Goal: Task Accomplishment & Management: Manage account settings

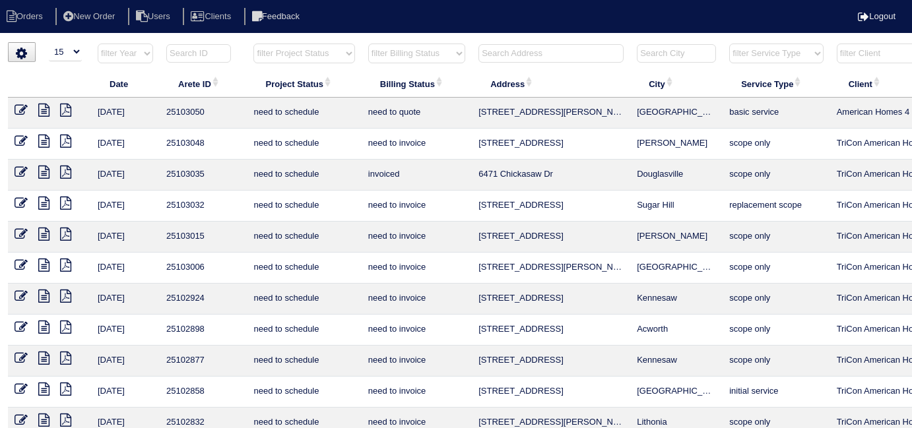
select select "15"
click at [528, 57] on input "text" at bounding box center [550, 53] width 145 height 18
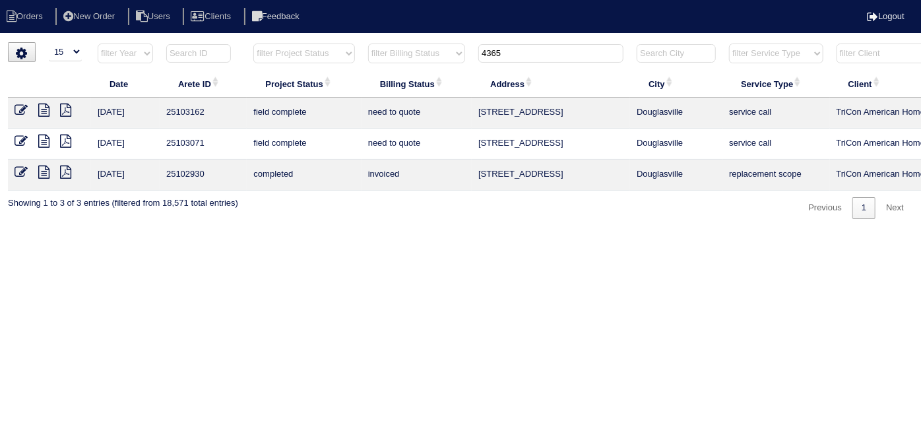
click at [46, 110] on icon at bounding box center [43, 110] width 11 height 13
click at [42, 141] on icon at bounding box center [43, 141] width 11 height 13
drag, startPoint x: 521, startPoint y: 55, endPoint x: 368, endPoint y: 37, distance: 153.5
click at [376, 41] on html "Orders New Order Users Clients Feedback Logout Orders New Order Users Clients M…" at bounding box center [460, 116] width 921 height 232
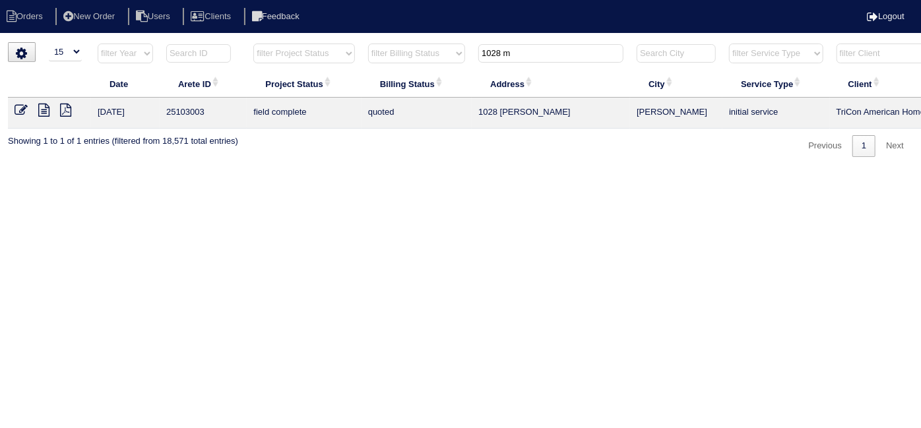
type input "1028 m"
click at [21, 106] on icon at bounding box center [21, 110] width 13 height 13
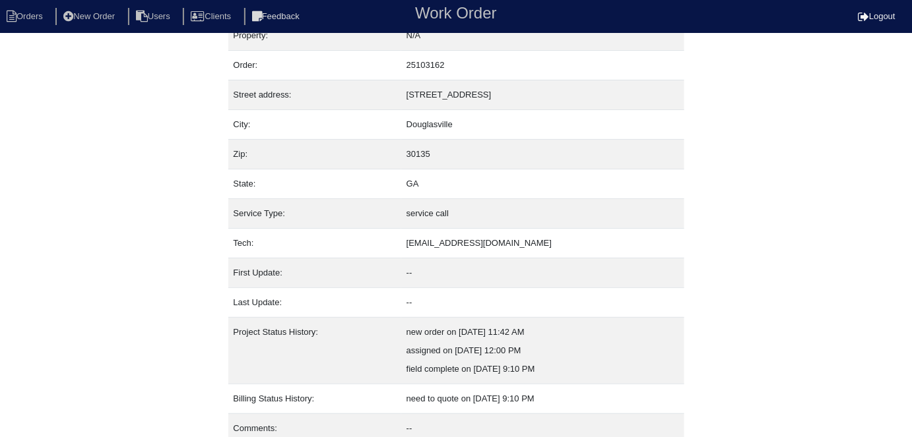
scroll to position [69, 0]
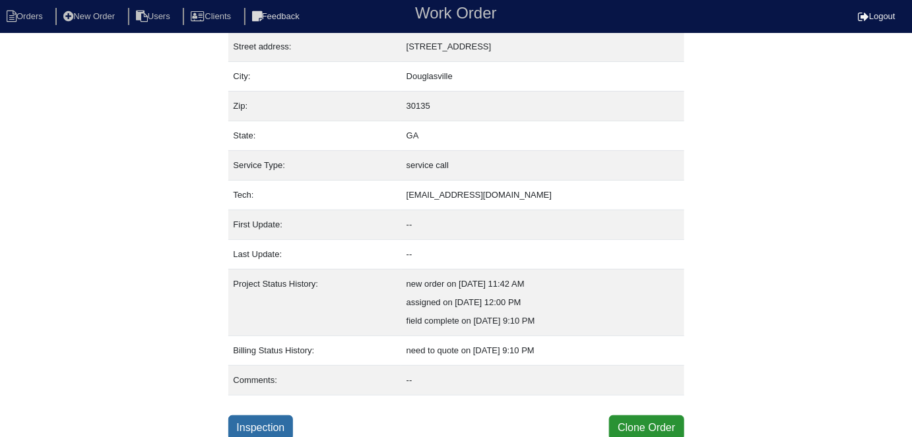
click at [269, 419] on link "Inspection" at bounding box center [260, 428] width 65 height 25
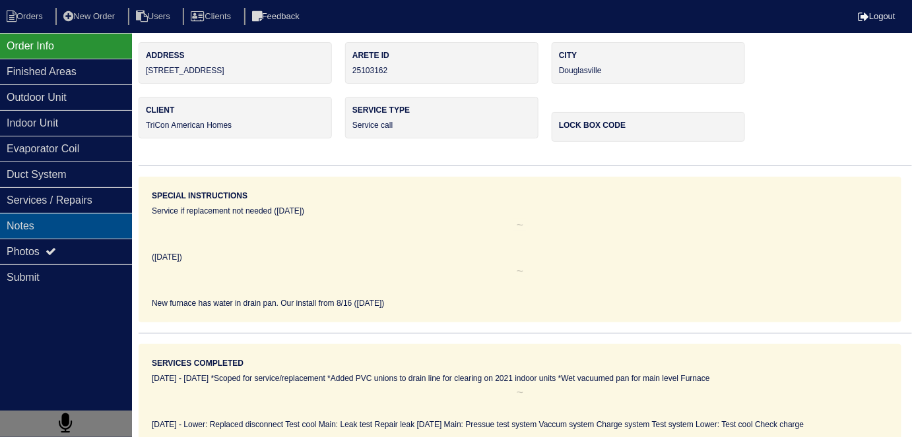
click at [107, 218] on div "Notes" at bounding box center [66, 226] width 132 height 26
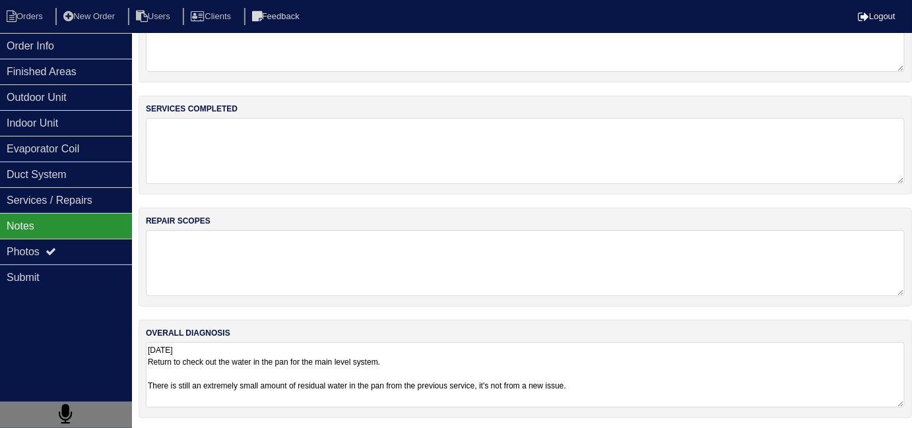
scroll to position [58, 0]
click at [670, 387] on textarea "[DATE] Return to check out the water in the pan for the main level system. Ther…" at bounding box center [525, 375] width 759 height 65
click at [15, 105] on div "Outdoor Unit" at bounding box center [66, 97] width 132 height 26
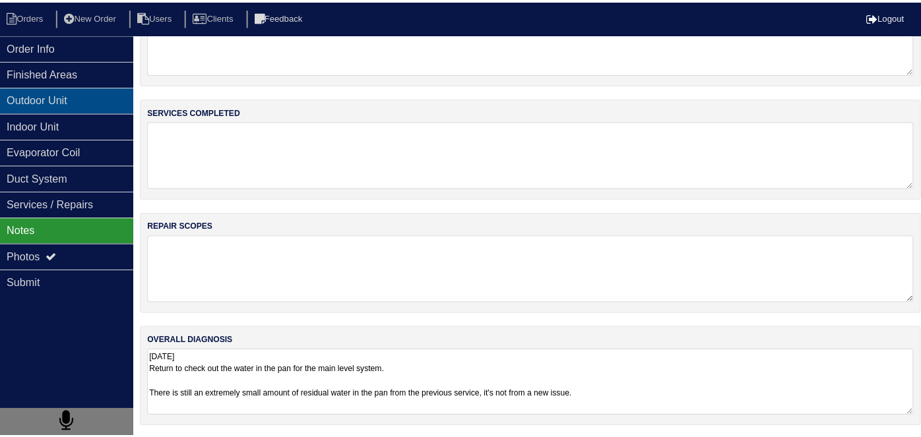
scroll to position [0, 0]
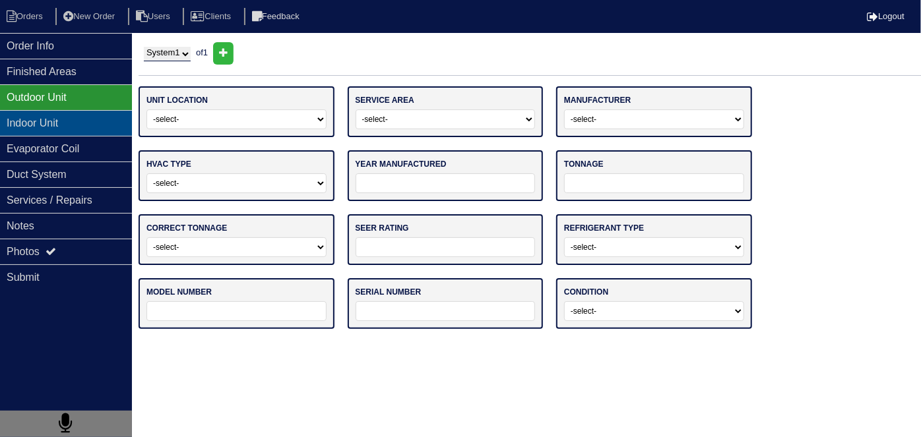
click at [21, 120] on div "Indoor Unit" at bounding box center [66, 123] width 132 height 26
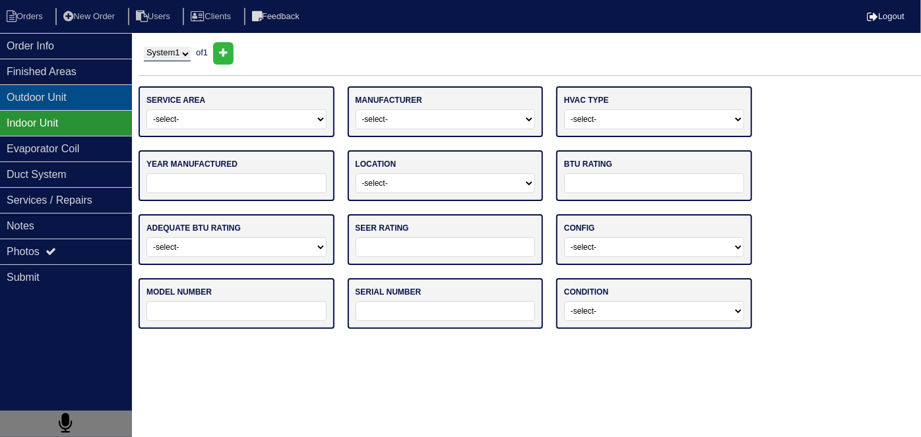
click at [28, 107] on div "Outdoor Unit" at bounding box center [66, 97] width 132 height 26
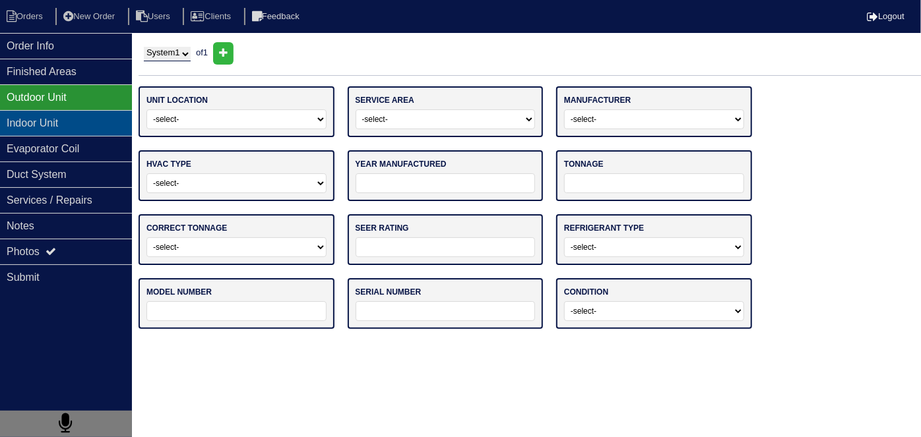
click at [38, 125] on div "Indoor Unit" at bounding box center [66, 123] width 132 height 26
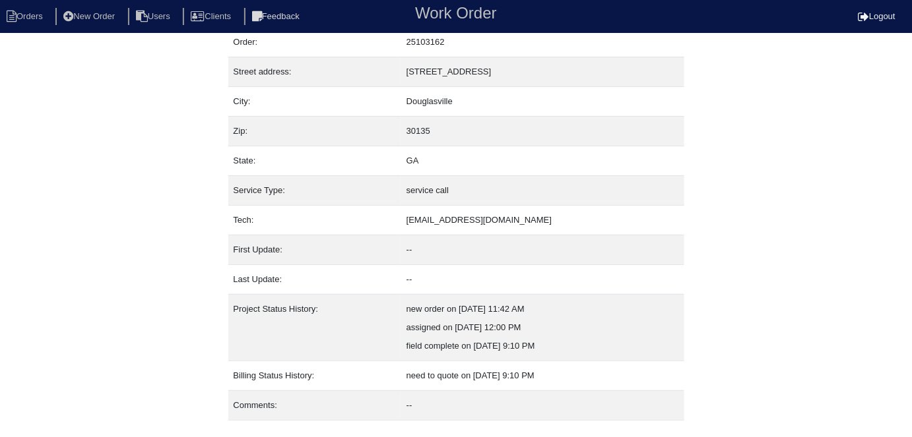
scroll to position [69, 0]
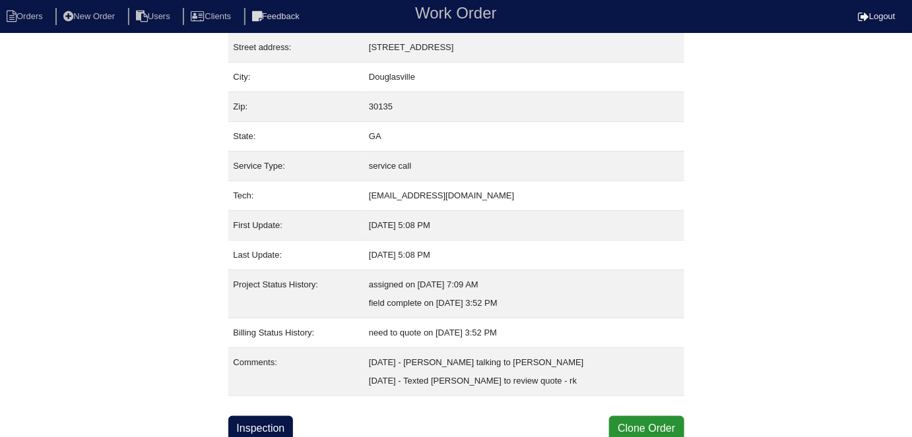
scroll to position [69, 0]
click at [269, 416] on link "Inspection" at bounding box center [260, 428] width 65 height 25
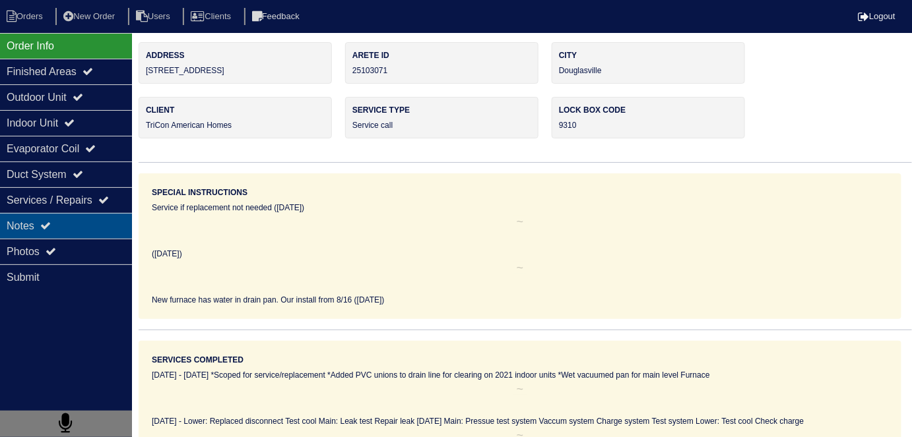
click at [96, 229] on div "Notes" at bounding box center [66, 226] width 132 height 26
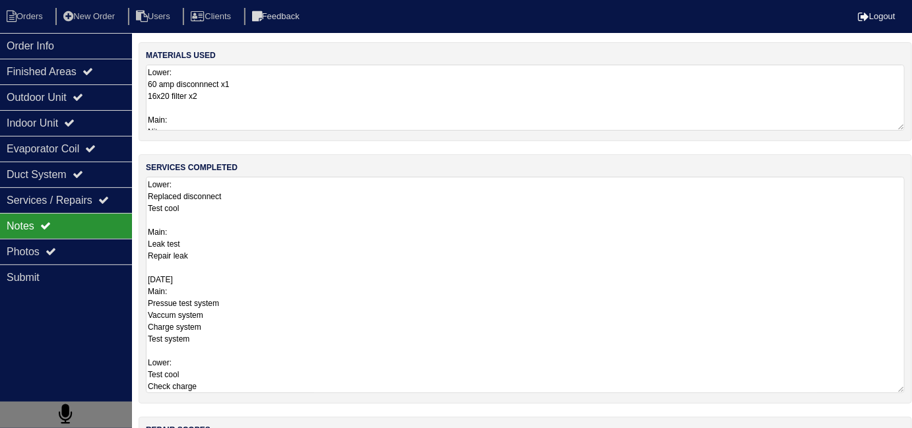
click at [375, 228] on textarea "Lower: Replaced disconnect Test cool Main: Leak test Repair leak 8/20/25 Main: …" at bounding box center [525, 285] width 759 height 216
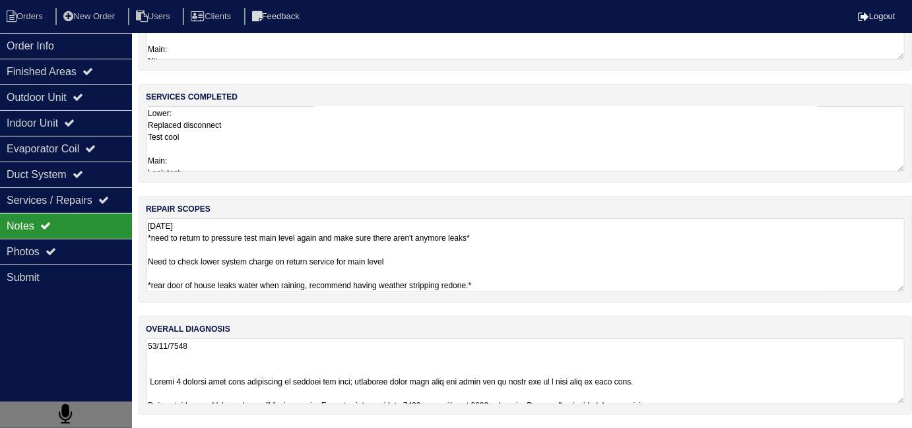
scroll to position [59, 0]
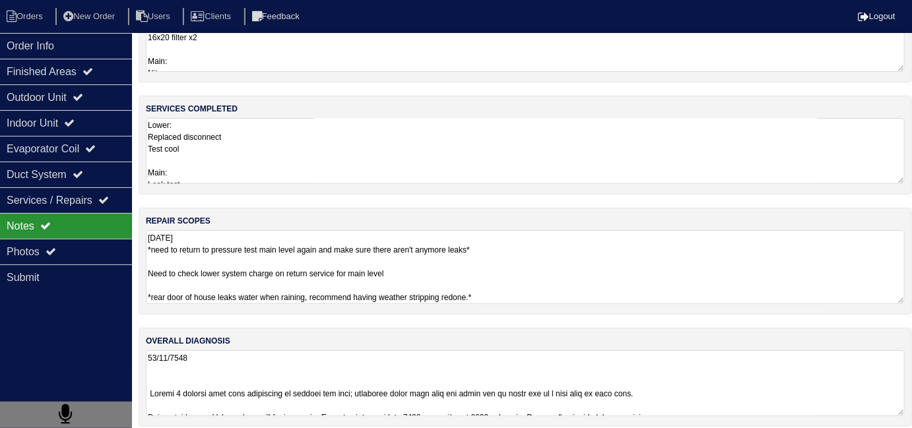
click at [556, 282] on textarea "8/19/25 *need to return to pressure test main level again and make sure there a…" at bounding box center [525, 267] width 759 height 74
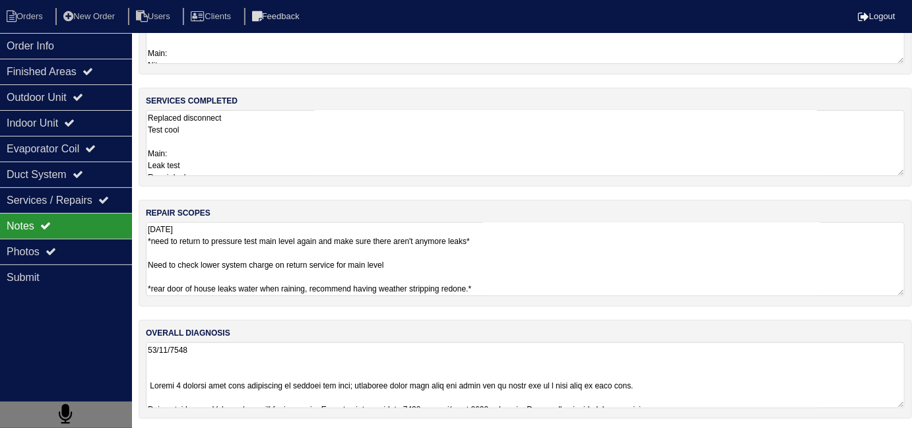
scroll to position [12, 0]
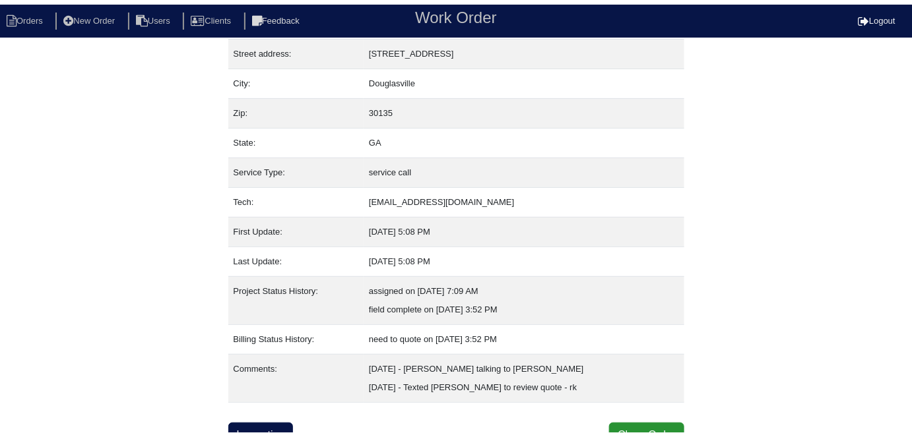
scroll to position [69, 0]
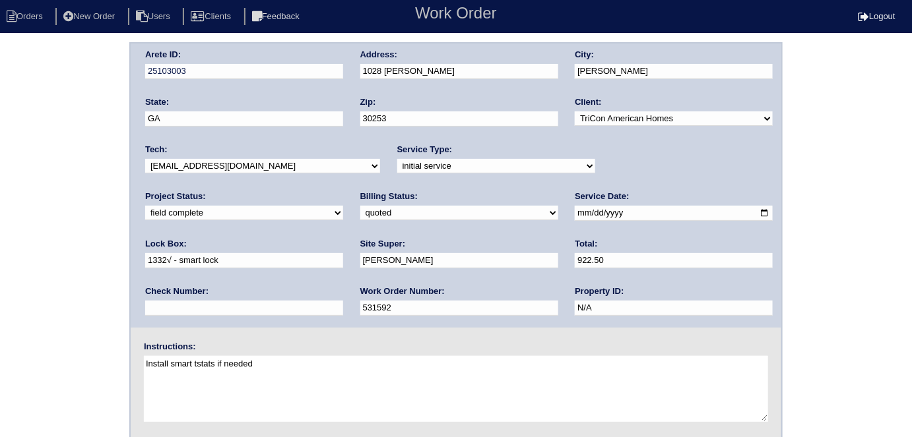
click at [360, 206] on select "need to quote quoted need to invoice invoiced paid warranty purchase order need…" at bounding box center [459, 213] width 198 height 15
select select "need to invoice"
click at [360, 206] on select "need to quote quoted need to invoice invoiced paid warranty purchase order need…" at bounding box center [459, 213] width 198 height 15
click at [79, 271] on div "Arete ID: 25103003 Address: 1028 Maris Ln City: McDonough State: GA Zip: 30253 …" at bounding box center [456, 309] width 912 height 534
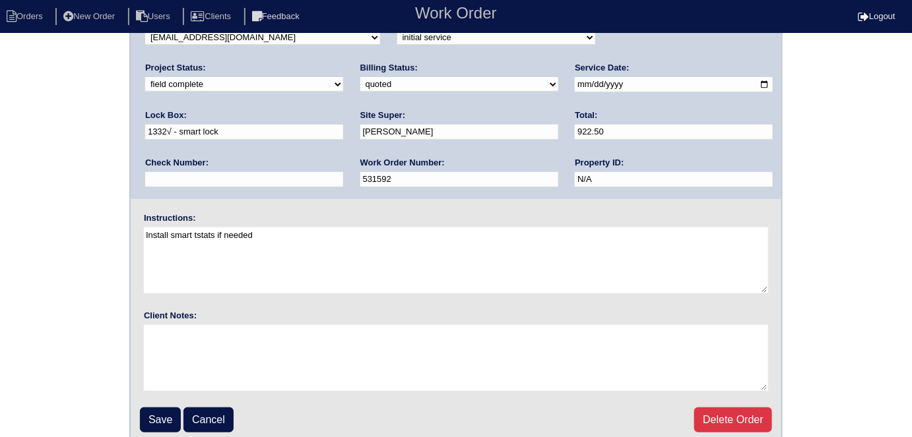
scroll to position [135, 0]
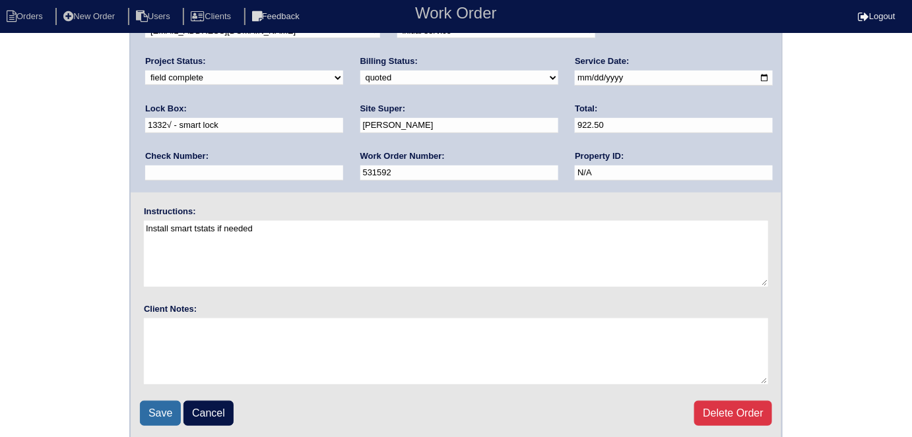
click at [150, 406] on input "Save" at bounding box center [160, 413] width 41 height 25
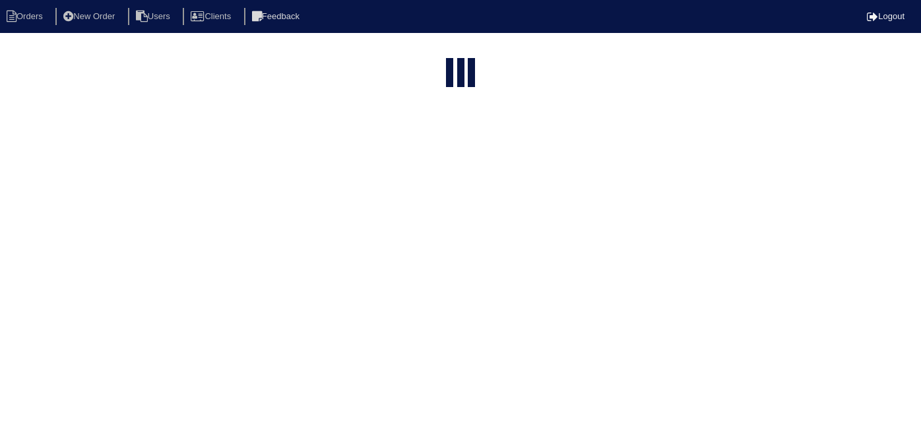
select select "15"
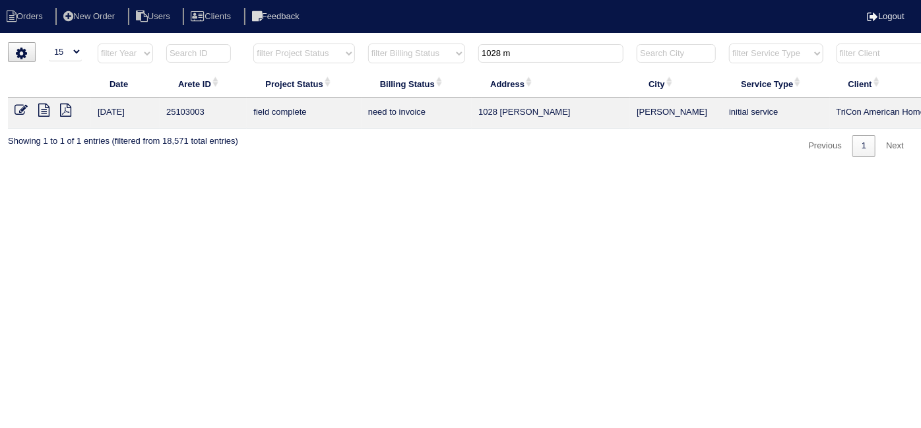
drag, startPoint x: 527, startPoint y: 44, endPoint x: 379, endPoint y: 26, distance: 148.9
click at [403, 41] on html "Orders New Order Users Clients Feedback Logout Orders New Order Users Clients M…" at bounding box center [460, 85] width 921 height 170
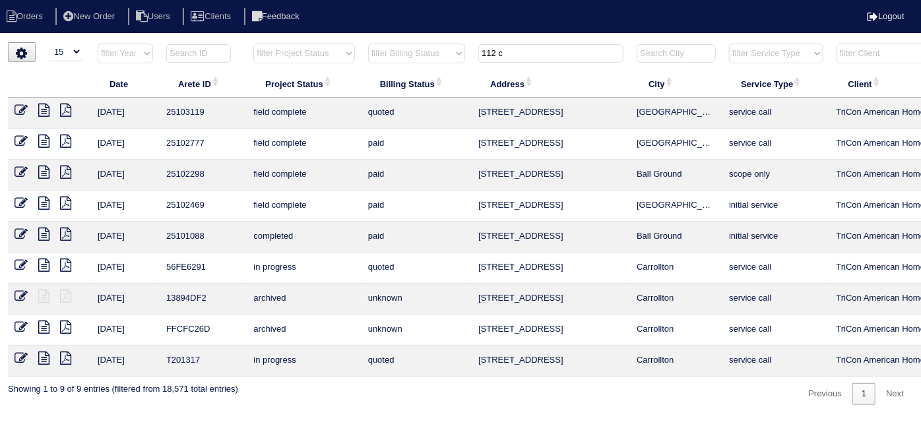
type input "112 c"
click at [19, 105] on icon at bounding box center [21, 110] width 13 height 13
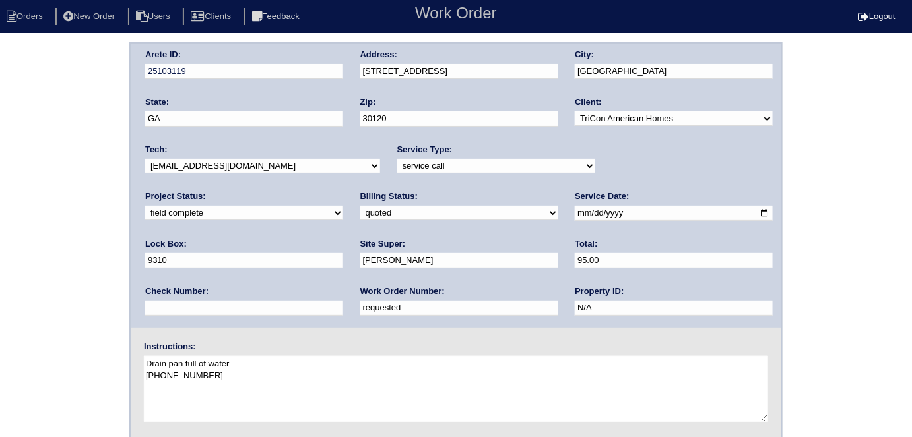
click at [360, 209] on select "need to quote quoted need to invoice invoiced paid warranty purchase order need…" at bounding box center [459, 213] width 198 height 15
select select "need to invoice"
click at [360, 206] on select "need to quote quoted need to invoice invoiced paid warranty purchase order need…" at bounding box center [459, 213] width 198 height 15
click at [82, 249] on div "Arete ID: 25103119 Address: 112 Chapel Meadow Ln SW City: Cartersville State: G…" at bounding box center [456, 309] width 912 height 534
drag, startPoint x: 236, startPoint y: 304, endPoint x: 0, endPoint y: 201, distance: 257.7
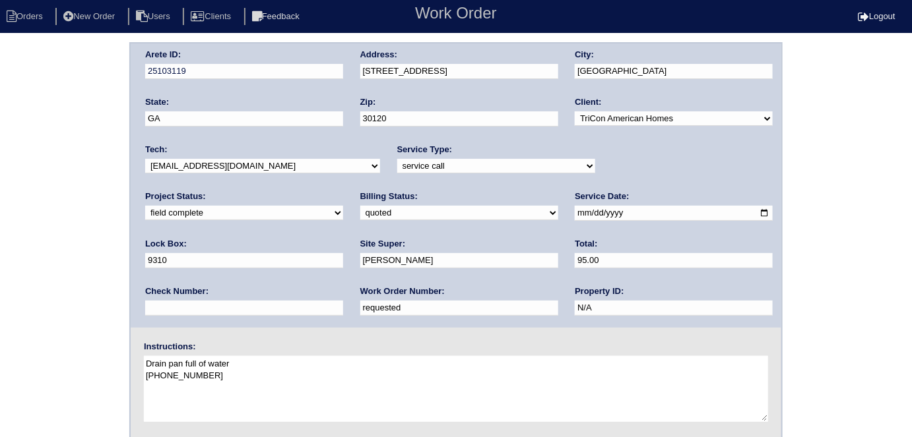
click at [30, 244] on div "Arete ID: 25103119 Address: 112 Chapel Meadow Ln SW City: Cartersville State: G…" at bounding box center [456, 309] width 912 height 534
type input "538753"
click at [1, 232] on div "Arete ID: 25103119 Address: 112 Chapel Meadow Ln SW City: Cartersville State: G…" at bounding box center [456, 309] width 912 height 534
click at [0, 211] on div "Arete ID: 25103119 Address: 112 Chapel Meadow Ln SW City: Cartersville State: G…" at bounding box center [456, 309] width 912 height 534
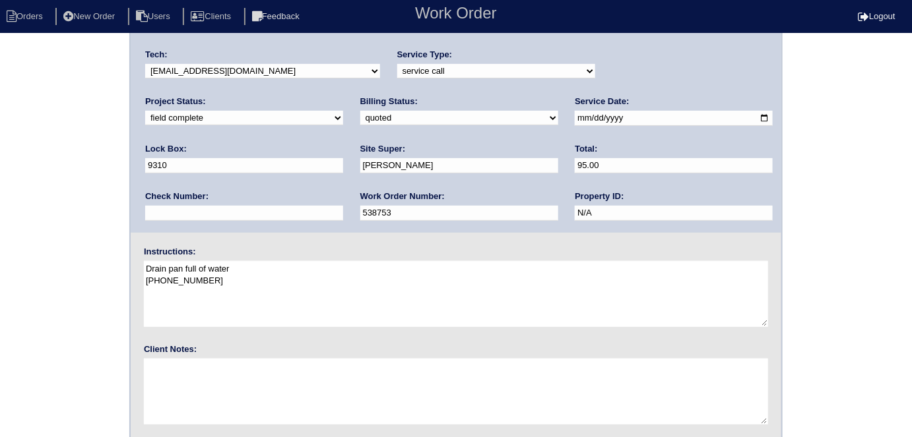
scroll to position [135, 0]
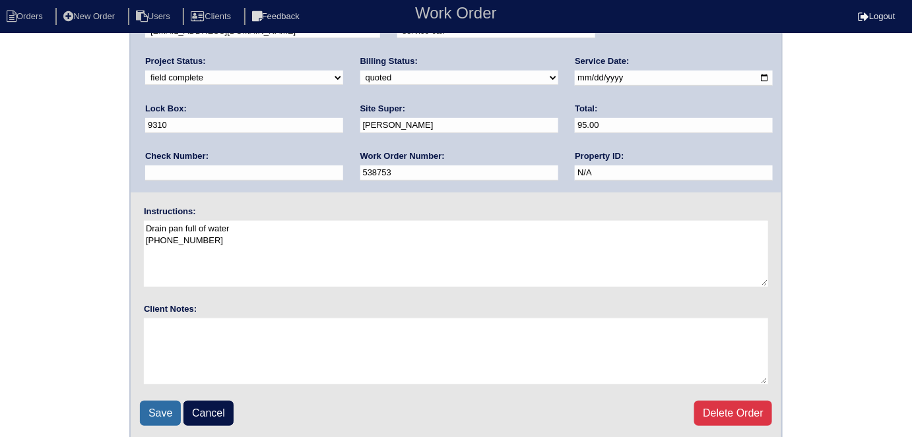
click at [150, 401] on input "Save" at bounding box center [160, 413] width 41 height 25
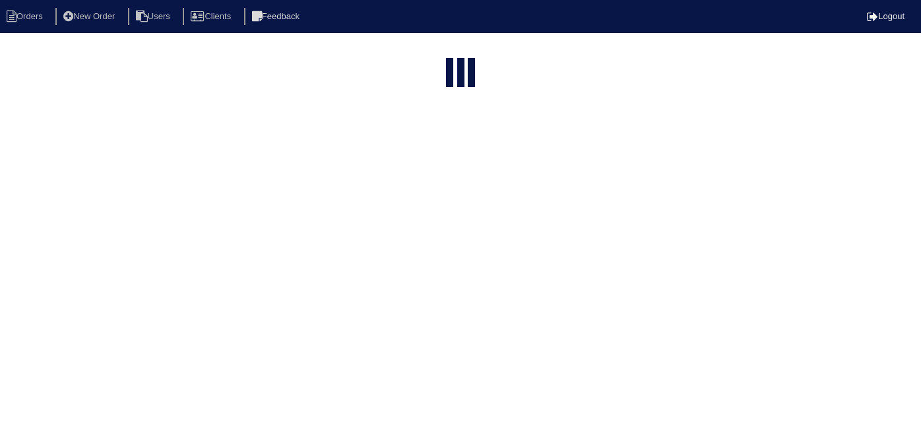
select select "15"
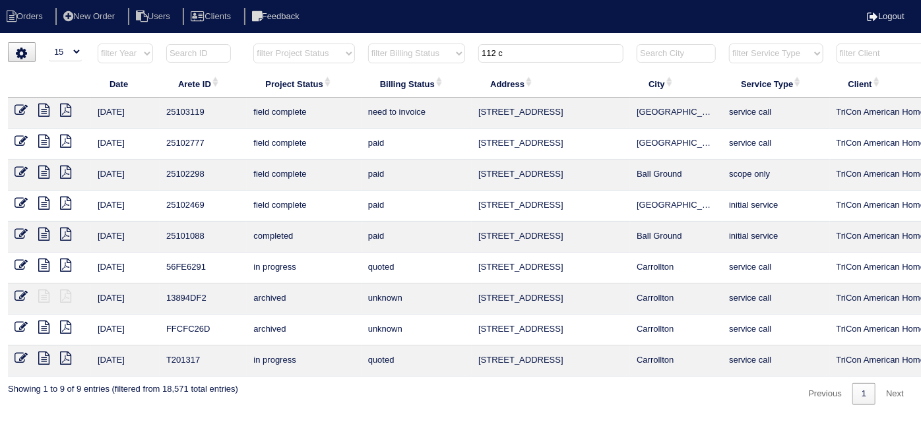
drag, startPoint x: 581, startPoint y: 52, endPoint x: 341, endPoint y: 26, distance: 241.6
click at [341, 42] on body "Orders New Order Users Clients Feedback Logout Orders New Order Users Clients M…" at bounding box center [460, 223] width 921 height 363
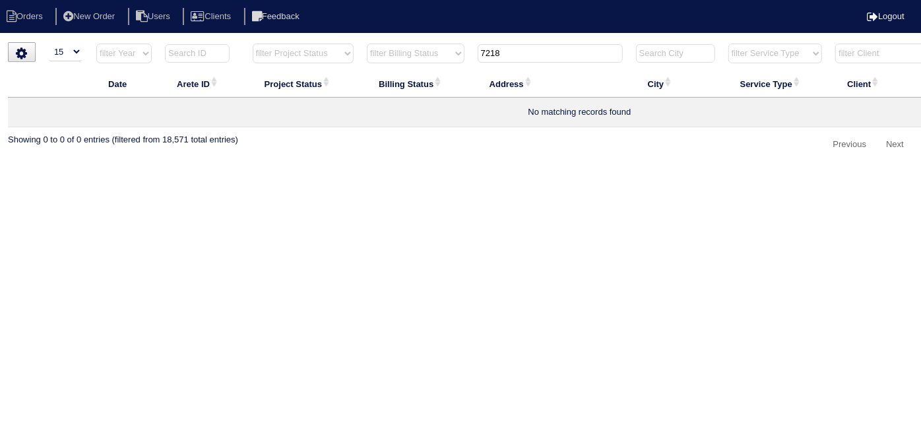
type input "7218"
click at [123, 15] on li "New Order" at bounding box center [90, 17] width 70 height 18
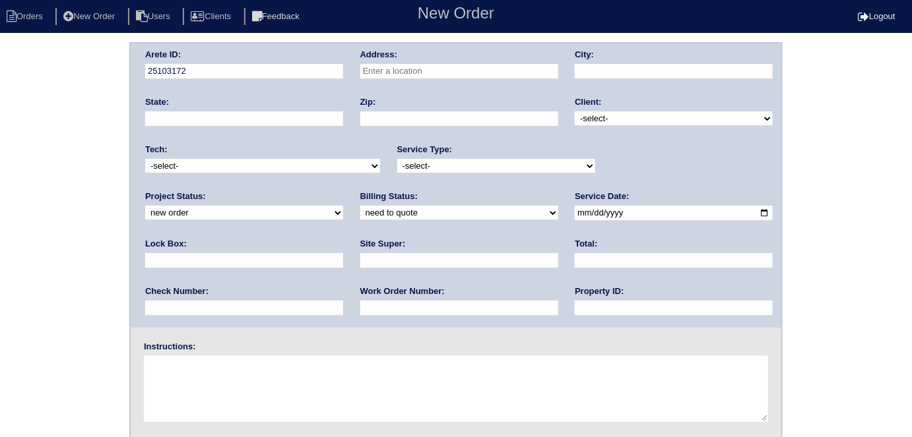
click at [404, 73] on input "text" at bounding box center [459, 71] width 198 height 15
type input "7218 Sanctuary St"
type input "Fairburn"
type input "GA"
type input "30213"
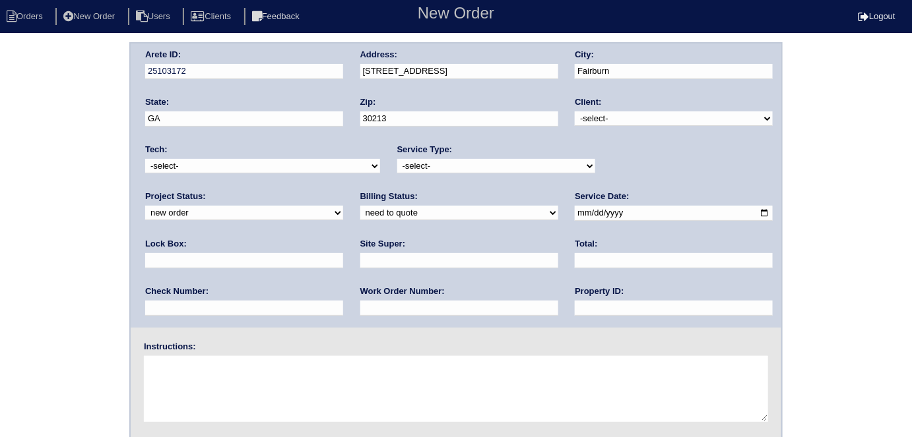
click at [597, 122] on select "-select- TriCon American Homes American Homes 4 Rent First Key Homes Zillow The…" at bounding box center [674, 119] width 198 height 15
select select "1"
click at [575, 112] on select "-select- TriCon American Homes American Homes 4 Rent First Key Homes Zillow The…" at bounding box center [674, 119] width 198 height 15
click at [459, 166] on select "-select- initial service basic service maintenance call replacement scope servi…" at bounding box center [496, 166] width 198 height 15
select select "initial service"
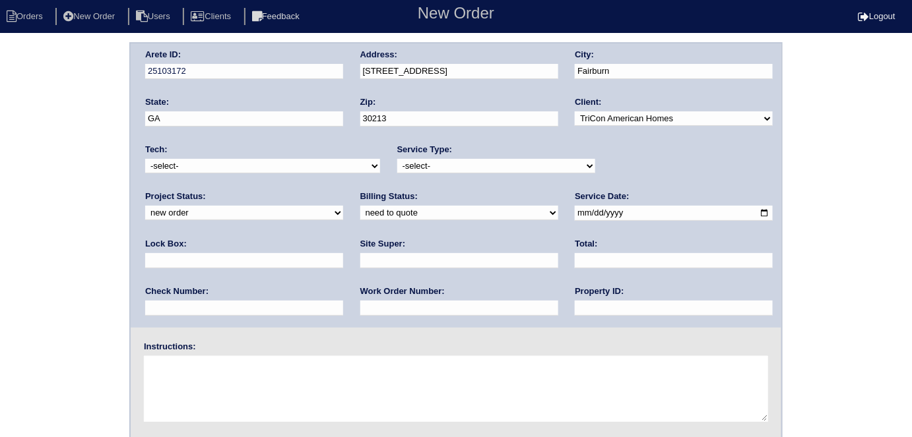
click at [397, 159] on select "-select- initial service basic service maintenance call replacement scope servi…" at bounding box center [496, 166] width 198 height 15
click at [575, 211] on input "date" at bounding box center [674, 213] width 198 height 15
type input "2025-08-28"
click at [575, 302] on input "text" at bounding box center [674, 308] width 198 height 15
type input "N/A"
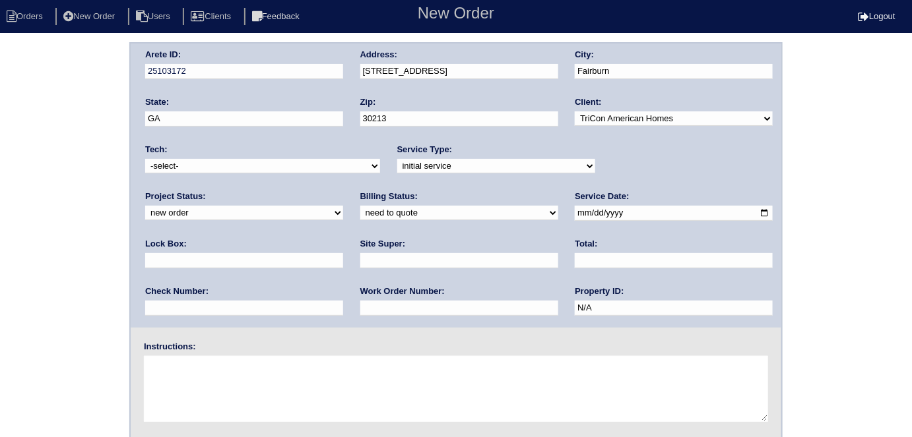
click at [360, 259] on input "text" at bounding box center [459, 260] width 198 height 15
type input "Ithamar Yehudah"
click at [360, 307] on input "text" at bounding box center [459, 308] width 198 height 15
click at [360, 310] on input "text" at bounding box center [459, 308] width 198 height 15
type input "538768"
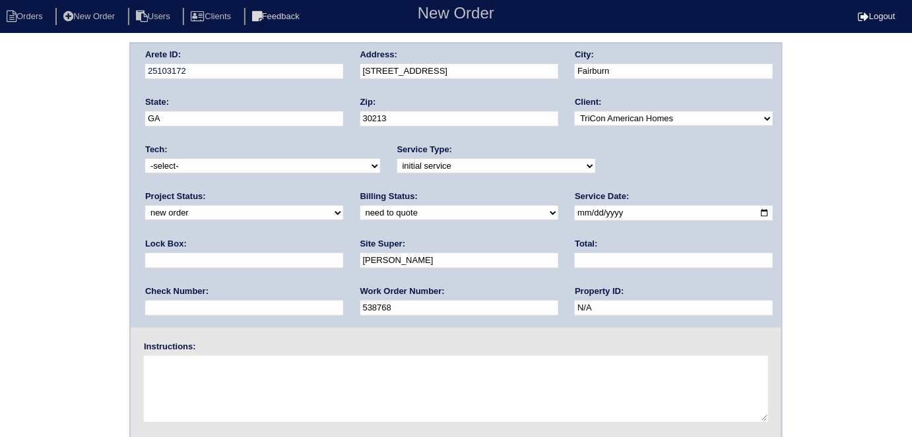
click at [245, 389] on textarea at bounding box center [456, 389] width 624 height 66
type textarea "n"
type textarea "Install smart tstats if needed"
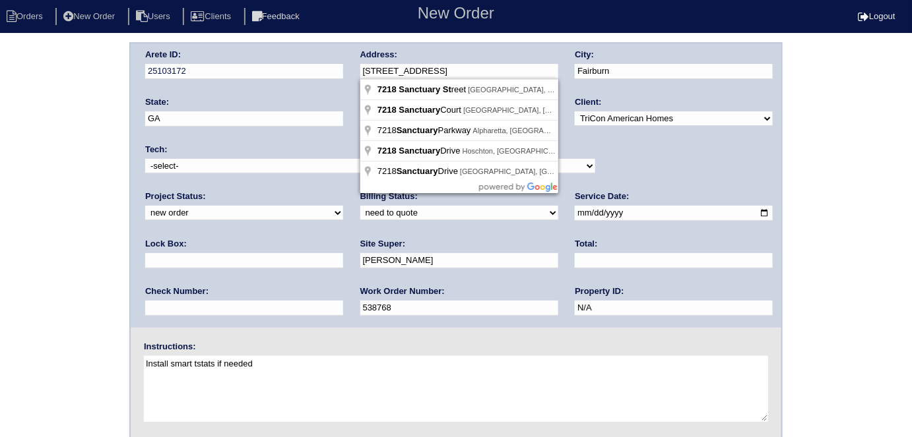
click at [315, 67] on div "Arete ID: 25103172 Address: 7218 Sanctuary St City: Fairburn State: GA Zip: 302…" at bounding box center [456, 186] width 651 height 284
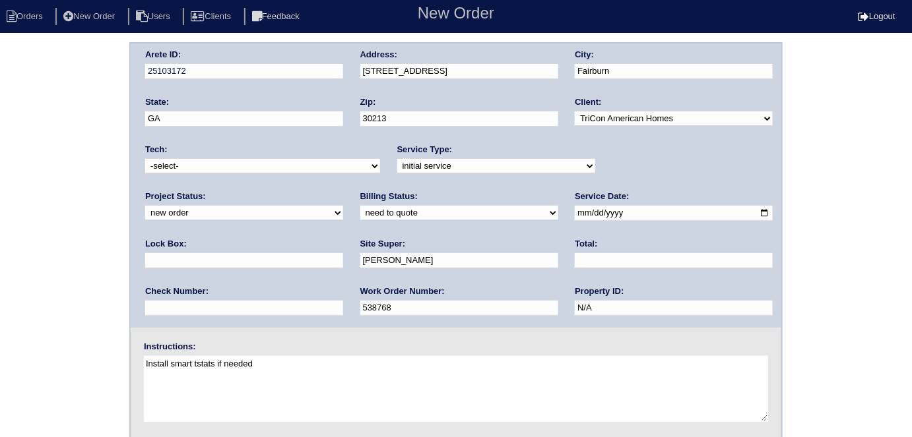
click at [83, 262] on div "Arete ID: 25103172 Address: 7218 Sanctuary St City: Fairburn State: GA Zip: 302…" at bounding box center [456, 309] width 912 height 534
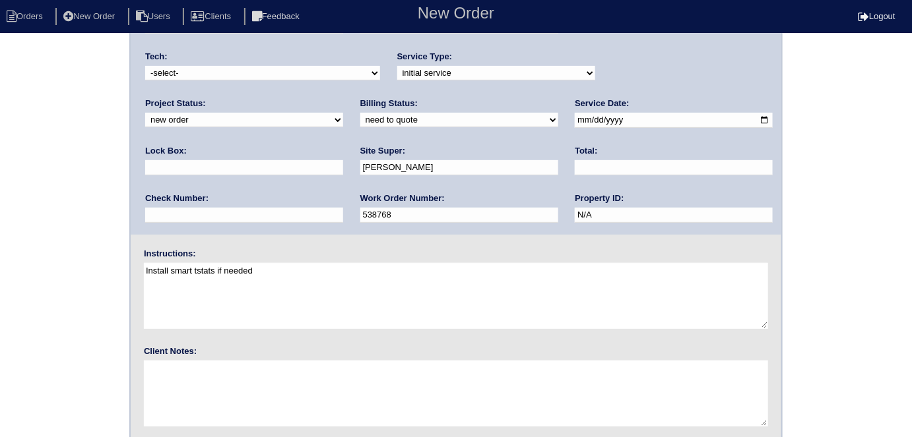
scroll to position [135, 0]
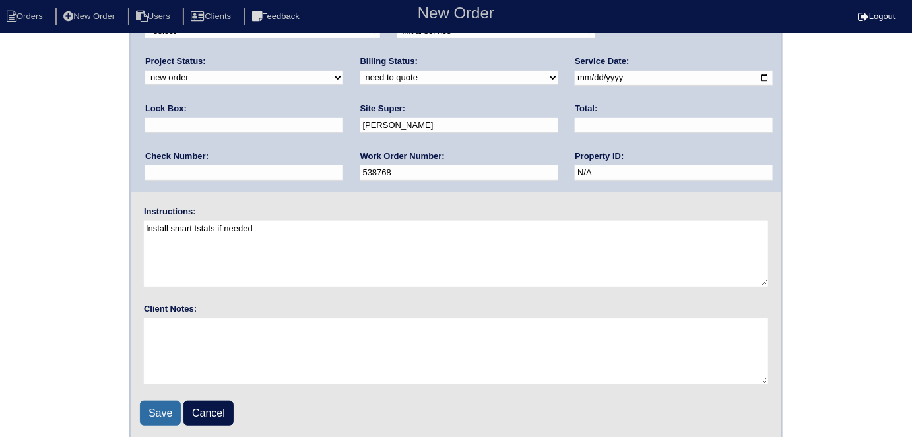
click at [160, 415] on input "Save" at bounding box center [160, 413] width 41 height 25
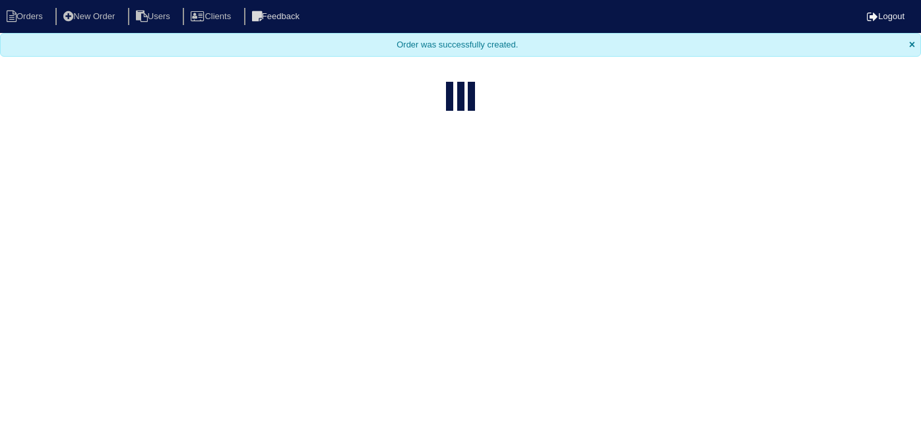
select select "15"
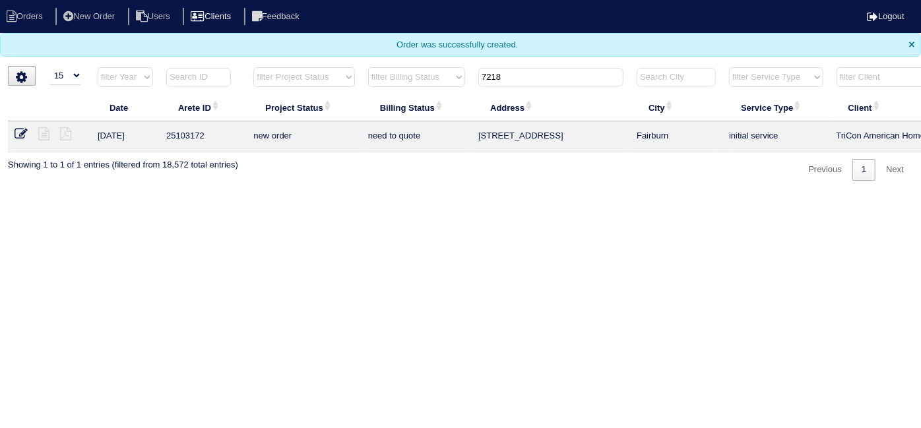
drag, startPoint x: 521, startPoint y: 81, endPoint x: 244, endPoint y: 18, distance: 283.5
click at [318, 43] on body "Orders New Order Users Clients Feedback Logout Orders New Order Users Clients M…" at bounding box center [460, 90] width 921 height 181
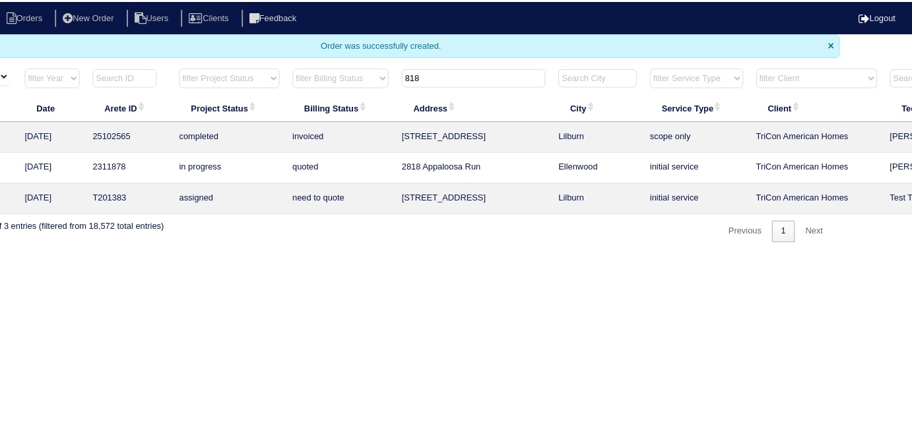
scroll to position [0, 230]
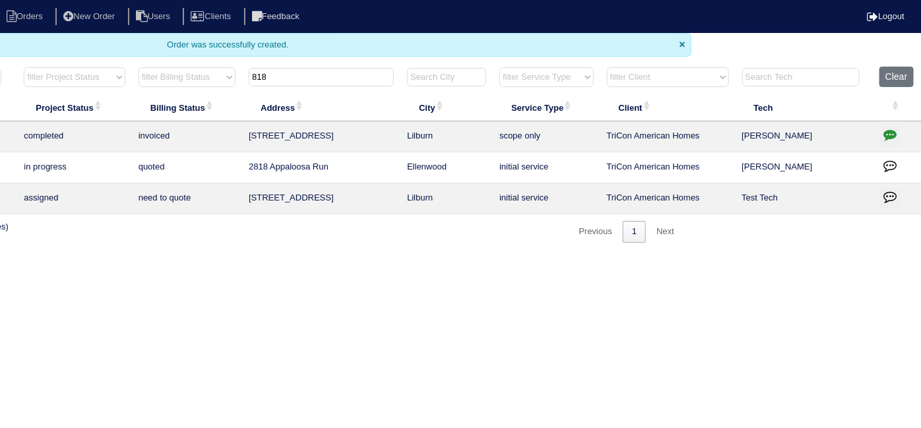
type input "818"
click at [893, 129] on icon "button" at bounding box center [890, 134] width 13 height 13
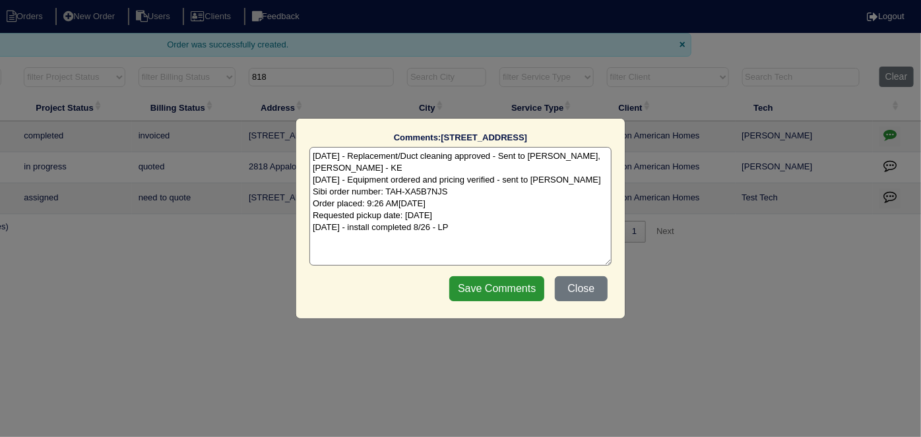
click at [470, 235] on textarea "8/22/25 - Replacement/Duct cleaning approved - Sent to Dan, Payton, Reeca - KE …" at bounding box center [460, 206] width 302 height 119
type textarea "8/22/25 - Replacement/Duct cleaning approved - Sent to Dan, Payton, Reeca - KE …"
click at [465, 287] on input "Save Comments" at bounding box center [496, 288] width 95 height 25
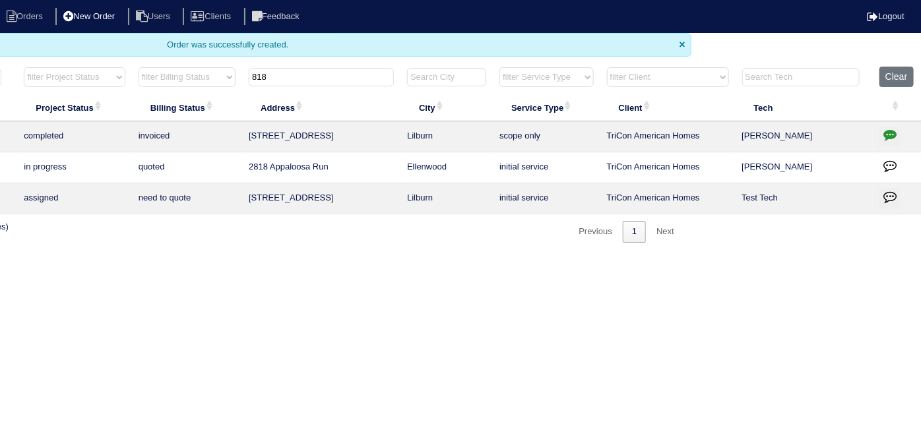
drag, startPoint x: 315, startPoint y: 79, endPoint x: 111, endPoint y: 18, distance: 213.6
click at [111, 23] on body "Orders New Order Users Clients Feedback Logout Orders New Order Users Clients M…" at bounding box center [230, 121] width 921 height 243
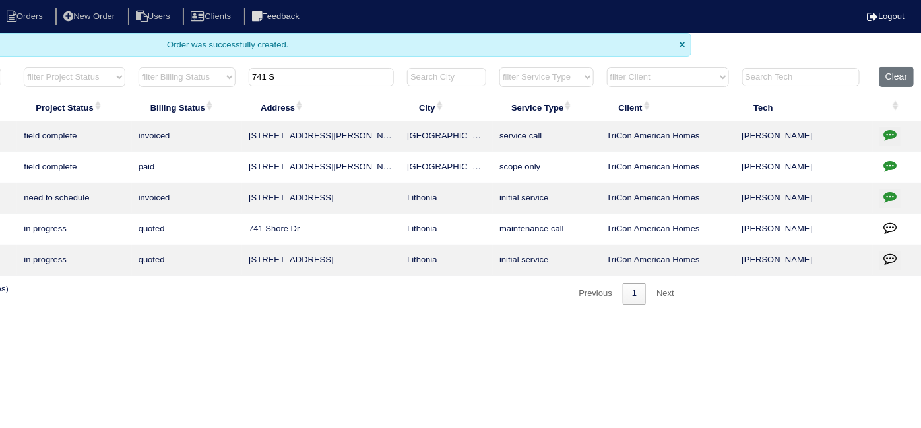
type input "741 S"
click at [890, 137] on icon "button" at bounding box center [890, 134] width 13 height 13
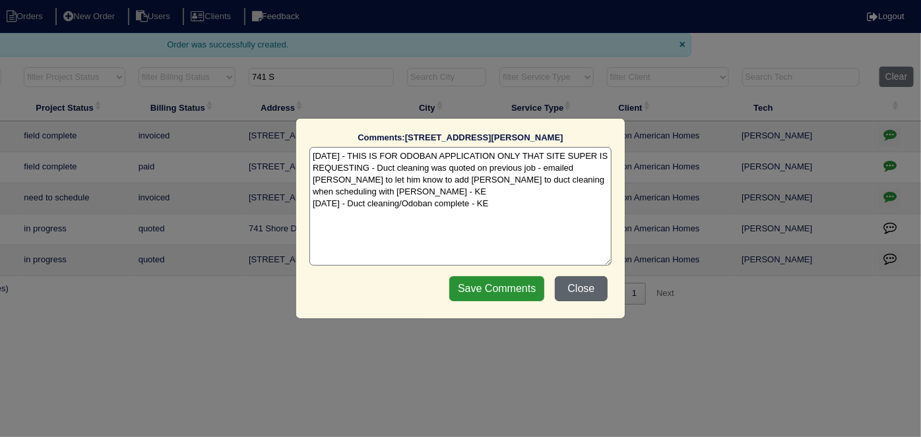
click at [571, 287] on button "Close" at bounding box center [581, 288] width 53 height 25
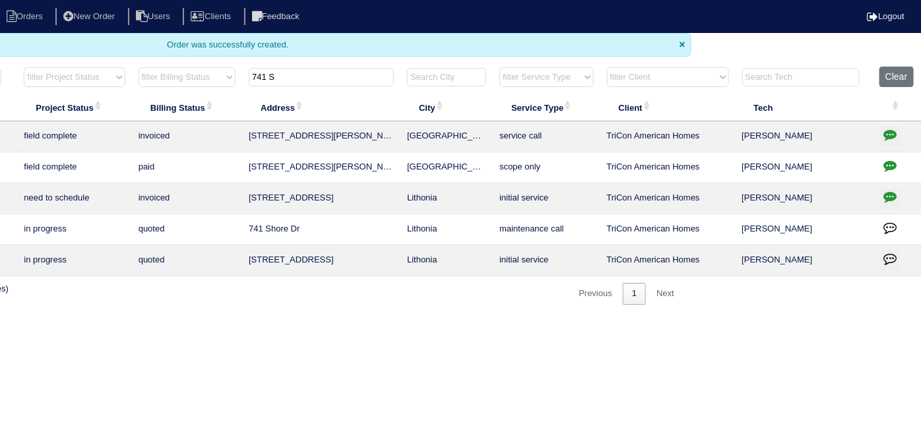
click at [888, 197] on icon "button" at bounding box center [890, 196] width 13 height 13
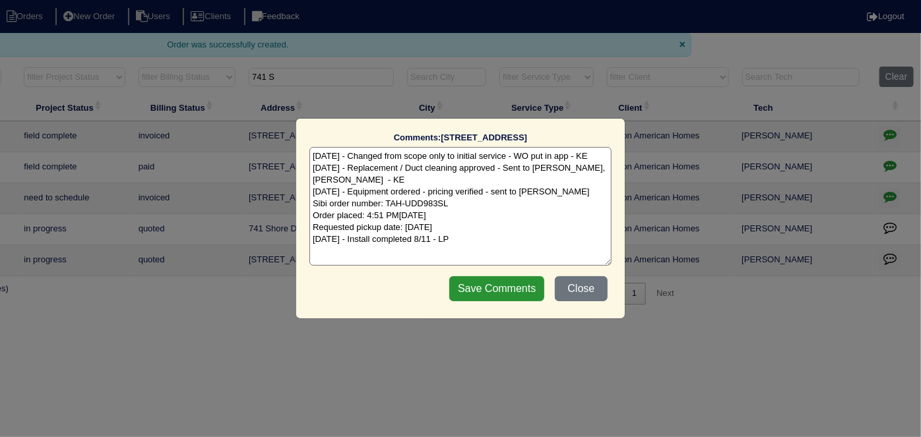
click at [462, 238] on textarea "8/4/25 - Changed from scope only to initial service - WO put in app - KE 8/6/25…" at bounding box center [460, 206] width 302 height 119
type textarea "8/4/25 - Changed from scope only to initial service - WO put in app - KE 8/6/25…"
click at [515, 278] on input "Save Comments" at bounding box center [496, 288] width 95 height 25
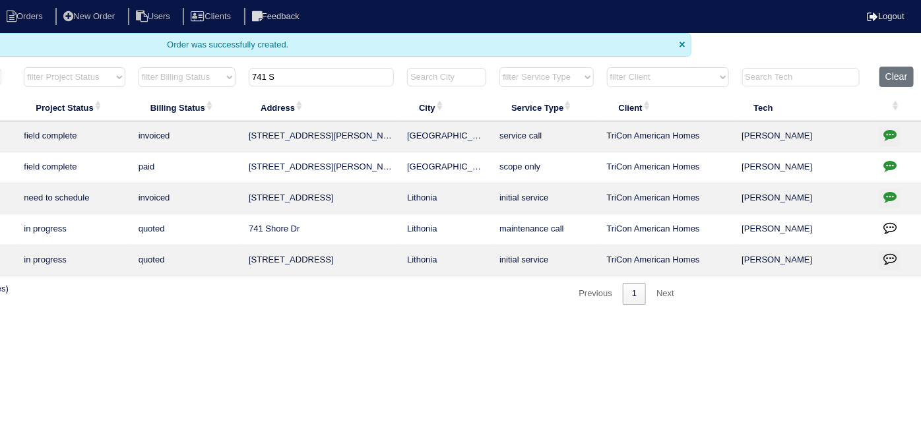
drag, startPoint x: 344, startPoint y: 81, endPoint x: 234, endPoint y: 81, distance: 110.9
click at [229, 84] on tr "filter Year -- Any Year -- 2025 2024 2023 2022 2021 2020 2019 filter Project St…" at bounding box center [350, 80] width 1144 height 27
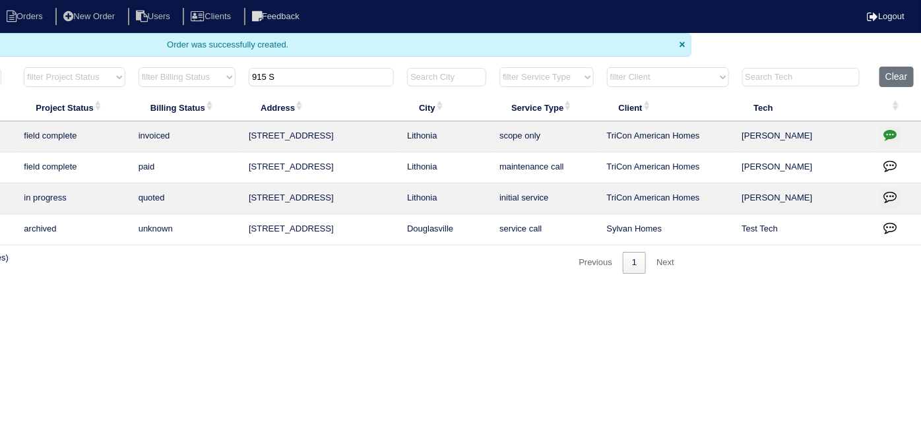
type input "915 S"
click at [884, 132] on icon "button" at bounding box center [890, 134] width 13 height 13
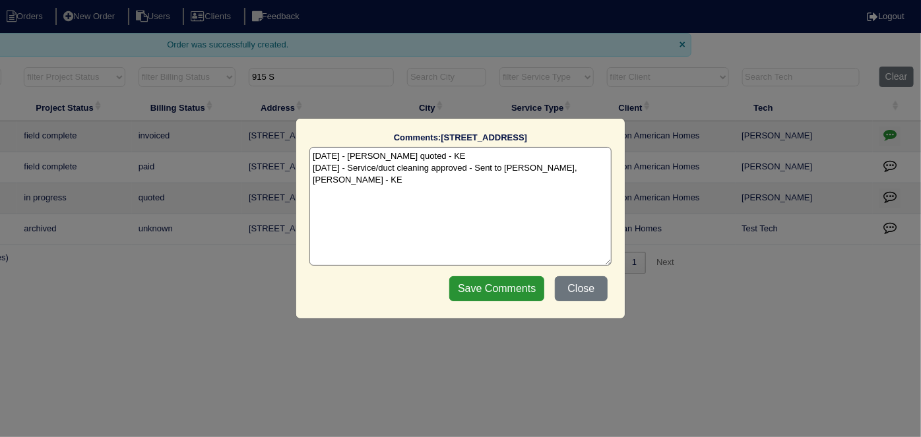
click at [581, 166] on textarea "8/18/25 - Dan quoted - KE 8/18/25 - Service/duct cleaning approved - Sent to Da…" at bounding box center [460, 206] width 302 height 119
type textarea "8/18/25 - Dan quoted - KE 8/18/25 - Service/duct cleaning approved - Sent to Da…"
click at [507, 296] on input "Save Comments" at bounding box center [496, 288] width 95 height 25
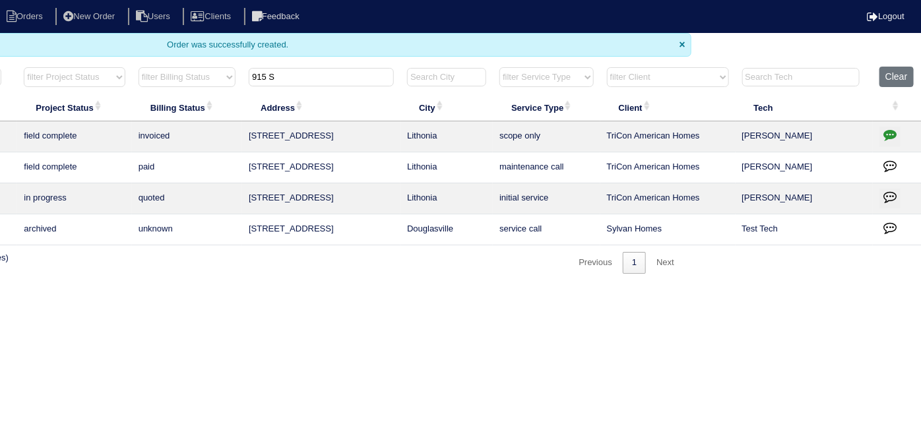
drag, startPoint x: 325, startPoint y: 78, endPoint x: 125, endPoint y: 9, distance: 211.6
click at [195, 48] on body "Orders New Order Users Clients Feedback Logout Orders New Order Users Clients M…" at bounding box center [230, 137] width 921 height 274
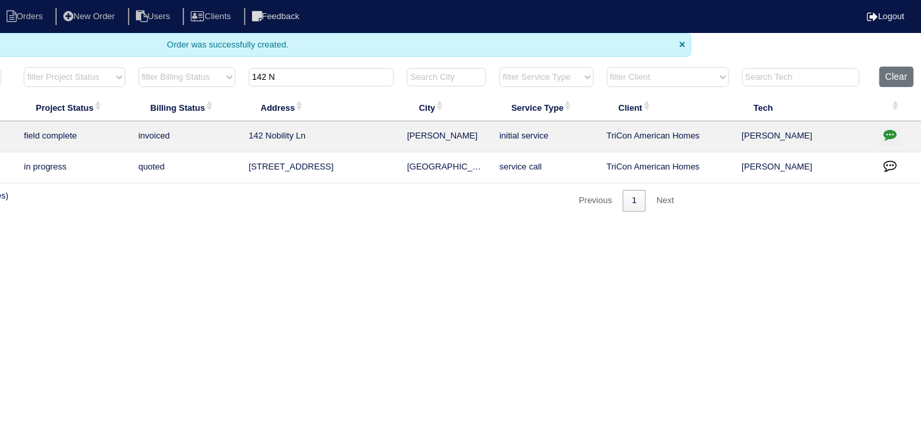
type input "142 N"
click at [900, 135] on button "button" at bounding box center [890, 137] width 21 height 20
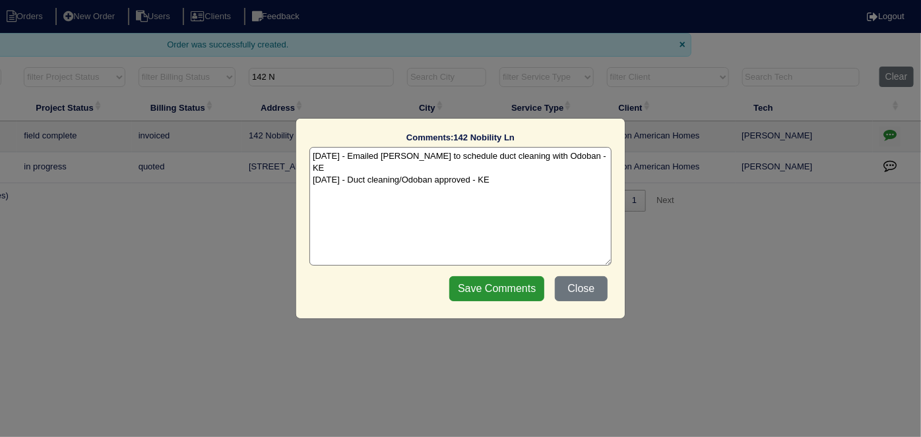
click at [541, 161] on textarea "8/5/25 - Emailed Dan to schedule duct cleaning with Odoban - KE 8/6/25 - Duct c…" at bounding box center [460, 206] width 302 height 119
click at [529, 174] on textarea "8/5/25 - Emailed Dan to schedule duct cleaning with Odoban - KE 8/6/25 - Duct c…" at bounding box center [460, 206] width 302 height 119
type textarea "8/5/25 - Emailed Dan to schedule duct cleaning with Odoban - KE 8/6/25 - Duct c…"
click at [533, 275] on div "Save Comments Close" at bounding box center [528, 289] width 166 height 33
click at [534, 282] on input "Save Comments" at bounding box center [496, 288] width 95 height 25
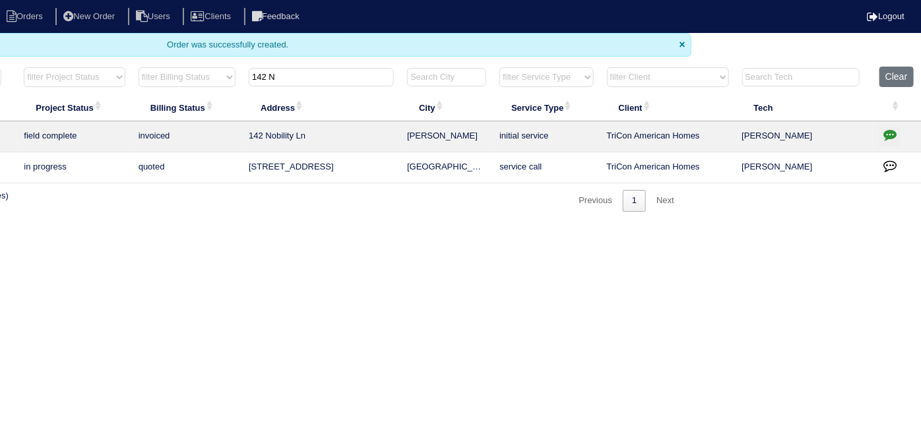
drag, startPoint x: 294, startPoint y: 80, endPoint x: 224, endPoint y: 70, distance: 70.6
click at [231, 74] on tr "filter Year -- Any Year -- 2025 2024 2023 2022 2021 2020 2019 filter Project St…" at bounding box center [350, 80] width 1144 height 27
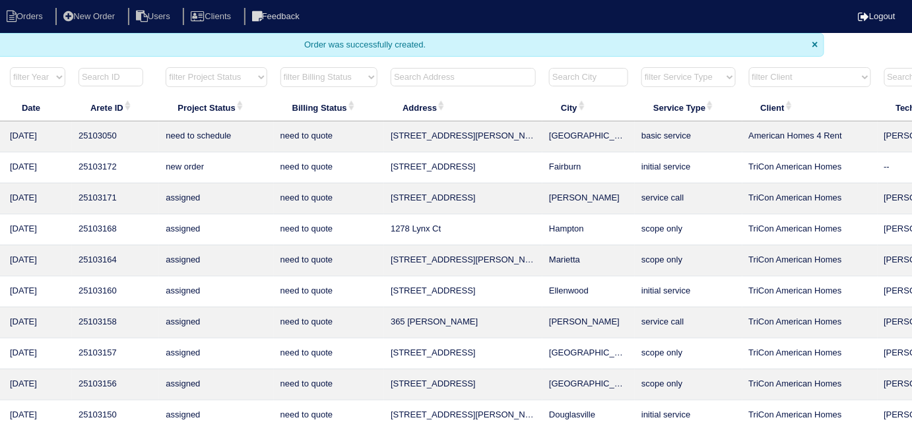
scroll to position [0, 0]
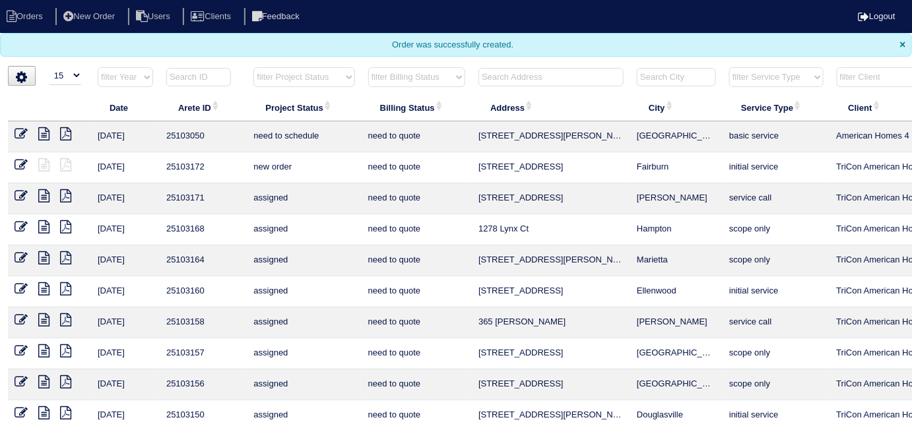
click at [311, 71] on select "filter Project Status -- Any Project Status -- new order assigned in progress f…" at bounding box center [303, 77] width 101 height 20
click at [253, 67] on select "filter Project Status -- Any Project Status -- new order assigned in progress f…" at bounding box center [303, 77] width 101 height 20
select select "field complete"
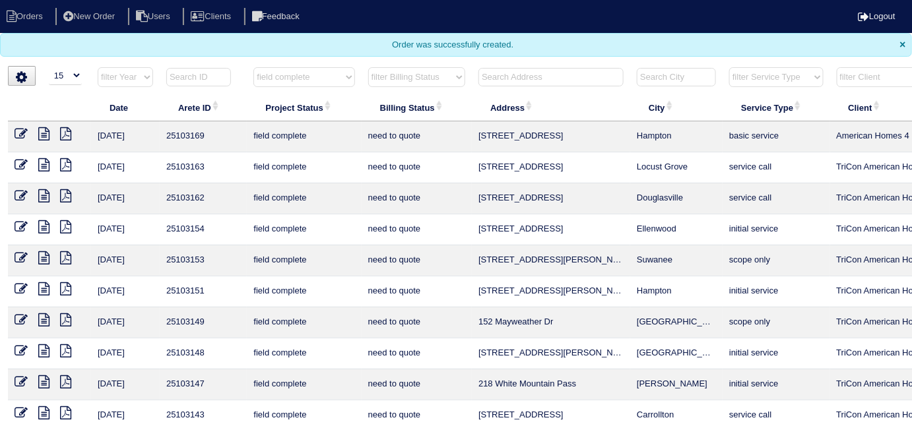
click at [422, 73] on select "filter Billing Status -- Any Billing Status -- need to quote quoted need to inv…" at bounding box center [416, 77] width 97 height 20
select select "need to quote"
click at [368, 67] on select "filter Billing Status -- Any Billing Status -- need to quote quoted need to inv…" at bounding box center [416, 77] width 97 height 20
select select "field complete"
select select "need to quote"
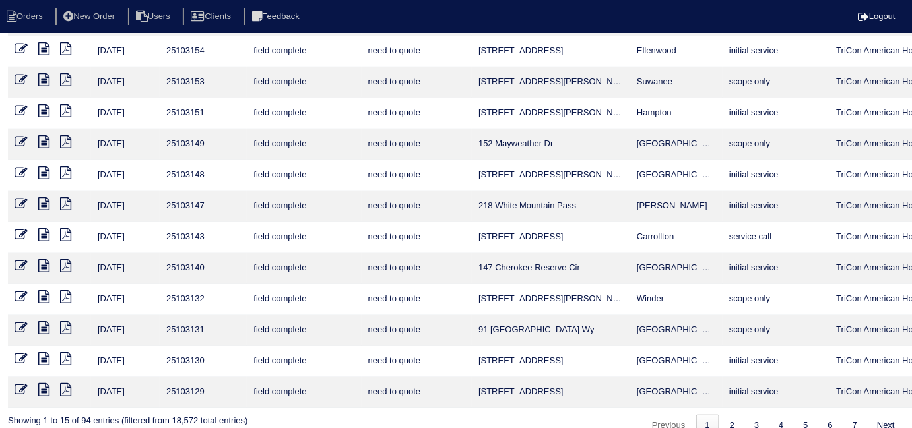
scroll to position [179, 0]
drag, startPoint x: 727, startPoint y: 414, endPoint x: 686, endPoint y: 335, distance: 88.8
click at [726, 414] on link "2" at bounding box center [732, 425] width 23 height 22
select select "field complete"
select select "need to quote"
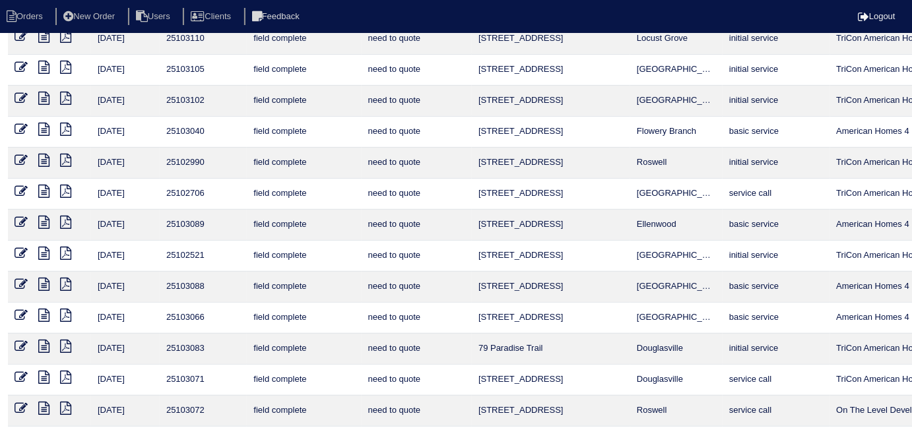
scroll to position [195, 0]
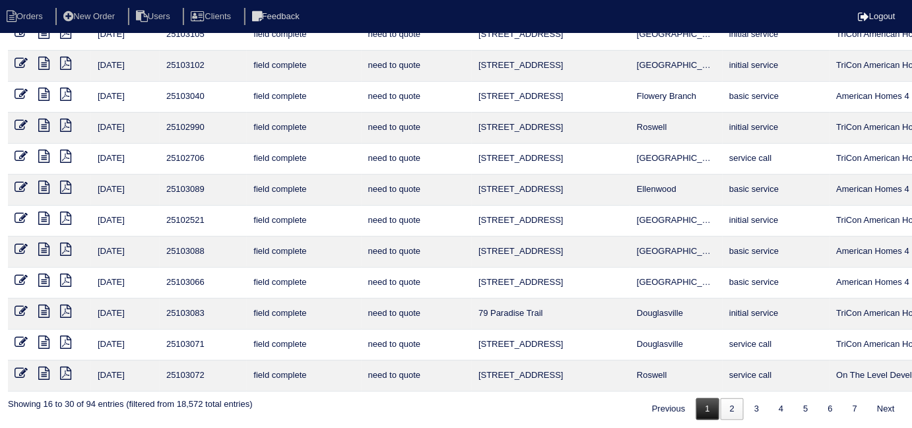
click at [697, 400] on link "1" at bounding box center [707, 410] width 23 height 22
select select "field complete"
select select "need to quote"
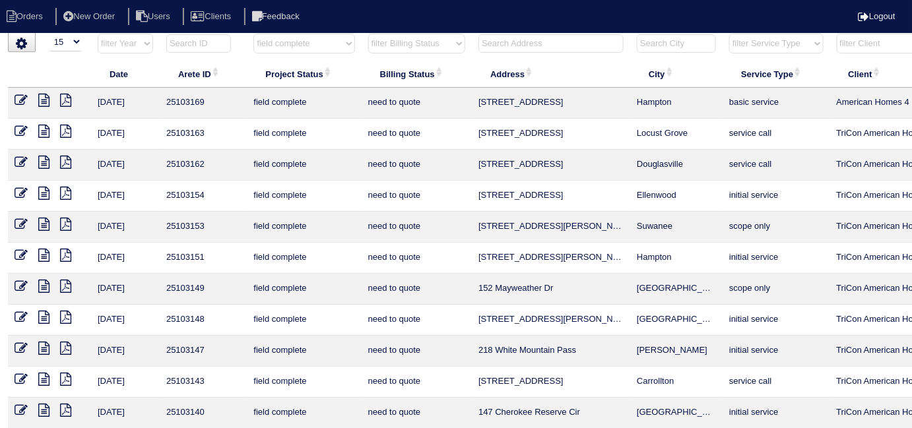
scroll to position [0, 0]
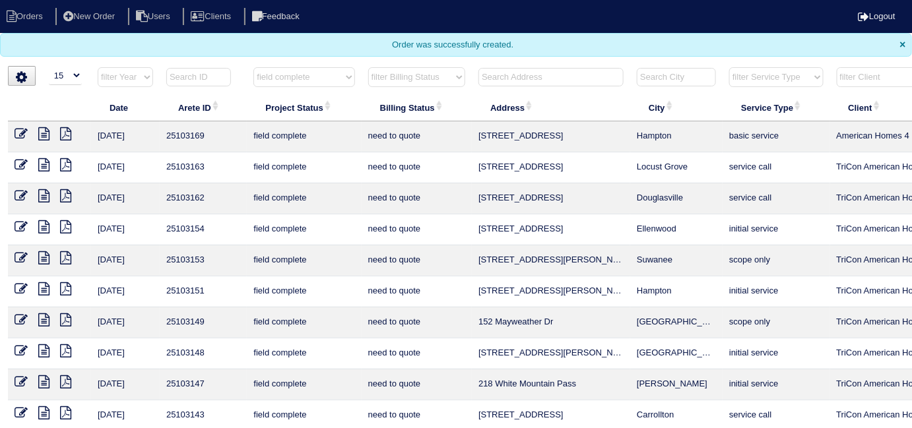
click at [64, 166] on icon at bounding box center [65, 164] width 11 height 13
click at [65, 192] on icon at bounding box center [65, 195] width 11 height 13
drag, startPoint x: 272, startPoint y: 74, endPoint x: 273, endPoint y: 85, distance: 11.3
click at [272, 74] on select "filter Project Status -- Any Project Status -- new order assigned in progress f…" at bounding box center [303, 77] width 101 height 20
click at [253, 67] on select "filter Project Status -- Any Project Status -- new order assigned in progress f…" at bounding box center [303, 77] width 101 height 20
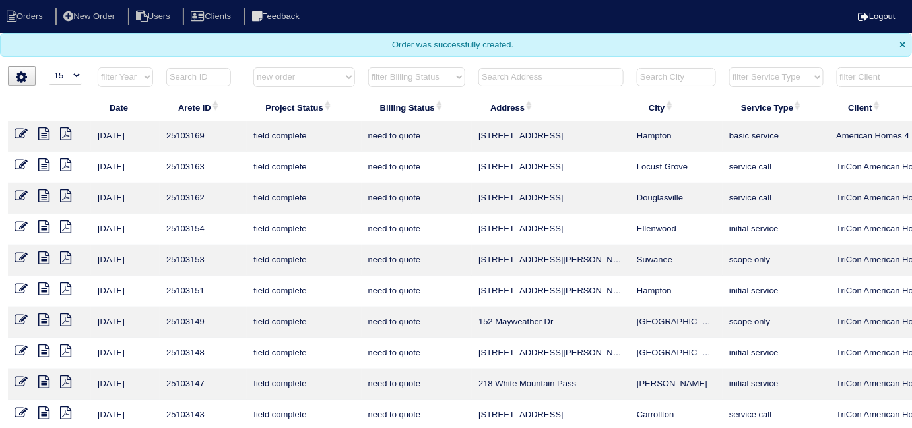
select select "new order"
select select "need to quote"
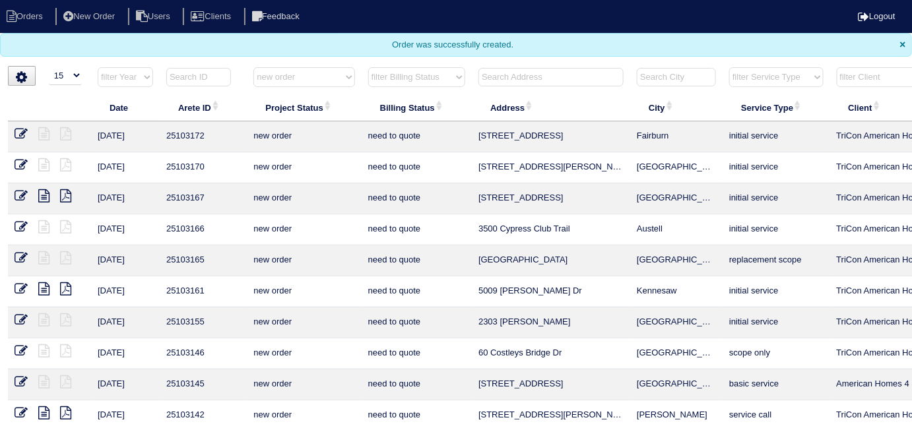
click at [267, 80] on select "filter Project Status -- Any Project Status -- new order assigned in progress f…" at bounding box center [303, 77] width 101 height 20
select select
click at [253, 67] on select "filter Project Status -- Any Project Status -- new order assigned in progress f…" at bounding box center [303, 77] width 101 height 20
select select "need to quote"
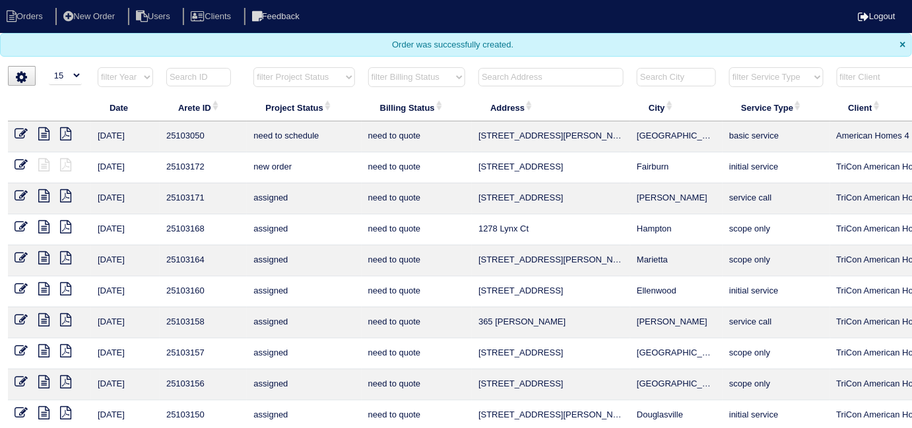
click at [403, 79] on select "filter Billing Status -- Any Billing Status -- need to quote quoted need to inv…" at bounding box center [416, 77] width 97 height 20
select select
click at [368, 67] on select "filter Billing Status -- Any Billing Status -- need to quote quoted need to inv…" at bounding box center [416, 77] width 97 height 20
click at [500, 82] on input "text" at bounding box center [550, 77] width 145 height 18
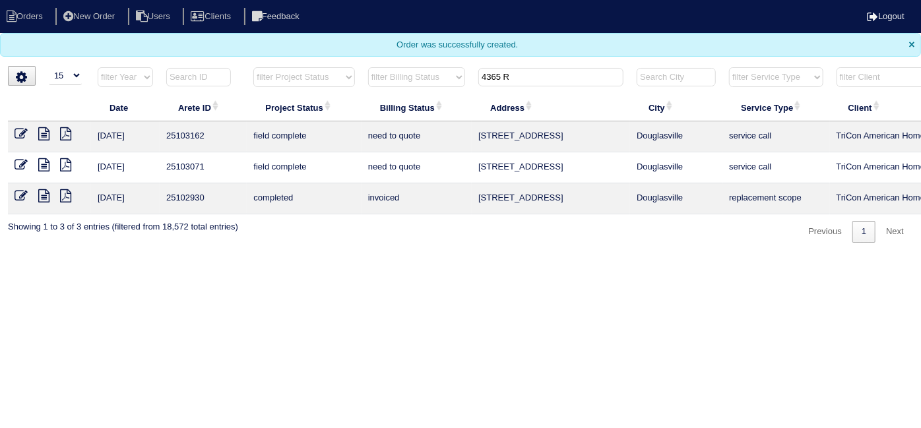
type input "4365 R"
click at [70, 162] on icon at bounding box center [65, 164] width 11 height 13
click at [61, 131] on icon at bounding box center [65, 133] width 11 height 13
drag, startPoint x: 513, startPoint y: 81, endPoint x: 438, endPoint y: 73, distance: 75.1
click at [457, 73] on tr "filter Year -- Any Year -- 2025 2024 2023 2022 2021 2020 2019 filter Project St…" at bounding box center [580, 80] width 1144 height 27
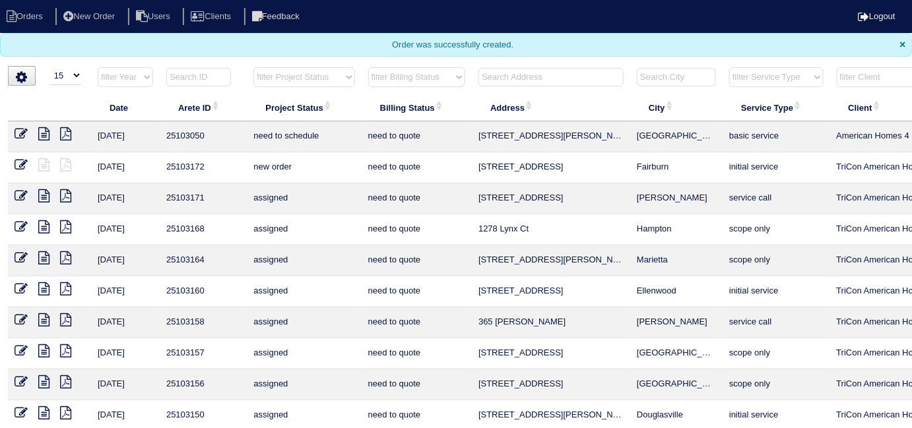
click at [304, 82] on select "filter Project Status -- Any Project Status -- new order assigned in progress f…" at bounding box center [303, 77] width 101 height 20
click at [253, 67] on select "filter Project Status -- Any Project Status -- new order assigned in progress f…" at bounding box center [303, 77] width 101 height 20
select select "field complete"
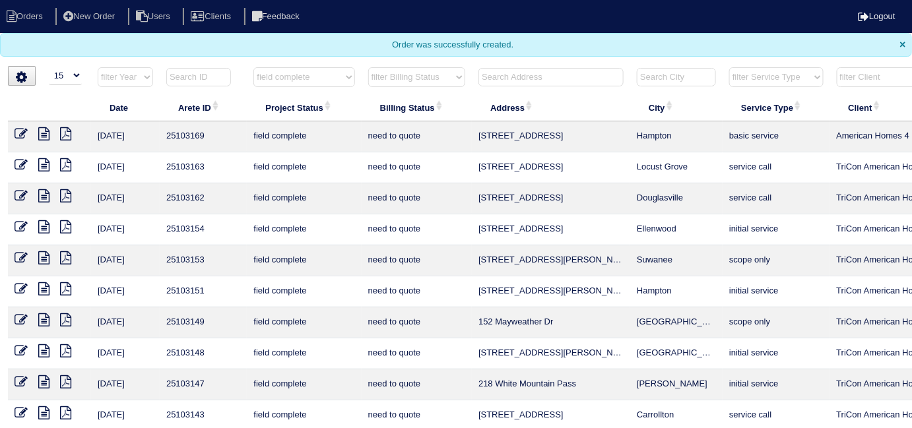
drag, startPoint x: 411, startPoint y: 74, endPoint x: 409, endPoint y: 84, distance: 10.7
click at [411, 74] on select "filter Billing Status -- Any Billing Status -- need to quote quoted need to inv…" at bounding box center [416, 77] width 97 height 20
select select "need to quote"
click at [368, 67] on select "filter Billing Status -- Any Billing Status -- need to quote quoted need to inv…" at bounding box center [416, 77] width 97 height 20
select select "field complete"
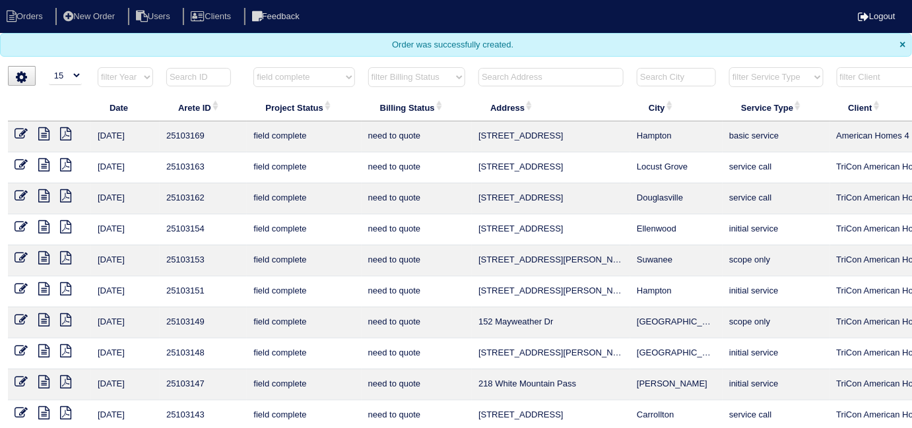
select select "need to quote"
drag, startPoint x: 62, startPoint y: 226, endPoint x: 81, endPoint y: 210, distance: 24.4
click at [62, 226] on icon at bounding box center [65, 226] width 11 height 13
click at [63, 260] on icon at bounding box center [65, 257] width 11 height 13
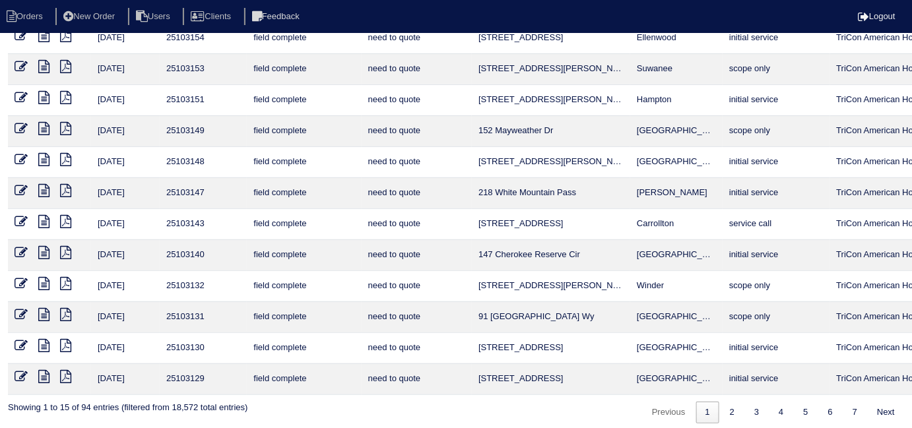
scroll to position [195, 0]
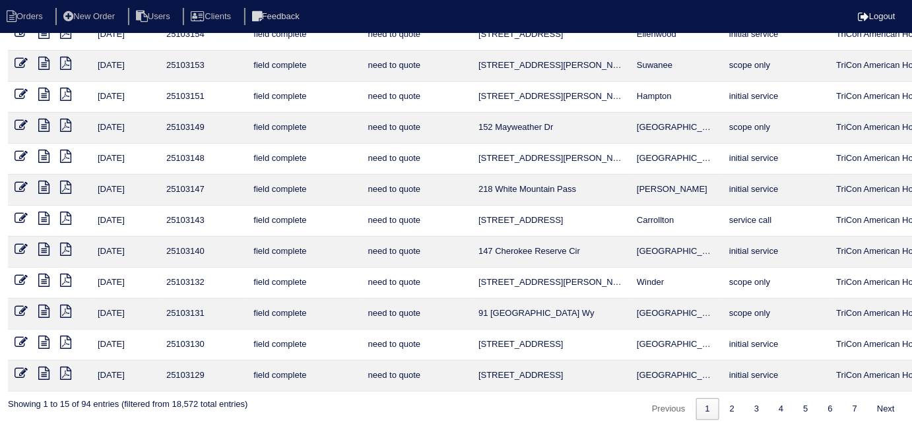
click at [67, 94] on icon at bounding box center [65, 94] width 11 height 13
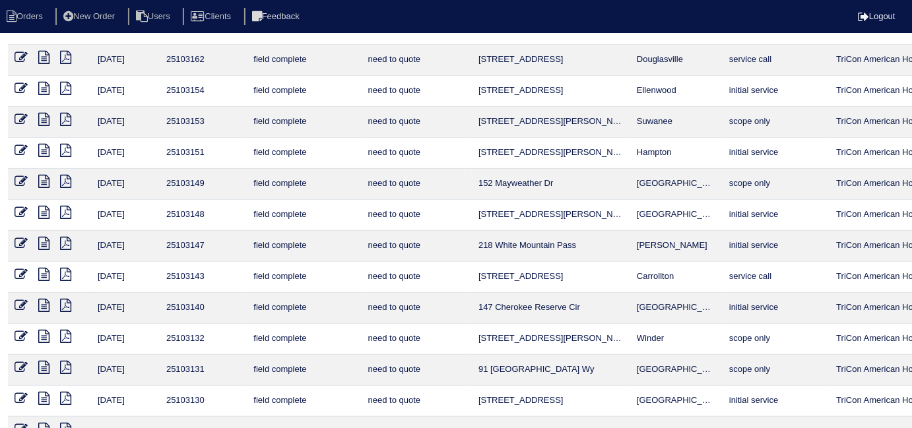
scroll to position [137, 0]
click at [63, 185] on icon at bounding box center [65, 182] width 11 height 13
click at [69, 210] on icon at bounding box center [65, 213] width 11 height 13
click at [69, 241] on icon at bounding box center [65, 244] width 11 height 13
click at [69, 276] on icon at bounding box center [65, 275] width 11 height 13
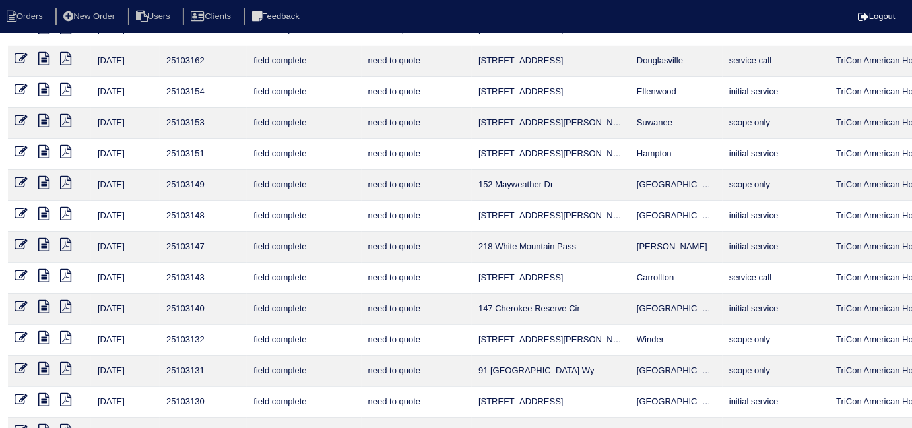
click at [69, 307] on icon at bounding box center [65, 306] width 11 height 13
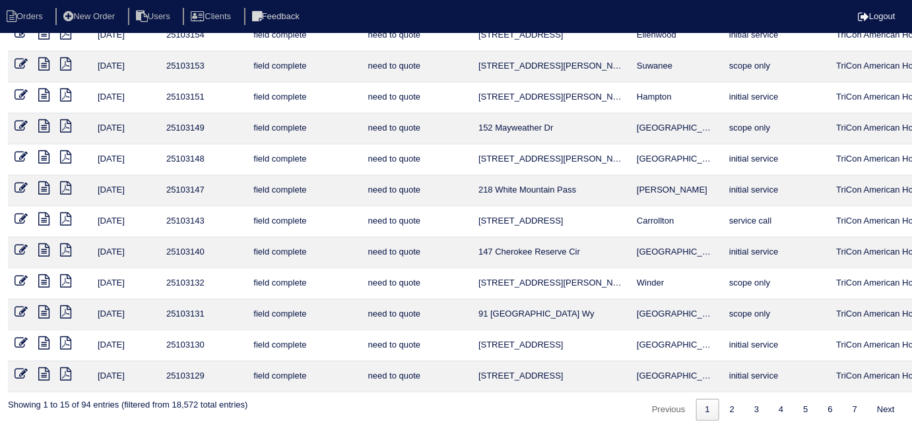
scroll to position [195, 0]
click at [65, 275] on icon at bounding box center [65, 280] width 11 height 13
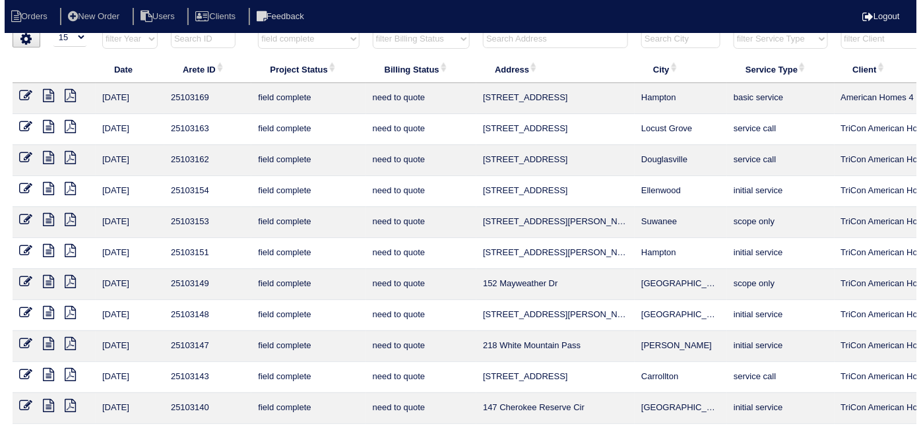
scroll to position [0, 0]
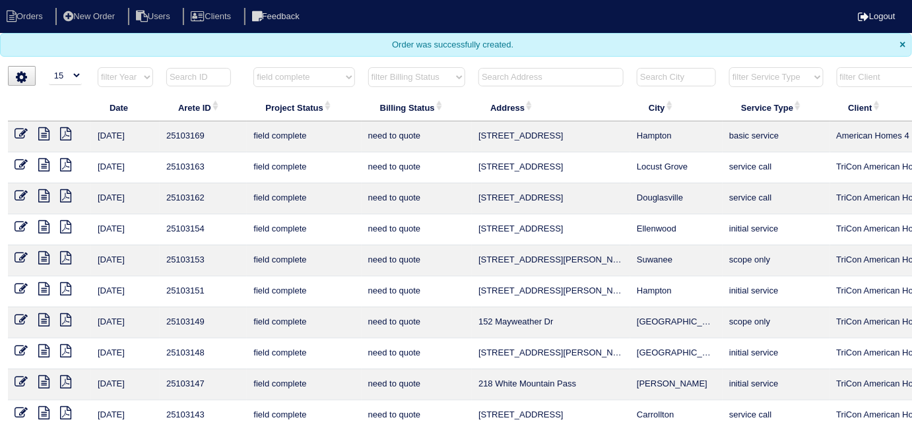
drag, startPoint x: 306, startPoint y: 76, endPoint x: 302, endPoint y: 86, distance: 10.7
click at [306, 79] on select "filter Project Status -- Any Project Status -- new order assigned in progress f…" at bounding box center [303, 77] width 101 height 20
click at [293, 76] on select "filter Project Status -- Any Project Status -- new order assigned in progress f…" at bounding box center [303, 77] width 101 height 20
select select
click at [253, 67] on select "filter Project Status -- Any Project Status -- new order assigned in progress f…" at bounding box center [303, 77] width 101 height 20
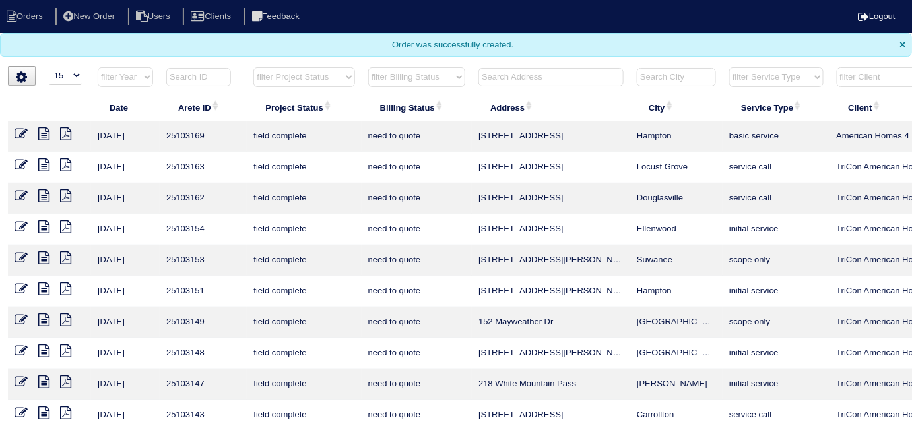
select select "need to quote"
click at [407, 78] on select "filter Billing Status -- Any Billing Status -- need to quote quoted need to inv…" at bounding box center [416, 77] width 97 height 20
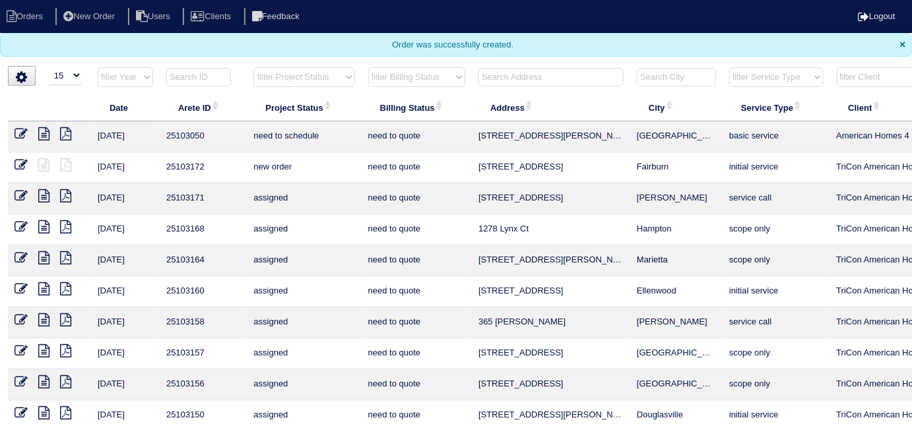
select select
click at [368, 67] on select "filter Billing Status -- Any Billing Status -- need to quote quoted need to inv…" at bounding box center [416, 77] width 97 height 20
click at [521, 82] on input "text" at bounding box center [550, 77] width 145 height 18
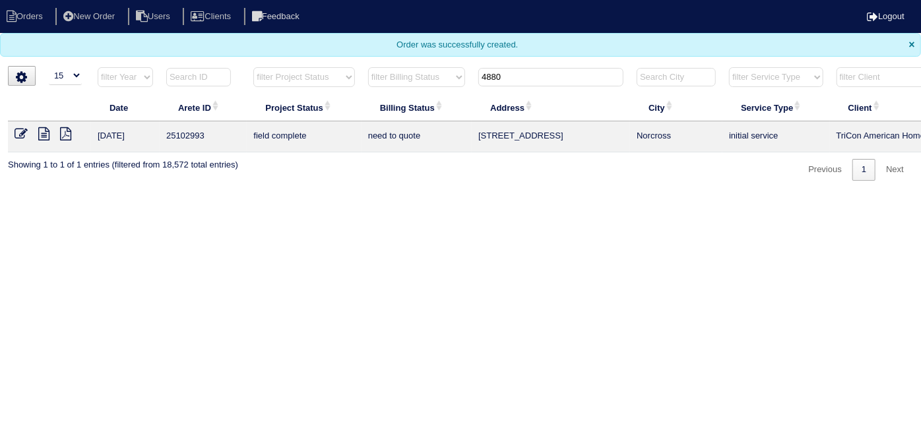
type input "4880"
click at [19, 131] on icon at bounding box center [21, 133] width 13 height 13
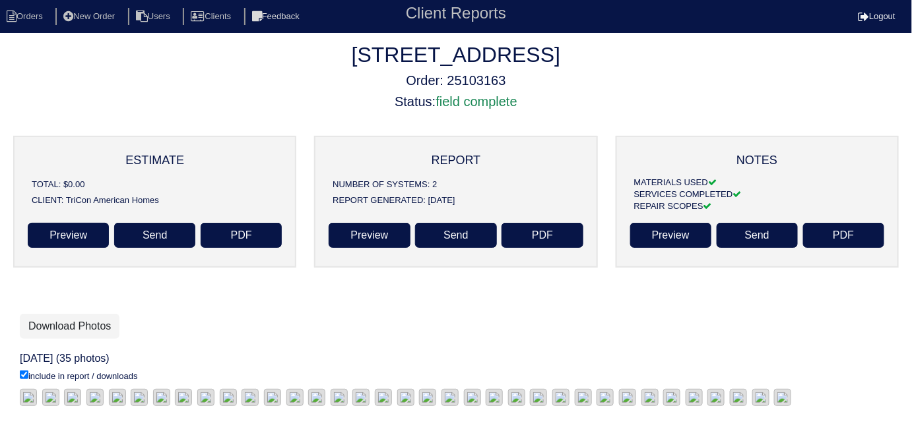
scroll to position [77, 0]
click at [70, 314] on link "Download Photos" at bounding box center [70, 326] width 100 height 25
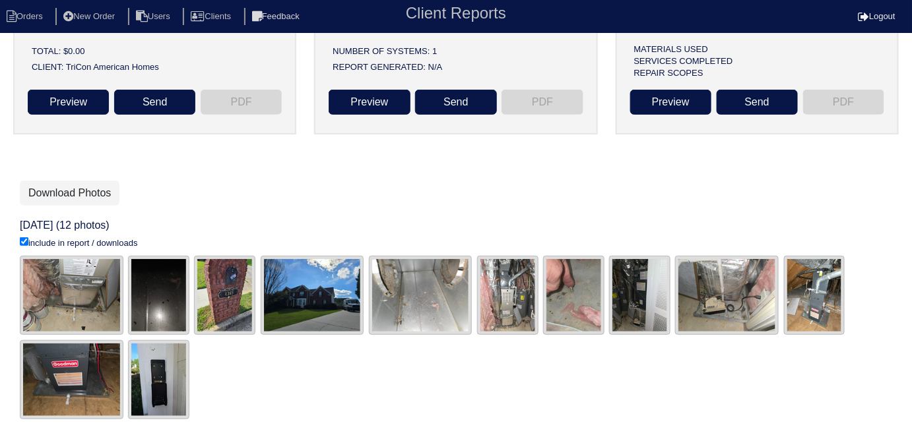
scroll to position [139, 0]
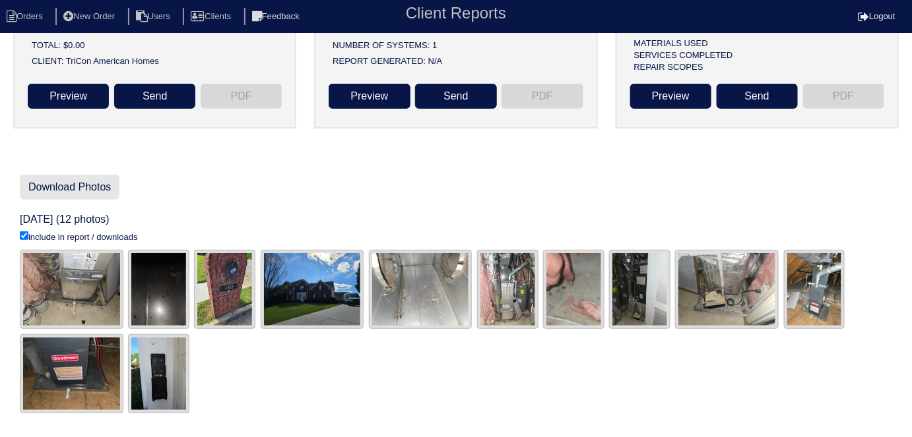
click at [69, 190] on link "Download Photos" at bounding box center [70, 187] width 100 height 25
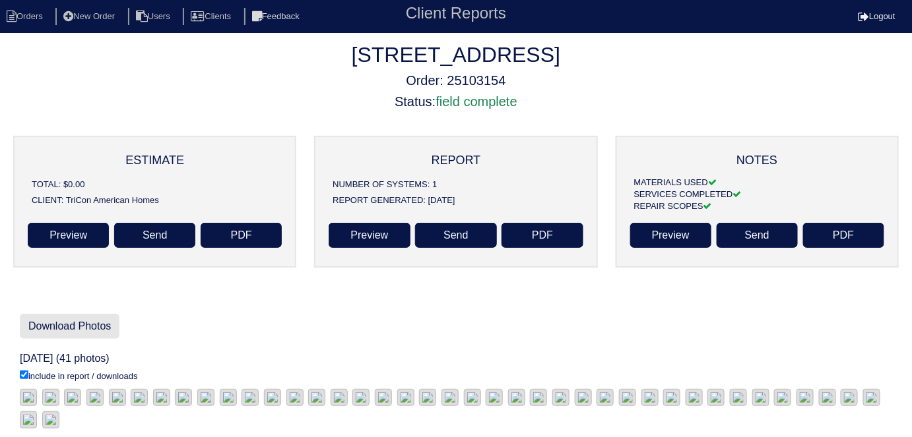
click at [48, 323] on link "Download Photos" at bounding box center [70, 326] width 100 height 25
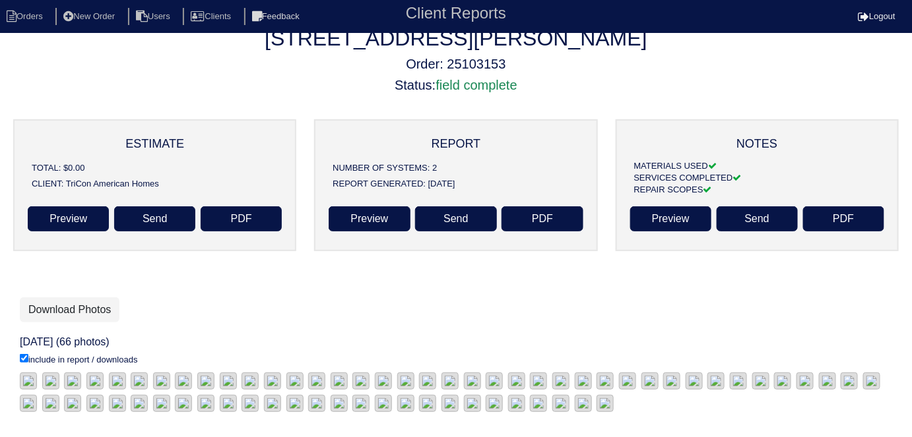
scroll to position [477, 0]
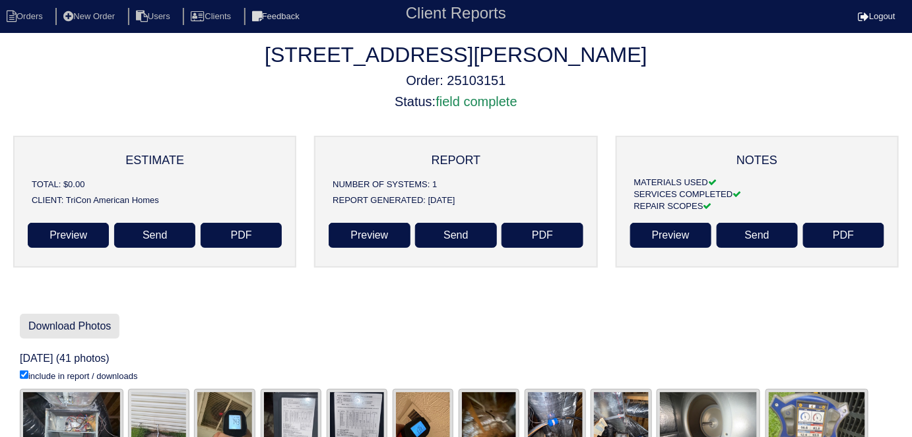
click at [57, 325] on link "Download Photos" at bounding box center [70, 326] width 100 height 25
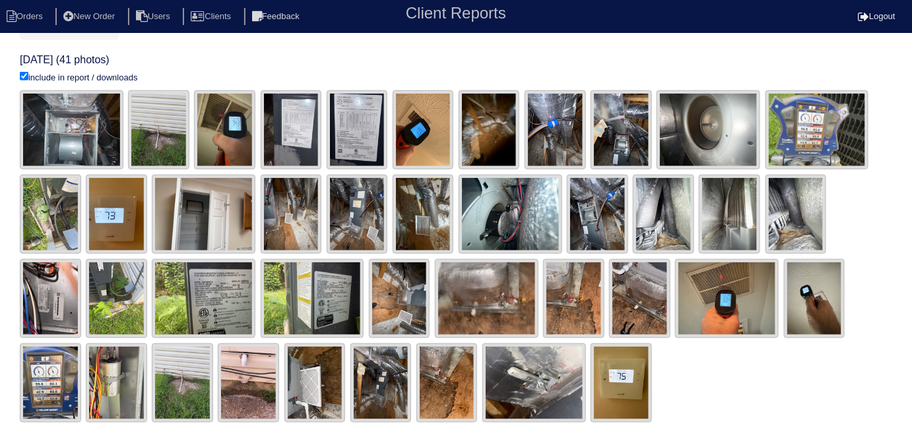
scroll to position [300, 0]
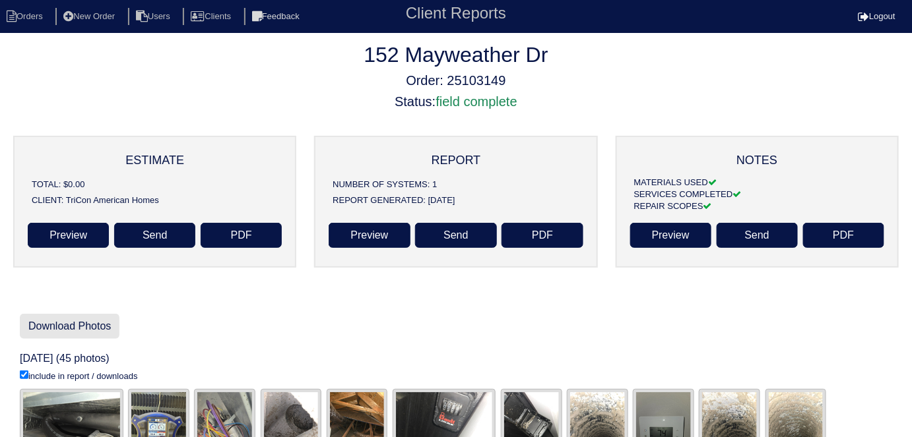
click at [93, 329] on link "Download Photos" at bounding box center [70, 326] width 100 height 25
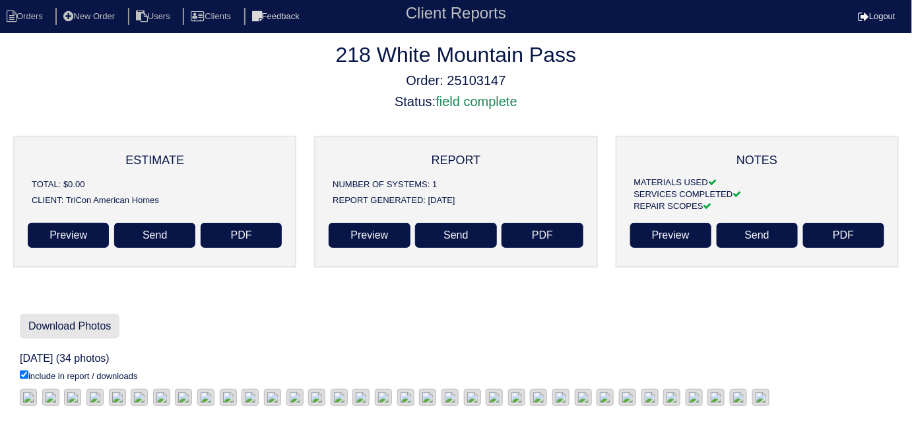
click at [105, 331] on link "Download Photos" at bounding box center [70, 326] width 100 height 25
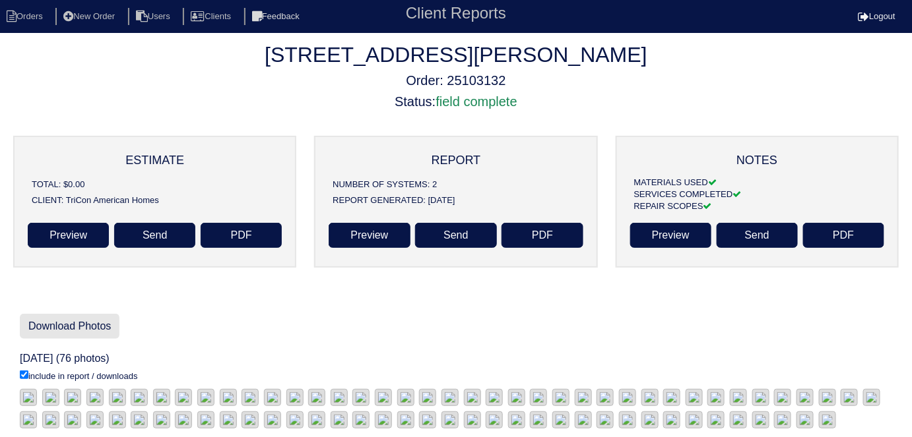
click at [65, 323] on link "Download Photos" at bounding box center [70, 326] width 100 height 25
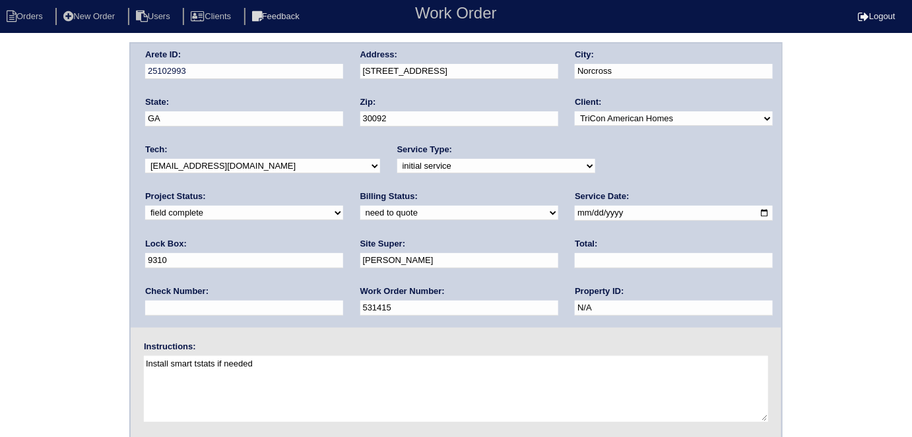
click at [575, 253] on input "text" at bounding box center [674, 260] width 198 height 15
click at [575, 264] on input "text" at bounding box center [674, 260] width 198 height 15
type input "13530.00"
drag, startPoint x: 251, startPoint y: 209, endPoint x: 244, endPoint y: 218, distance: 11.7
click at [360, 209] on select "need to quote quoted need to invoice invoiced paid warranty purchase order need…" at bounding box center [459, 213] width 198 height 15
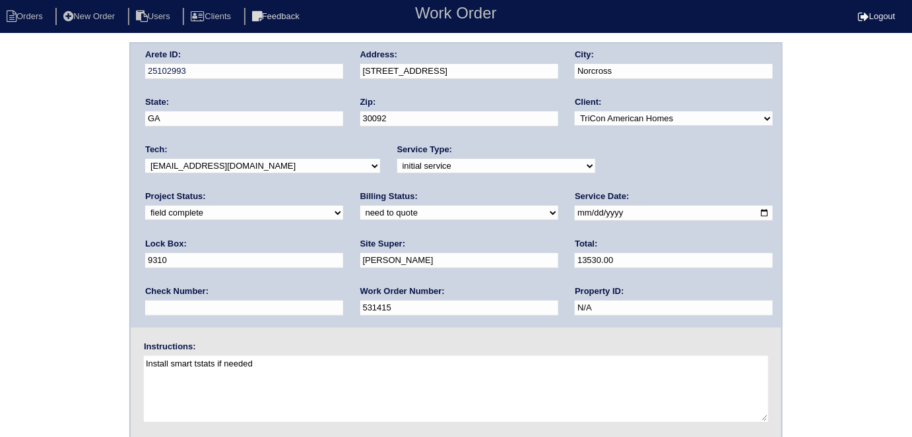
select select "quoted"
click at [360, 206] on select "need to quote quoted need to invoice invoiced paid warranty purchase order need…" at bounding box center [459, 213] width 198 height 15
drag, startPoint x: 455, startPoint y: 78, endPoint x: 351, endPoint y: 61, distance: 105.7
click at [351, 61] on div "Arete ID: 25102993 Address: 4880 Bankside Way City: Norcross State: GA Zip: 300…" at bounding box center [456, 186] width 651 height 284
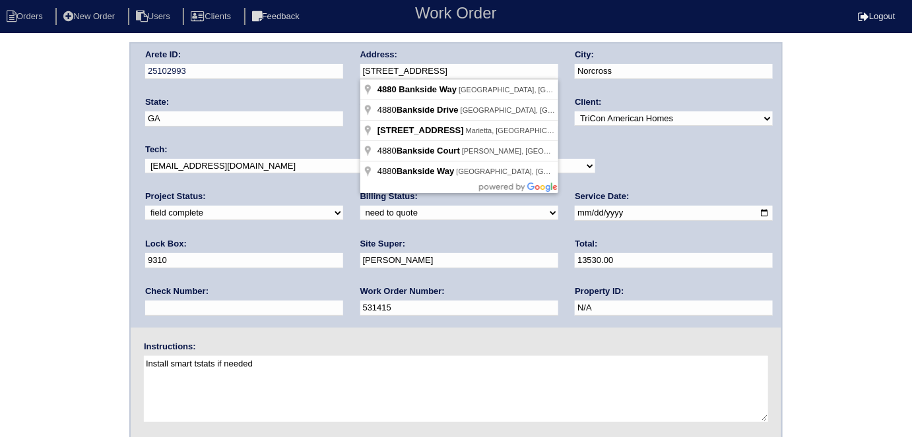
click at [90, 216] on div "Arete ID: 25102993 Address: 4880 Bankside Way City: Norcross State: GA Zip: 300…" at bounding box center [456, 309] width 912 height 534
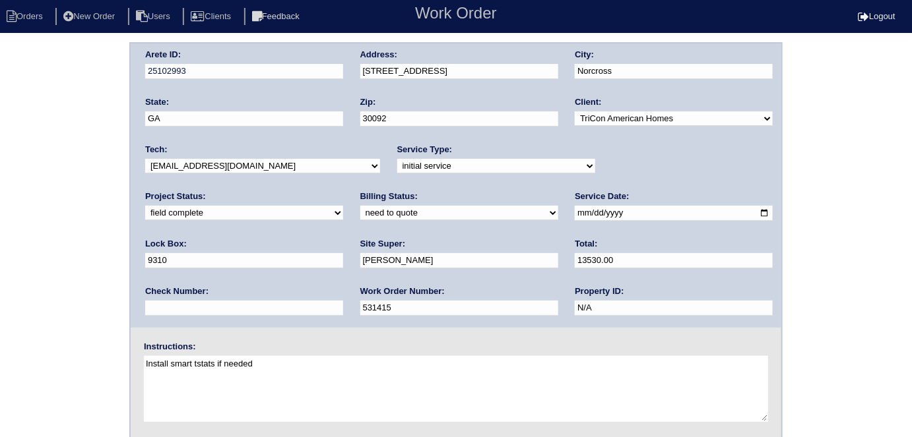
click at [88, 250] on div "Arete ID: 25102993 Address: 4880 Bankside Way City: Norcross State: GA Zip: 300…" at bounding box center [456, 309] width 912 height 534
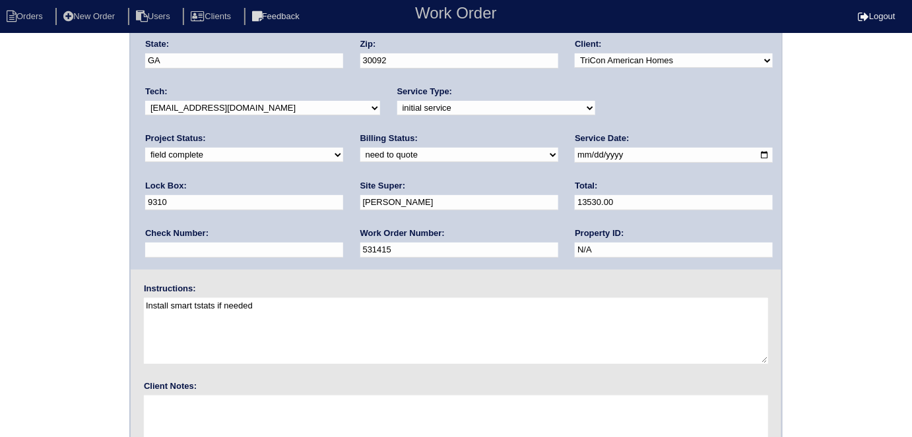
scroll to position [135, 0]
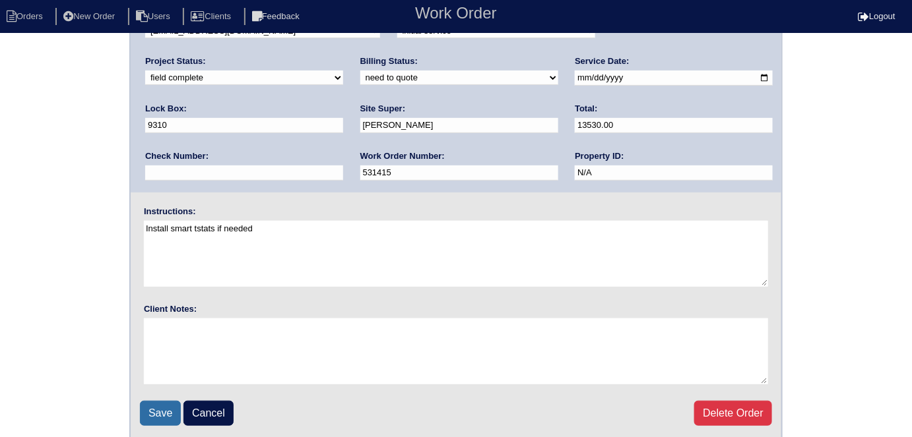
click at [166, 411] on input "Save" at bounding box center [160, 413] width 41 height 25
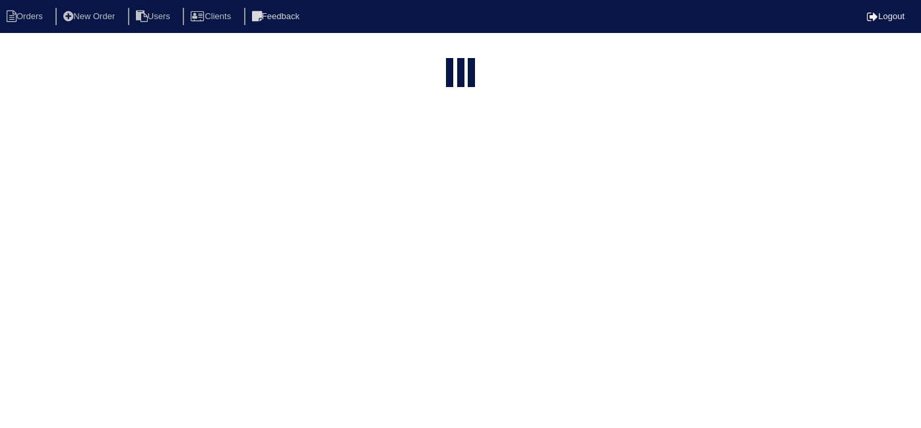
select select "15"
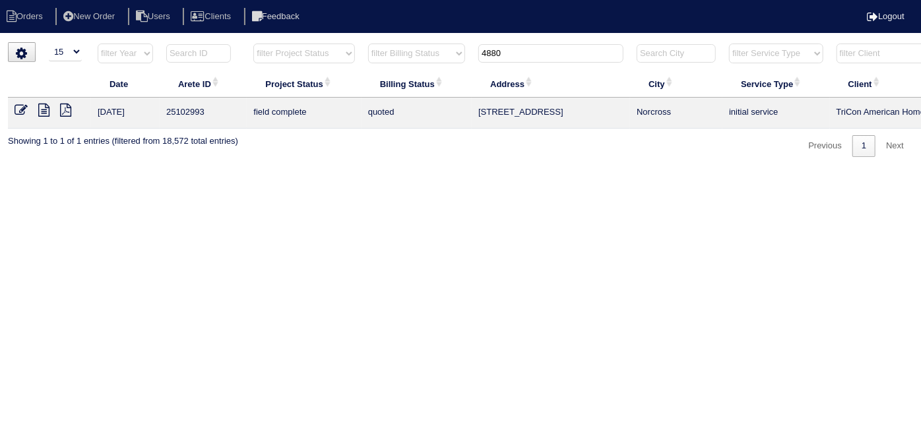
drag, startPoint x: 531, startPoint y: 62, endPoint x: 461, endPoint y: 49, distance: 71.8
click at [465, 52] on tr "filter Year -- Any Year -- 2025 2024 2023 2022 2021 2020 2019 filter Project St…" at bounding box center [580, 56] width 1144 height 27
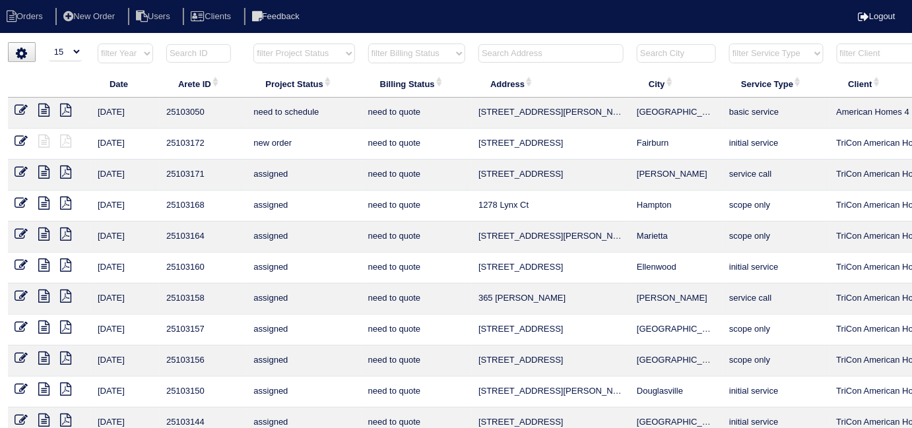
click at [306, 54] on select "filter Project Status -- Any Project Status -- new order assigned in progress f…" at bounding box center [303, 54] width 101 height 20
click at [253, 44] on select "filter Project Status -- Any Project Status -- new order assigned in progress f…" at bounding box center [303, 54] width 101 height 20
select select "field complete"
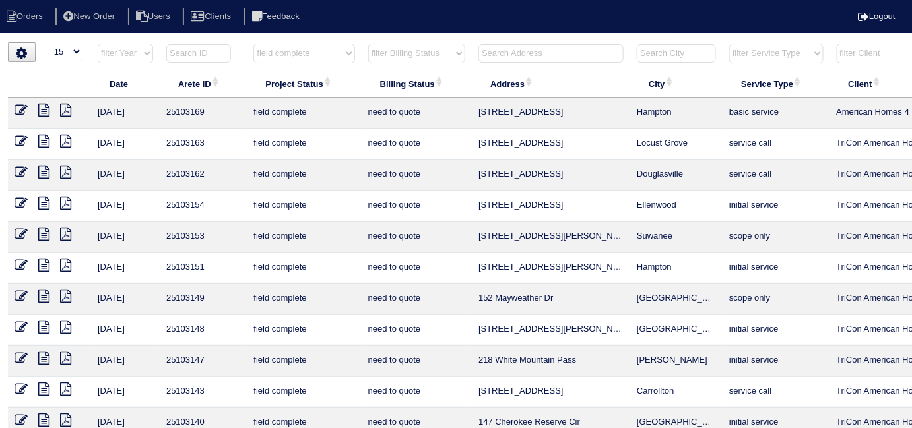
click at [413, 55] on select "filter Billing Status -- Any Billing Status -- need to quote quoted need to inv…" at bounding box center [416, 54] width 97 height 20
select select "need to quote"
click at [368, 44] on select "filter Billing Status -- Any Billing Status -- need to quote quoted need to inv…" at bounding box center [416, 54] width 97 height 20
select select "field complete"
select select "need to quote"
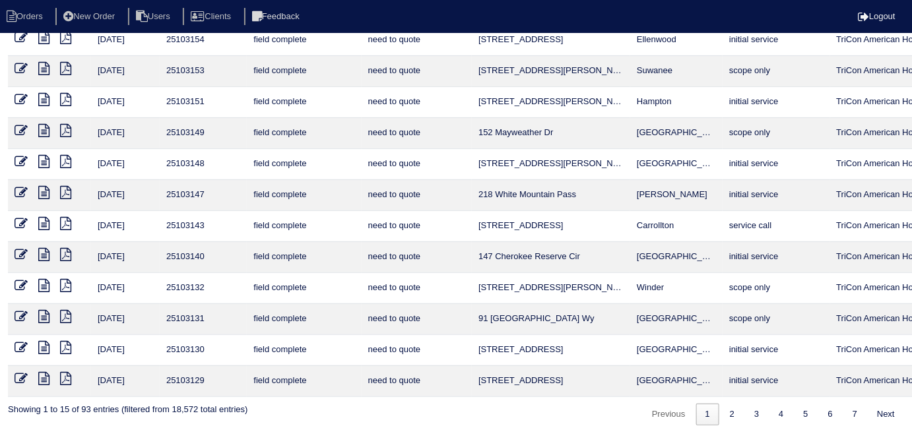
scroll to position [172, 0]
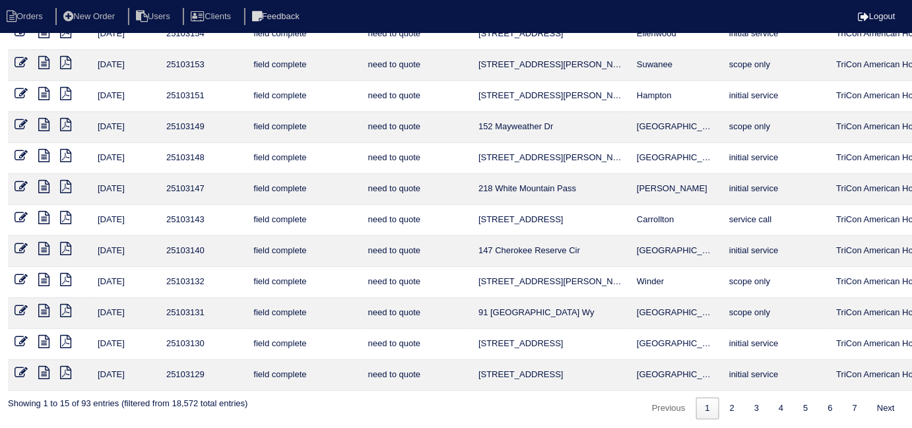
click at [65, 306] on icon at bounding box center [65, 310] width 11 height 13
click at [69, 338] on icon at bounding box center [65, 341] width 11 height 13
click at [69, 372] on icon at bounding box center [65, 372] width 11 height 13
click at [721, 406] on link "2" at bounding box center [732, 409] width 23 height 22
select select "field complete"
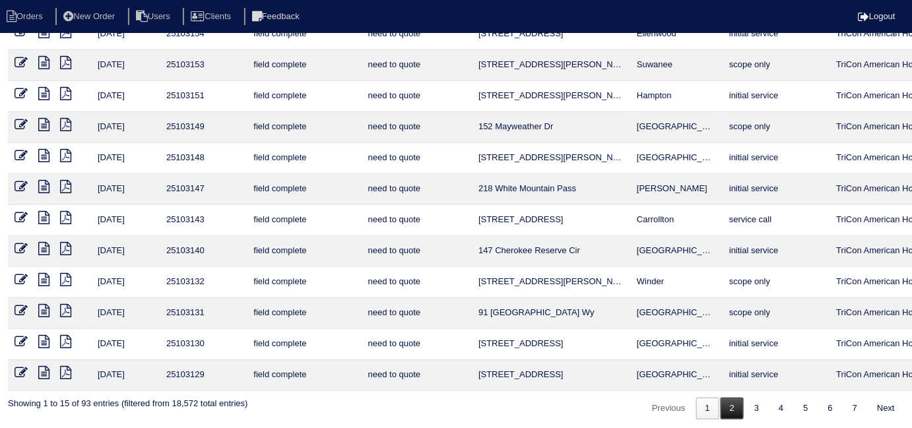
select select "need to quote"
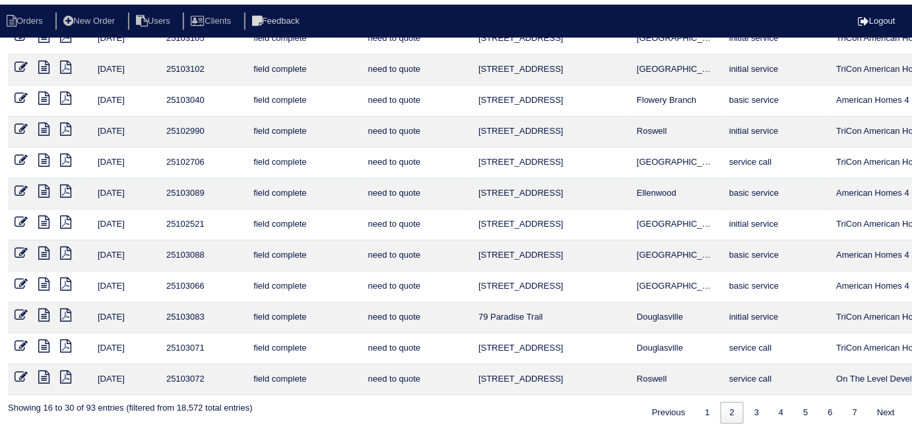
scroll to position [0, 0]
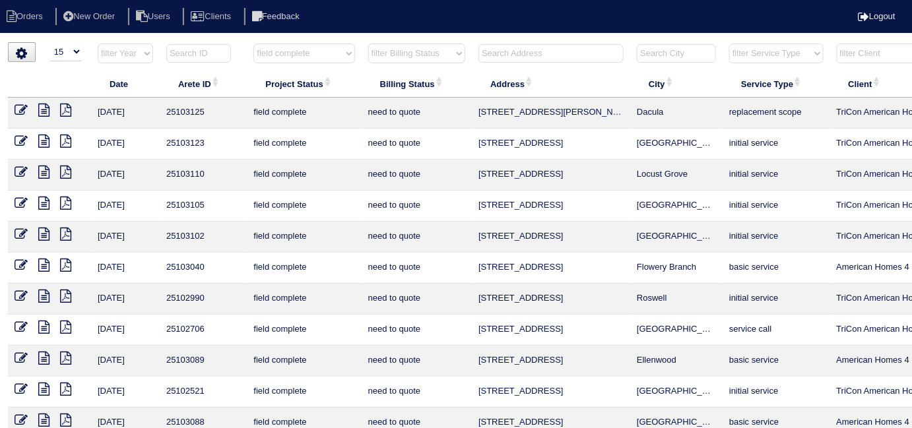
click at [252, 53] on th "filter Project Status -- Any Project Status -- new order assigned in progress f…" at bounding box center [304, 56] width 114 height 27
click at [265, 54] on select "filter Project Status -- Any Project Status -- new order assigned in progress f…" at bounding box center [303, 54] width 101 height 20
select select
click at [253, 44] on select "filter Project Status -- Any Project Status -- new order assigned in progress f…" at bounding box center [303, 54] width 101 height 20
select select "need to quote"
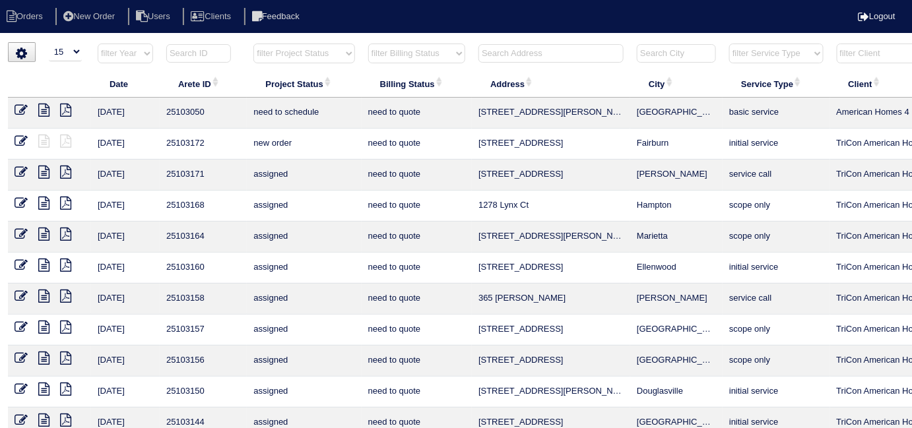
click at [396, 48] on select "filter Billing Status -- Any Billing Status -- need to quote quoted need to inv…" at bounding box center [416, 54] width 97 height 20
select select
click at [368, 44] on select "filter Billing Status -- Any Billing Status -- need to quote quoted need to inv…" at bounding box center [416, 54] width 97 height 20
click at [494, 48] on input "text" at bounding box center [550, 53] width 145 height 18
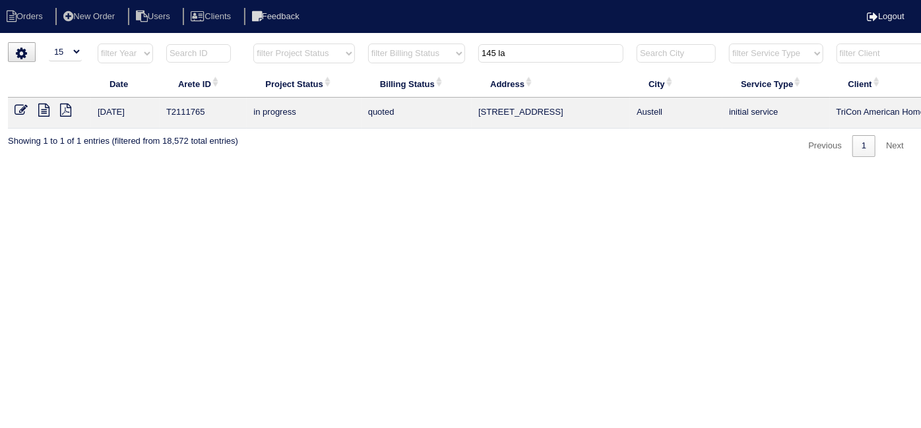
type input "145 la"
click at [107, 12] on li "New Order" at bounding box center [90, 17] width 70 height 18
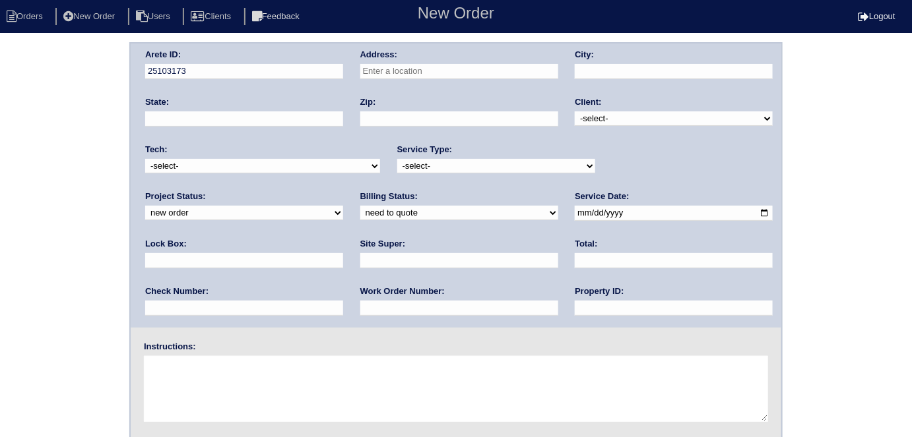
click at [418, 75] on input "text" at bounding box center [459, 71] width 198 height 15
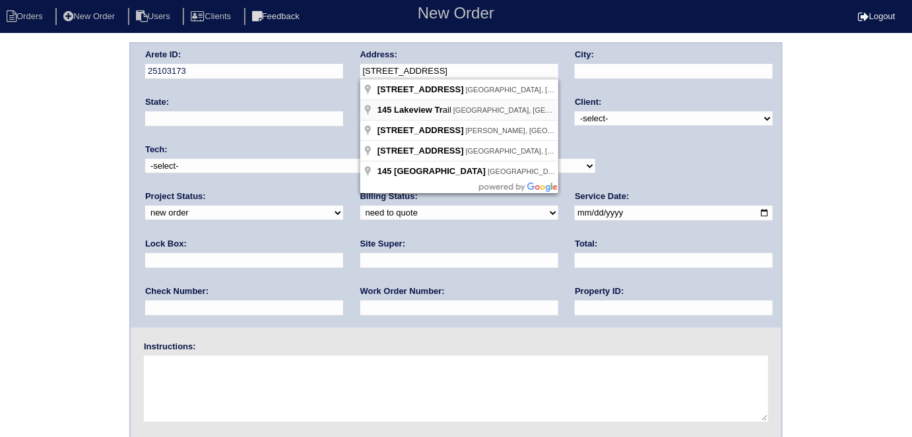
type input "[STREET_ADDRESS]"
type input "[PERSON_NAME]"
type input "GA"
type input "30016"
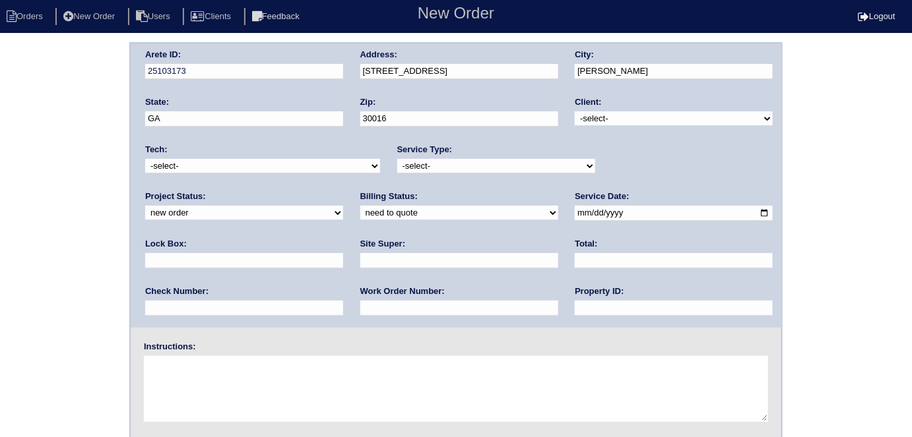
click at [633, 121] on select "-select- TriCon American Homes American Homes 4 Rent First Key Homes Zillow The…" at bounding box center [674, 119] width 198 height 15
select select "1"
click at [575, 112] on select "-select- TriCon American Homes American Homes 4 Rent First Key Homes Zillow The…" at bounding box center [674, 119] width 198 height 15
click at [492, 160] on select "-select- initial service basic service maintenance call replacement scope servi…" at bounding box center [496, 166] width 198 height 15
select select "initial service"
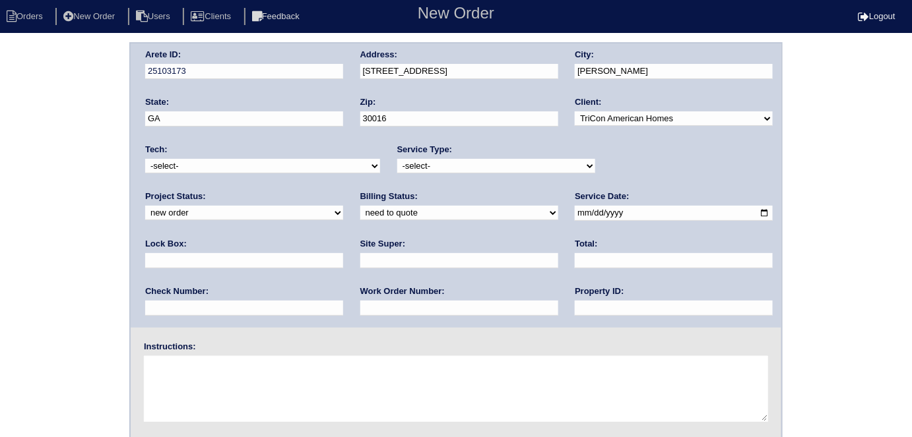
click at [397, 159] on select "-select- initial service basic service maintenance call replacement scope servi…" at bounding box center [496, 166] width 198 height 15
click at [575, 213] on input "date" at bounding box center [674, 213] width 198 height 15
type input "2025-08-28"
click at [575, 315] on div "Property ID:" at bounding box center [674, 304] width 198 height 37
click at [575, 311] on input "text" at bounding box center [674, 308] width 198 height 15
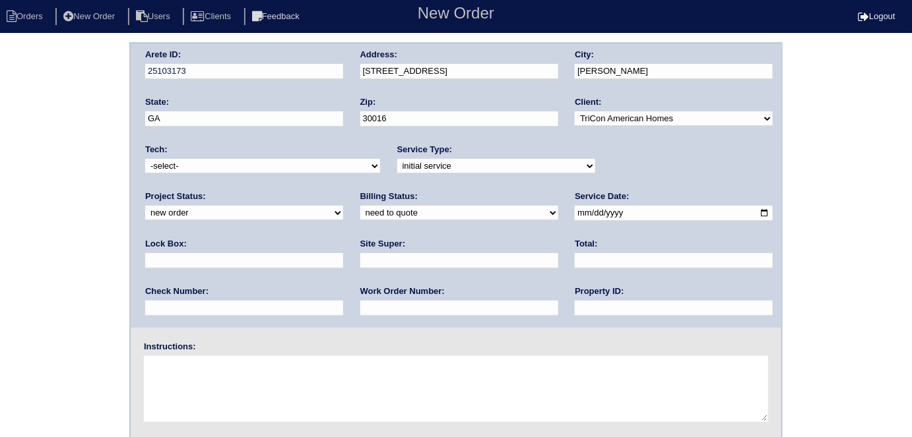
type input "N/A"
click at [360, 319] on div "Work Order Number:" at bounding box center [459, 304] width 198 height 37
click at [360, 305] on input "text" at bounding box center [459, 308] width 198 height 15
type input "538804"
click at [360, 250] on div "Site Super:" at bounding box center [459, 256] width 198 height 37
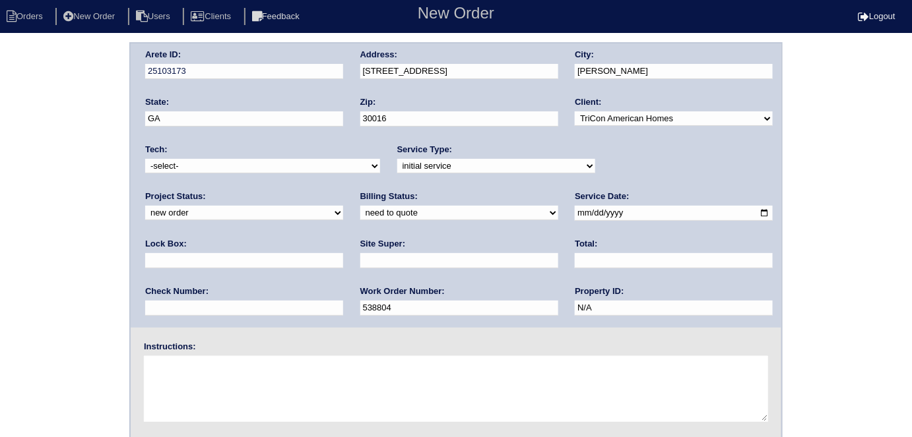
click at [360, 257] on input "text" at bounding box center [459, 260] width 198 height 15
type input "Errol Cadet"
click at [194, 364] on textarea at bounding box center [456, 389] width 624 height 66
click at [249, 403] on textarea at bounding box center [456, 389] width 624 height 66
type textarea "i"
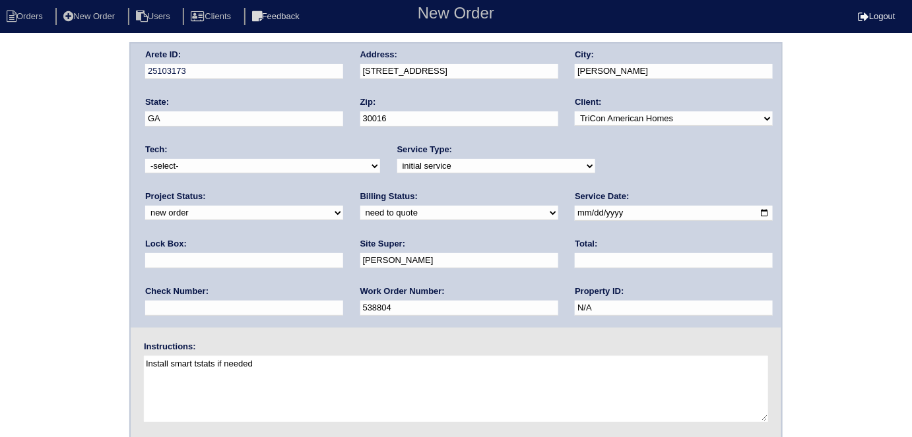
type textarea "Install smart tstats if needed"
click at [343, 253] on input "text" at bounding box center [244, 260] width 198 height 15
type input "9310"
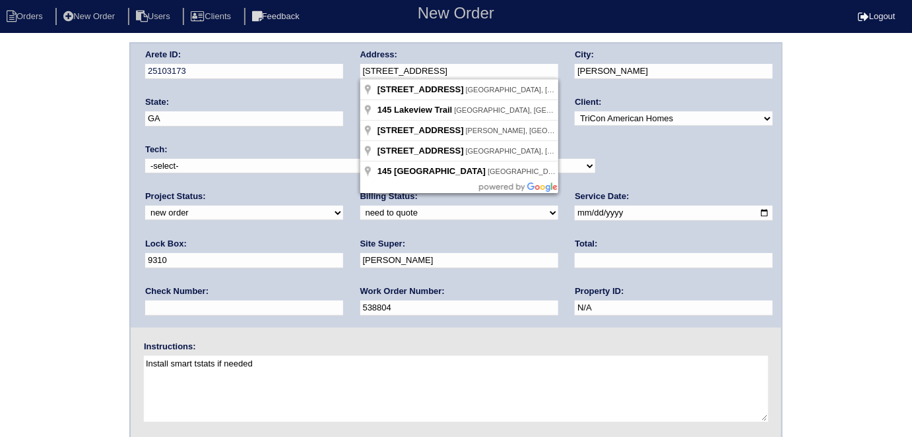
drag, startPoint x: 454, startPoint y: 67, endPoint x: 362, endPoint y: 68, distance: 92.4
click at [362, 68] on input "[STREET_ADDRESS]" at bounding box center [459, 71] width 198 height 15
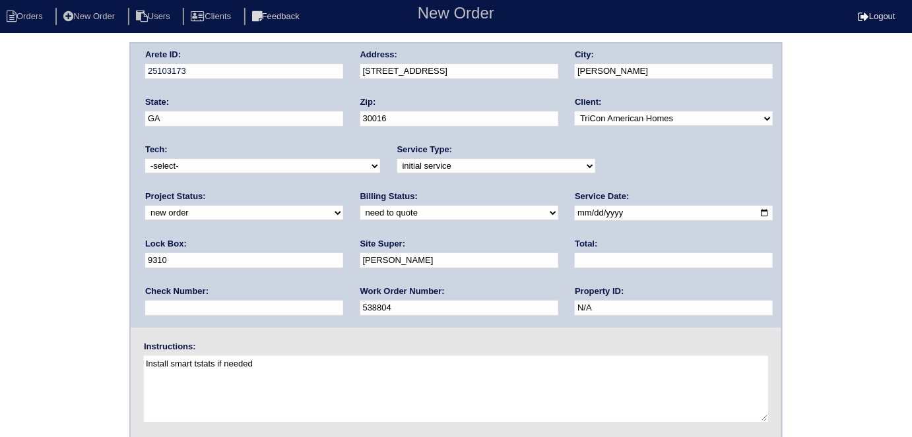
click at [85, 137] on div "Arete ID: 25103173 Address: 145 Lakeview Trail City: Covington State: GA Zip: 3…" at bounding box center [456, 309] width 912 height 534
click at [1, 231] on div "Arete ID: 25103173 Address: 145 Lakeview Trail City: Covington State: GA Zip: 3…" at bounding box center [456, 309] width 912 height 534
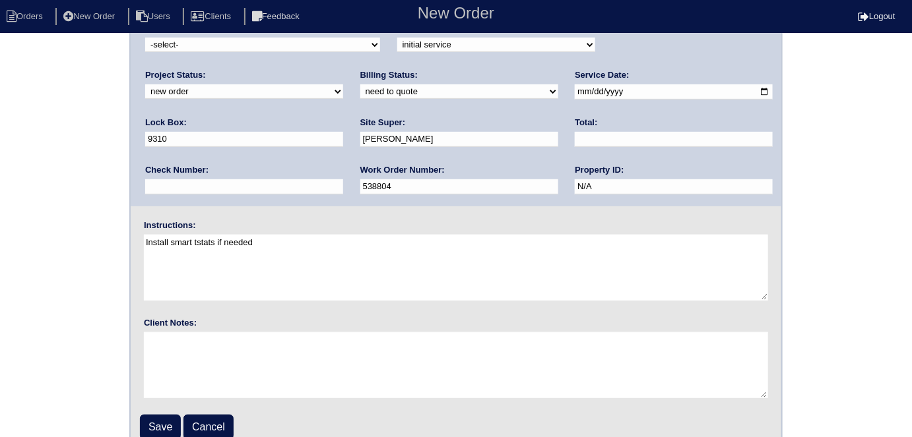
scroll to position [135, 0]
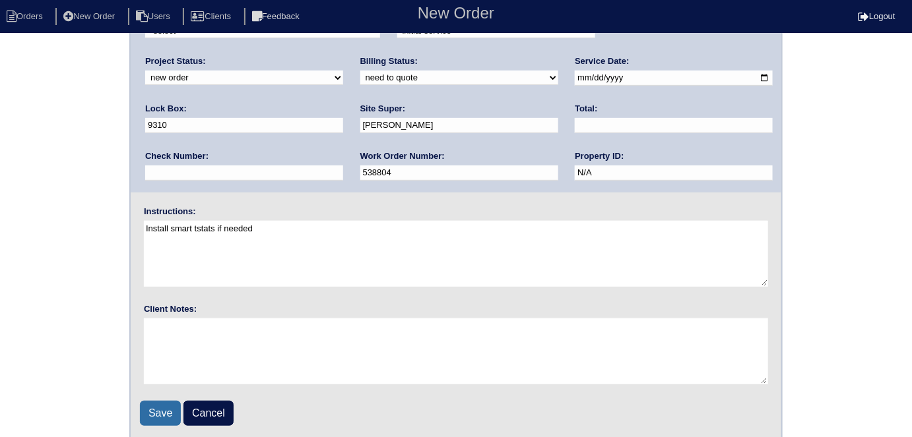
click at [148, 405] on input "Save" at bounding box center [160, 413] width 41 height 25
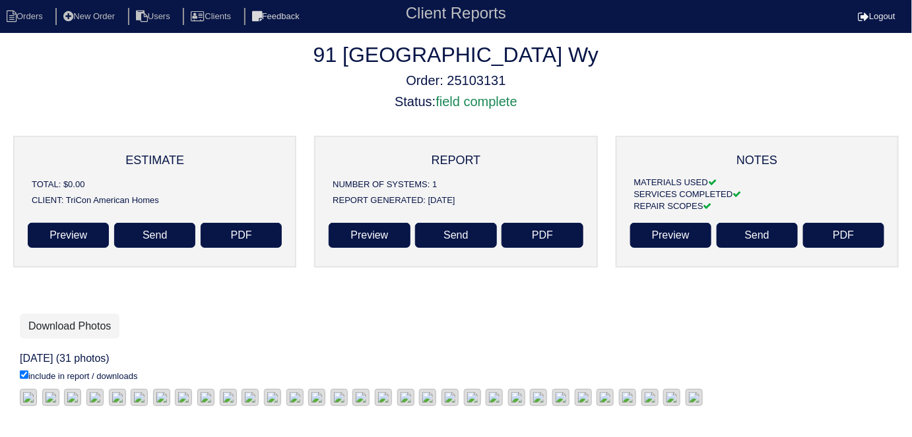
scroll to position [1, 0]
click at [70, 330] on link "Download Photos" at bounding box center [70, 326] width 100 height 25
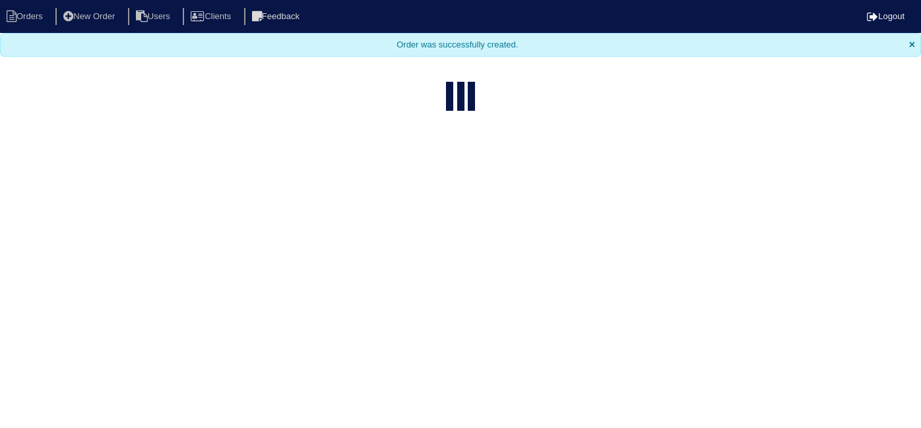
select select "15"
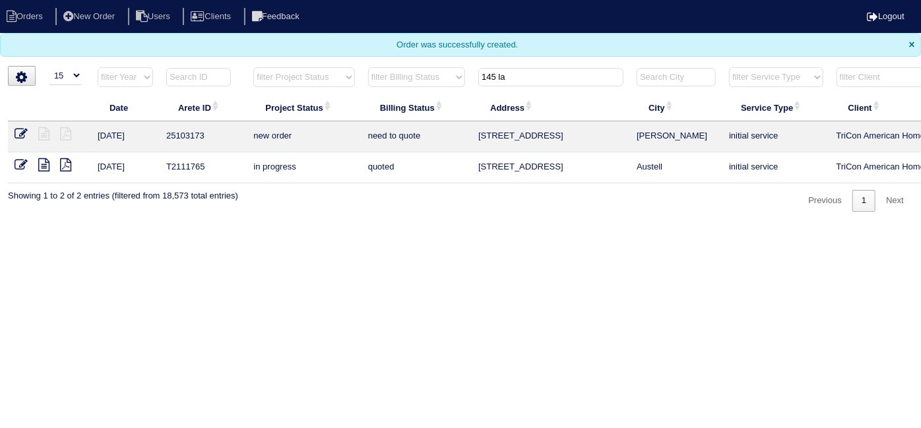
drag, startPoint x: 522, startPoint y: 72, endPoint x: 412, endPoint y: 69, distance: 109.6
click at [412, 69] on tr "filter Year -- Any Year -- 2025 2024 2023 2022 2021 2020 2019 filter Project St…" at bounding box center [580, 80] width 1144 height 27
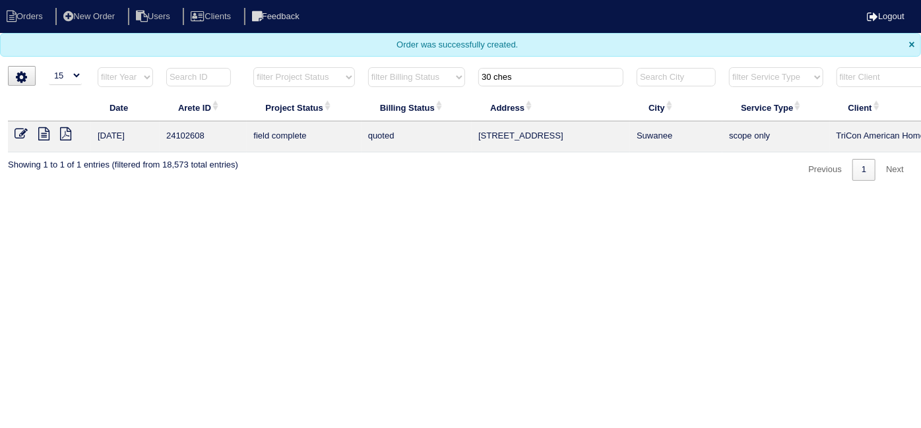
type input "30 ches"
click at [104, 21] on li "New Order" at bounding box center [90, 17] width 70 height 18
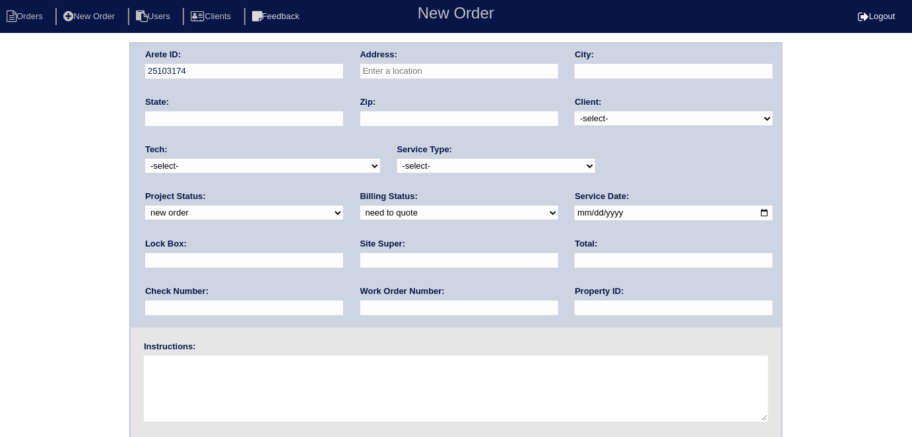
click at [453, 80] on div "Address:" at bounding box center [459, 67] width 198 height 37
click at [451, 76] on input "text" at bounding box center [459, 71] width 198 height 15
type input "[STREET_ADDRESS]"
type input "[PERSON_NAME]"
type input "GA"
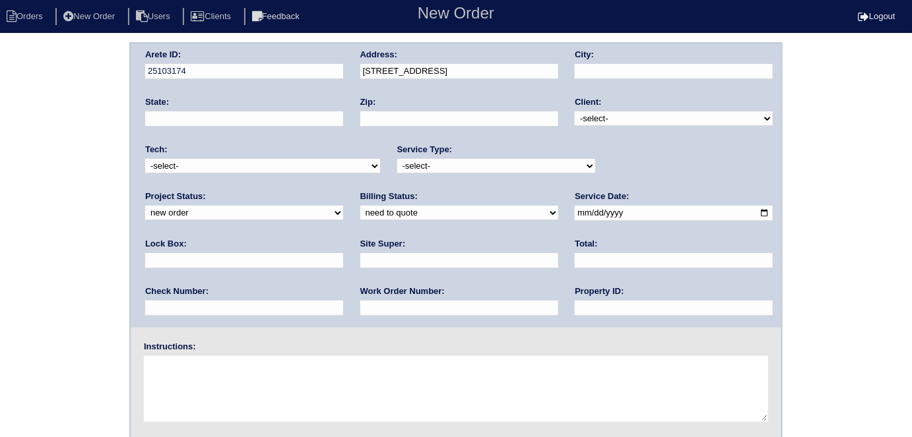
type input "30016"
click at [586, 116] on select "-select- TriCon American Homes American Homes 4 Rent First Key Homes Zillow The…" at bounding box center [674, 119] width 198 height 15
select select "1"
click at [575, 112] on select "-select- TriCon American Homes American Homes 4 Rent First Key Homes Zillow The…" at bounding box center [674, 119] width 198 height 15
click at [519, 168] on select "-select- initial service basic service maintenance call replacement scope servi…" at bounding box center [496, 166] width 198 height 15
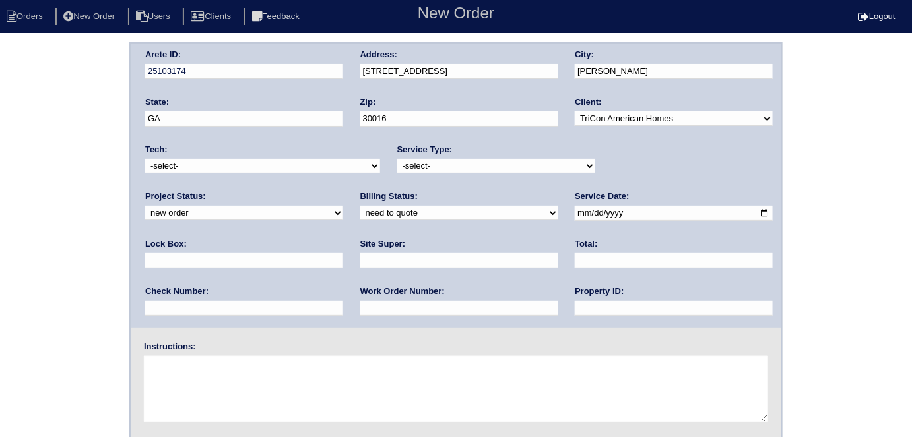
select select "initial service"
click at [397, 159] on select "-select- initial service basic service maintenance call replacement scope servi…" at bounding box center [496, 166] width 198 height 15
click at [575, 214] on input "date" at bounding box center [674, 213] width 198 height 15
type input "2025-08-28"
drag, startPoint x: 431, startPoint y: 309, endPoint x: 432, endPoint y: 301, distance: 8.6
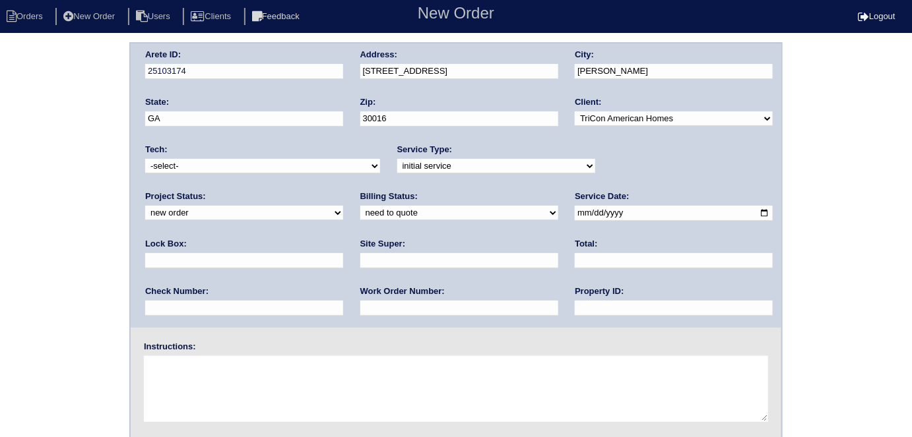
click at [575, 309] on input "text" at bounding box center [674, 308] width 198 height 15
type input "N/A"
click at [360, 310] on input "text" at bounding box center [459, 308] width 198 height 15
type input "538813"
click at [343, 253] on input "text" at bounding box center [244, 260] width 198 height 15
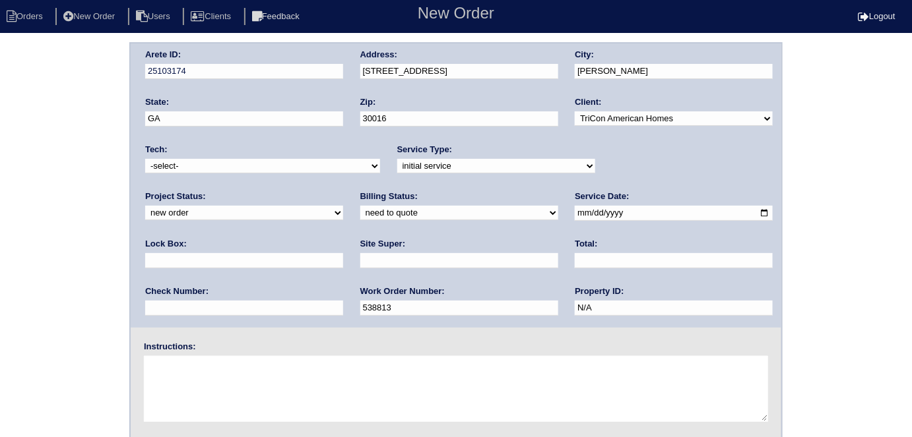
type input "9470"
click at [360, 255] on input "text" at bounding box center [459, 260] width 198 height 15
type input "Ackeem Cadet"
click at [209, 375] on textarea at bounding box center [456, 389] width 624 height 66
click at [239, 388] on textarea at bounding box center [456, 389] width 624 height 66
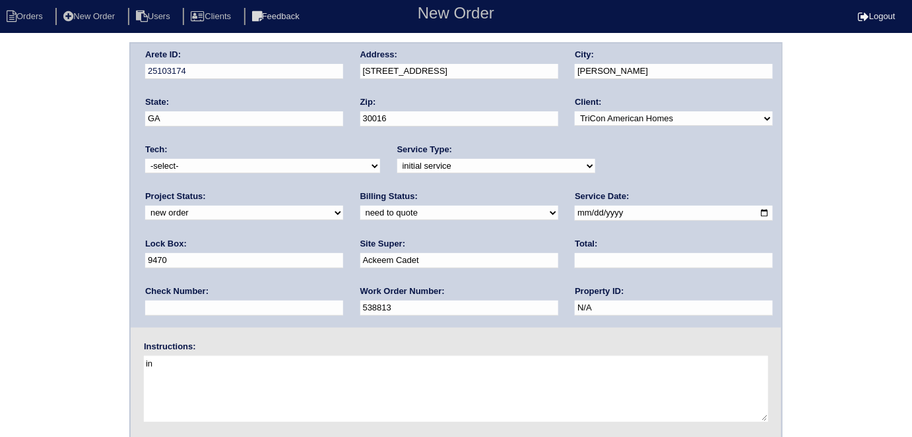
type textarea "i"
type textarea "Install smart tstats if needed"
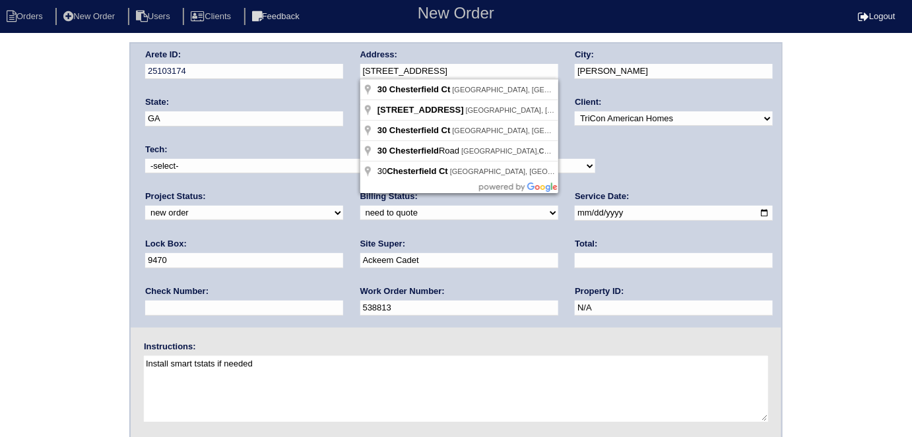
drag, startPoint x: 465, startPoint y: 75, endPoint x: 364, endPoint y: 75, distance: 100.3
click at [364, 75] on input "[STREET_ADDRESS]" at bounding box center [459, 71] width 198 height 15
click at [42, 177] on div "Arete ID: 25103174 Address: 30 Chesterfield Ct City: Covington State: GA Zip: 3…" at bounding box center [456, 309] width 912 height 534
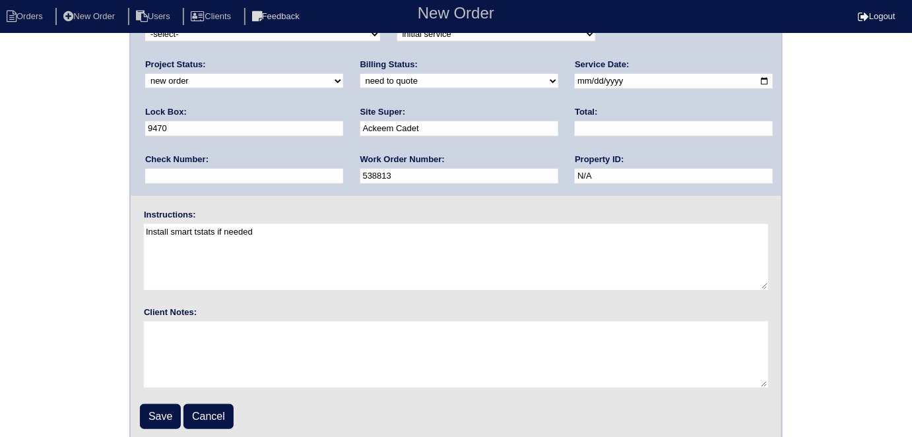
scroll to position [135, 0]
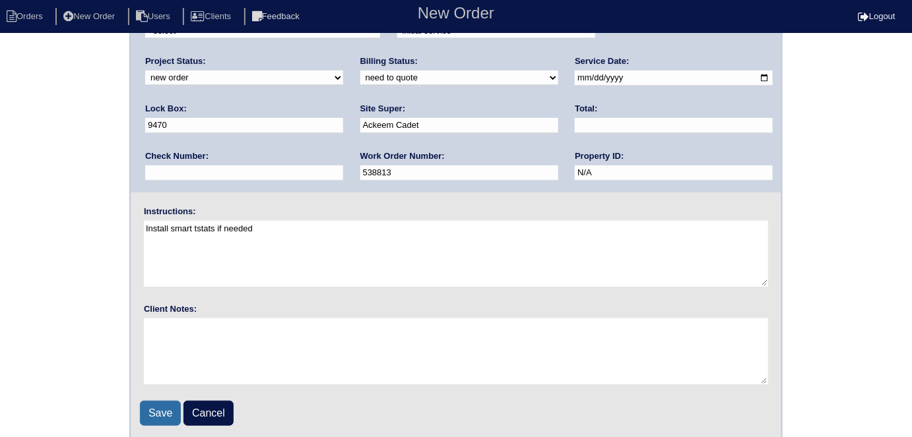
click at [166, 414] on input "Save" at bounding box center [160, 413] width 41 height 25
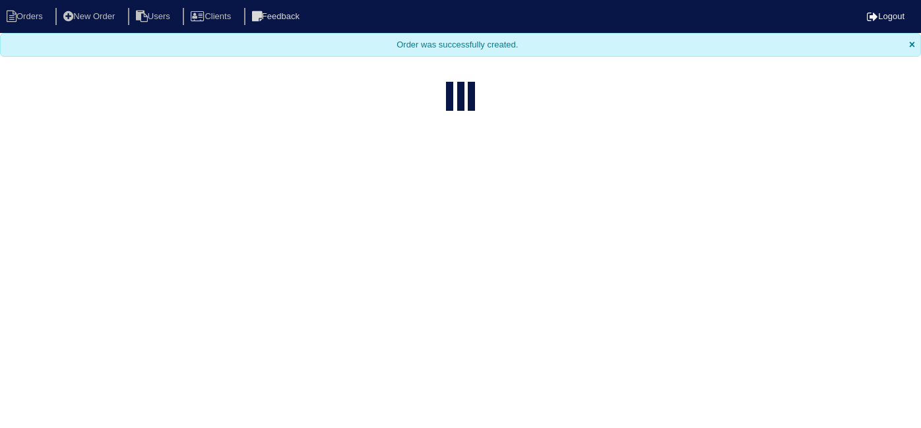
select select "15"
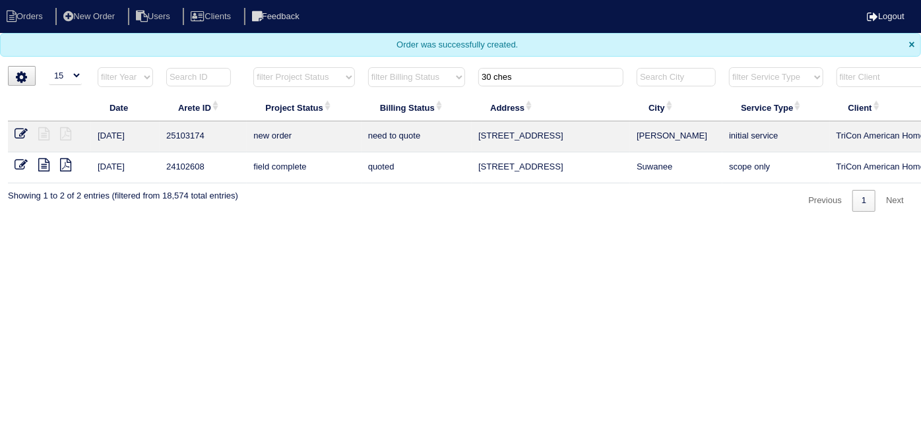
drag, startPoint x: 523, startPoint y: 74, endPoint x: 391, endPoint y: 63, distance: 133.1
click at [391, 63] on body "Orders New Order Users Clients Feedback Logout Orders New Order Users Clients M…" at bounding box center [460, 106] width 921 height 212
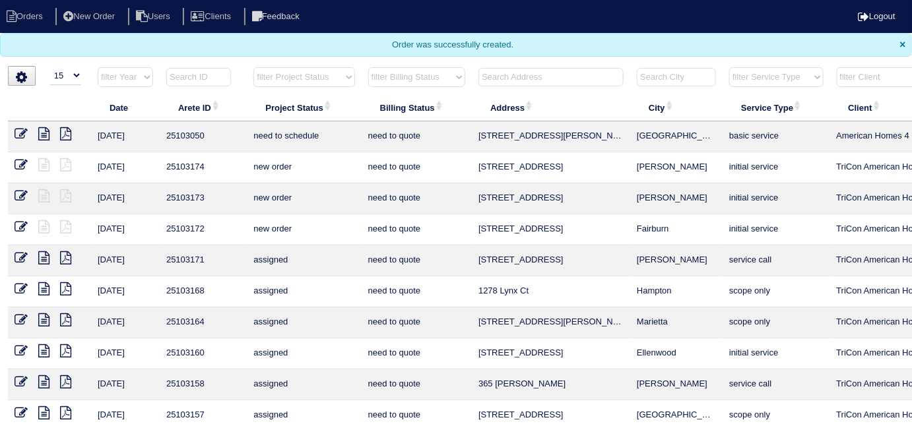
click at [304, 71] on select "filter Project Status -- Any Project Status -- new order assigned in progress f…" at bounding box center [303, 77] width 101 height 20
click at [253, 67] on select "filter Project Status -- Any Project Status -- new order assigned in progress f…" at bounding box center [303, 77] width 101 height 20
select select "field complete"
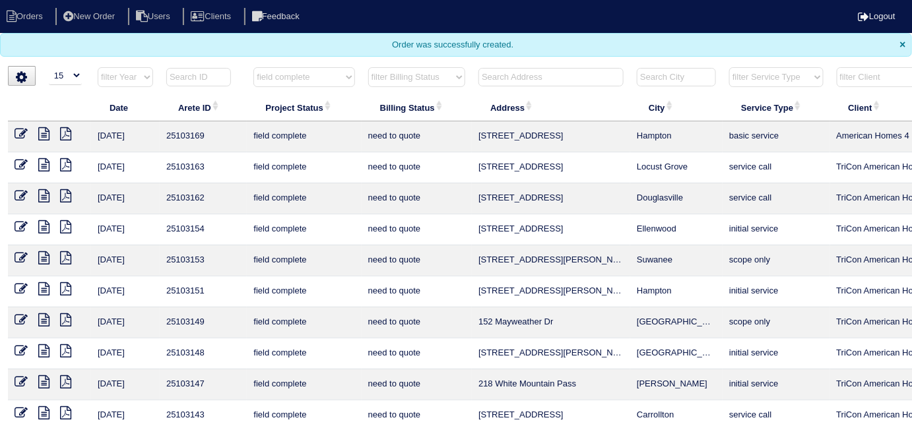
click at [422, 82] on select "filter Billing Status -- Any Billing Status -- need to quote quoted need to inv…" at bounding box center [416, 77] width 97 height 20
select select "need to quote"
click at [368, 67] on select "filter Billing Status -- Any Billing Status -- need to quote quoted need to inv…" at bounding box center [416, 77] width 97 height 20
select select "field complete"
select select "need to quote"
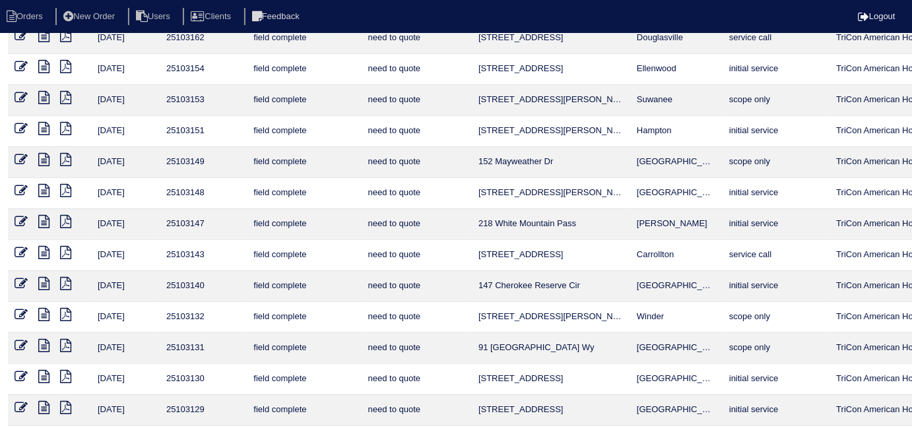
scroll to position [195, 0]
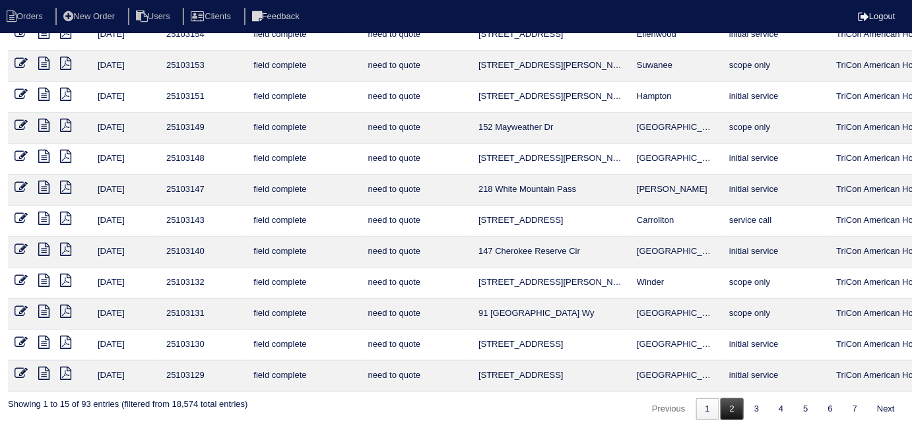
click at [733, 401] on link "2" at bounding box center [732, 410] width 23 height 22
select select "field complete"
select select "need to quote"
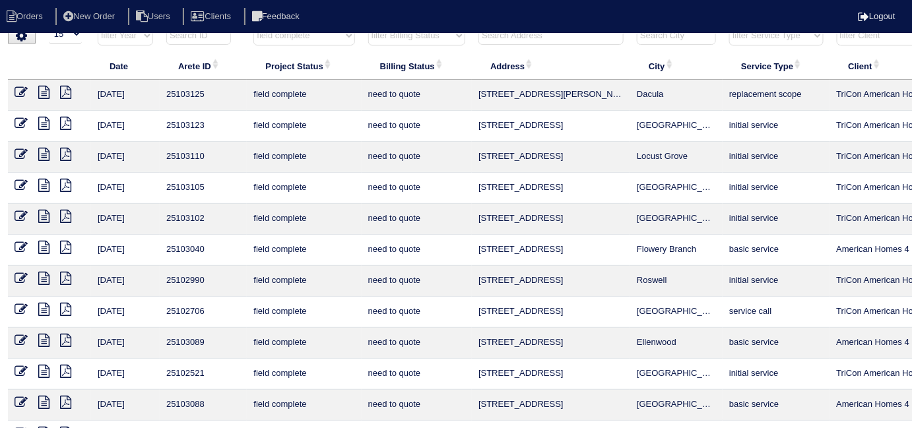
scroll to position [0, 0]
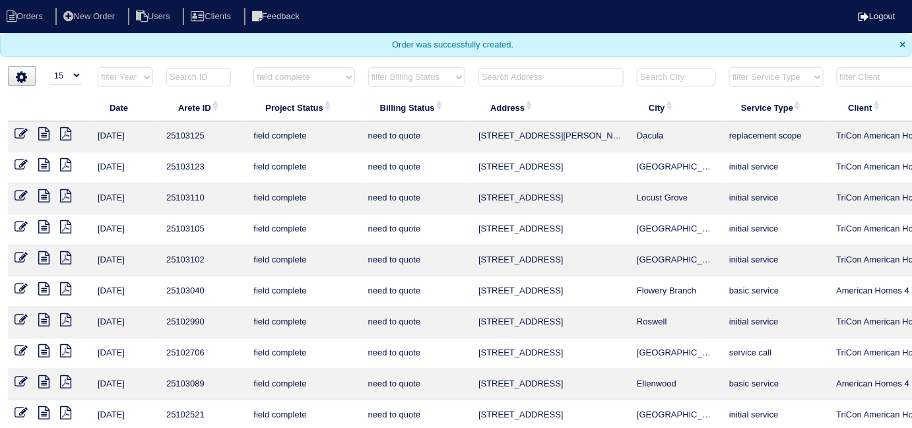
click at [69, 131] on icon at bounding box center [65, 133] width 11 height 13
click at [67, 168] on icon at bounding box center [65, 164] width 11 height 13
click at [65, 195] on icon at bounding box center [65, 195] width 11 height 13
click at [68, 222] on icon at bounding box center [65, 226] width 11 height 13
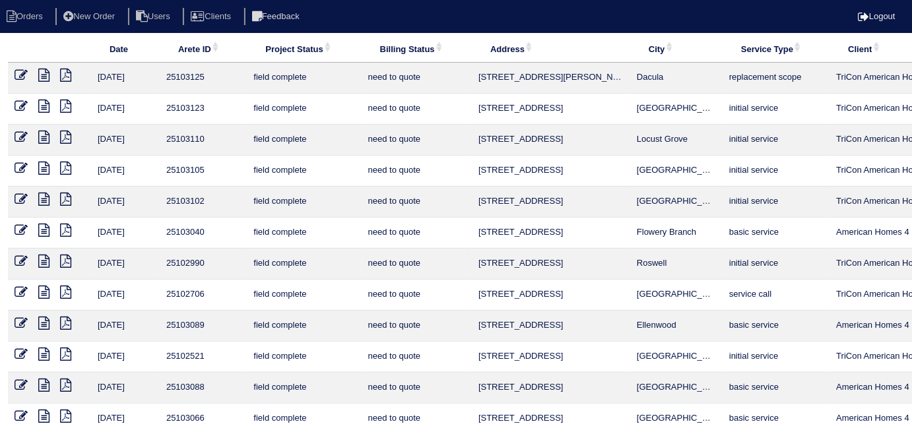
scroll to position [59, 0]
click at [61, 200] on icon at bounding box center [65, 198] width 11 height 13
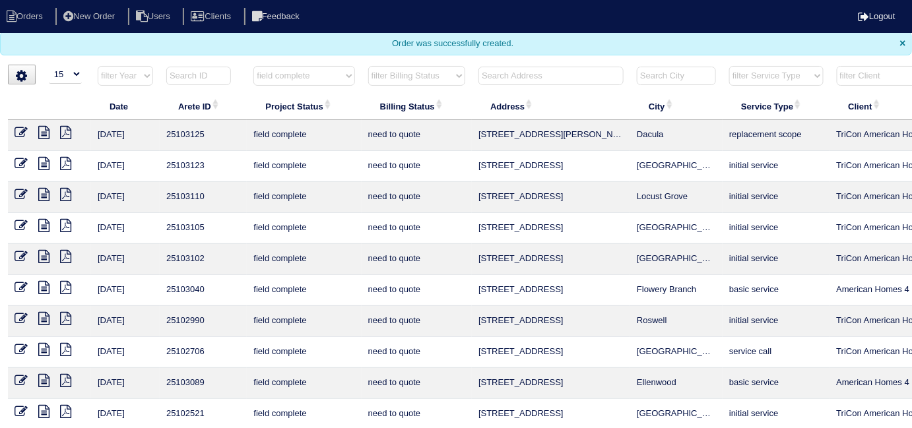
scroll to position [0, 0]
click at [67, 320] on icon at bounding box center [65, 319] width 11 height 13
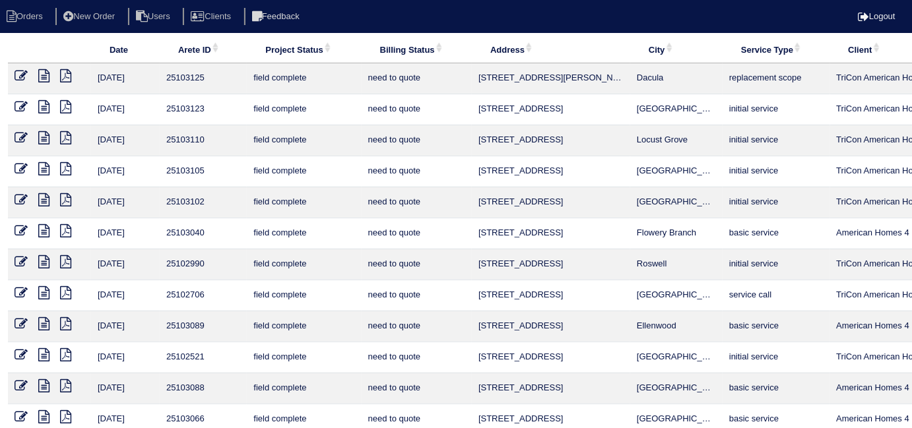
scroll to position [59, 0]
click at [70, 291] on icon at bounding box center [65, 292] width 11 height 13
click at [44, 288] on icon at bounding box center [43, 292] width 11 height 13
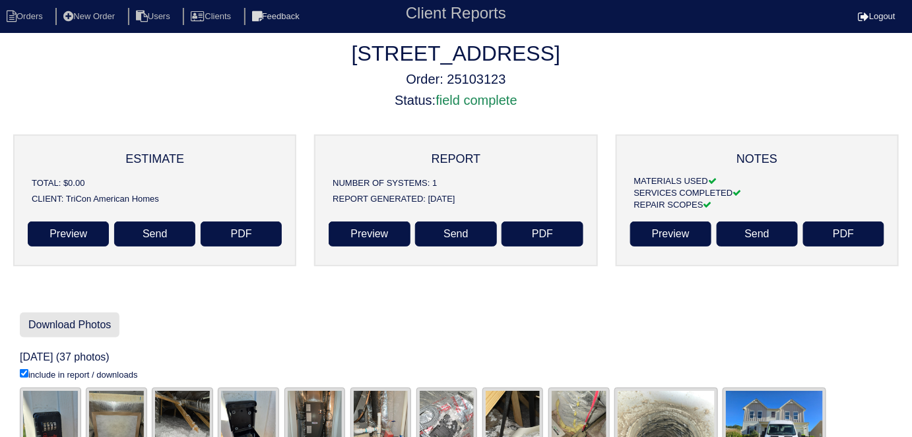
scroll to position [1, 0]
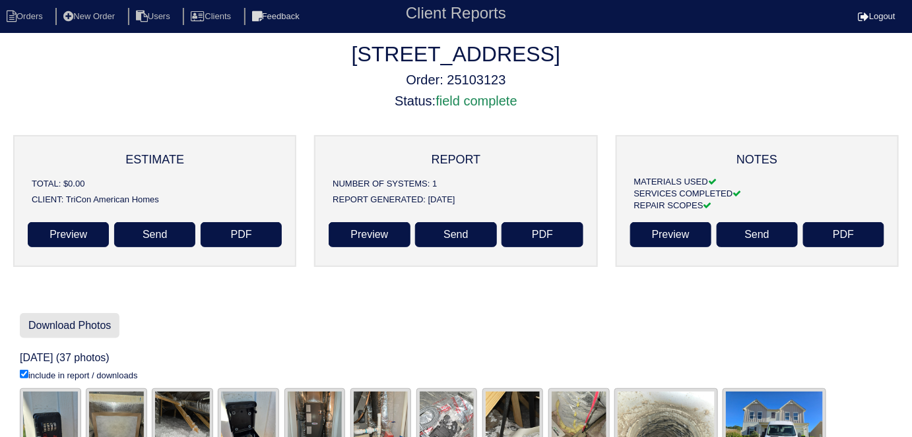
click at [102, 333] on link "Download Photos" at bounding box center [70, 325] width 100 height 25
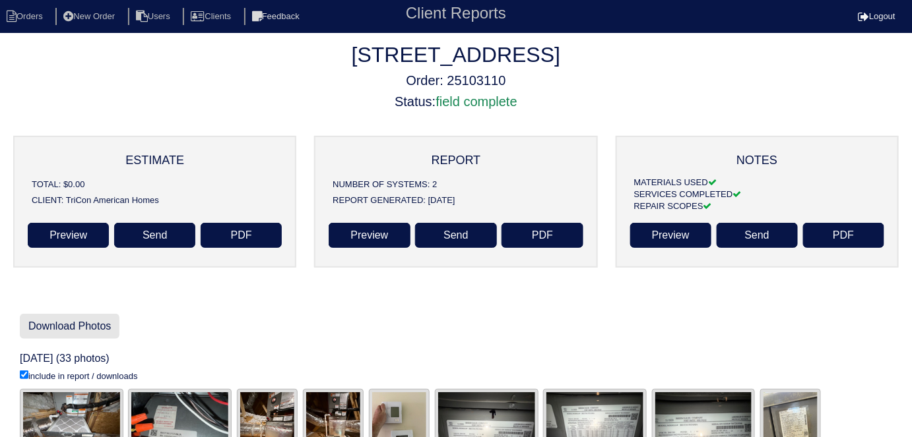
click at [116, 329] on link "Download Photos" at bounding box center [70, 326] width 100 height 25
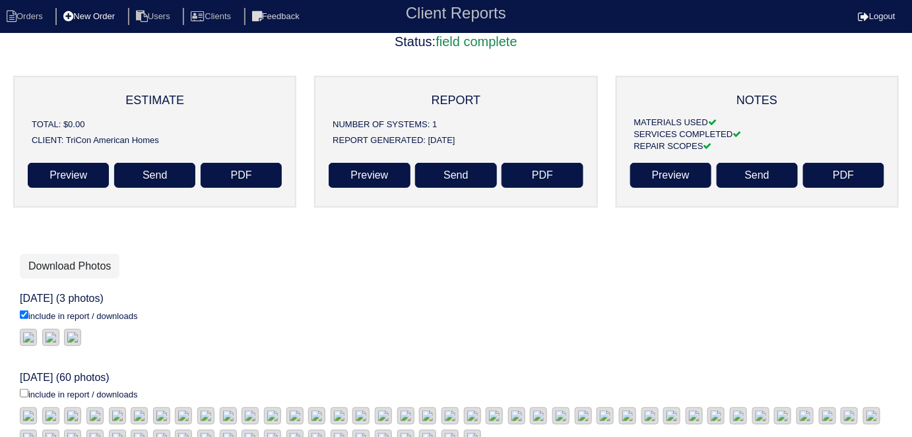
scroll to position [59, 0]
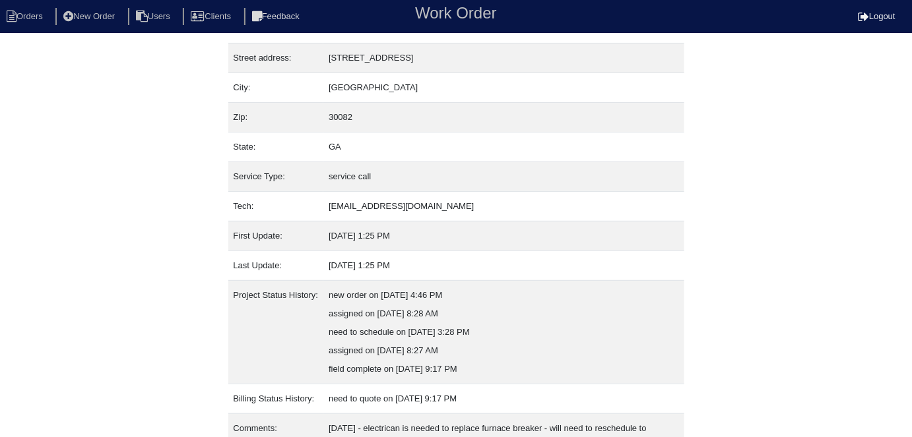
scroll to position [217, 0]
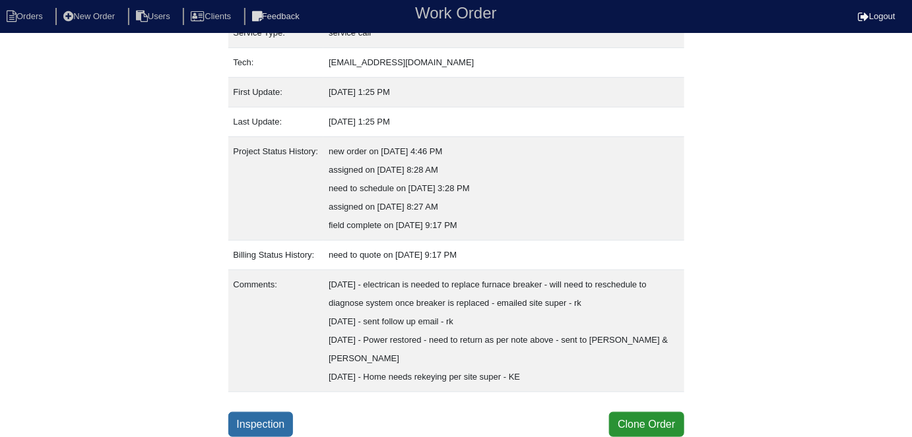
click at [294, 421] on link "Inspection" at bounding box center [260, 424] width 65 height 25
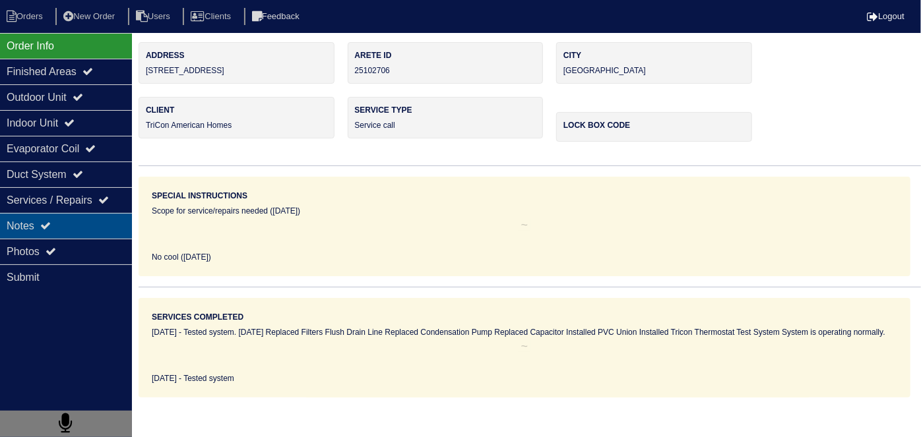
click at [83, 221] on div "Notes" at bounding box center [66, 226] width 132 height 26
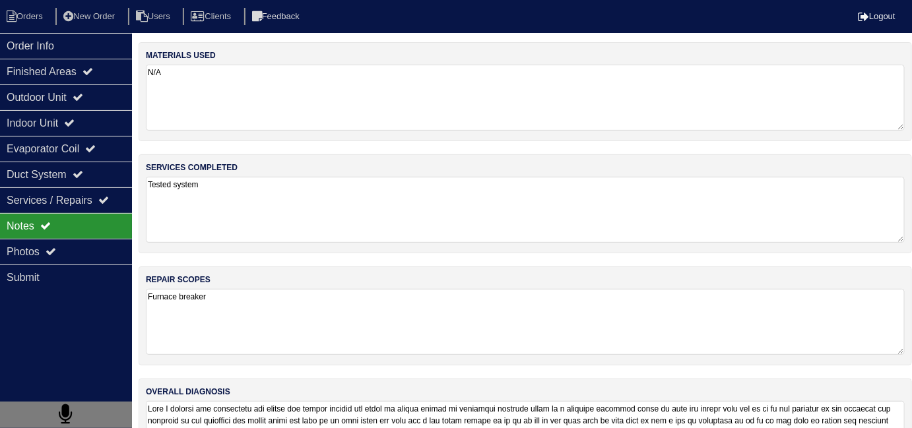
click at [415, 343] on textarea "Furnace breaker" at bounding box center [525, 322] width 759 height 66
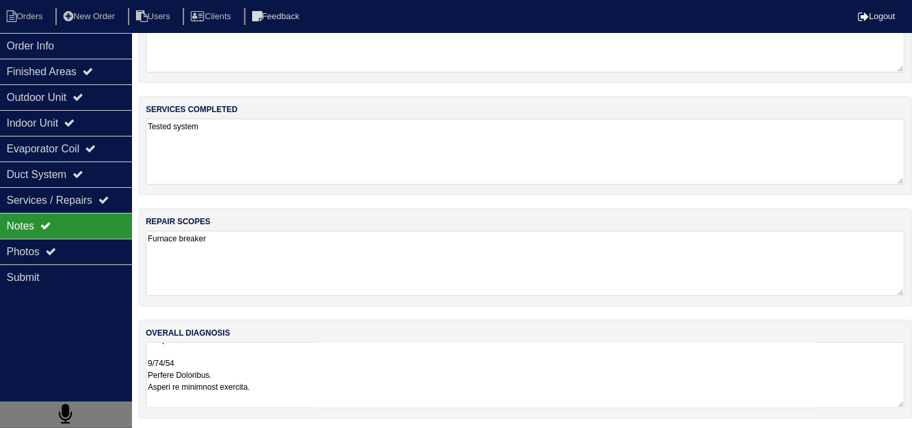
scroll to position [1, 0]
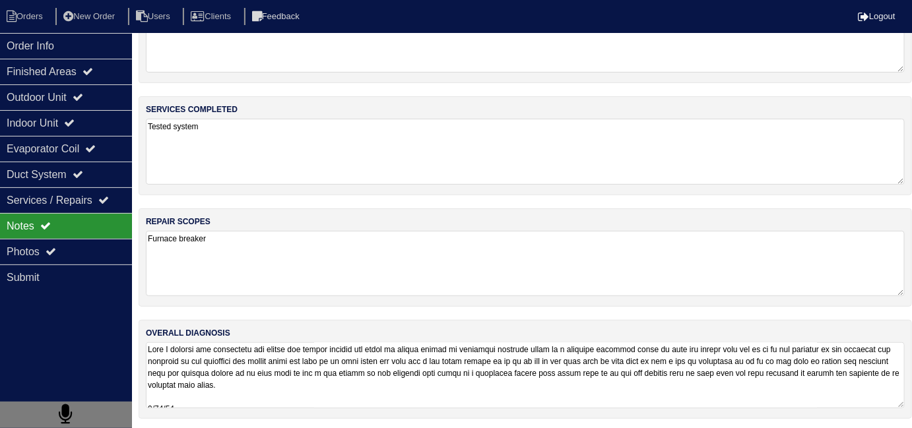
click at [570, 392] on textarea at bounding box center [525, 375] width 759 height 66
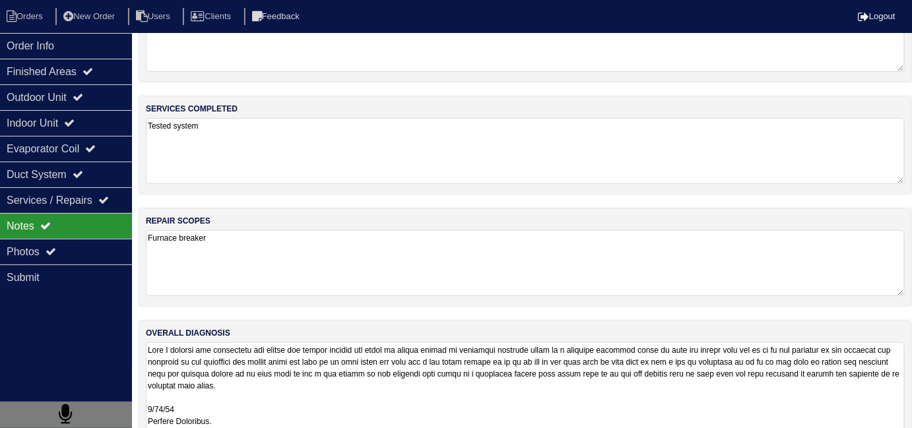
scroll to position [174, 0]
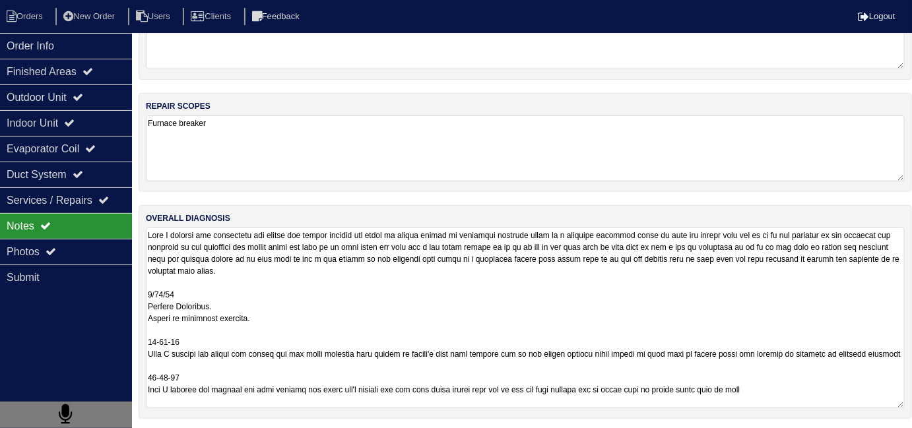
click at [406, 361] on textarea at bounding box center [525, 318] width 759 height 181
click at [693, 382] on textarea at bounding box center [525, 318] width 759 height 181
click at [38, 22] on li "Orders" at bounding box center [26, 17] width 53 height 18
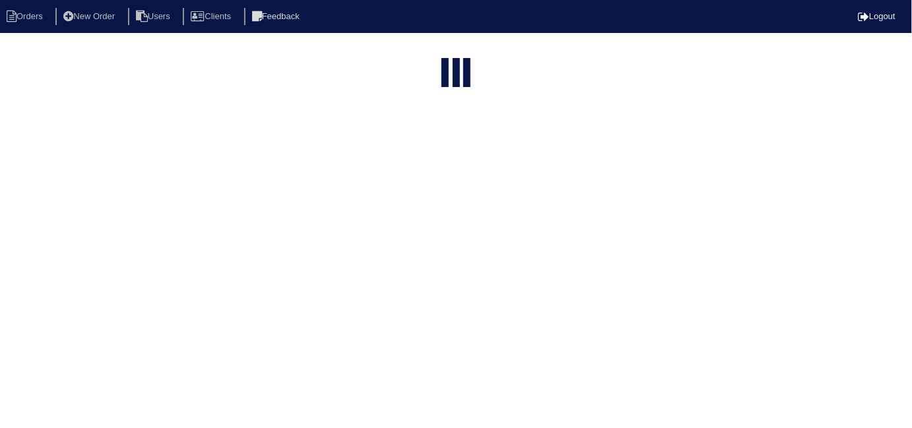
select select "15"
select select "field complete"
select select "need to quote"
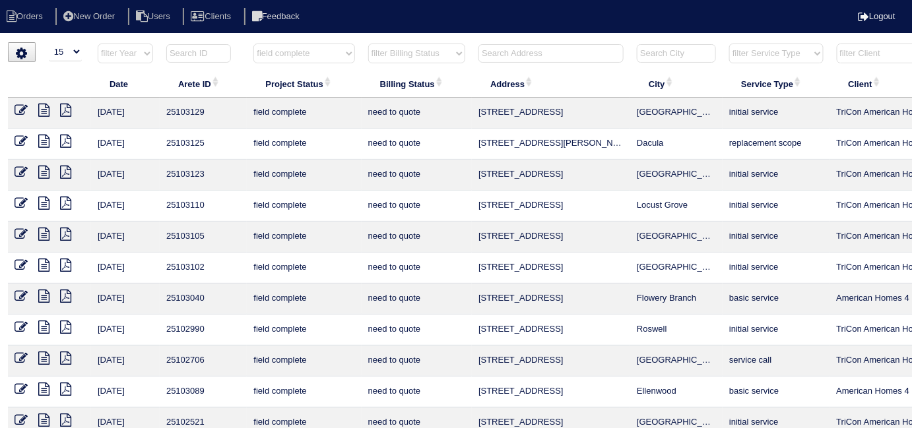
drag, startPoint x: 302, startPoint y: 49, endPoint x: 301, endPoint y: 60, distance: 11.3
click at [302, 49] on select "filter Project Status -- Any Project Status -- new order assigned in progress f…" at bounding box center [303, 54] width 101 height 20
select select
click at [253, 44] on select "filter Project Status -- Any Project Status -- new order assigned in progress f…" at bounding box center [303, 54] width 101 height 20
select select "need to quote"
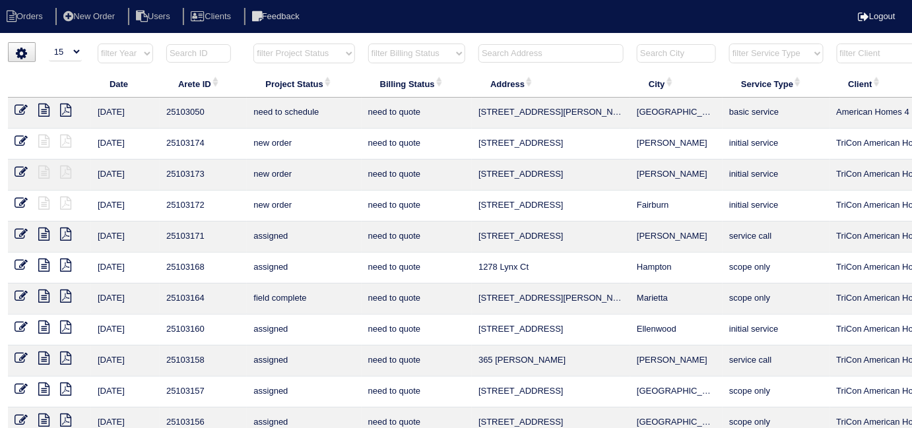
click at [404, 55] on select "filter Billing Status -- Any Billing Status -- need to quote quoted need to inv…" at bounding box center [416, 54] width 97 height 20
select select
click at [368, 44] on select "filter Billing Status -- Any Billing Status -- need to quote quoted need to inv…" at bounding box center [416, 54] width 97 height 20
click at [276, 57] on select "filter Project Status -- Any Project Status -- new order assigned in progress f…" at bounding box center [303, 54] width 101 height 20
click at [253, 44] on select "filter Project Status -- Any Project Status -- new order assigned in progress f…" at bounding box center [303, 54] width 101 height 20
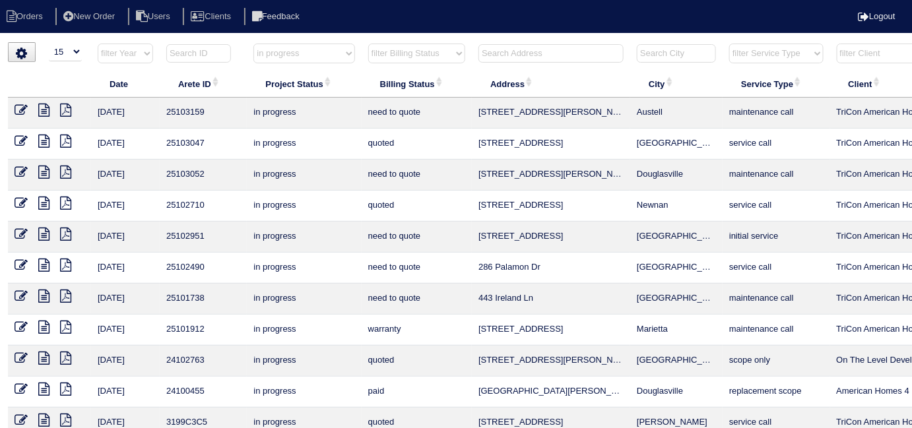
click at [290, 58] on select "filter Project Status -- Any Project Status -- new order assigned in progress f…" at bounding box center [303, 54] width 101 height 20
click at [253, 44] on select "filter Project Status -- Any Project Status -- new order assigned in progress f…" at bounding box center [303, 54] width 101 height 20
select select "field complete"
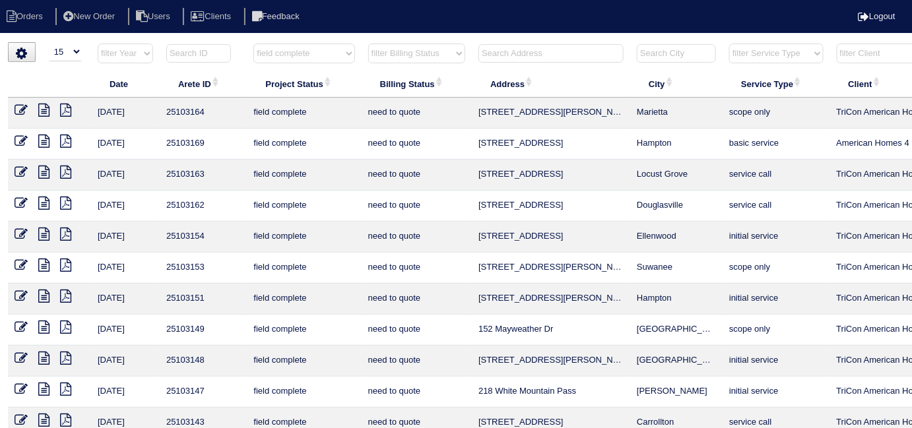
click at [380, 55] on select "filter Billing Status -- Any Billing Status -- need to quote quoted need to inv…" at bounding box center [416, 54] width 97 height 20
select select "need to quote"
click at [368, 44] on select "filter Billing Status -- Any Billing Status -- need to quote quoted need to inv…" at bounding box center [416, 54] width 97 height 20
select select "field complete"
select select "need to quote"
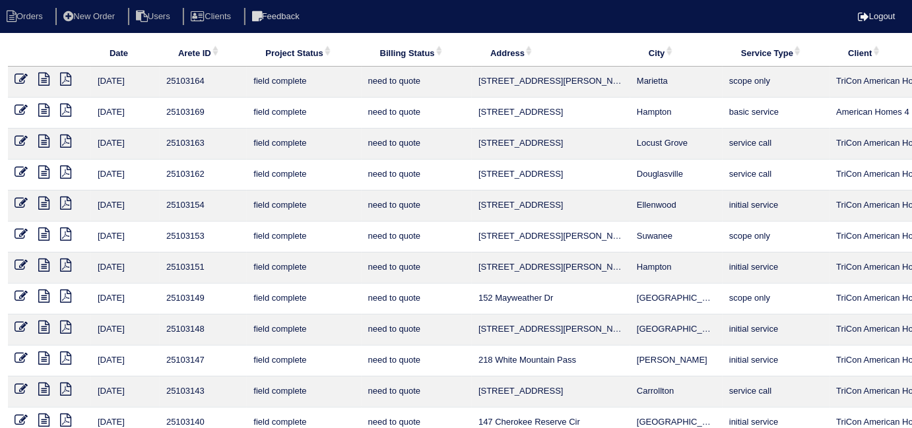
scroll to position [172, 0]
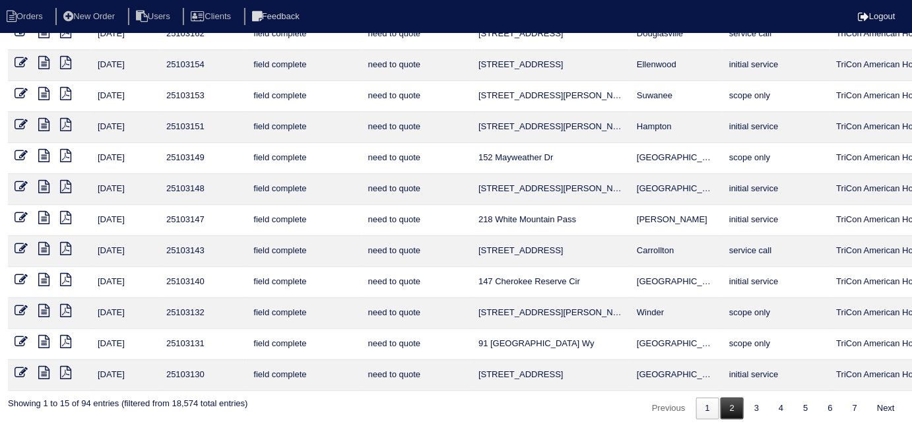
click at [721, 399] on link "2" at bounding box center [732, 409] width 23 height 22
select select "field complete"
select select "need to quote"
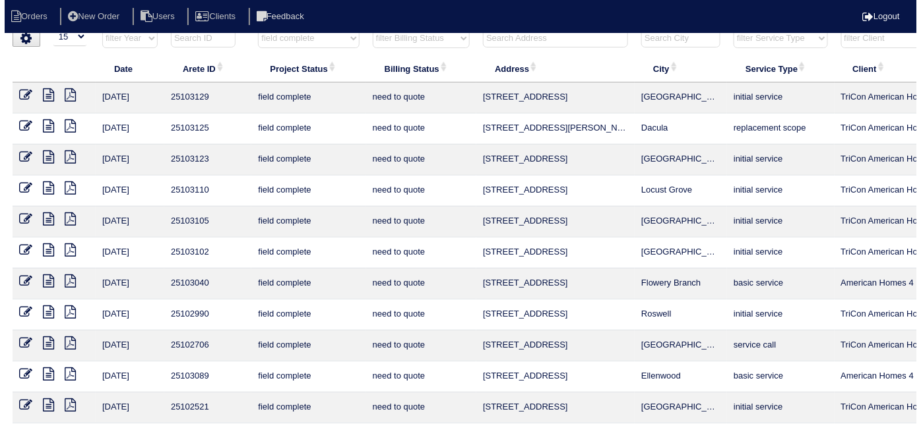
scroll to position [0, 0]
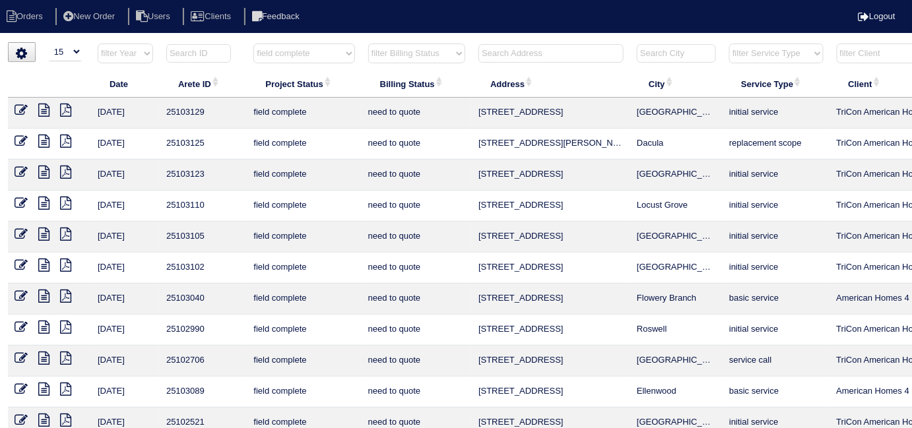
click at [274, 46] on select "filter Project Status -- Any Project Status -- new order assigned in progress f…" at bounding box center [303, 54] width 101 height 20
select select
click at [253, 44] on select "filter Project Status -- Any Project Status -- new order assigned in progress f…" at bounding box center [303, 54] width 101 height 20
select select "need to quote"
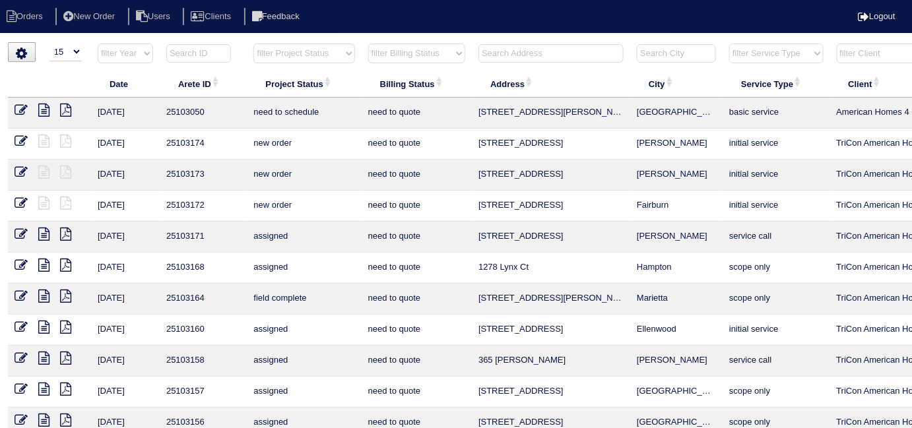
click at [420, 57] on select "filter Billing Status -- Any Billing Status -- need to quote quoted need to inv…" at bounding box center [416, 54] width 97 height 20
select select
click at [368, 44] on select "filter Billing Status -- Any Billing Status -- need to quote quoted need to inv…" at bounding box center [416, 54] width 97 height 20
click at [584, 57] on input "text" at bounding box center [550, 53] width 145 height 18
click at [521, 46] on input "text" at bounding box center [550, 53] width 145 height 18
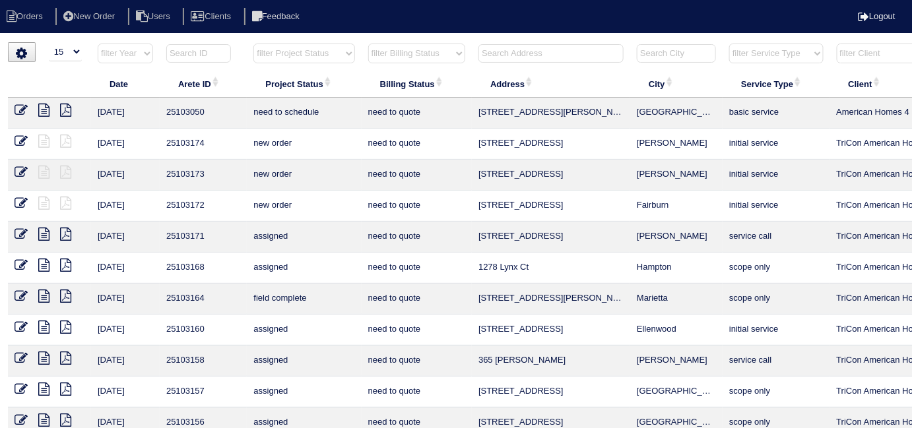
click at [521, 51] on input "text" at bounding box center [550, 53] width 145 height 18
click at [569, 55] on input "text" at bounding box center [550, 53] width 145 height 18
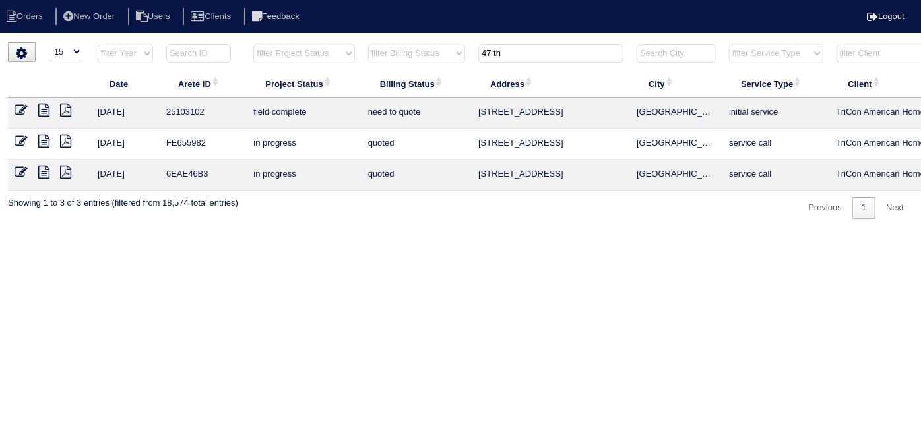
type input "47 th"
click at [42, 108] on icon at bounding box center [43, 110] width 11 height 13
click at [22, 108] on icon at bounding box center [21, 110] width 13 height 13
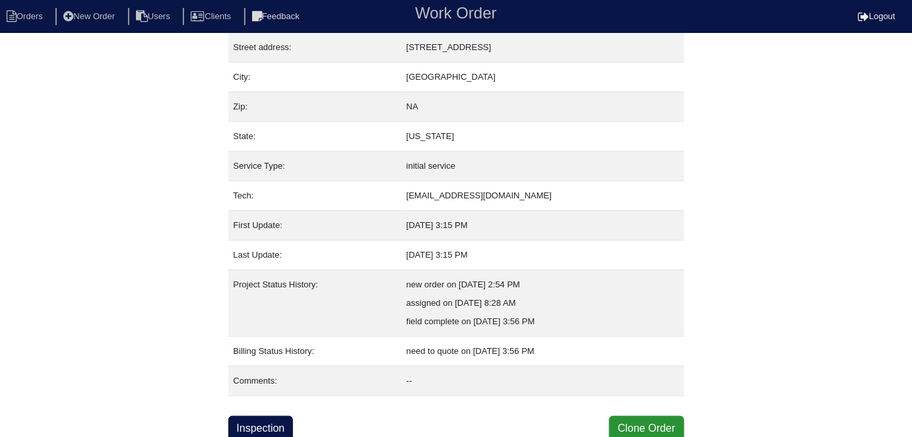
scroll to position [69, 0]
click at [259, 419] on link "Inspection" at bounding box center [260, 428] width 65 height 25
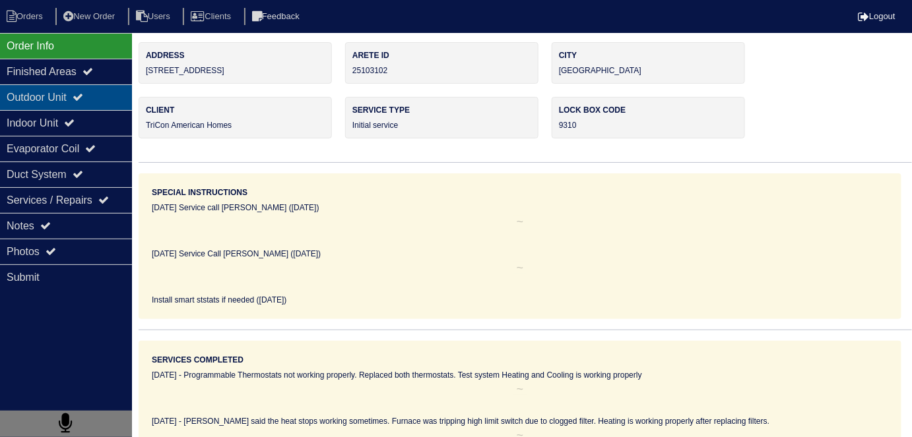
drag, startPoint x: 93, startPoint y: 104, endPoint x: 77, endPoint y: 120, distance: 22.9
click at [92, 104] on div "Outdoor Unit" at bounding box center [66, 97] width 132 height 26
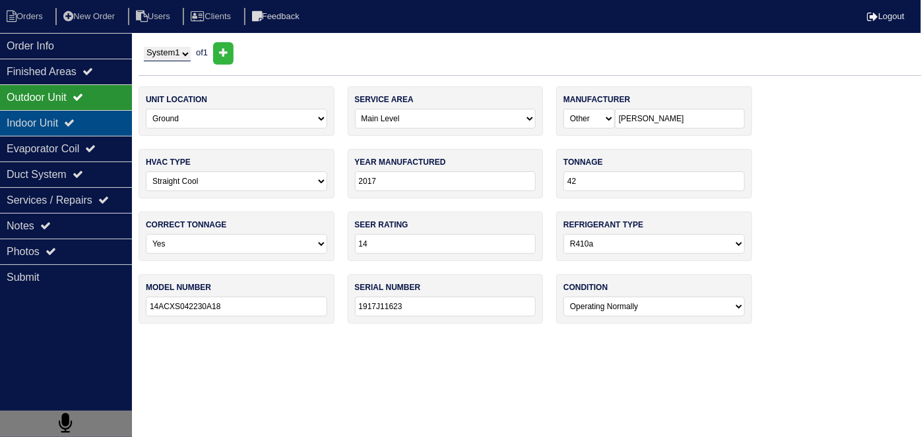
click at [75, 120] on icon at bounding box center [69, 122] width 11 height 11
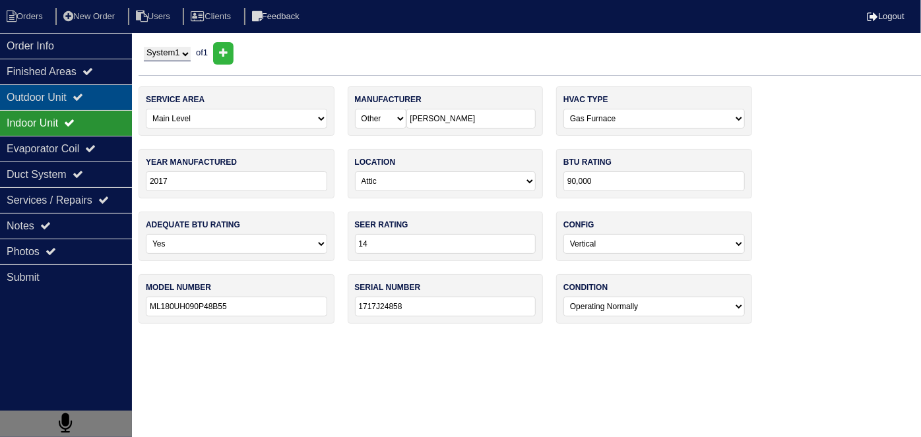
click at [77, 96] on div "Outdoor Unit" at bounding box center [66, 97] width 132 height 26
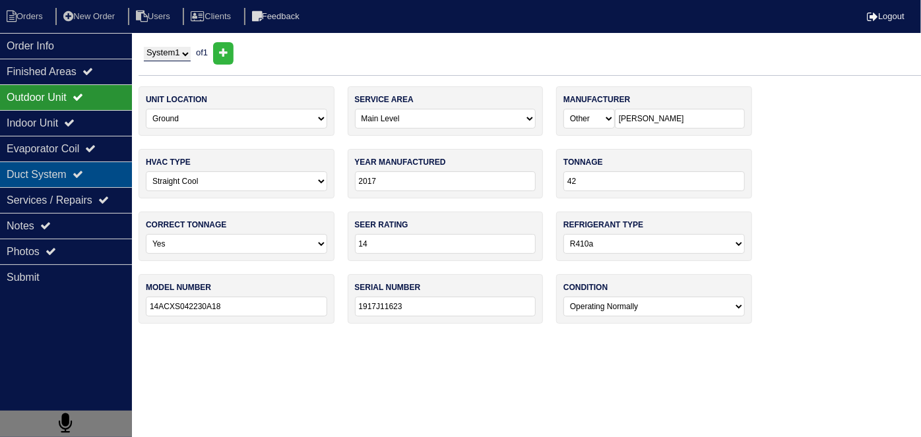
click at [83, 178] on icon at bounding box center [78, 174] width 11 height 11
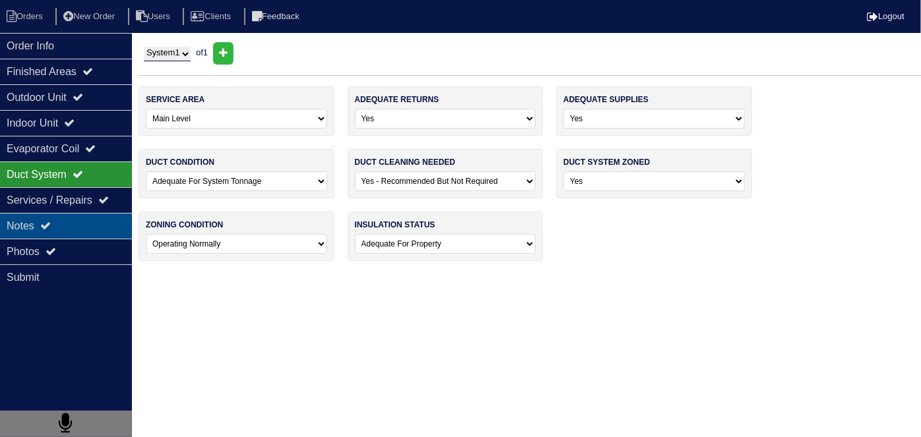
click at [82, 232] on div "Notes" at bounding box center [66, 226] width 132 height 26
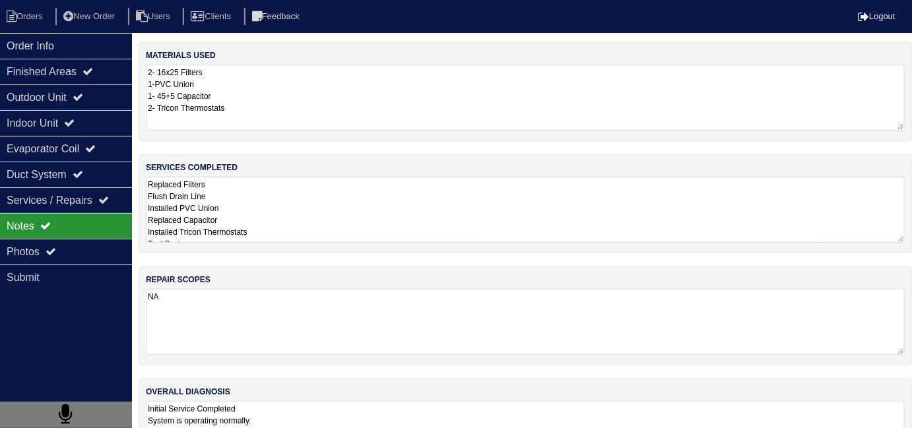
click at [359, 218] on textarea "Replaced Filters Flush Drain Line Installed PVC Union Replaced Capacitor Instal…" at bounding box center [525, 210] width 759 height 66
click at [361, 116] on textarea "2- 16x25 Filters 1-PVC Union 1- 45+5 Capacitor 2- Tricon Thermostats" at bounding box center [525, 97] width 759 height 65
click at [434, 235] on textarea "Replaced Filters Flush Drain Line Installed PVC Union Replaced Capacitor Instal…" at bounding box center [525, 209] width 759 height 66
click at [102, 251] on div "Photos" at bounding box center [66, 252] width 132 height 26
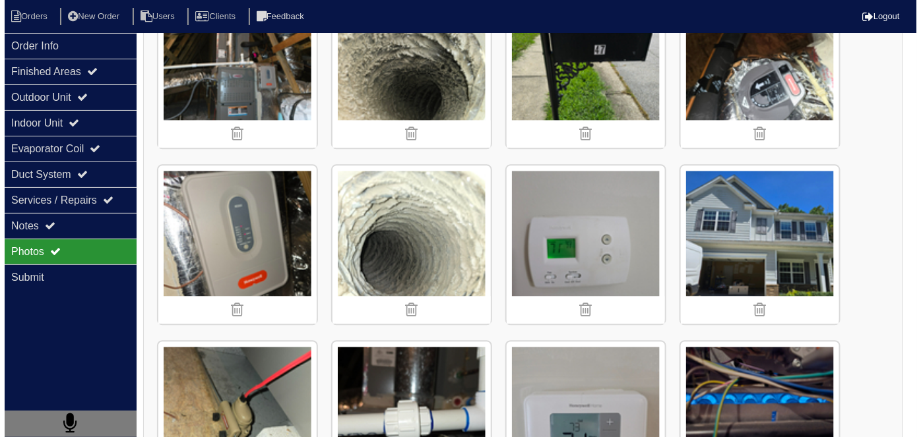
scroll to position [959, 0]
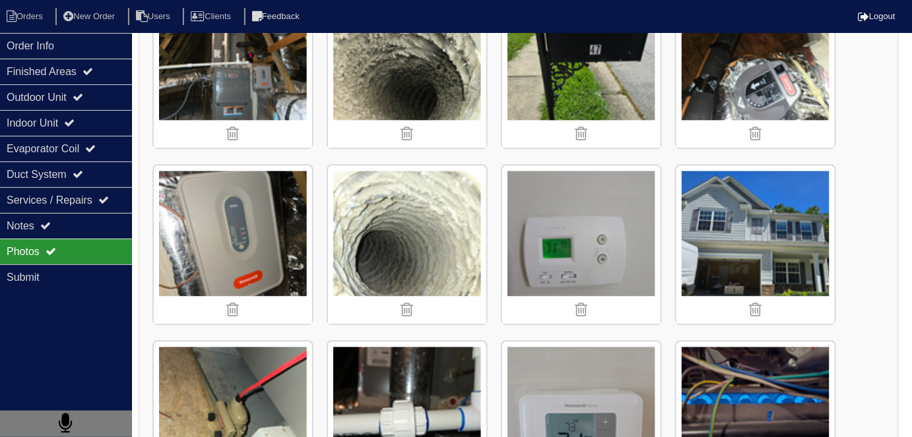
click at [476, 245] on img at bounding box center [407, 245] width 158 height 158
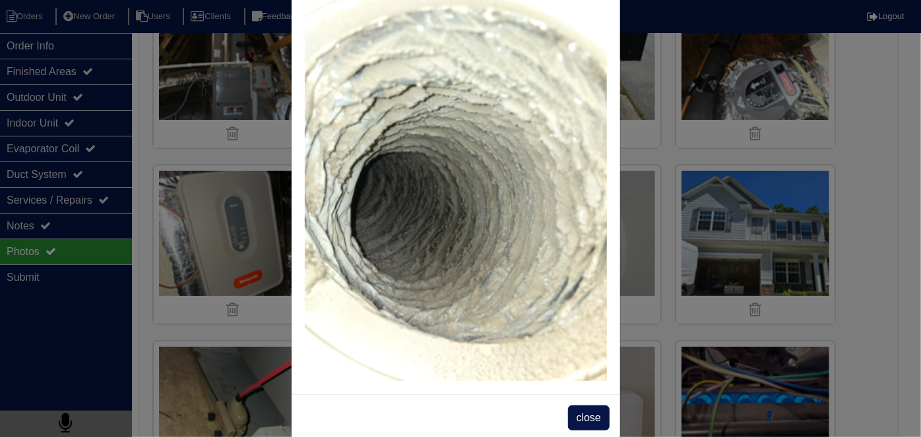
scroll to position [76, 0]
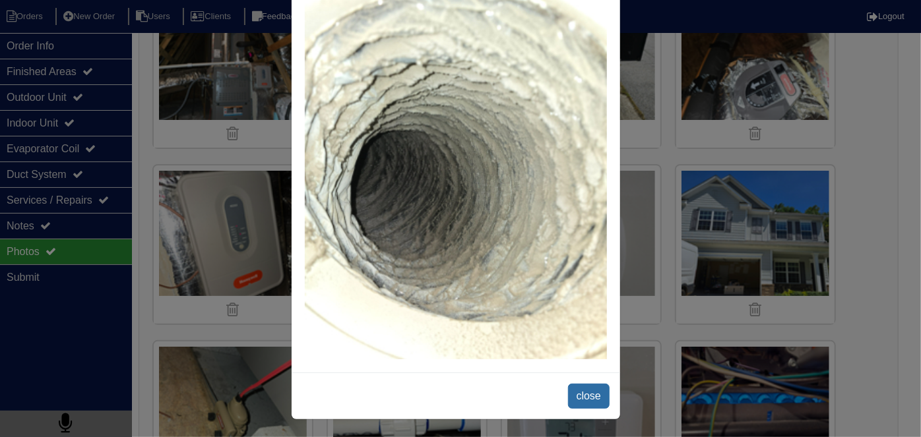
click at [577, 390] on span "close" at bounding box center [589, 396] width 42 height 25
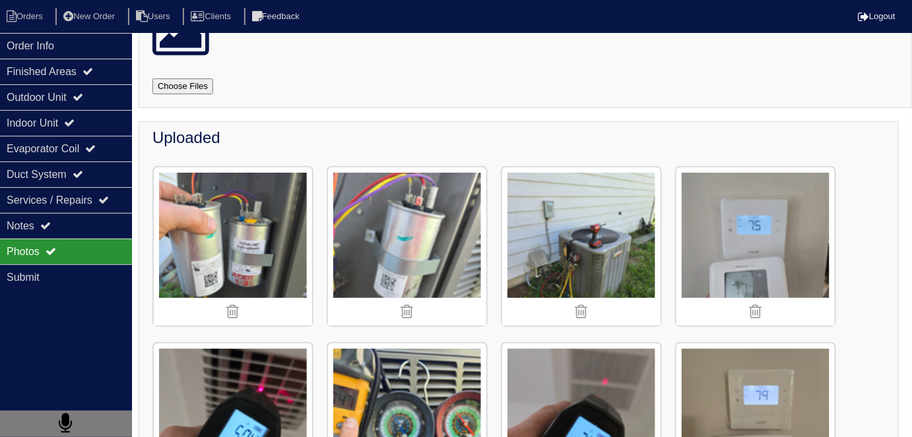
scroll to position [75, 0]
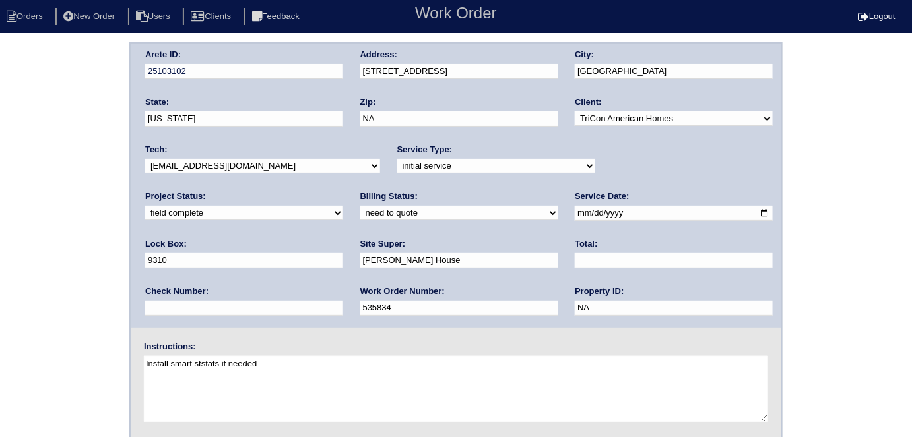
click at [360, 208] on select "need to quote quoted need to invoice invoiced paid warranty purchase order need…" at bounding box center [459, 213] width 198 height 15
select select "quoted"
click at [360, 206] on select "need to quote quoted need to invoice invoiced paid warranty purchase order need…" at bounding box center [459, 213] width 198 height 15
click at [575, 246] on label "Total:" at bounding box center [586, 244] width 22 height 12
click at [575, 255] on input "text" at bounding box center [674, 260] width 198 height 15
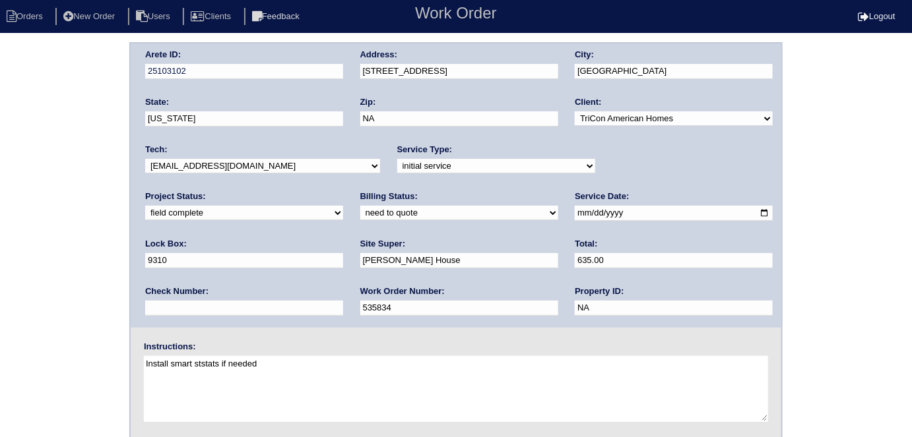
type input "635.00"
click at [0, 282] on div "Arete ID: 25103102 Address: [STREET_ADDRESS] City: [GEOGRAPHIC_DATA] State: [US…" at bounding box center [456, 309] width 912 height 534
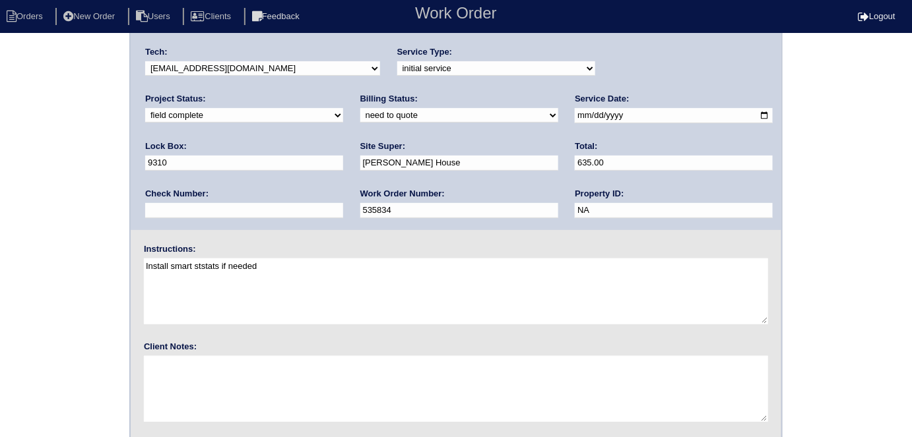
scroll to position [135, 0]
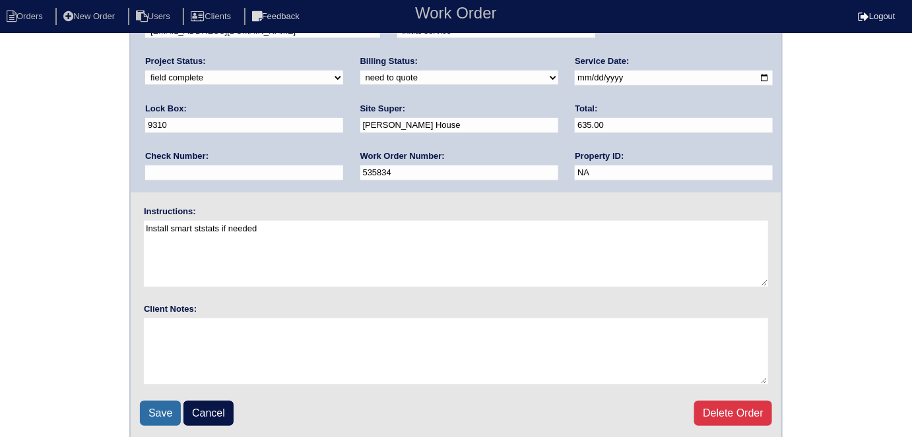
click at [170, 414] on input "Save" at bounding box center [160, 413] width 41 height 25
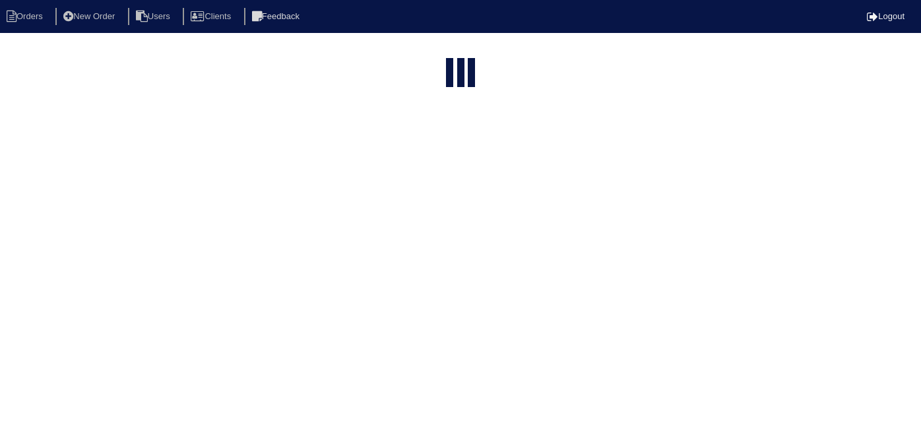
select select "15"
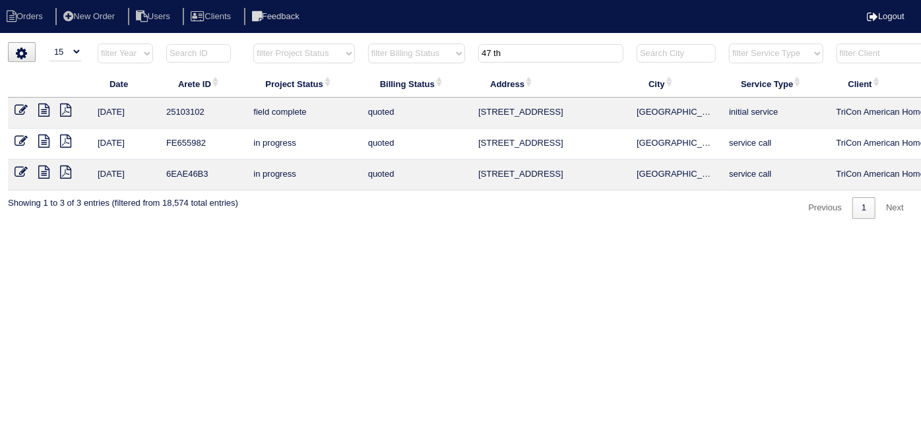
click at [538, 41] on html "Orders New Order Users Clients Feedback Logout Orders New Order Users Clients M…" at bounding box center [460, 116] width 921 height 232
drag, startPoint x: 533, startPoint y: 53, endPoint x: 485, endPoint y: 53, distance: 47.5
click at [485, 53] on input "47 th" at bounding box center [550, 53] width 145 height 18
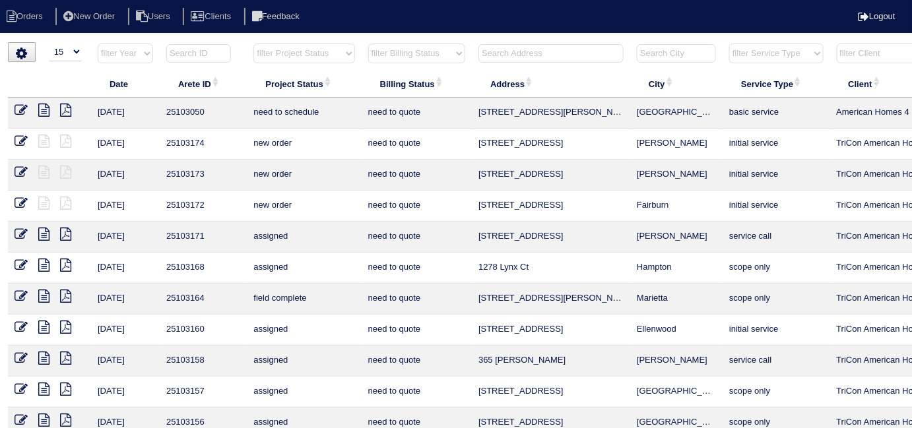
click at [505, 60] on input "text" at bounding box center [550, 53] width 145 height 18
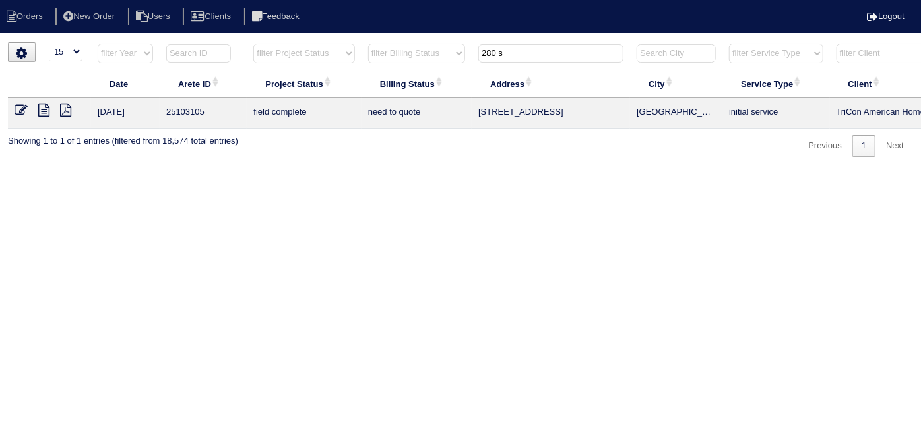
type input "280 s"
click at [40, 108] on icon at bounding box center [43, 110] width 11 height 13
click at [19, 107] on icon at bounding box center [21, 110] width 13 height 13
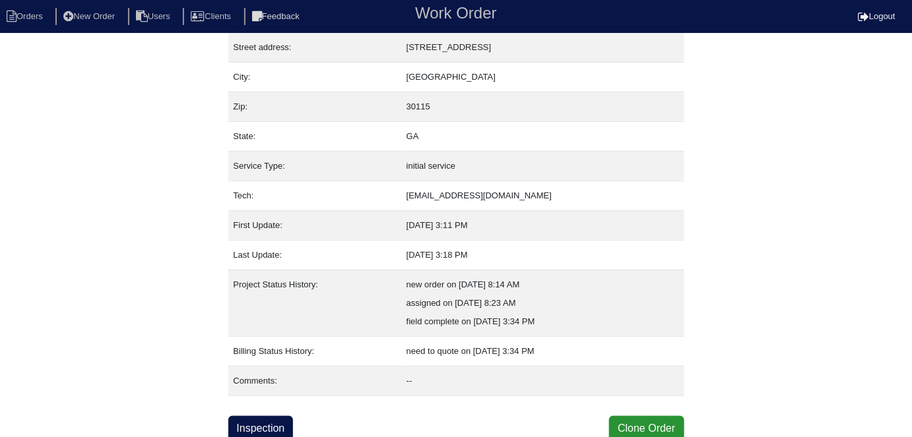
scroll to position [69, 0]
click at [264, 419] on link "Inspection" at bounding box center [260, 428] width 65 height 25
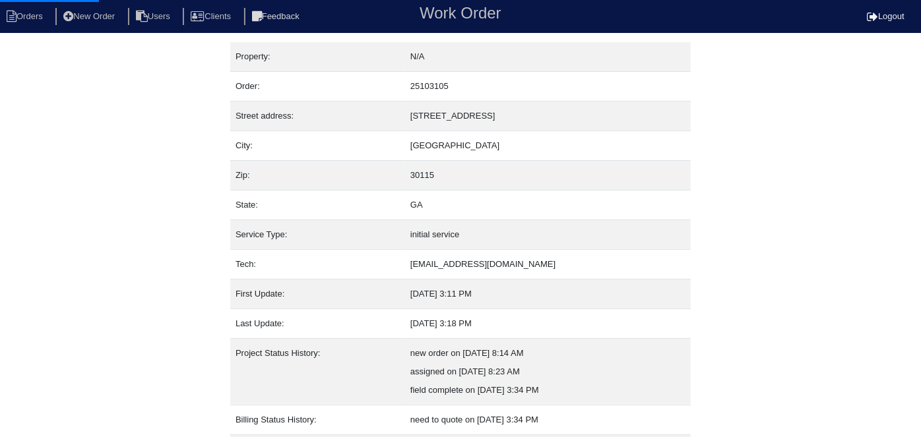
select select "0"
select select "[PERSON_NAME]"
select select "0"
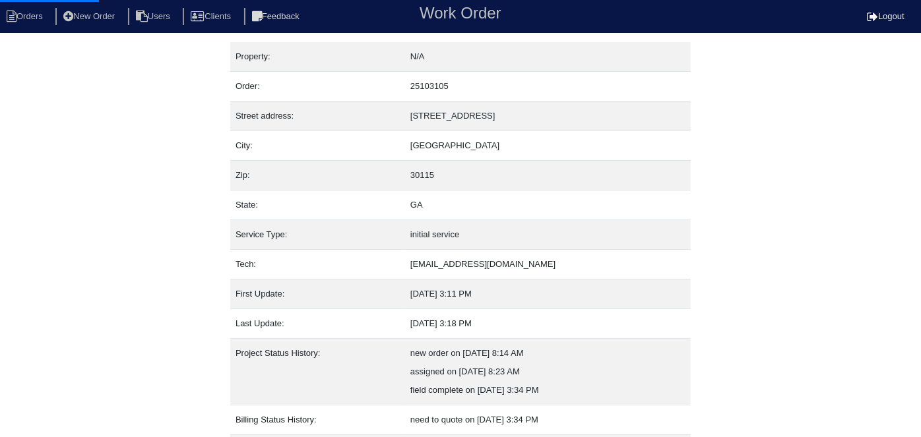
select select "0"
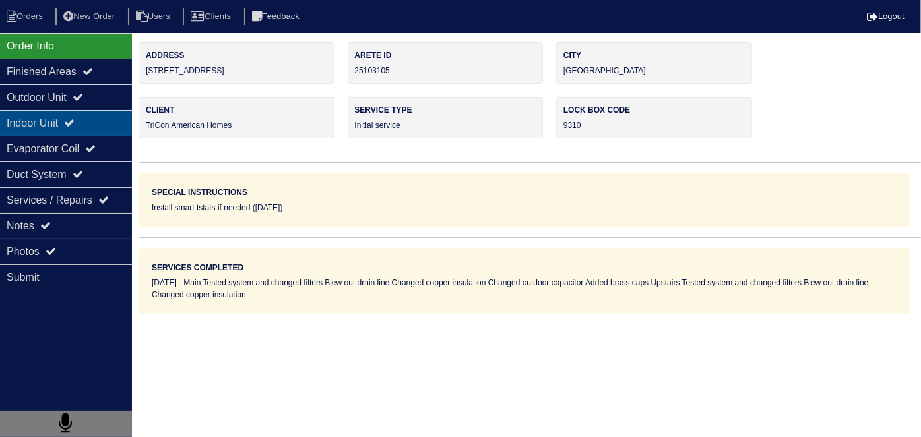
click at [106, 110] on div "Indoor Unit" at bounding box center [66, 123] width 132 height 26
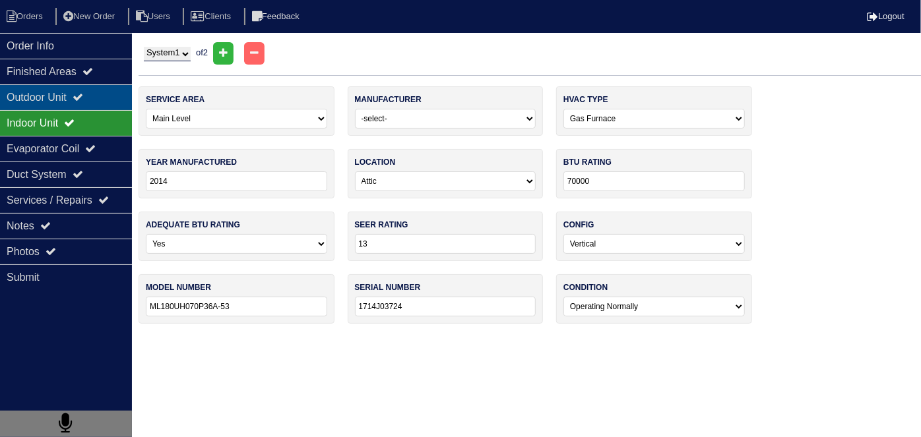
click at [93, 105] on div "Outdoor Unit" at bounding box center [66, 97] width 132 height 26
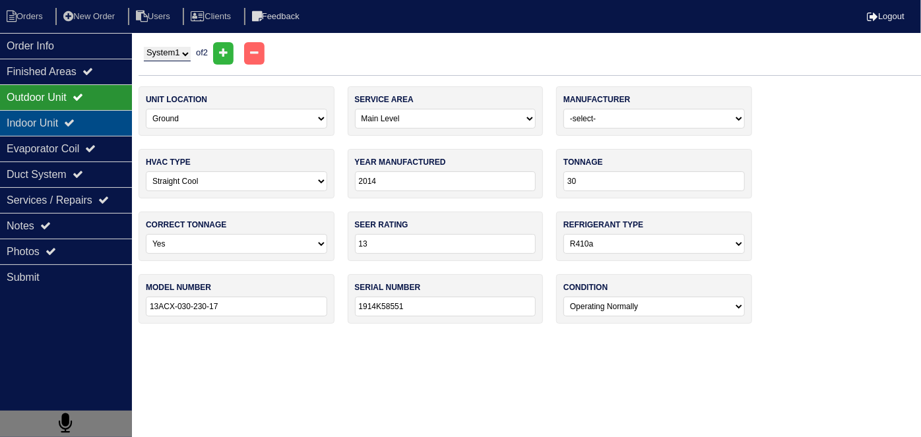
click at [93, 125] on div "Indoor Unit" at bounding box center [66, 123] width 132 height 26
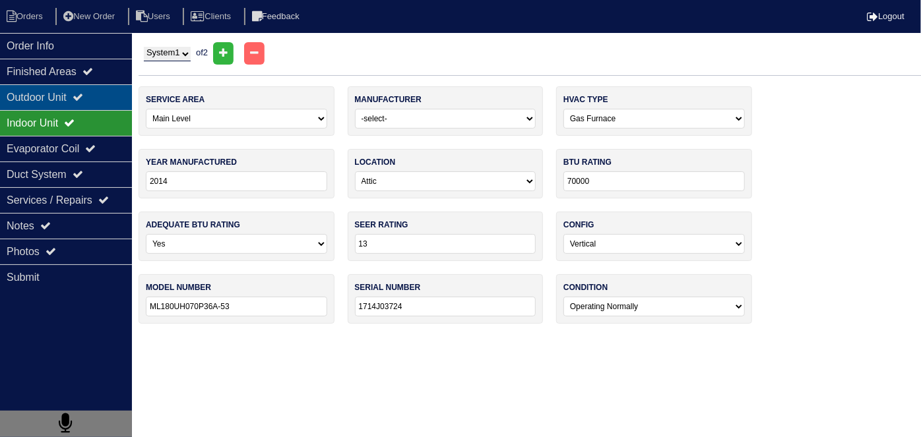
click at [84, 104] on div "Outdoor Unit" at bounding box center [66, 97] width 132 height 26
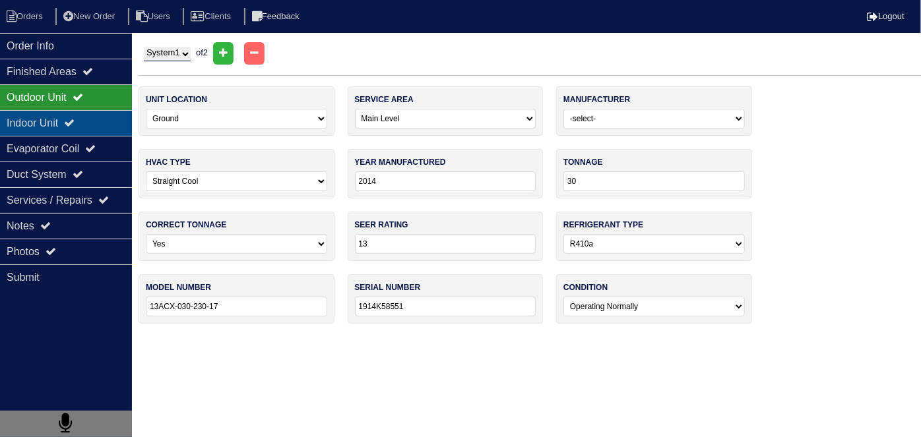
click at [82, 111] on div "Indoor Unit" at bounding box center [66, 123] width 132 height 26
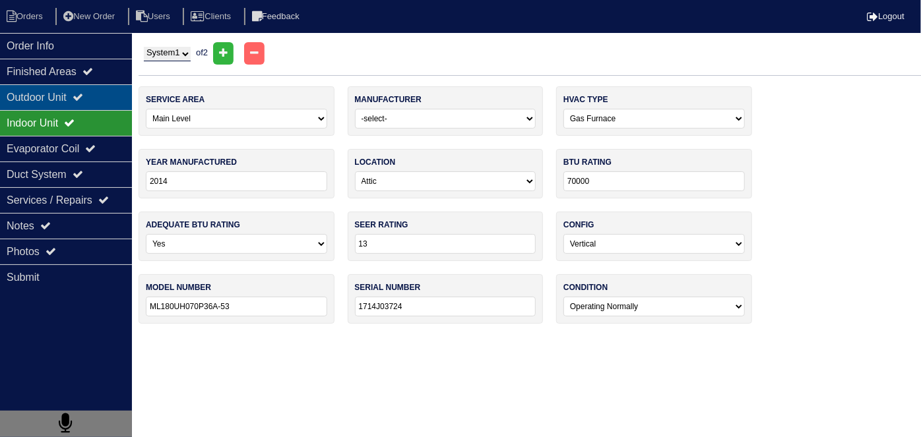
click at [82, 96] on icon at bounding box center [78, 97] width 11 height 11
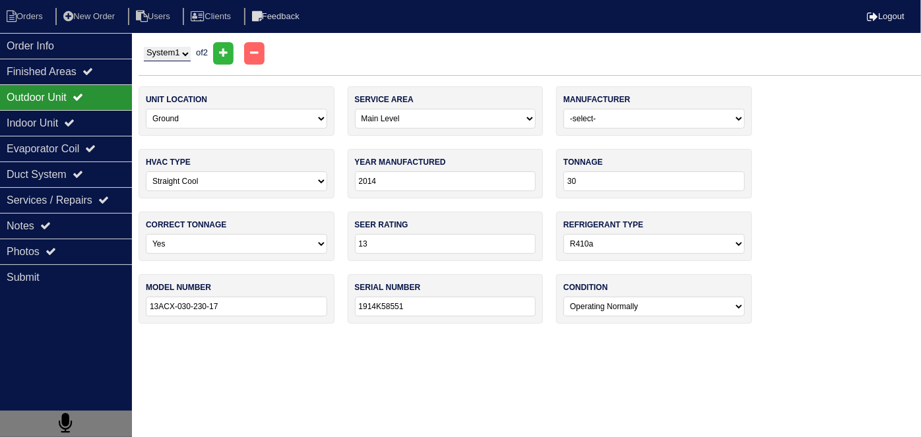
click at [168, 53] on select "System 1 System 2" at bounding box center [167, 54] width 47 height 15
select select "2"
click at [144, 47] on select "System 1 System 2" at bounding box center [167, 54] width 47 height 15
select select "1"
select select "Rheem"
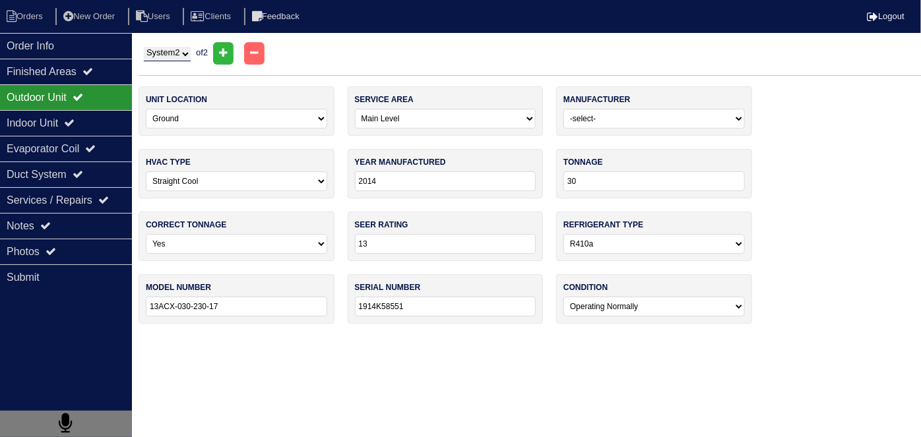
type input "2022"
type input "24"
type input "14"
type input "RA14AZ24AJ1NA"
type input "W362223294"
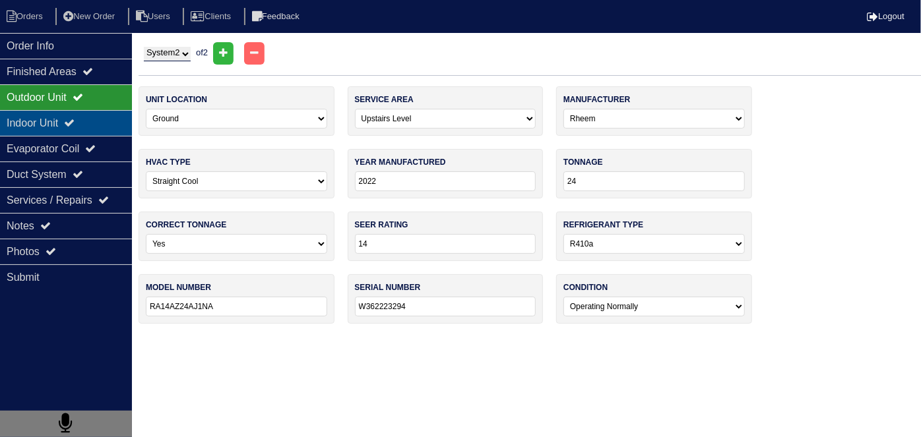
click at [93, 119] on div "Indoor Unit" at bounding box center [66, 123] width 132 height 26
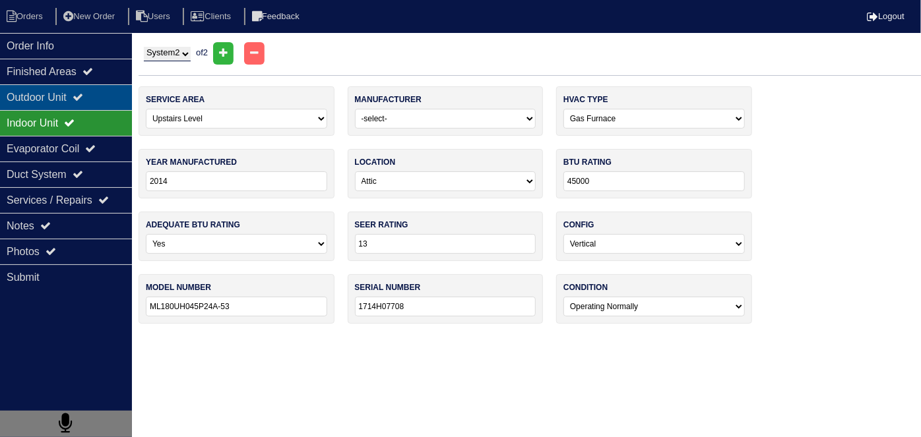
click at [83, 94] on icon at bounding box center [78, 97] width 11 height 11
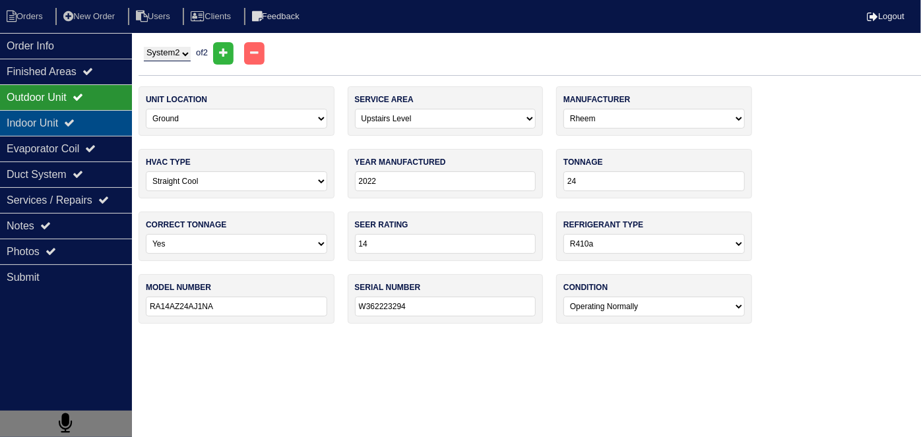
click at [75, 123] on icon at bounding box center [69, 122] width 11 height 11
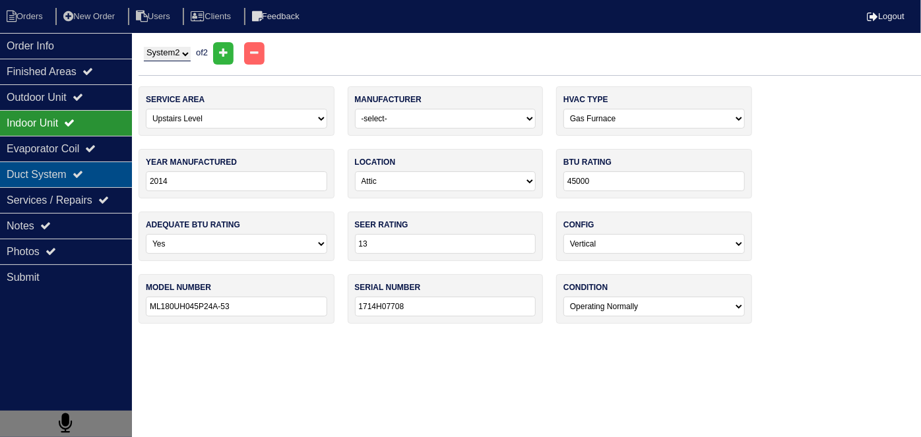
click at [72, 181] on div "Duct System" at bounding box center [66, 175] width 132 height 26
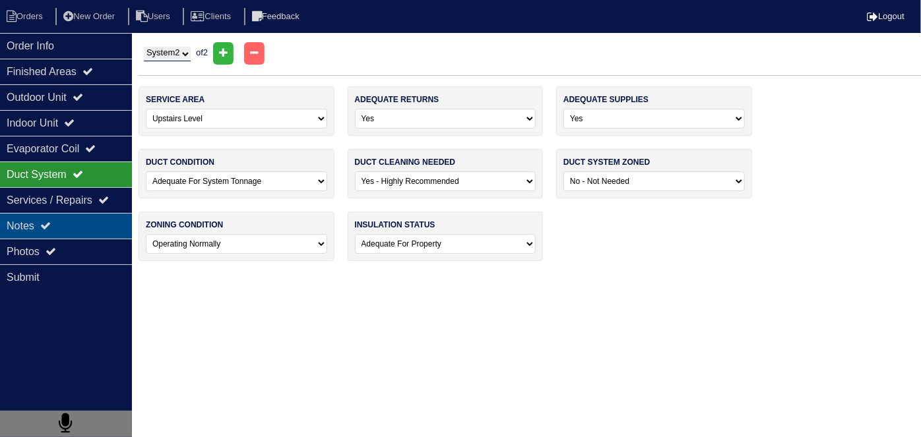
click at [68, 218] on div "Notes" at bounding box center [66, 226] width 132 height 26
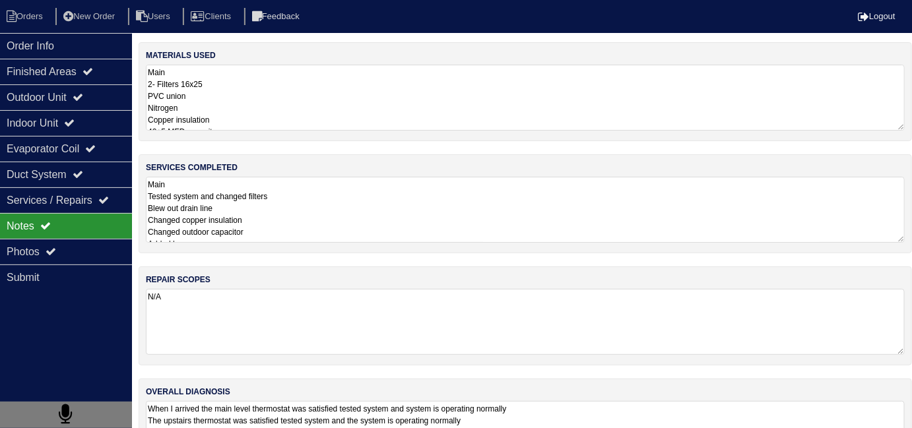
click at [419, 233] on textarea "Main Tested system and changed filters Blew out drain line Changed copper insul…" at bounding box center [525, 210] width 759 height 66
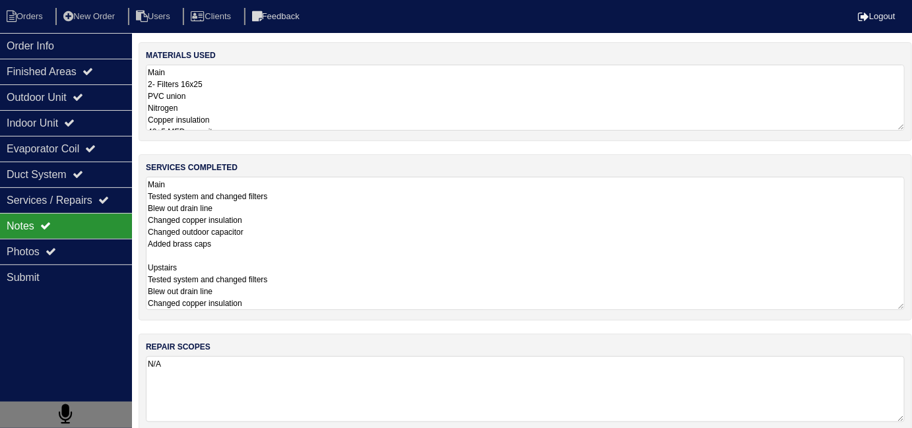
click at [383, 107] on textarea "Main 2- Filters 16x25 PVC union Nitrogen Copper insulation 40+5 MFD capacitor 2…" at bounding box center [525, 98] width 759 height 66
click at [389, 298] on textarea "Main Tested system and changed filters Blew out drain line Changed copper insul…" at bounding box center [525, 243] width 759 height 133
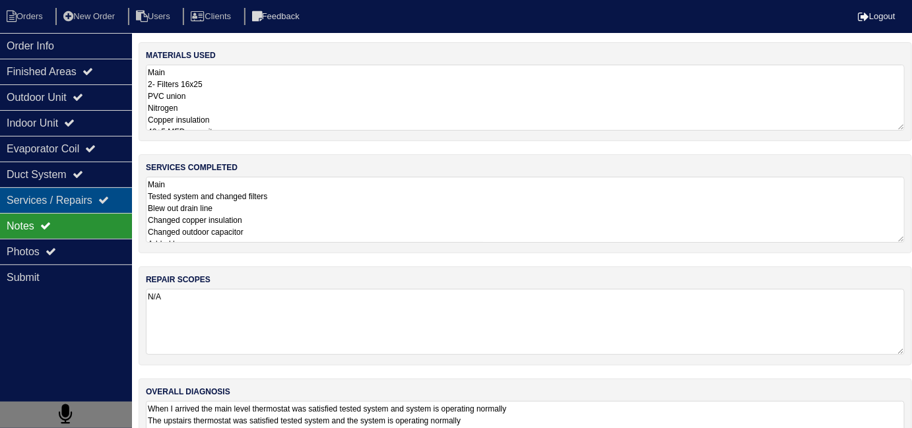
click at [77, 189] on div "Services / Repairs" at bounding box center [66, 200] width 132 height 26
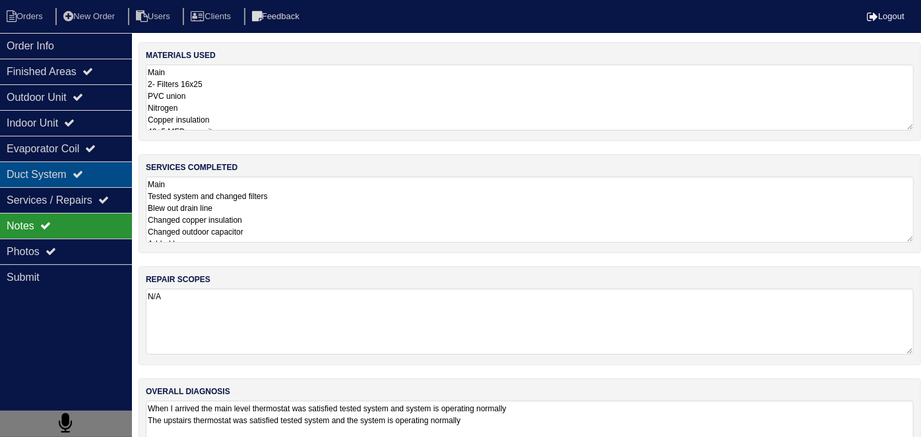
select select "2"
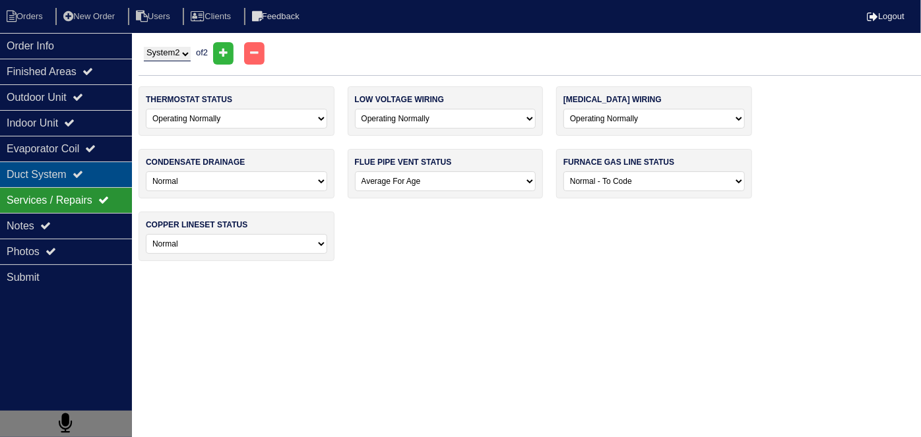
click at [74, 178] on div "Duct System" at bounding box center [66, 175] width 132 height 26
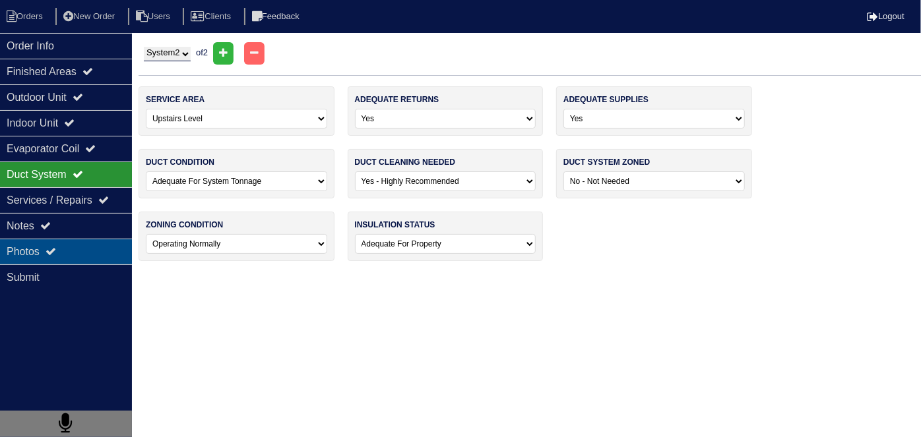
click at [67, 248] on div "Photos" at bounding box center [66, 252] width 132 height 26
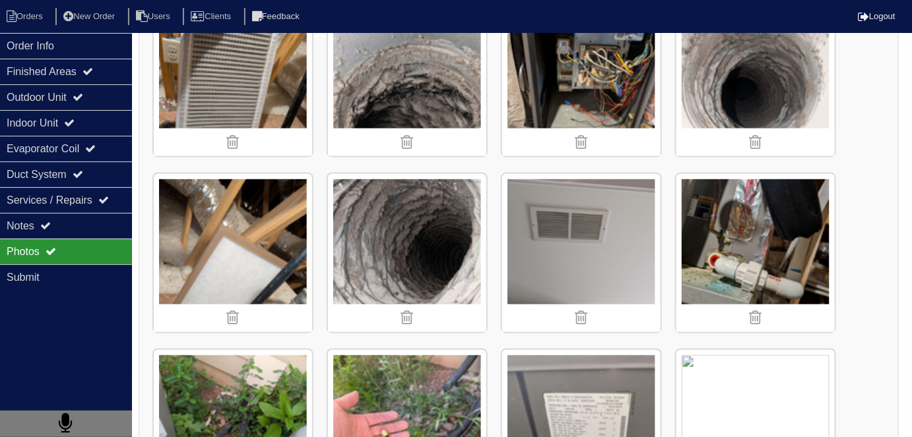
scroll to position [599, 0]
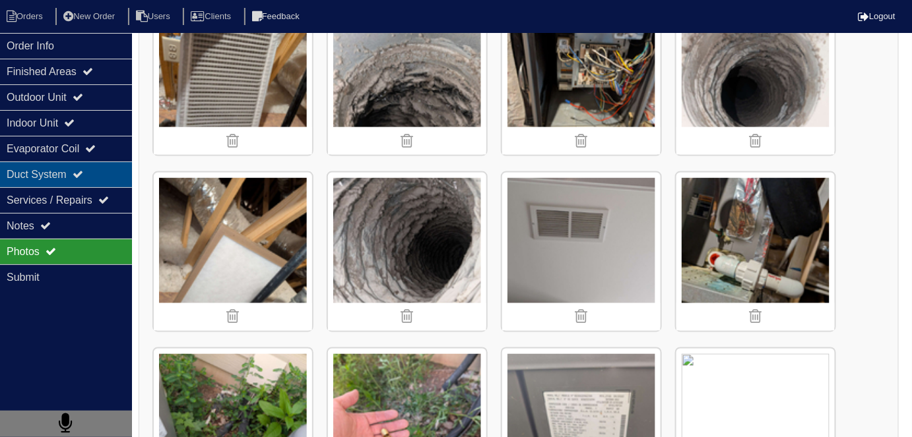
click at [26, 166] on div "Duct System" at bounding box center [66, 175] width 132 height 26
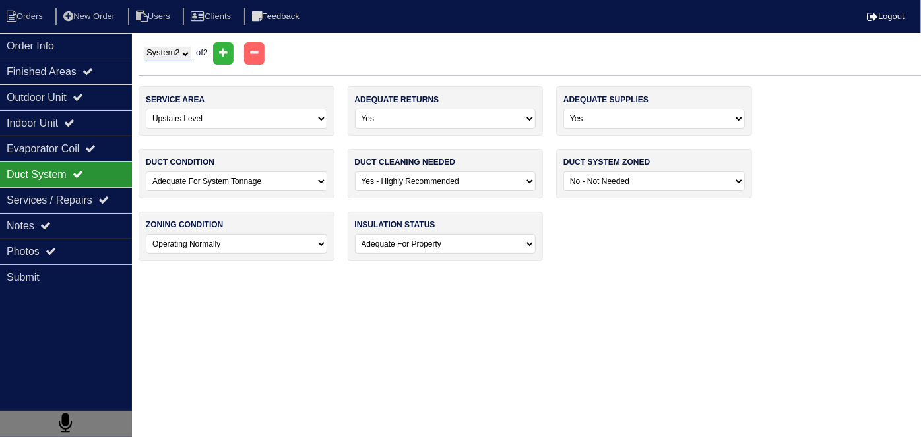
drag, startPoint x: 173, startPoint y: 55, endPoint x: 164, endPoint y: 57, distance: 8.8
click at [172, 55] on select "System 1 System 2" at bounding box center [167, 54] width 47 height 15
select select "1"
click at [144, 47] on select "System 1 System 2" at bounding box center [167, 54] width 47 height 15
select select "0"
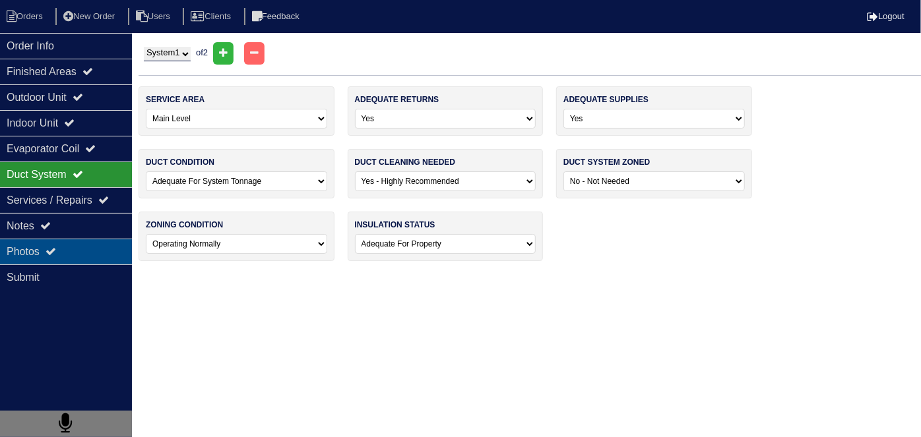
click at [81, 242] on div "Photos" at bounding box center [66, 252] width 132 height 26
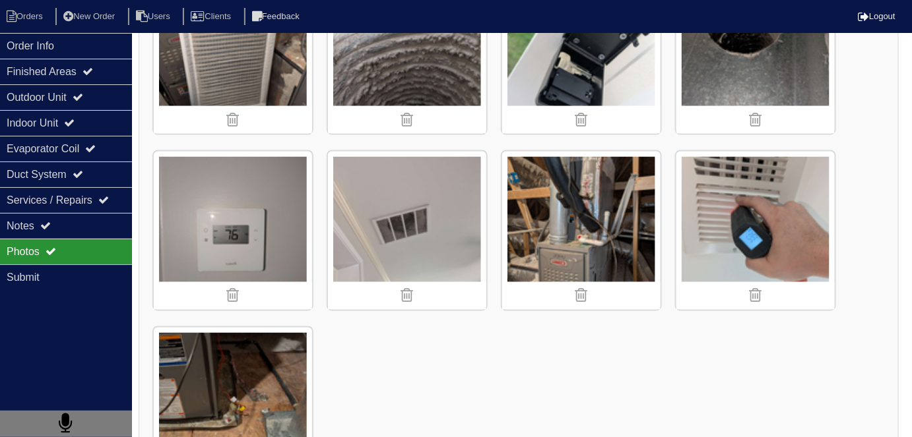
scroll to position [2445, 0]
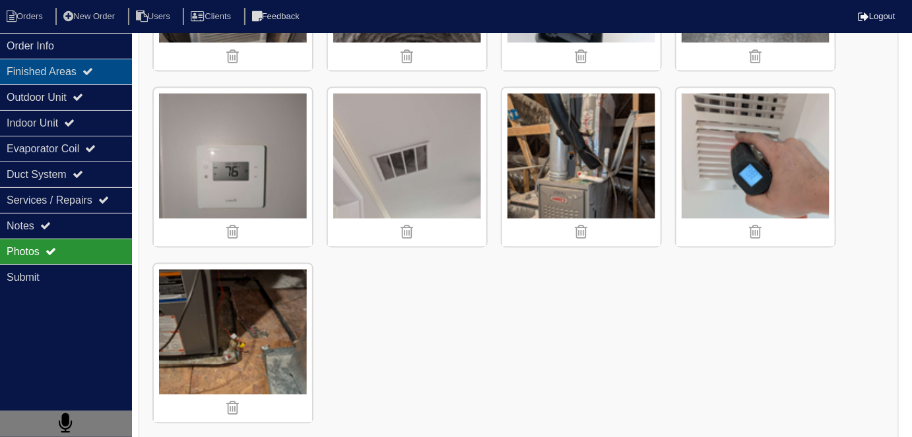
click at [96, 78] on div "Finished Areas" at bounding box center [66, 72] width 132 height 26
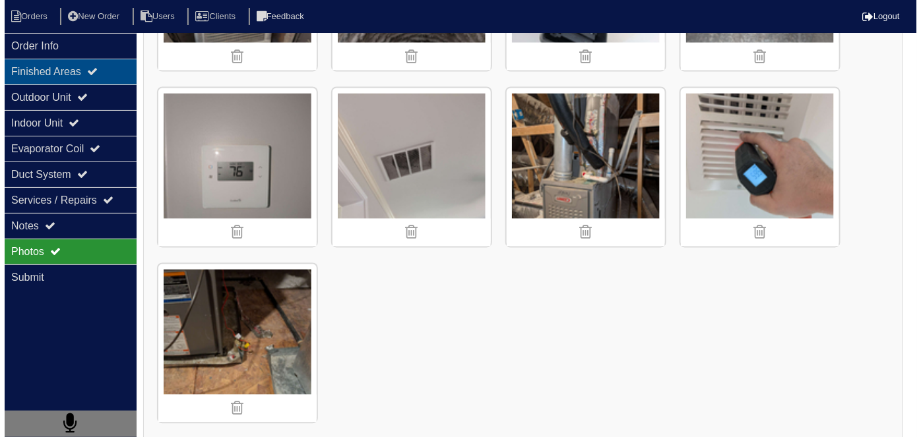
scroll to position [0, 0]
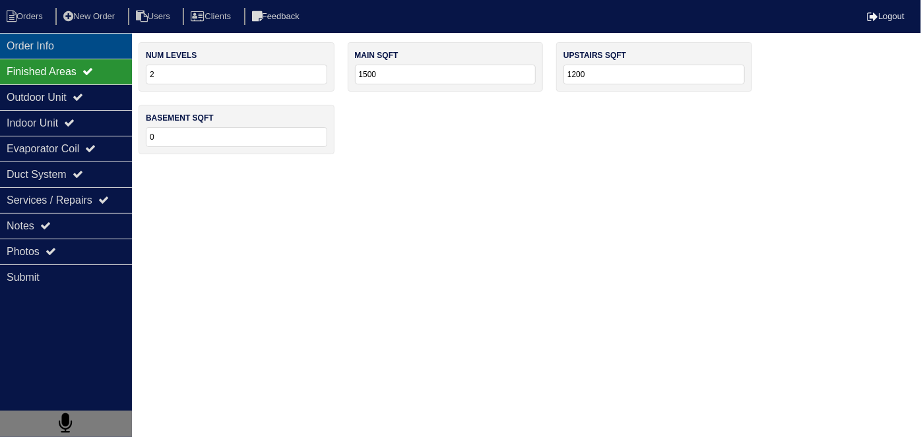
click at [98, 44] on div "Order Info" at bounding box center [66, 46] width 132 height 26
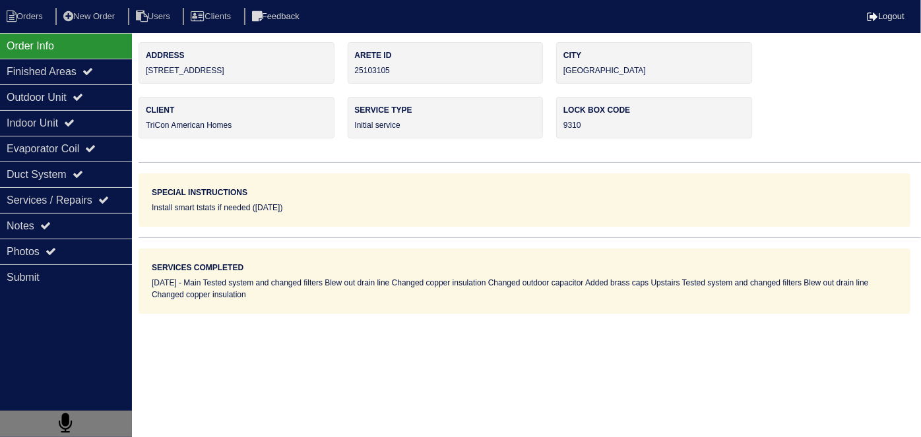
drag, startPoint x: 245, startPoint y: 75, endPoint x: 140, endPoint y: 79, distance: 105.0
click at [140, 79] on div "Address 280 S Village Square" at bounding box center [237, 63] width 196 height 42
copy div "280 S Village Square"
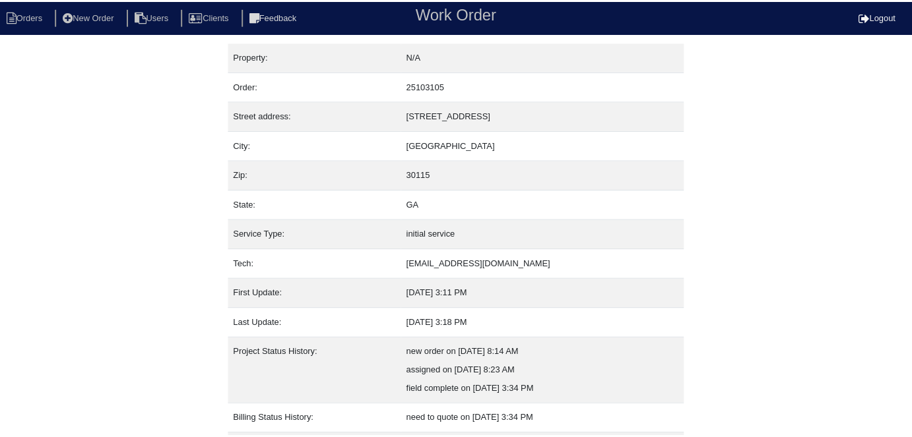
scroll to position [69, 0]
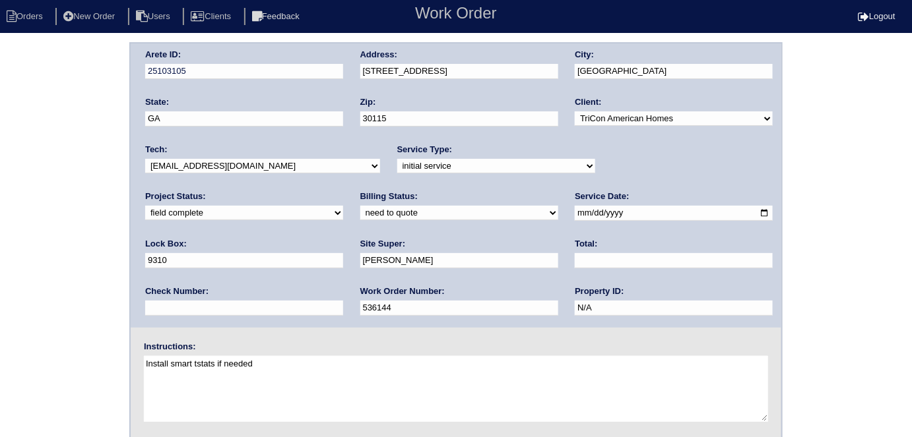
click at [360, 211] on select "need to quote quoted need to invoice invoiced paid warranty purchase order need…" at bounding box center [459, 213] width 198 height 15
select select "quoted"
click at [360, 206] on select "need to quote quoted need to invoice invoiced paid warranty purchase order need…" at bounding box center [459, 213] width 198 height 15
click at [575, 248] on div "Total:" at bounding box center [674, 256] width 198 height 37
click at [575, 253] on div "Total:" at bounding box center [674, 256] width 198 height 37
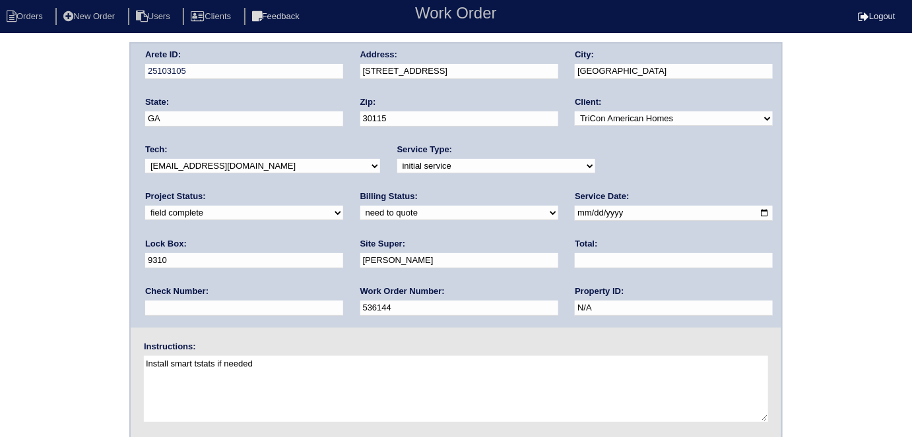
click at [575, 254] on input "text" at bounding box center [674, 260] width 198 height 15
type input "2455.00"
click at [3, 205] on div "Arete ID: 25103105 Address: 280 S Village Square City: Canton State: GA Zip: 30…" at bounding box center [456, 309] width 912 height 534
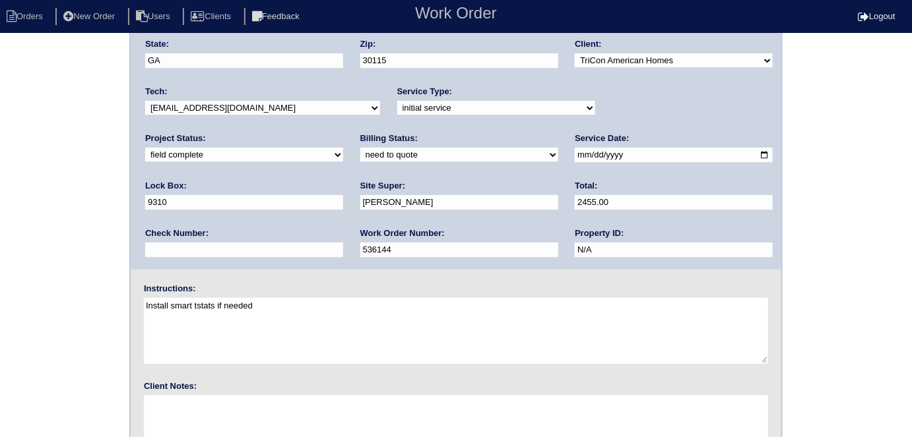
scroll to position [135, 0]
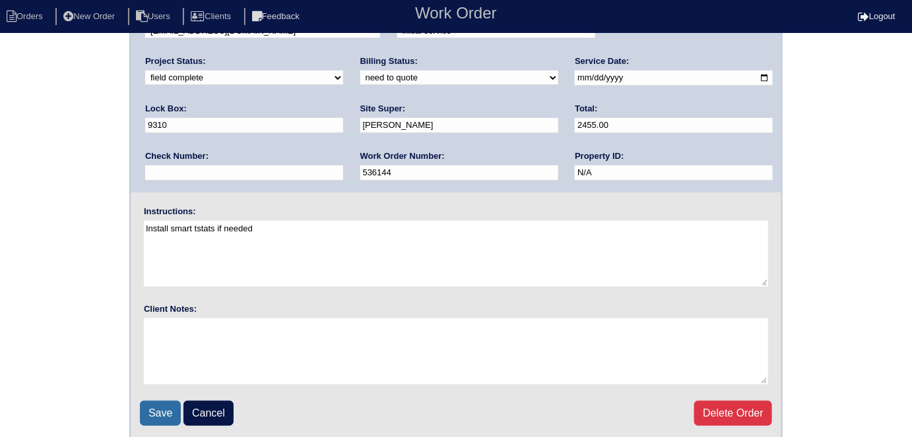
drag, startPoint x: 150, startPoint y: 412, endPoint x: 160, endPoint y: 397, distance: 17.6
click at [150, 410] on input "Save" at bounding box center [160, 413] width 41 height 25
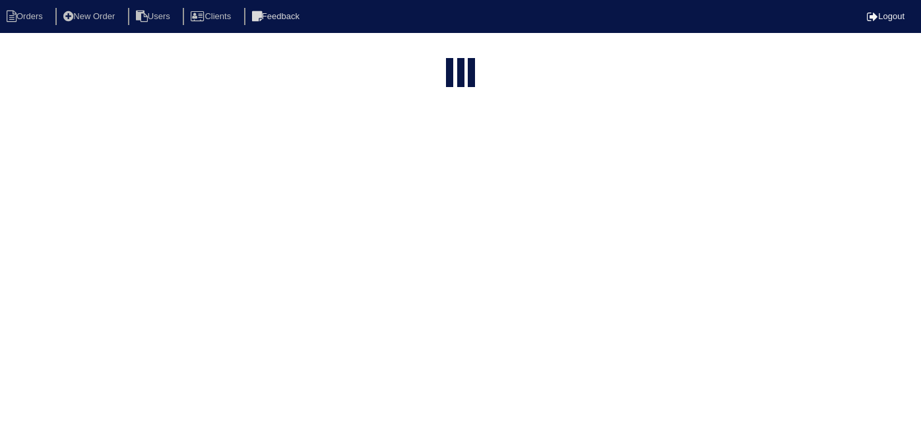
select select "15"
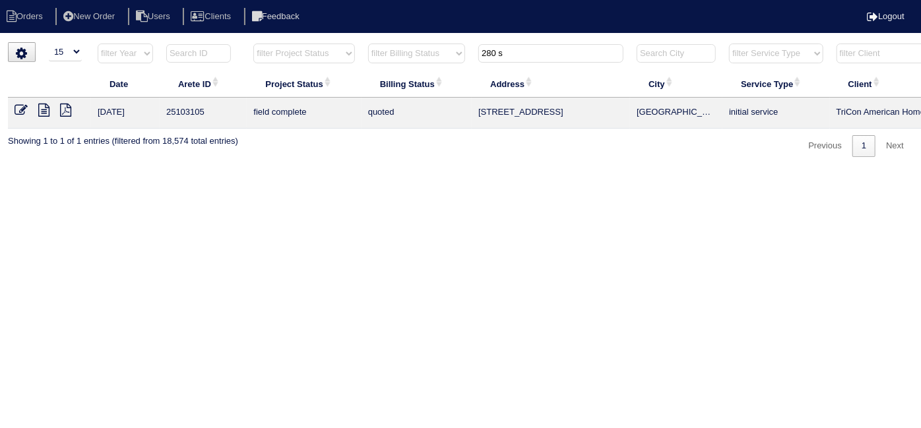
drag, startPoint x: 530, startPoint y: 57, endPoint x: 463, endPoint y: 61, distance: 67.4
click at [463, 61] on tr "filter Year -- Any Year -- 2025 2024 2023 2022 2021 2020 2019 filter Project St…" at bounding box center [580, 56] width 1144 height 27
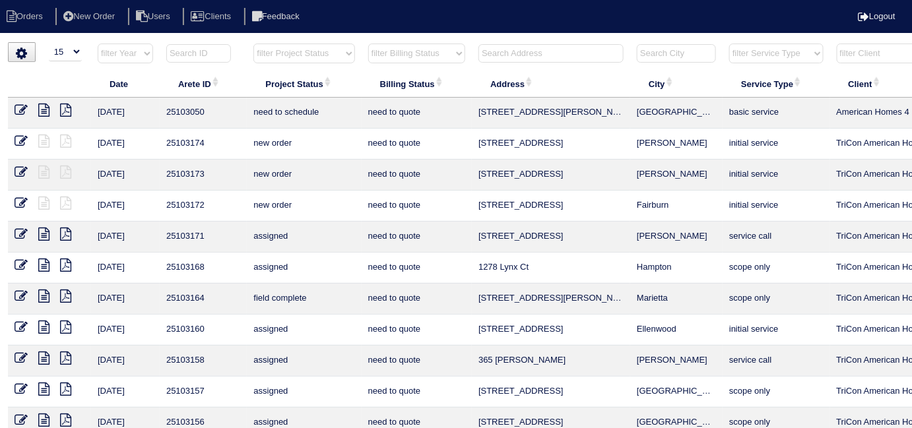
click at [496, 52] on input "text" at bounding box center [550, 53] width 145 height 18
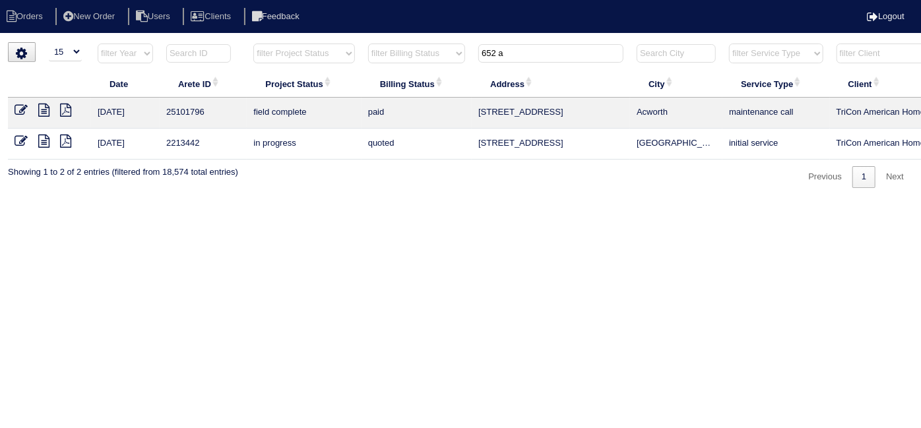
type input "652 a"
click at [42, 142] on icon at bounding box center [43, 141] width 11 height 13
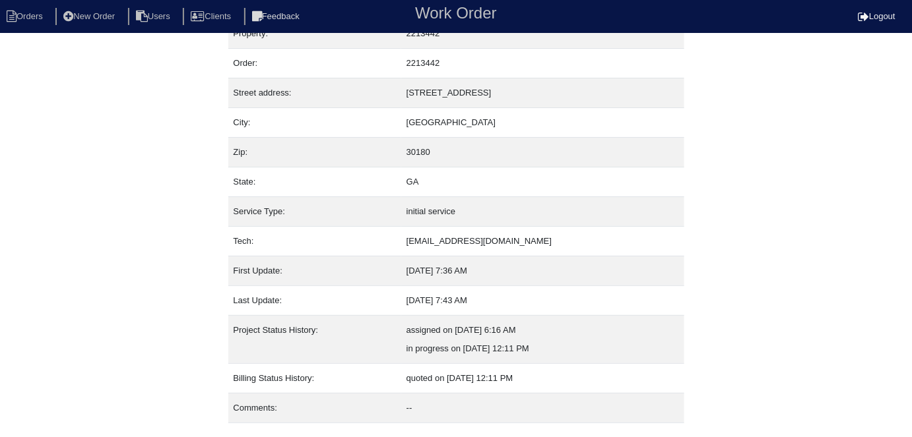
scroll to position [51, 0]
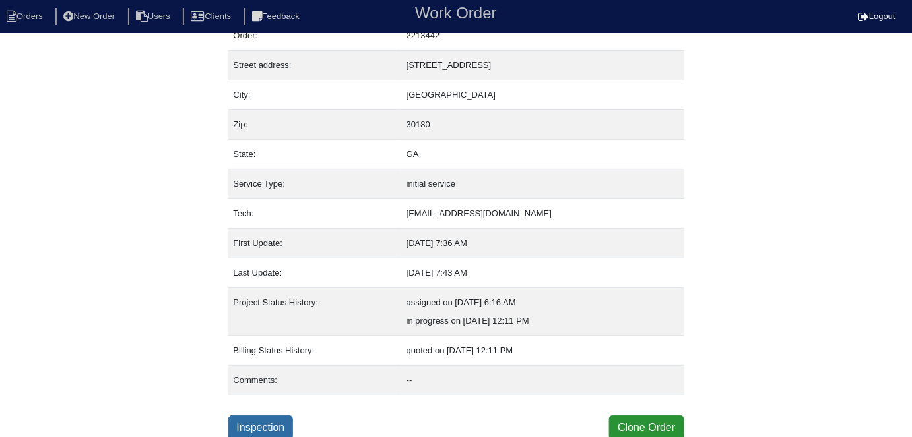
click at [263, 420] on link "Inspection" at bounding box center [260, 428] width 65 height 25
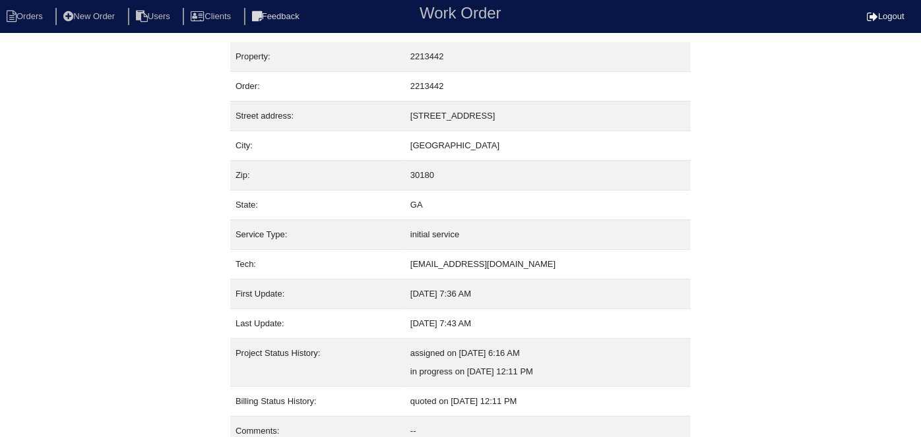
select select "0"
select select "Rheem"
select select "1"
select select "0"
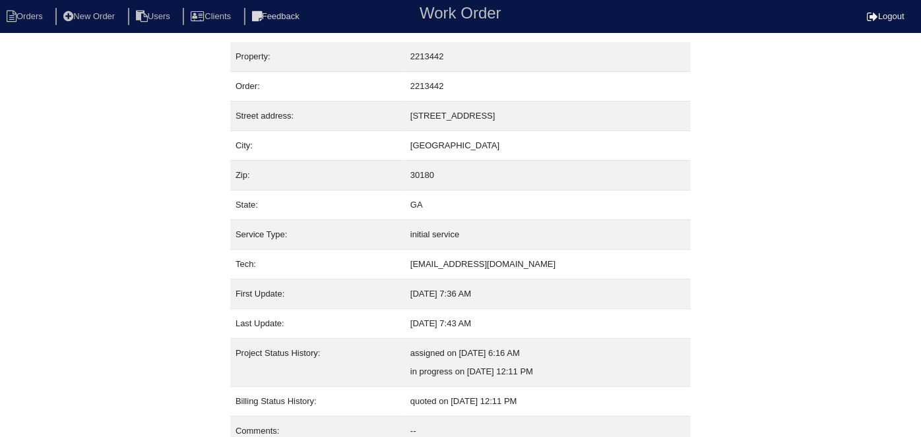
select select "1"
select select "0"
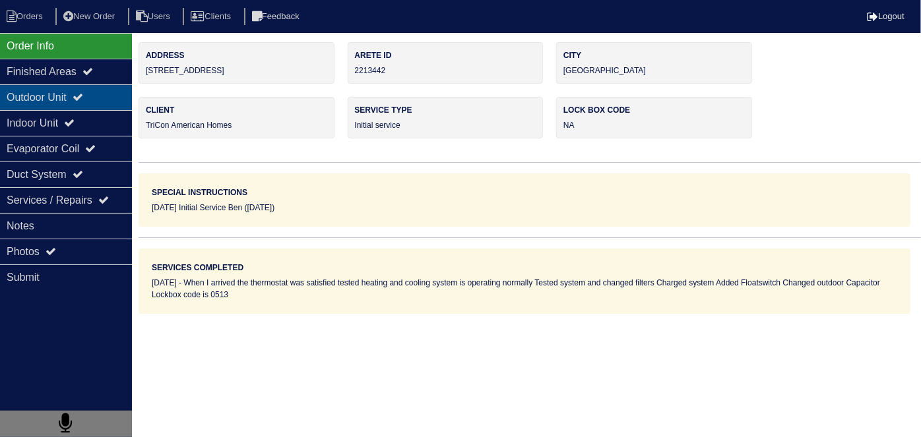
click at [68, 102] on div "Outdoor Unit" at bounding box center [66, 97] width 132 height 26
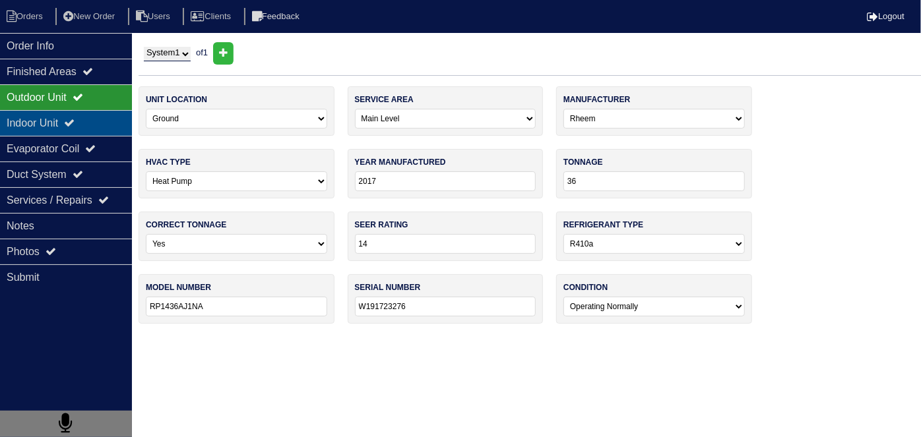
click at [65, 125] on div "Indoor Unit" at bounding box center [66, 123] width 132 height 26
type textarea "2-Filters 16x20 Aquaguard Floatswitch Pound of r410a 45+5 MFD Capacitor"
type textarea "When I arrived the thermostat was satisfied tested heating and cooling system i…"
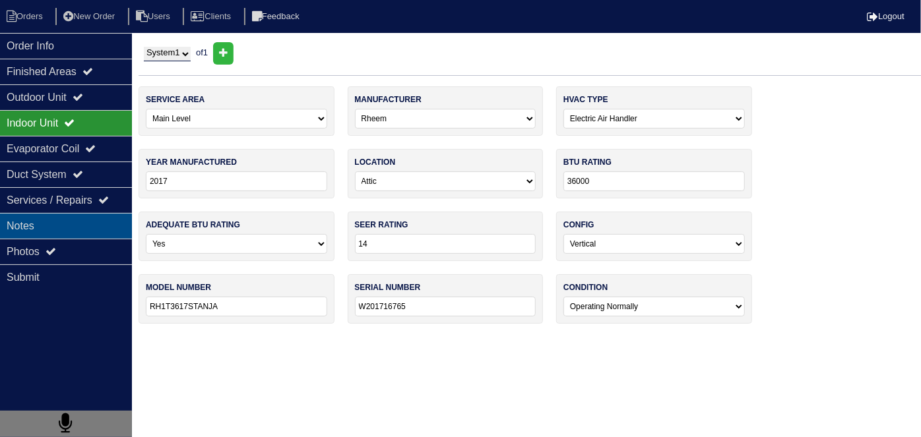
click at [78, 216] on div "Notes" at bounding box center [66, 226] width 132 height 26
type textarea "2-Filters 16x20 Aquaguard Floatswitch Pound of r410a 45+5 MFD Capacitor"
type textarea "When I arrived the thermostat was satisfied tested heating and cooling system i…"
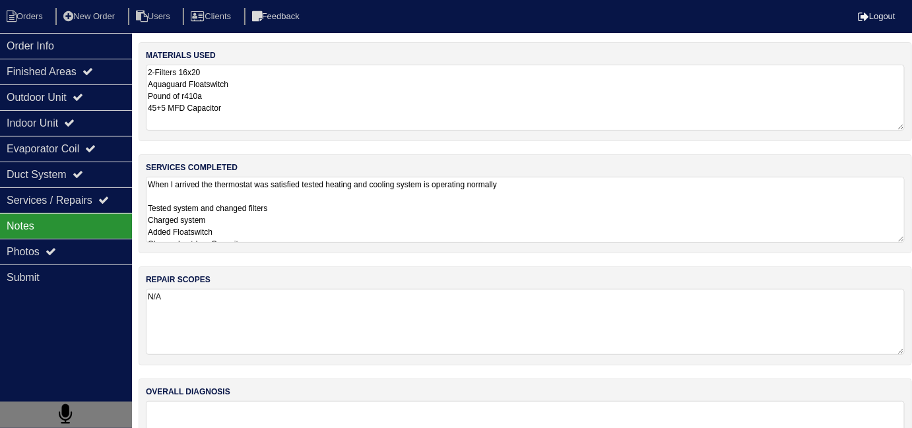
click at [313, 232] on textarea "When I arrived the thermostat was satisfied tested heating and cooling system i…" at bounding box center [525, 210] width 759 height 66
click at [21, 15] on li "Orders" at bounding box center [26, 17] width 53 height 18
select select "15"
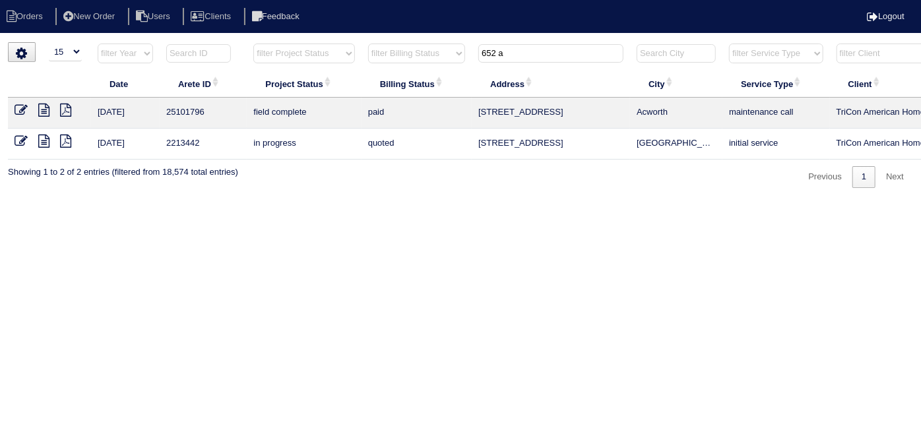
drag, startPoint x: 511, startPoint y: 57, endPoint x: 337, endPoint y: -2, distance: 183.8
click at [337, 0] on html "Orders New Order Users Clients Feedback Logout Orders New Order Users Clients M…" at bounding box center [460, 100] width 921 height 201
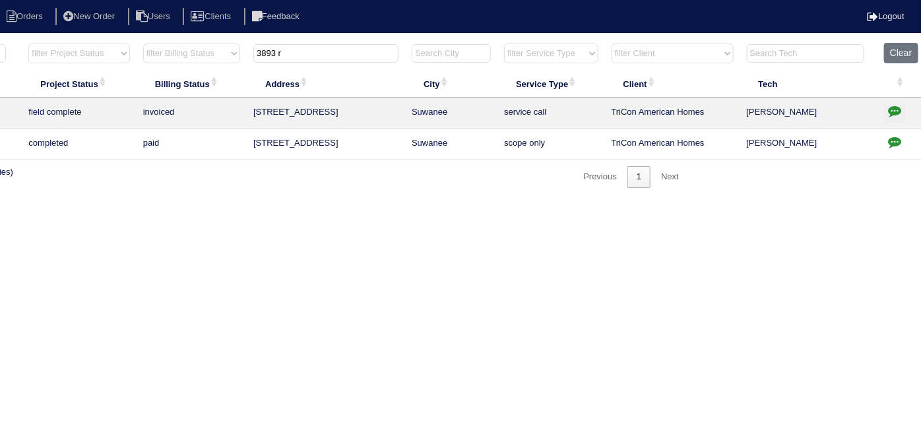
scroll to position [0, 230]
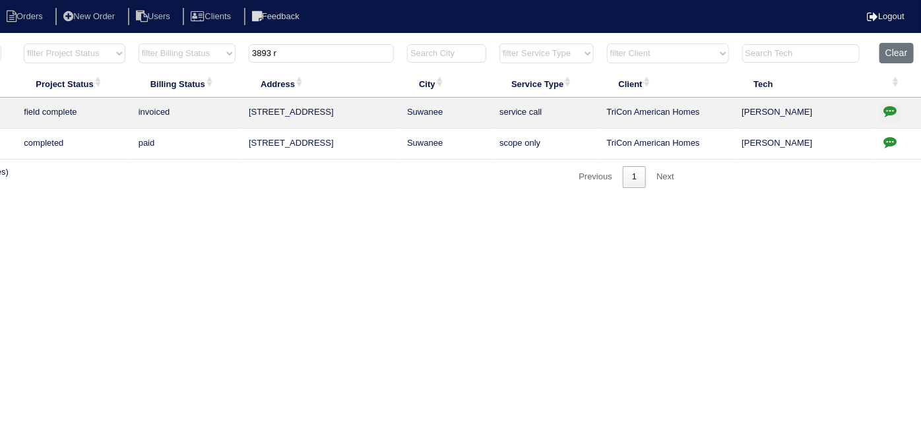
type input "3893 r"
click at [890, 113] on icon "button" at bounding box center [890, 110] width 13 height 13
type textarea "7/24/25 - diagnosed failed compressor - part on order Goodman Forest Park PO 25…"
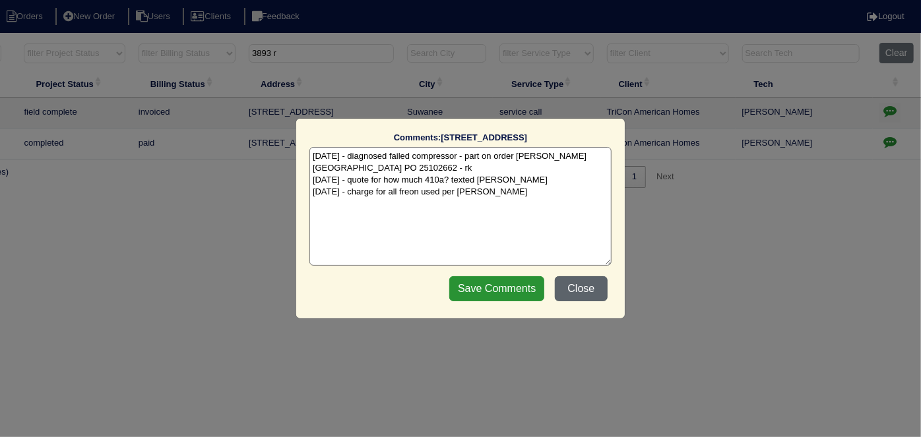
click at [589, 287] on button "Close" at bounding box center [581, 288] width 53 height 25
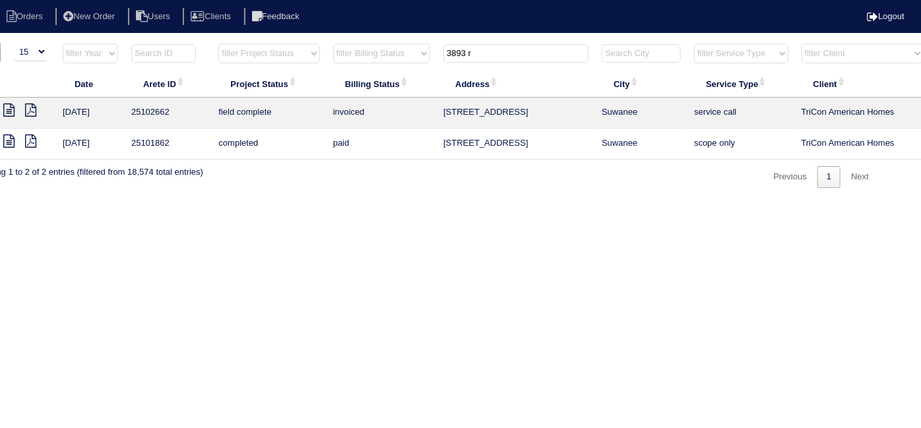
scroll to position [0, 0]
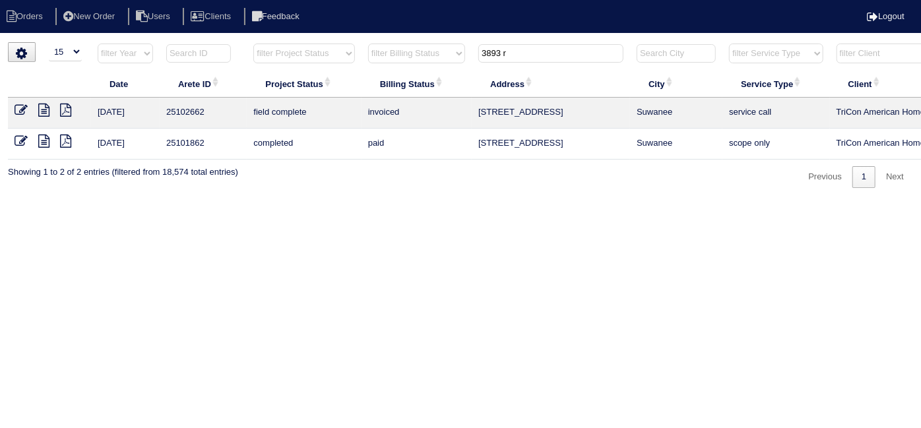
click at [17, 110] on icon at bounding box center [21, 110] width 13 height 13
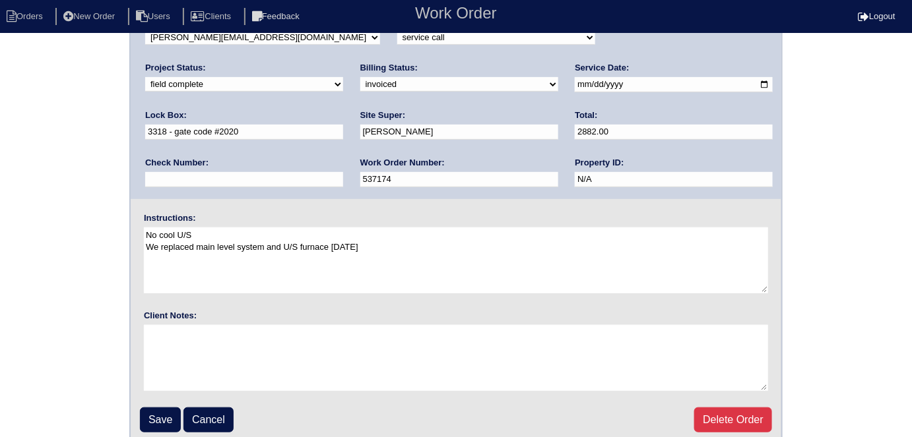
scroll to position [135, 0]
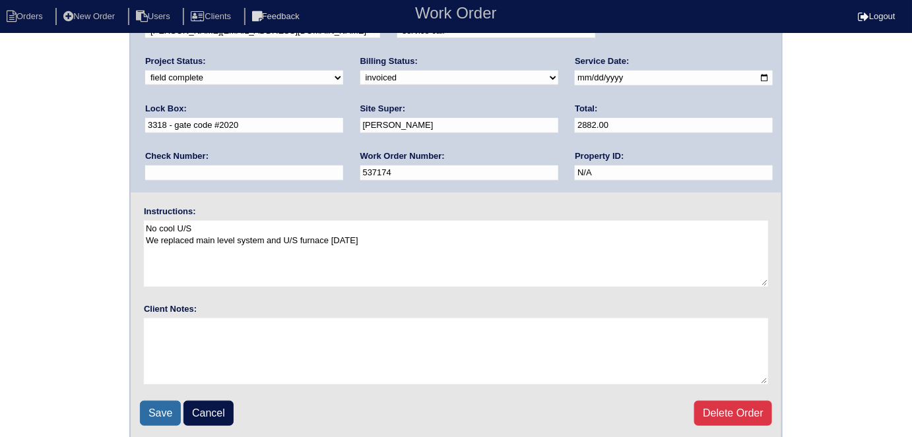
click at [172, 403] on input "Save" at bounding box center [160, 413] width 41 height 25
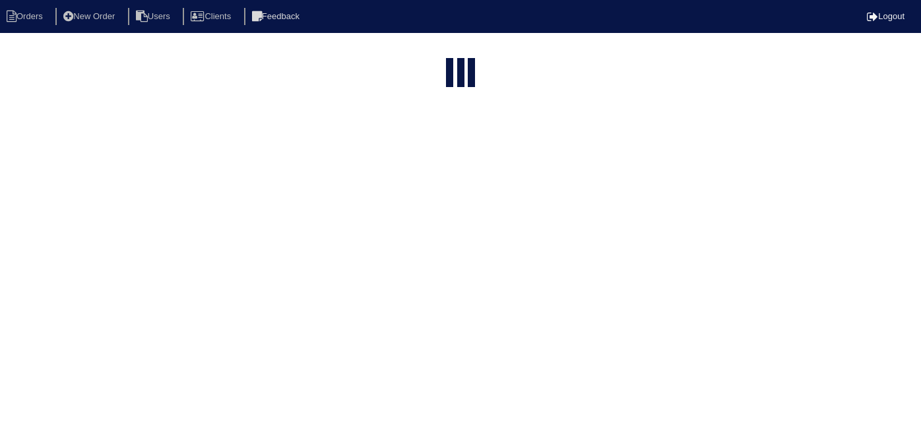
select select "15"
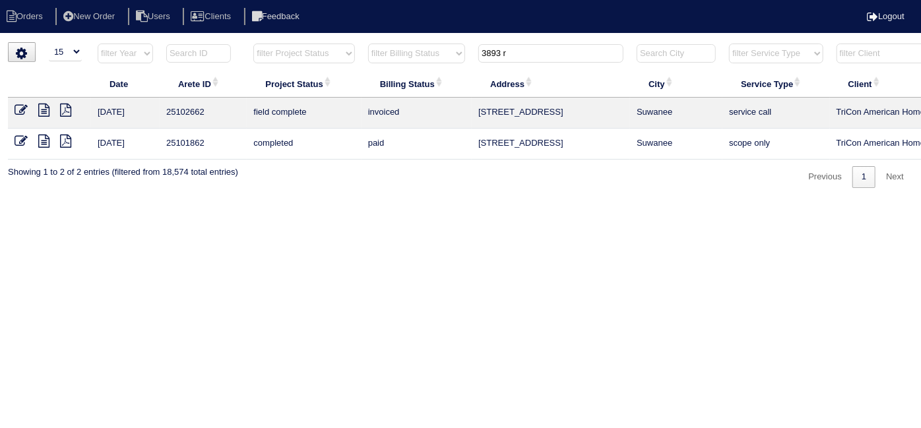
drag, startPoint x: 531, startPoint y: 46, endPoint x: 284, endPoint y: -28, distance: 257.6
click at [284, 0] on html "Orders New Order Users Clients Feedback Logout Orders New Order Users Clients M…" at bounding box center [460, 100] width 921 height 201
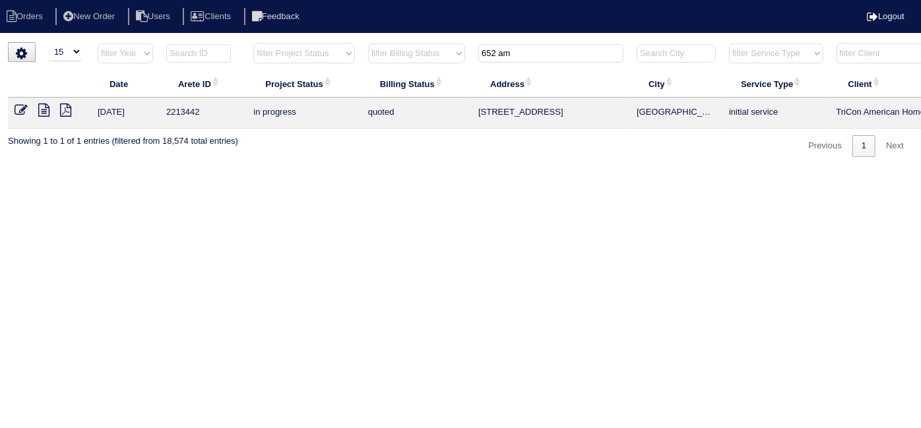
type input "652 am"
click at [48, 107] on icon at bounding box center [43, 110] width 11 height 13
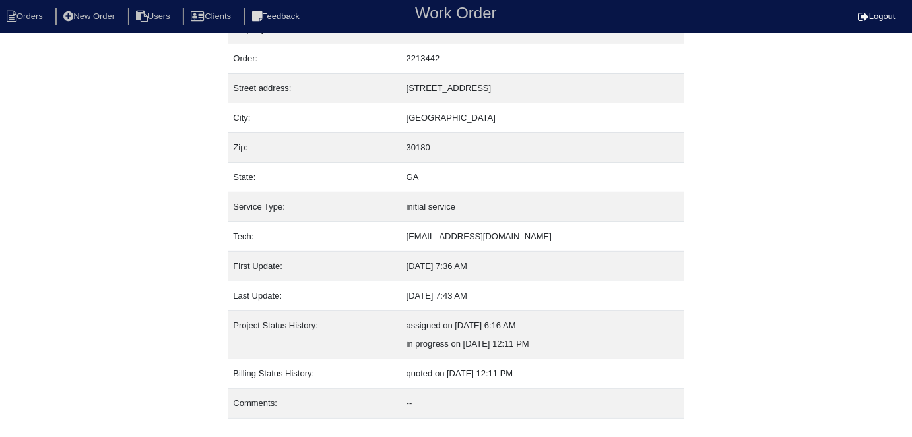
scroll to position [51, 0]
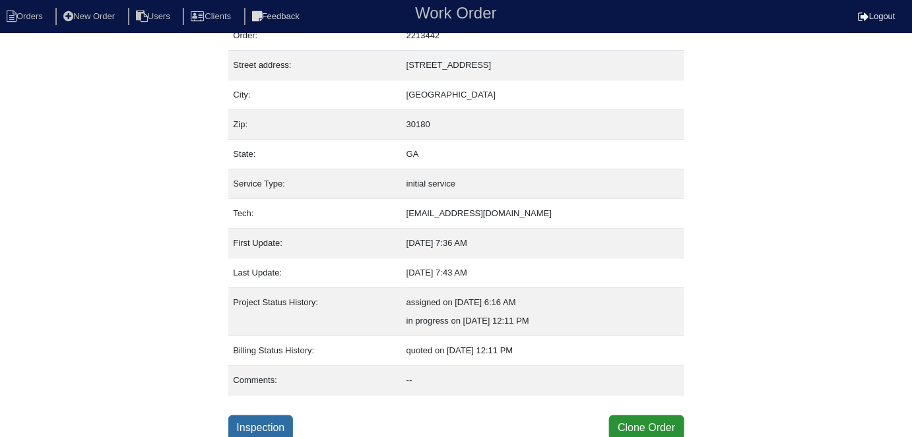
click at [259, 420] on link "Inspection" at bounding box center [260, 428] width 65 height 25
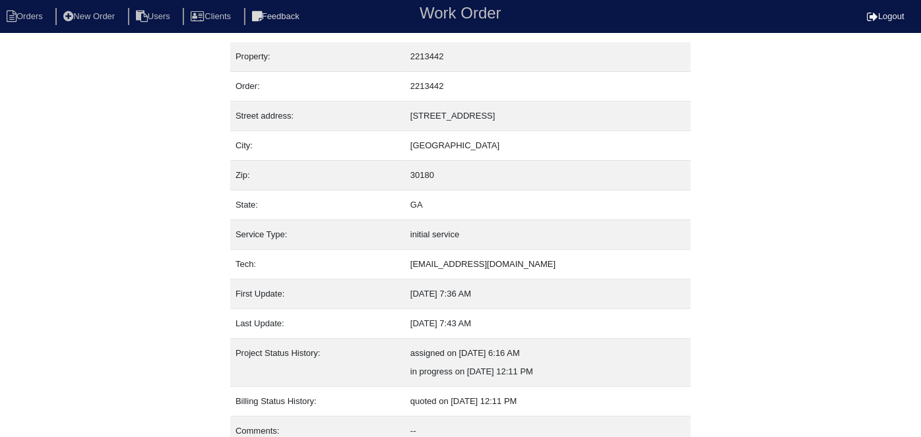
select select "0"
select select "Rheem"
select select "1"
select select "0"
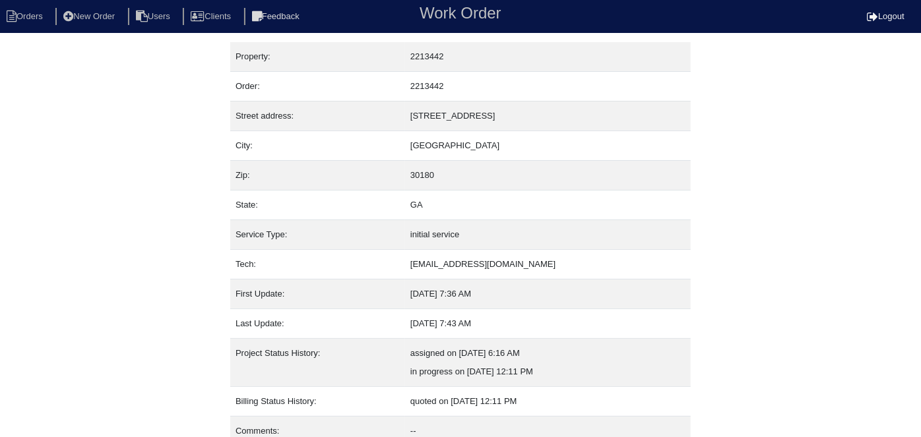
select select "0"
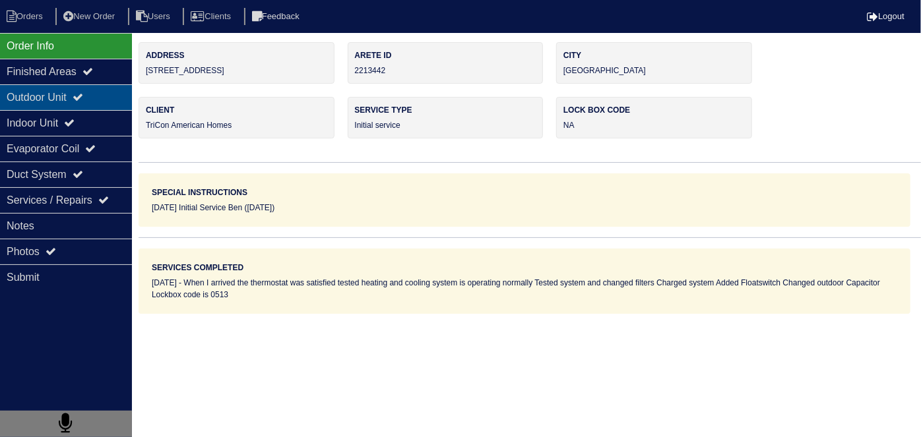
click at [54, 92] on div "Outdoor Unit" at bounding box center [66, 97] width 132 height 26
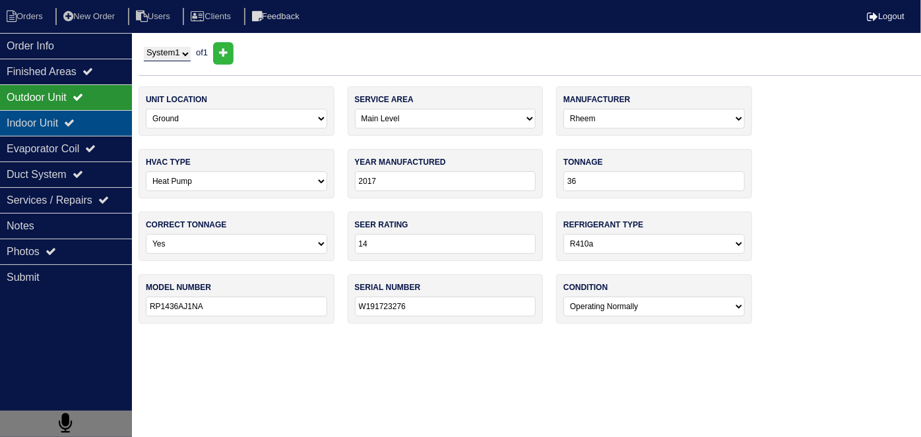
click at [44, 114] on div "Indoor Unit" at bounding box center [66, 123] width 132 height 26
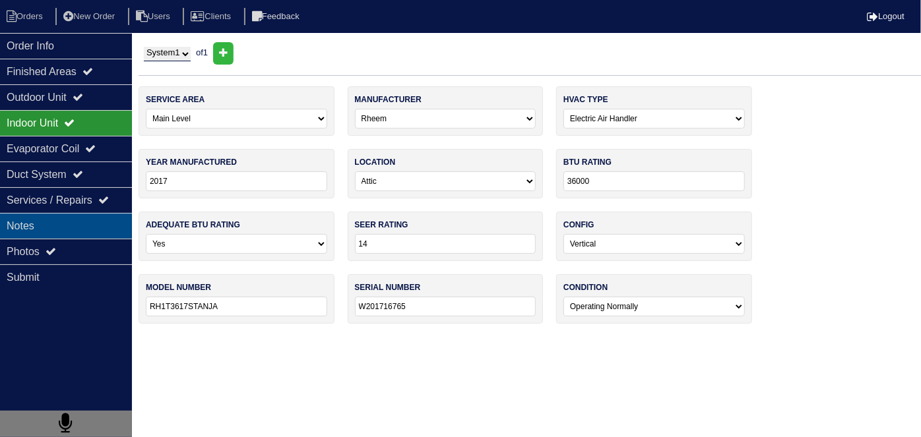
click at [46, 226] on div "Notes" at bounding box center [66, 226] width 132 height 26
type textarea "2-Filters 16x20 Aquaguard Floatswitch Pound of r410a 45+5 MFD Capacitor"
type textarea "When I arrived the thermostat was satisfied tested heating and cooling system i…"
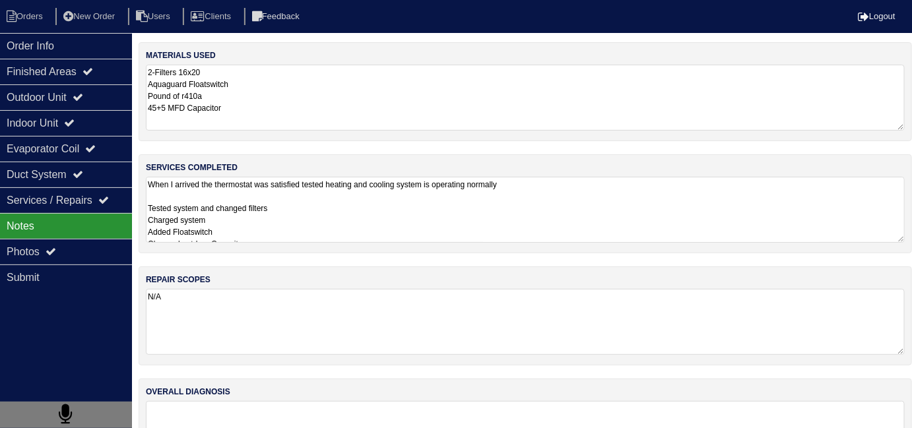
click at [403, 222] on textarea "When I arrived the thermostat was satisfied tested heating and cooling system i…" at bounding box center [525, 210] width 759 height 66
click at [76, 100] on div "Outdoor Unit" at bounding box center [66, 97] width 132 height 26
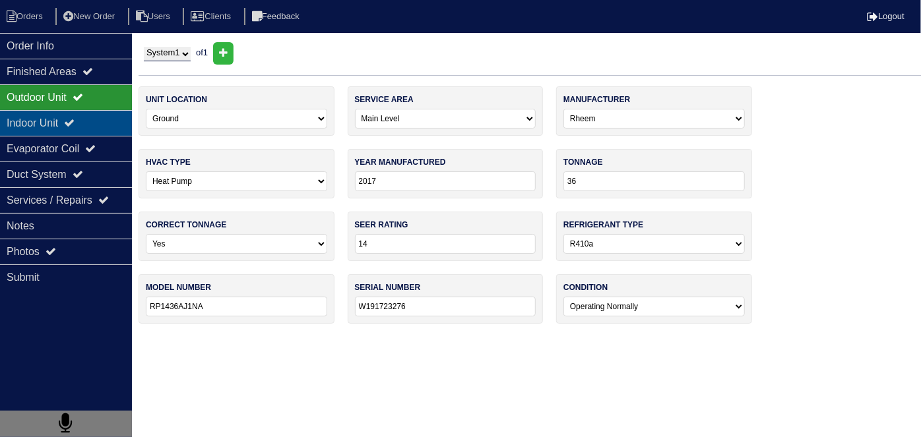
click at [77, 115] on div "Indoor Unit" at bounding box center [66, 123] width 132 height 26
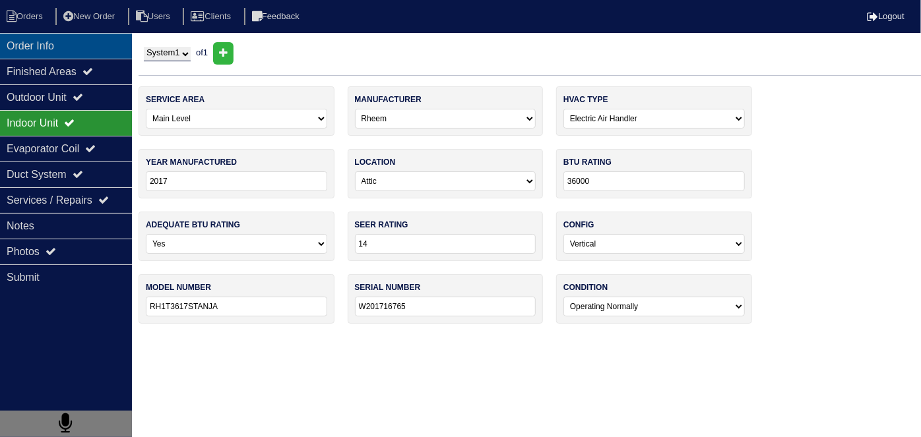
click at [75, 49] on div "Order Info" at bounding box center [66, 46] width 132 height 26
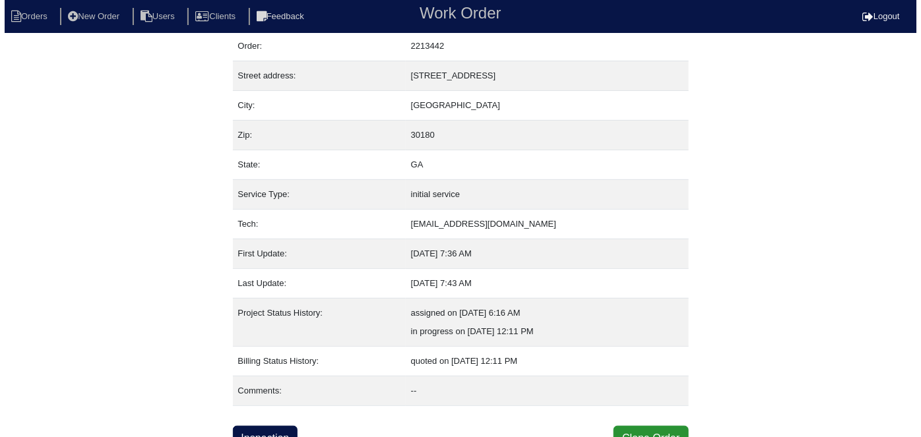
scroll to position [51, 0]
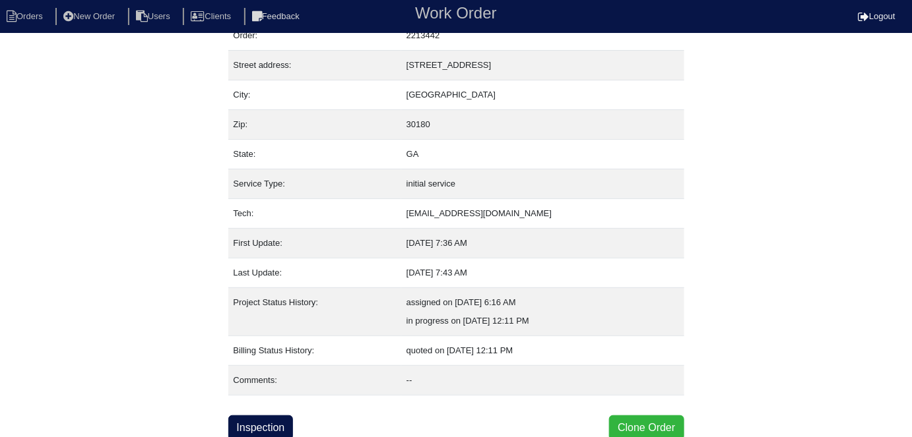
click at [634, 417] on button "Clone Order" at bounding box center [646, 428] width 75 height 25
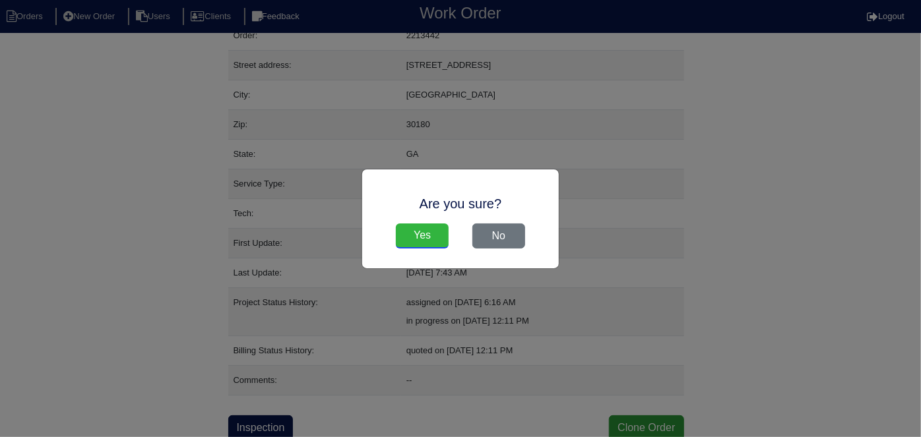
click at [422, 238] on input "Yes" at bounding box center [422, 236] width 53 height 25
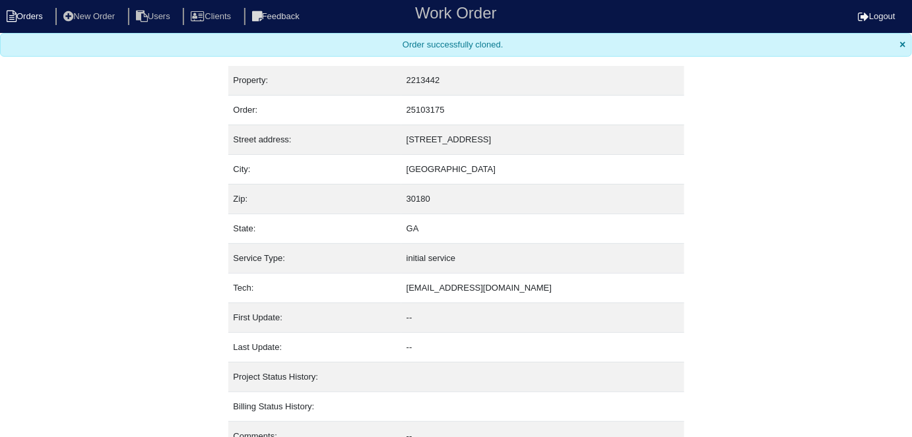
click at [35, 11] on li "Orders" at bounding box center [26, 17] width 53 height 18
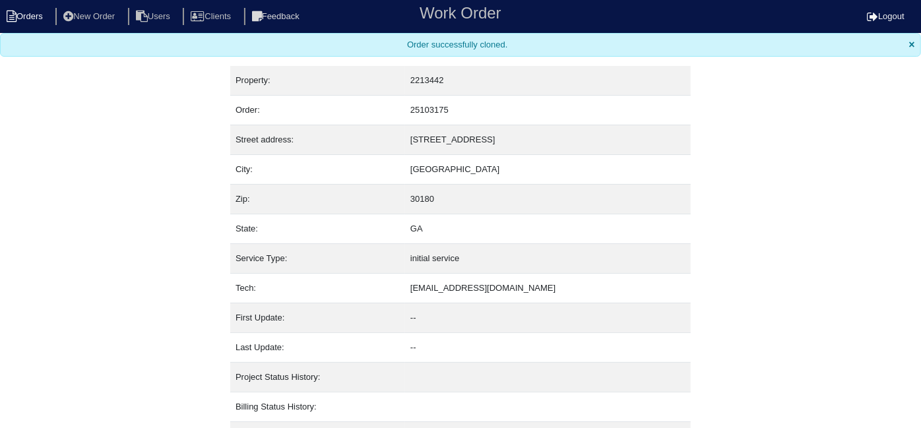
select select "15"
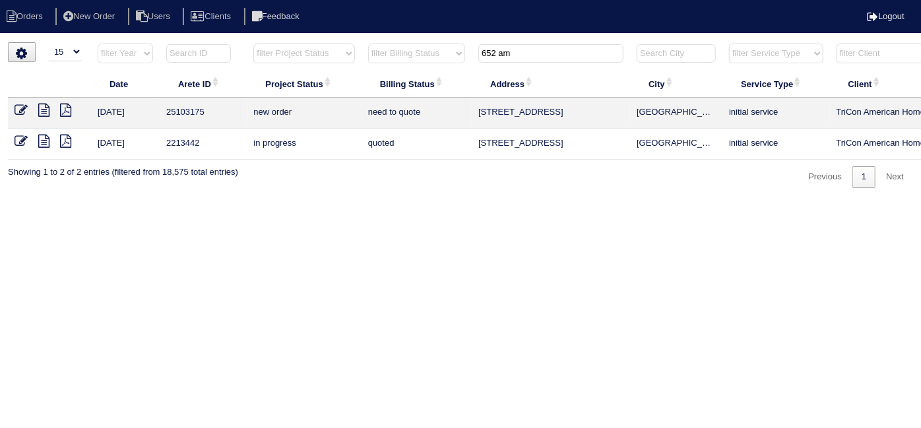
click at [19, 113] on icon at bounding box center [21, 110] width 13 height 13
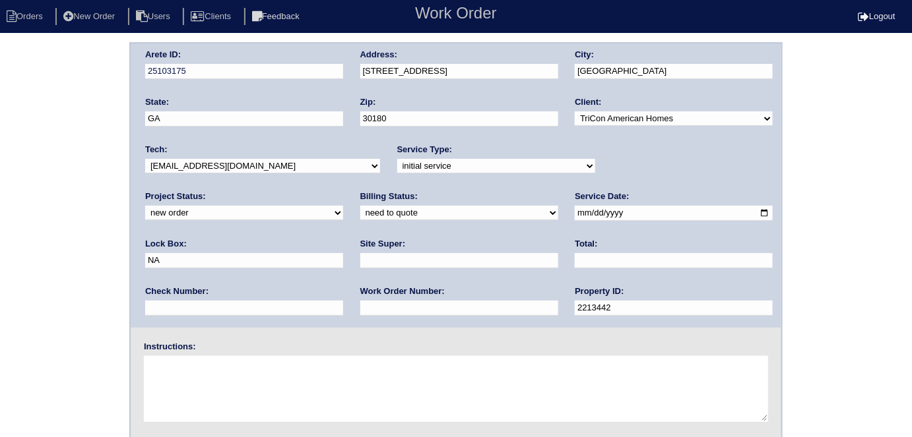
drag, startPoint x: 619, startPoint y: 209, endPoint x: 546, endPoint y: 217, distance: 73.1
click at [546, 217] on div "Arete ID: 25103175 Address: [STREET_ADDRESS] City: [GEOGRAPHIC_DATA] State: [GE…" at bounding box center [456, 186] width 651 height 284
click at [343, 253] on input "text" at bounding box center [244, 260] width 198 height 15
type input "9310√ - door code"
click at [360, 269] on div "Site Super:" at bounding box center [459, 256] width 198 height 37
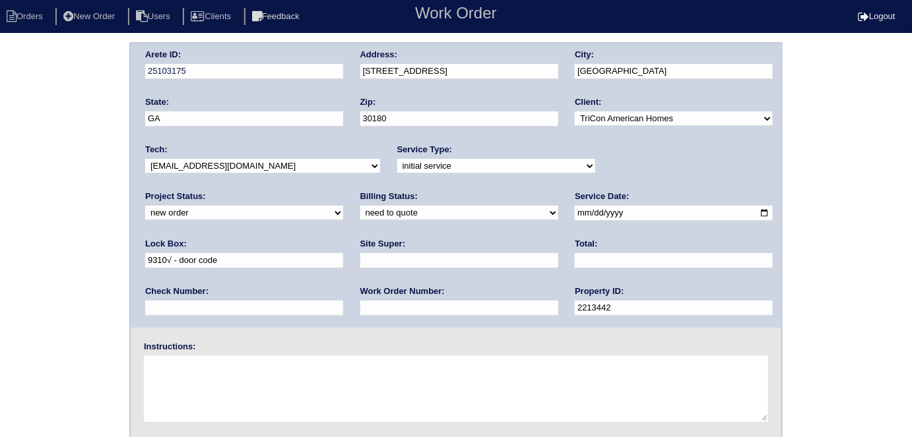
click at [360, 261] on input "text" at bounding box center [459, 260] width 198 height 15
type input "Jacob Gaither"
drag, startPoint x: 201, startPoint y: 304, endPoint x: 201, endPoint y: 292, distance: 11.9
click at [360, 304] on input "text" at bounding box center [459, 308] width 198 height 15
click at [360, 311] on input "text" at bounding box center [459, 308] width 198 height 15
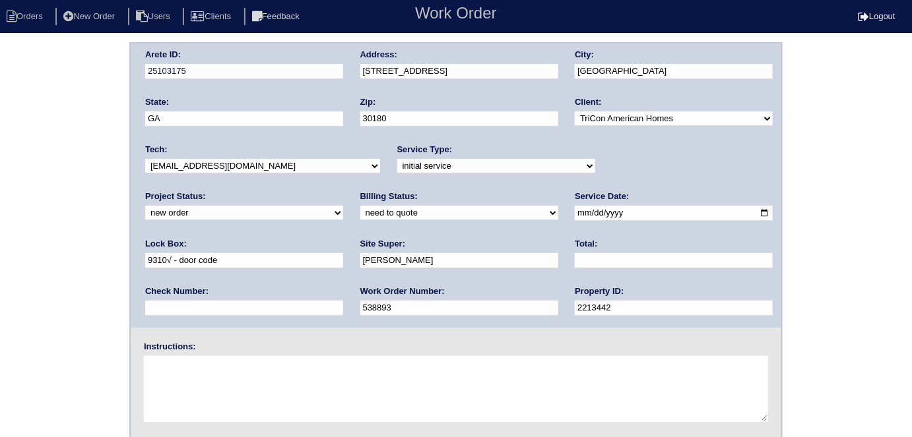
type input "538893"
drag, startPoint x: 428, startPoint y: 162, endPoint x: 420, endPoint y: 171, distance: 11.2
click at [428, 162] on select "-select- initial service basic service maintenance call replacement scope servi…" at bounding box center [496, 166] width 198 height 15
select select "replacement scope"
click at [397, 159] on select "-select- initial service basic service maintenance call replacement scope servi…" at bounding box center [496, 166] width 198 height 15
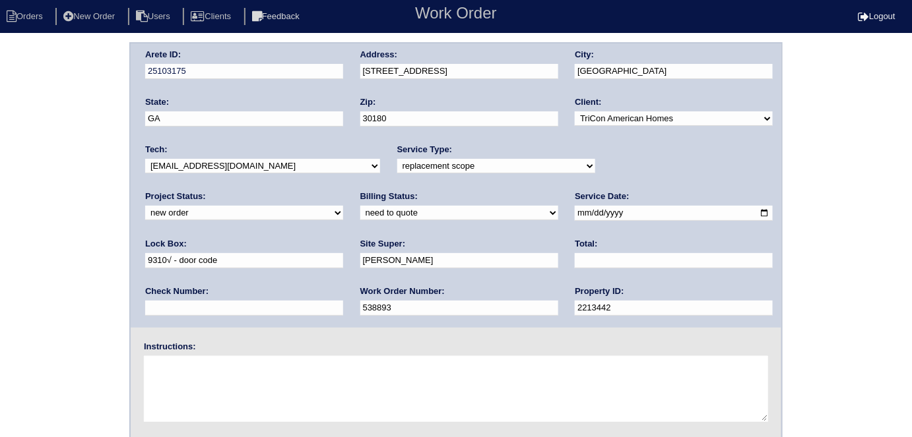
click at [305, 379] on textarea at bounding box center [456, 389] width 624 height 66
click at [340, 361] on textarea "Service if replacement not needed" at bounding box center [456, 389] width 624 height 66
type textarea "Service if replacement not needed"
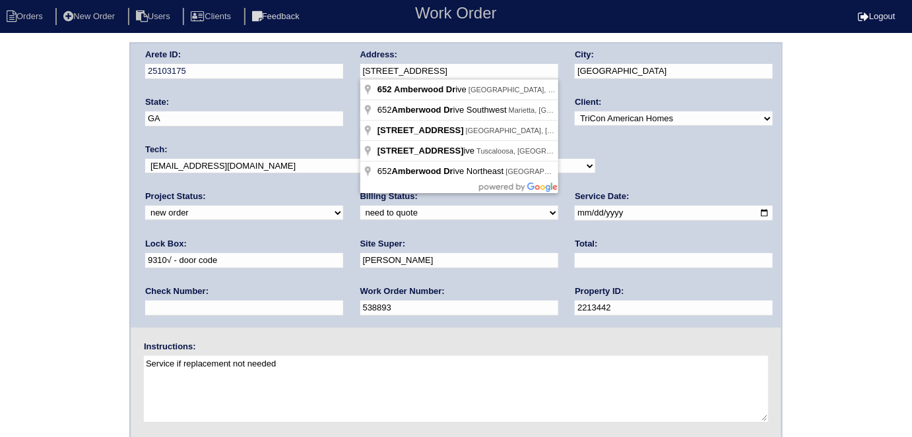
click at [302, 69] on div "Arete ID: 25103175 Address: 652 Amberwood Dr City: Villa Rica State: GA Zip: 30…" at bounding box center [456, 186] width 651 height 284
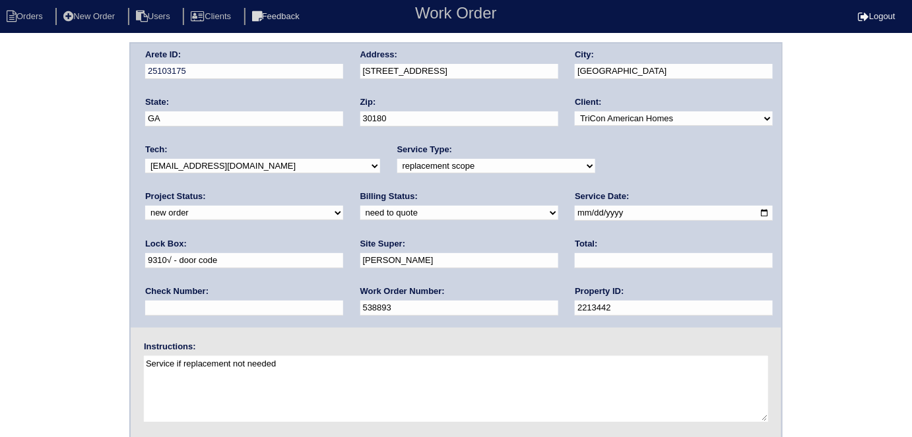
click at [54, 192] on div "Arete ID: 25103175 Address: 652 Amberwood Dr City: Villa Rica State: GA Zip: 30…" at bounding box center [456, 309] width 912 height 534
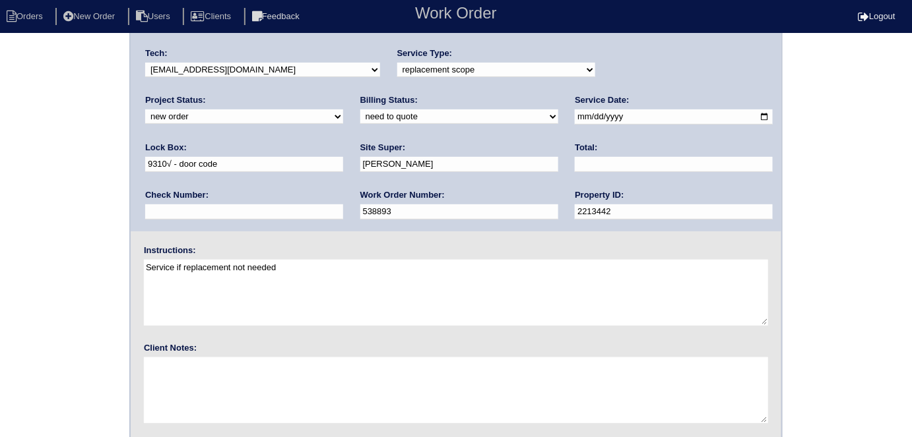
scroll to position [135, 0]
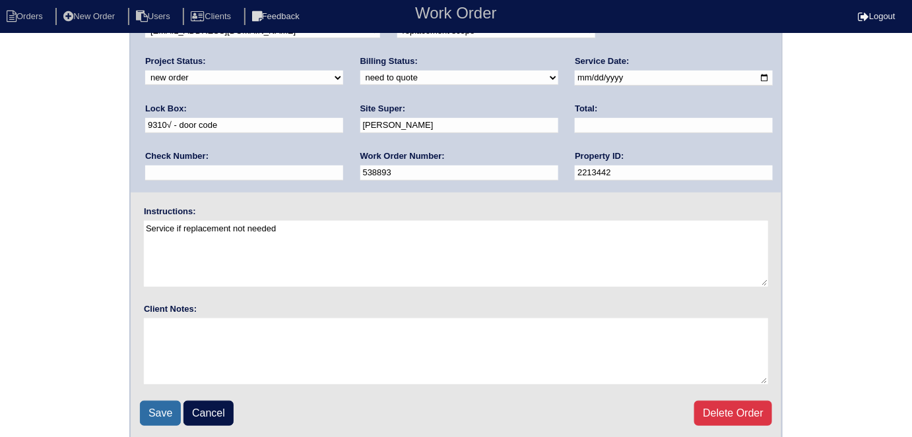
click at [170, 412] on input "Save" at bounding box center [160, 413] width 41 height 25
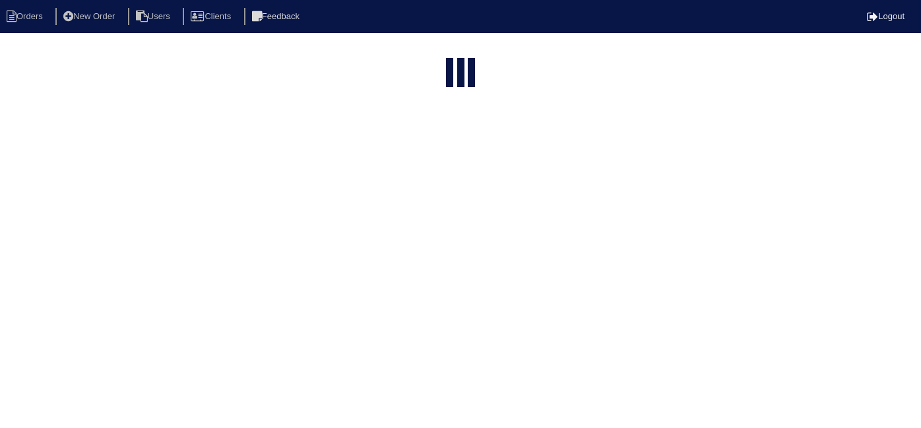
select select "15"
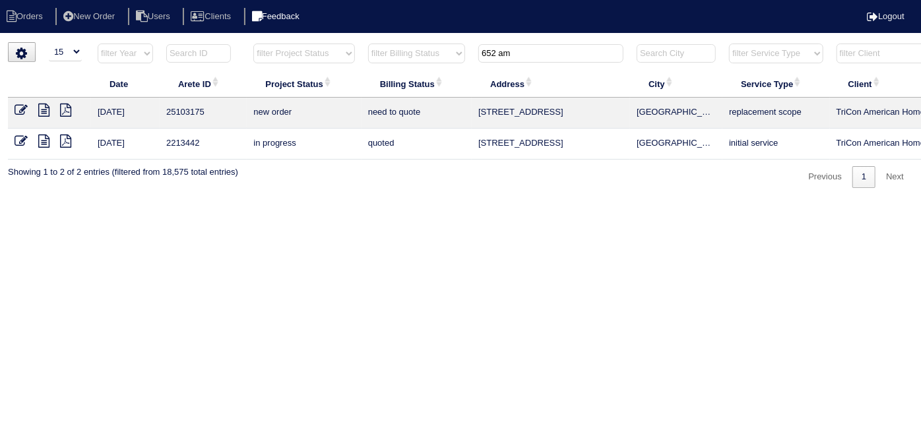
drag, startPoint x: 542, startPoint y: 54, endPoint x: 293, endPoint y: 22, distance: 251.5
click at [314, 42] on body "Orders New Order Users Clients Feedback Logout Orders New Order Users Clients M…" at bounding box center [460, 115] width 921 height 146
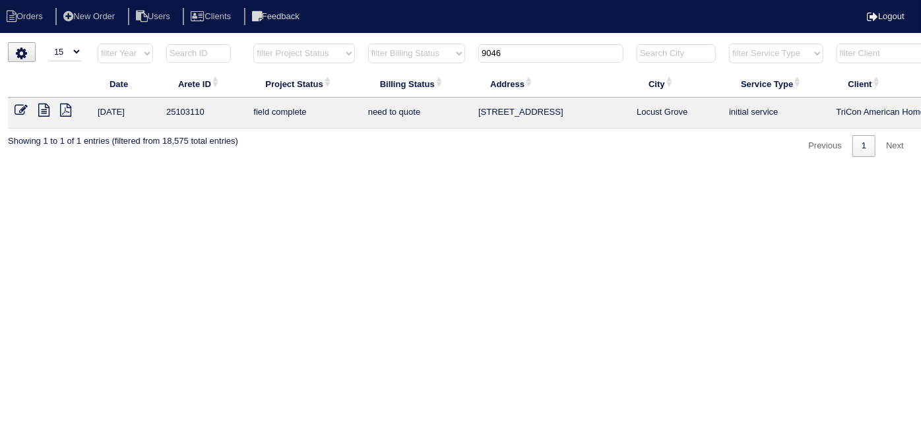
type input "9046"
click at [36, 108] on link at bounding box center [27, 112] width 24 height 10
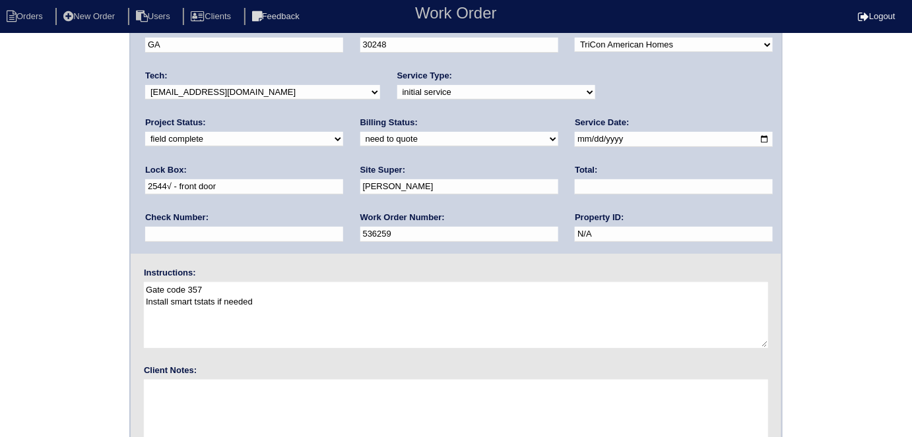
scroll to position [135, 0]
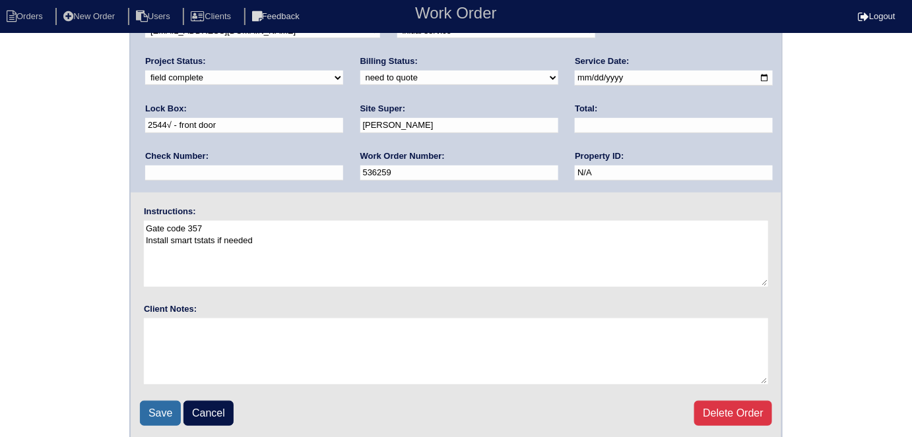
click at [157, 416] on input "Save" at bounding box center [160, 413] width 41 height 25
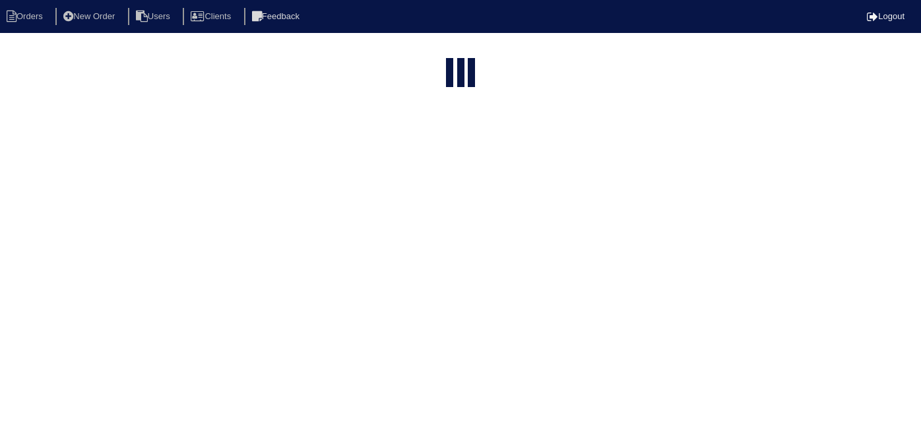
select select "15"
type input "9046"
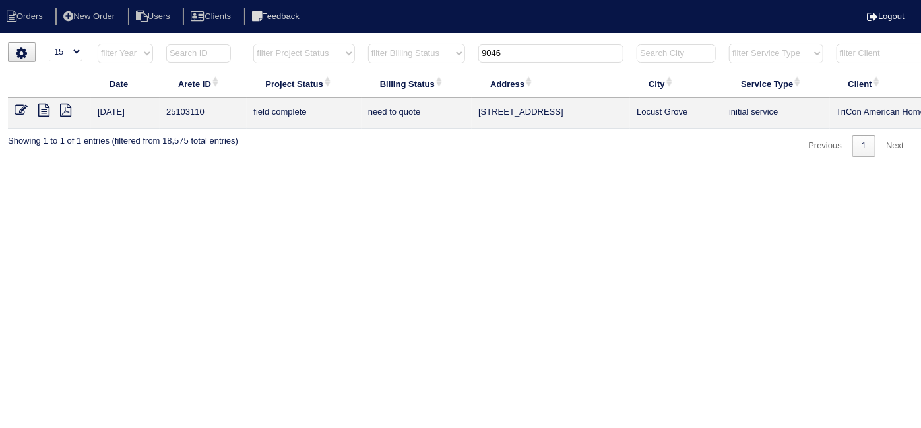
click at [42, 106] on icon at bounding box center [43, 110] width 11 height 13
click at [21, 108] on icon at bounding box center [21, 110] width 13 height 13
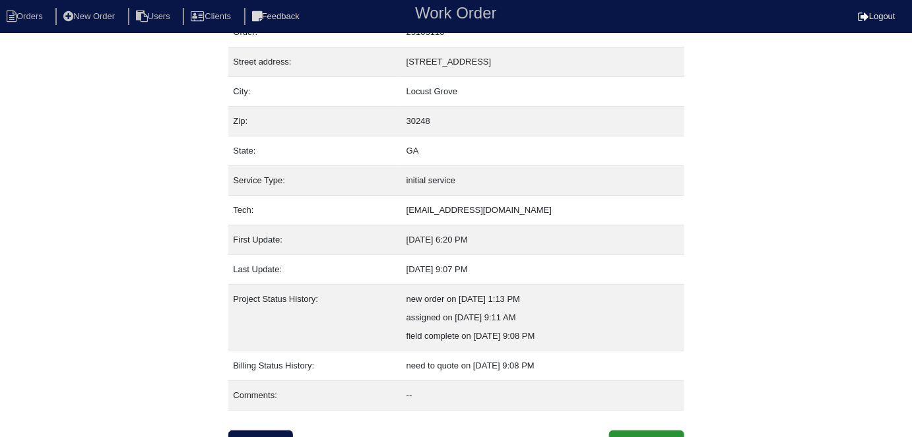
scroll to position [69, 0]
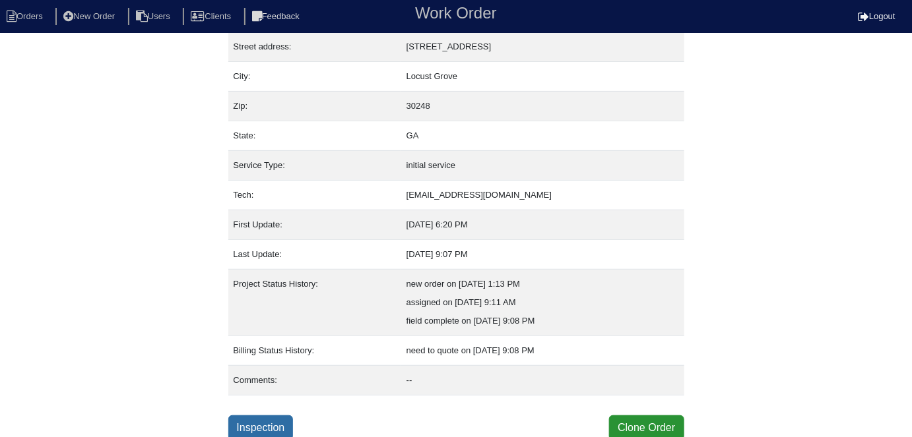
click at [273, 421] on link "Inspection" at bounding box center [260, 428] width 65 height 25
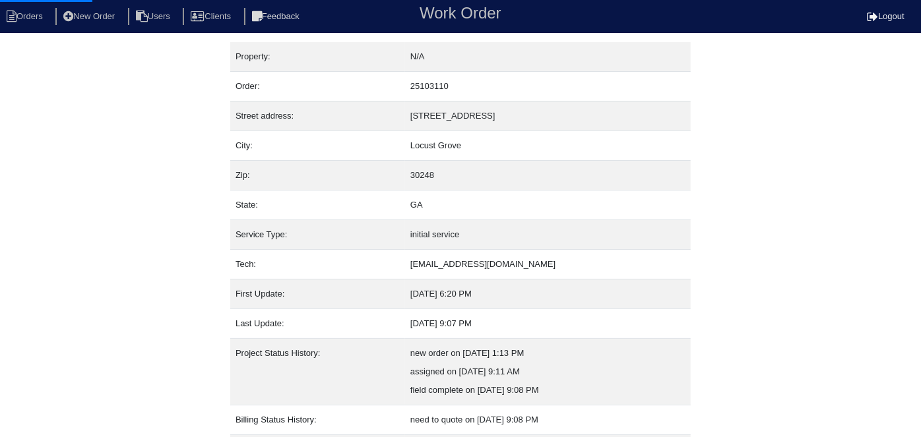
select select "0"
select select "Rheem"
select select "1"
select select "0"
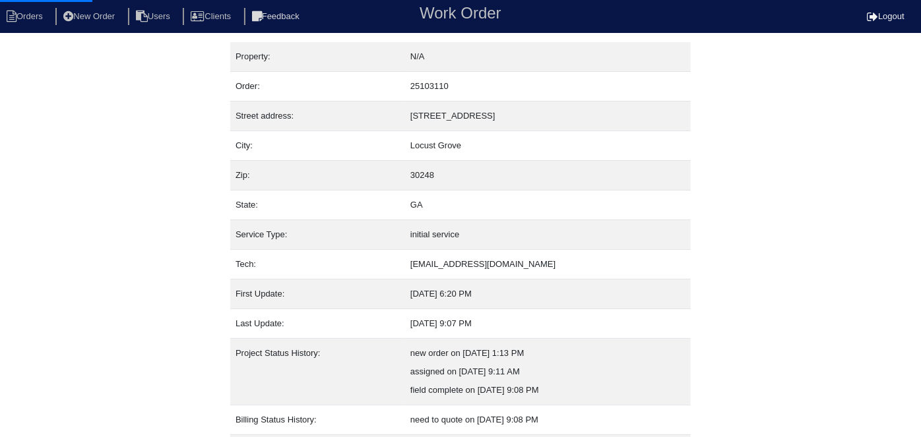
select select "1"
select select "0"
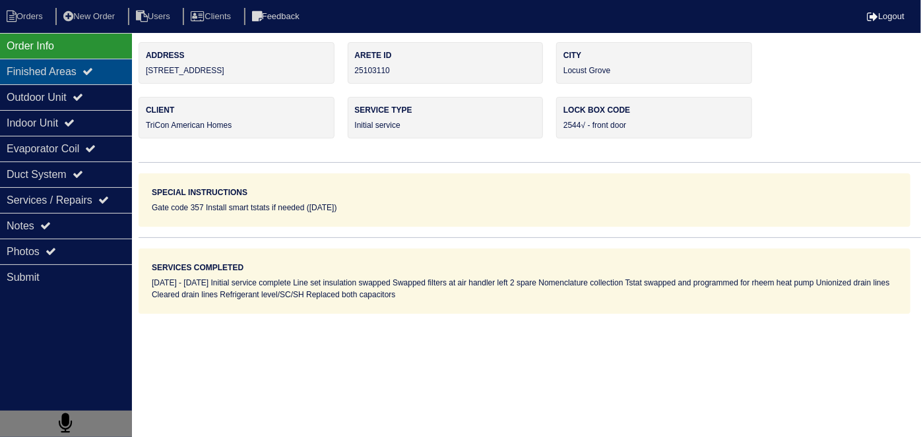
click at [38, 77] on div "Finished Areas" at bounding box center [66, 72] width 132 height 26
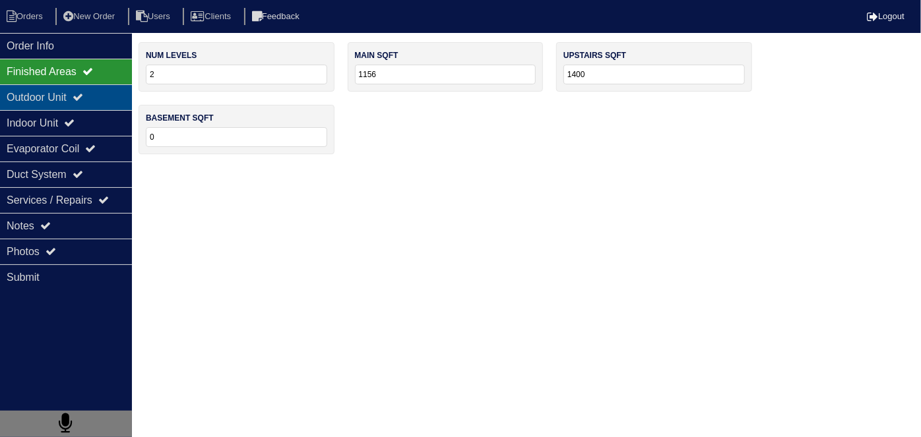
click at [32, 90] on div "Outdoor Unit" at bounding box center [66, 97] width 132 height 26
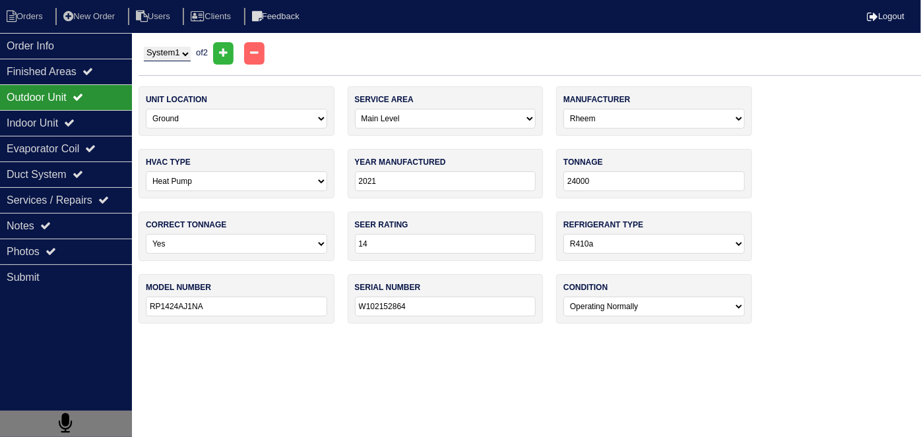
drag, startPoint x: 95, startPoint y: 117, endPoint x: 86, endPoint y: 106, distance: 14.5
click at [94, 117] on div "Indoor Unit" at bounding box center [66, 123] width 132 height 26
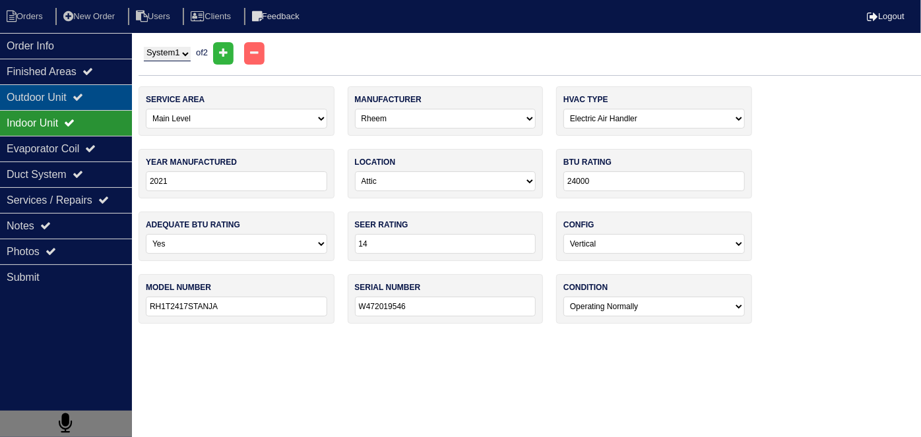
click at [80, 91] on div "Outdoor Unit" at bounding box center [66, 97] width 132 height 26
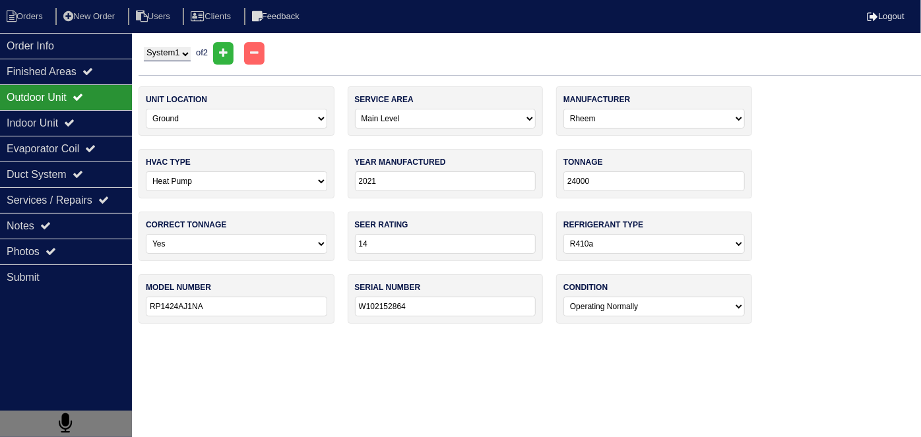
click at [183, 52] on select "System 1 System 2" at bounding box center [167, 54] width 47 height 15
select select "2"
click at [144, 47] on select "System 1 System 2" at bounding box center [167, 54] width 47 height 15
select select "1"
type input "36000"
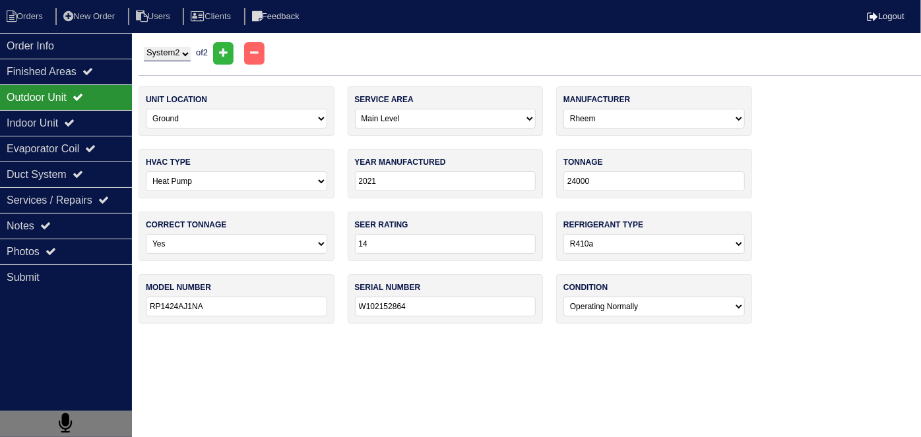
type input "RP1424AJINA"
click at [75, 119] on icon at bounding box center [69, 122] width 11 height 11
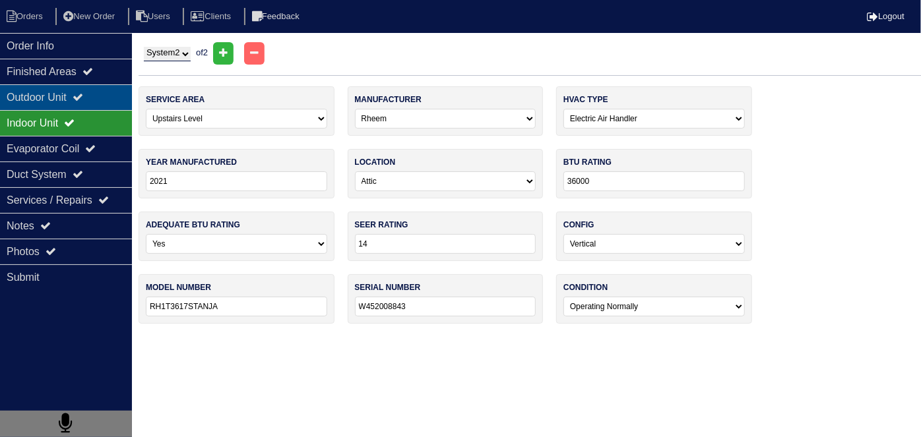
click at [72, 98] on div "Outdoor Unit" at bounding box center [66, 97] width 132 height 26
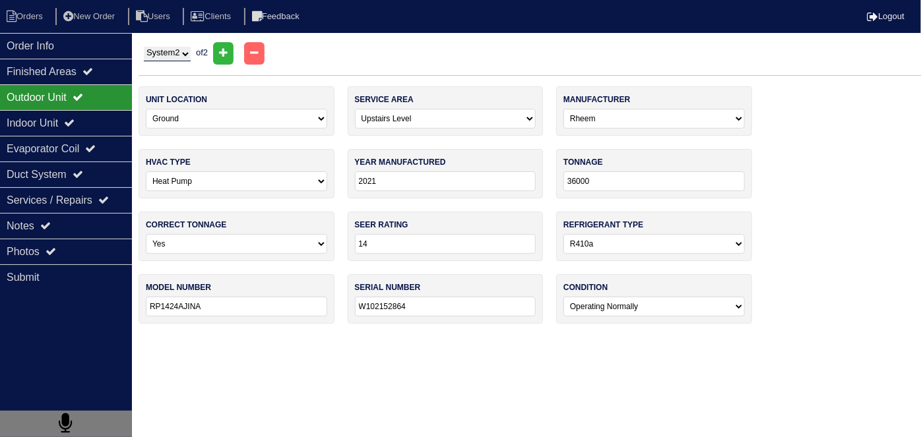
click at [153, 58] on select "System 1 System 2" at bounding box center [167, 54] width 47 height 15
click at [167, 44] on div "System 1 System 2 of 2" at bounding box center [530, 53] width 783 height 22
click at [167, 49] on select "System 1 System 2" at bounding box center [167, 54] width 47 height 15
select select "1"
click at [144, 47] on select "System 1 System 2" at bounding box center [167, 54] width 47 height 15
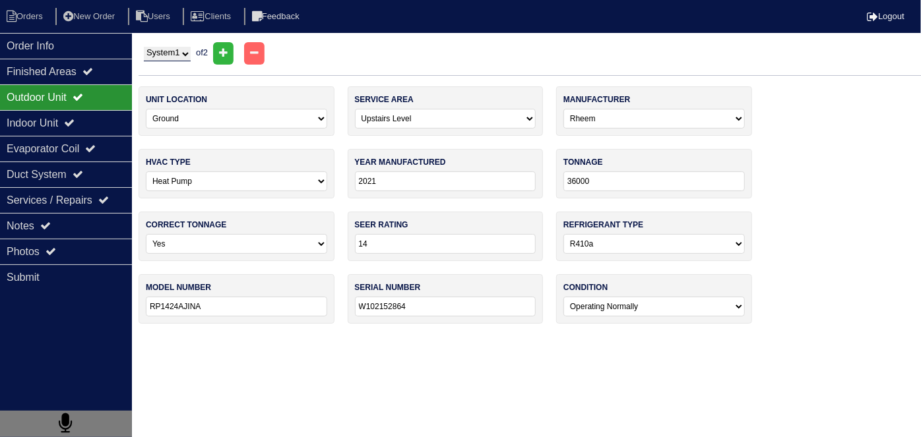
select select "0"
type input "24000"
type input "RP1424AJ1NA"
click at [77, 176] on div "Duct System" at bounding box center [66, 175] width 132 height 26
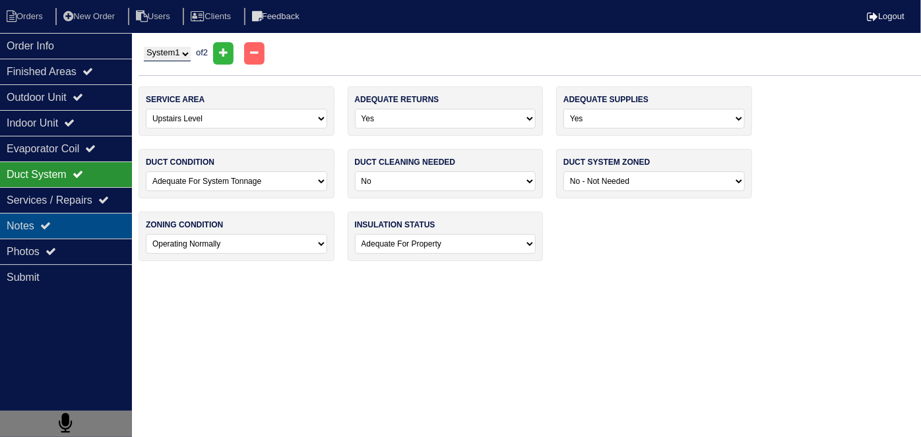
click at [76, 232] on div "Notes" at bounding box center [66, 226] width 132 height 26
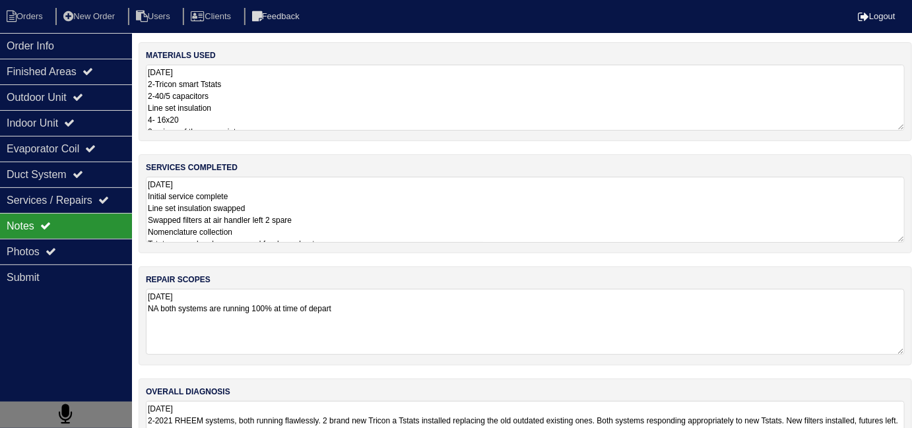
click at [399, 237] on textarea "8.27.25 Initial service complete Line set insulation swapped Swapped filters at…" at bounding box center [525, 210] width 759 height 66
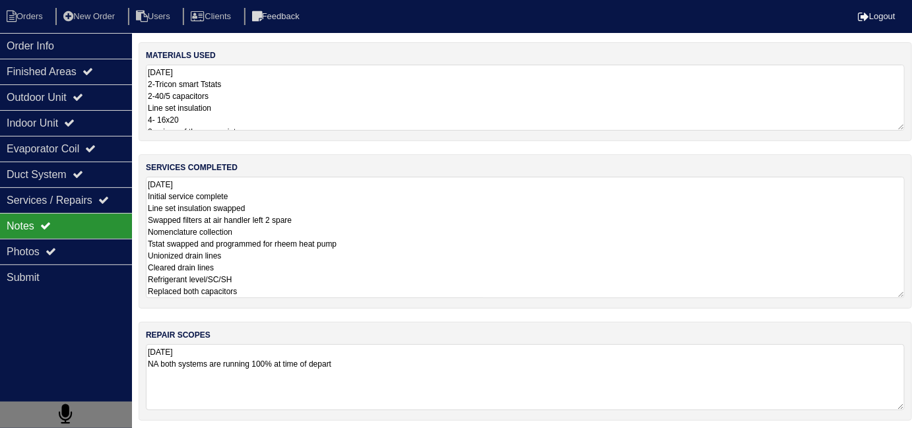
click at [385, 98] on textarea "8.27.25 2-Tricon smart Tstats 2-40/5 capacitors Line set insulation 4- 16x20 2 …" at bounding box center [525, 98] width 759 height 66
click at [482, 240] on textarea "8.27.25 Initial service complete Line set insulation swapped Swapped filters at…" at bounding box center [525, 237] width 759 height 121
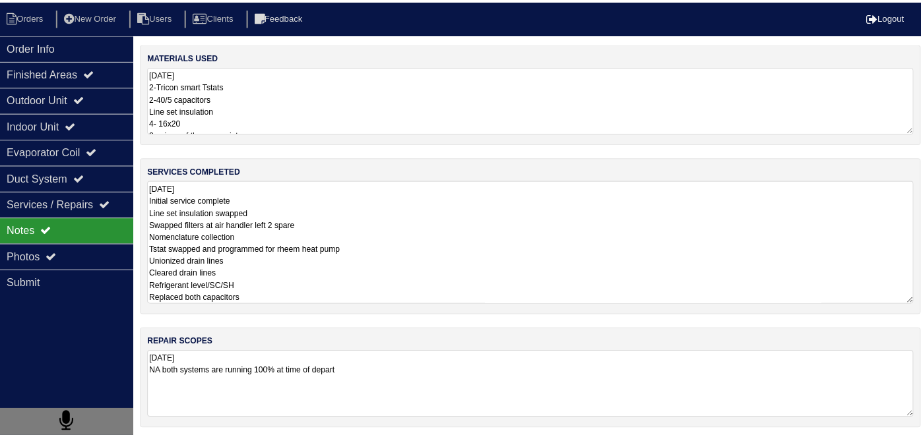
scroll to position [1, 0]
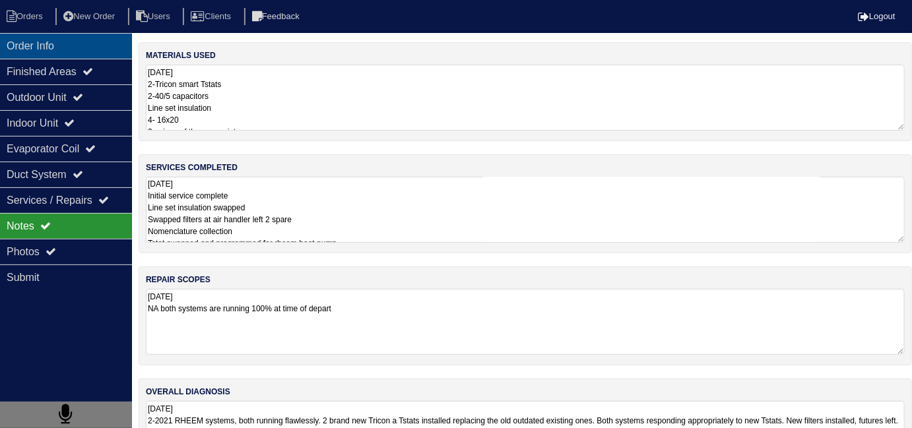
drag, startPoint x: 75, startPoint y: 42, endPoint x: 104, endPoint y: 55, distance: 31.0
click at [75, 42] on div "Order Info" at bounding box center [66, 46] width 132 height 26
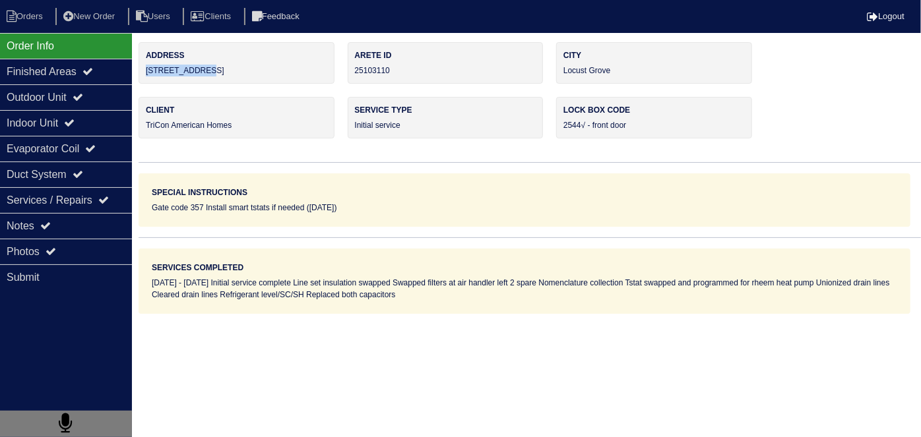
drag, startPoint x: 238, startPoint y: 73, endPoint x: 147, endPoint y: 75, distance: 90.4
click at [147, 75] on div "Address 9046 Holder Rd" at bounding box center [237, 63] width 196 height 42
copy div "9046 Holder Rd"
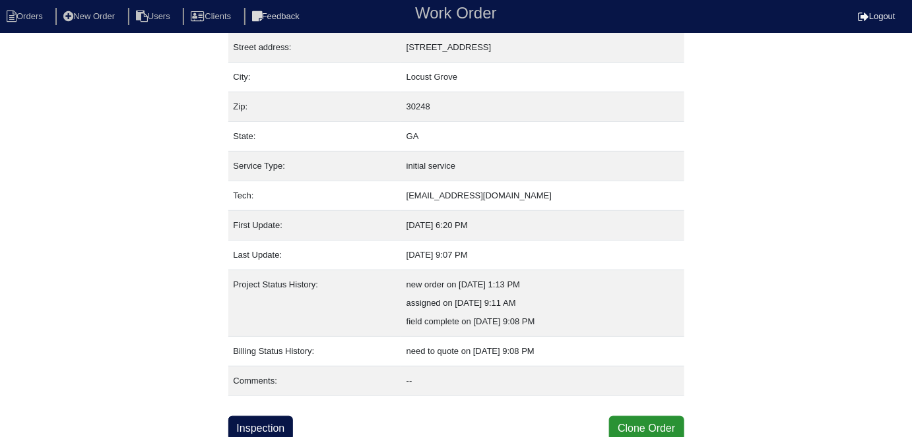
scroll to position [69, 0]
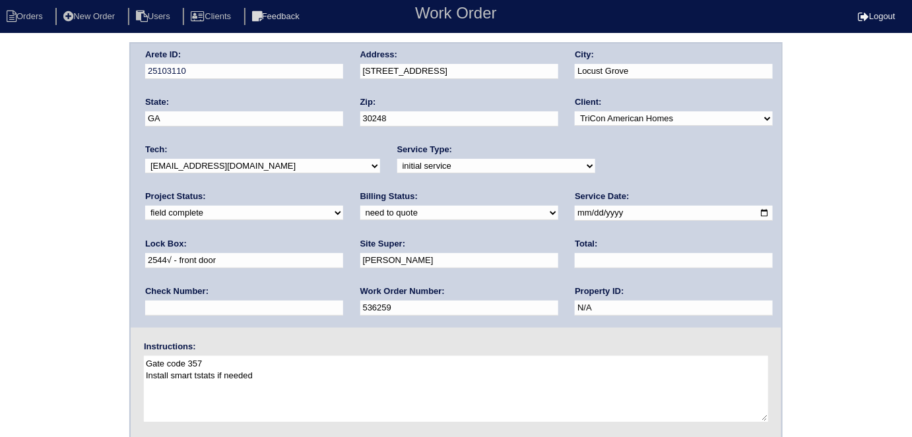
drag, startPoint x: 194, startPoint y: 209, endPoint x: 197, endPoint y: 217, distance: 9.2
click at [360, 209] on select "need to quote quoted need to invoice invoiced paid warranty purchase order need…" at bounding box center [459, 213] width 198 height 15
select select "quoted"
click at [360, 206] on select "need to quote quoted need to invoice invoiced paid warranty purchase order need…" at bounding box center [459, 213] width 198 height 15
click at [575, 255] on input "text" at bounding box center [674, 260] width 198 height 15
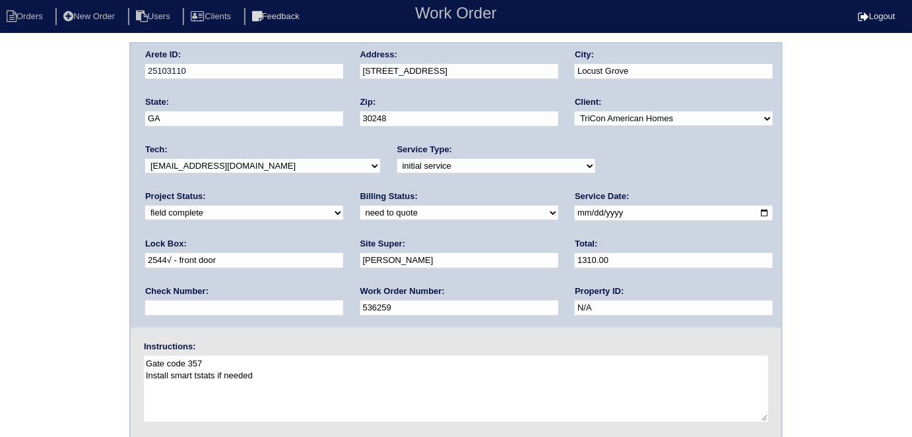
type input "1310.00"
click at [107, 242] on div "Arete ID: 25103110 Address: [STREET_ADDRESS] City: [GEOGRAPHIC_DATA] State: [GE…" at bounding box center [456, 309] width 912 height 534
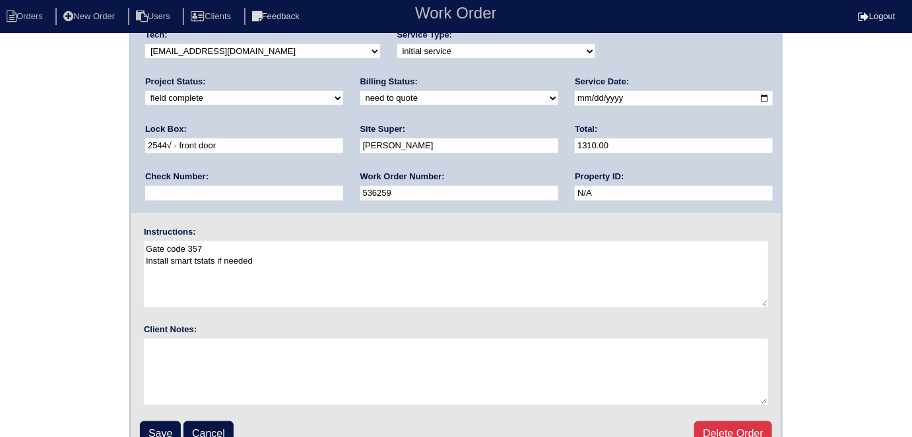
scroll to position [135, 0]
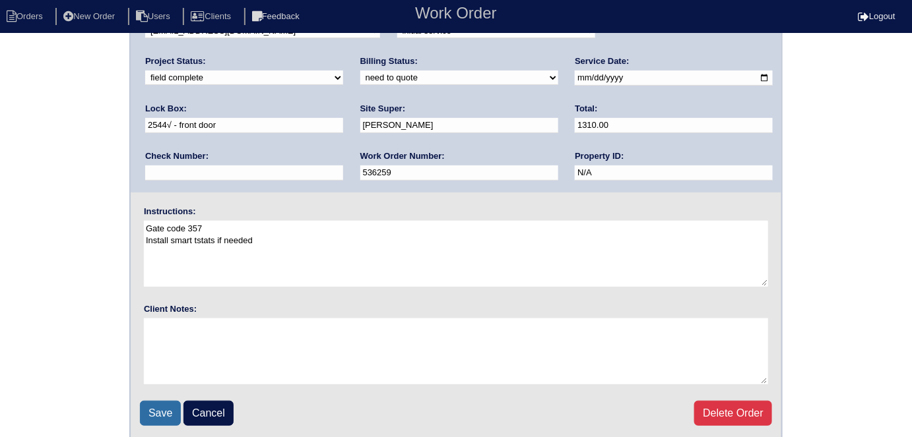
click at [163, 408] on input "Save" at bounding box center [160, 413] width 41 height 25
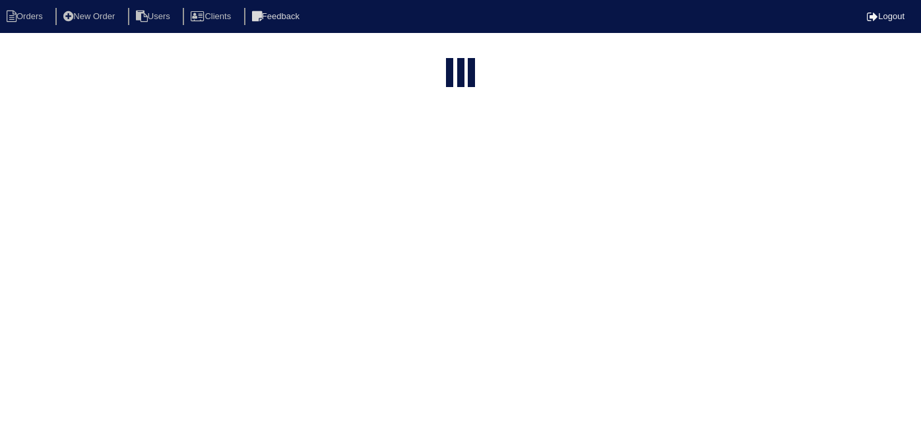
select select "15"
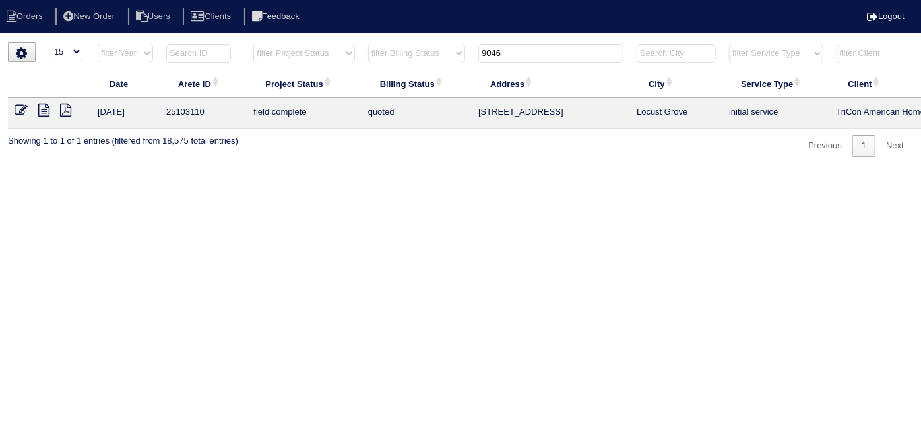
drag, startPoint x: 528, startPoint y: 50, endPoint x: 381, endPoint y: 10, distance: 151.9
click at [397, 42] on body "Orders New Order Users Clients Feedback Logout Orders New Order Users Clients M…" at bounding box center [460, 99] width 921 height 115
type input "4880 b"
drag, startPoint x: 16, startPoint y: 108, endPoint x: 32, endPoint y: 90, distance: 23.9
click at [17, 108] on icon at bounding box center [21, 110] width 13 height 13
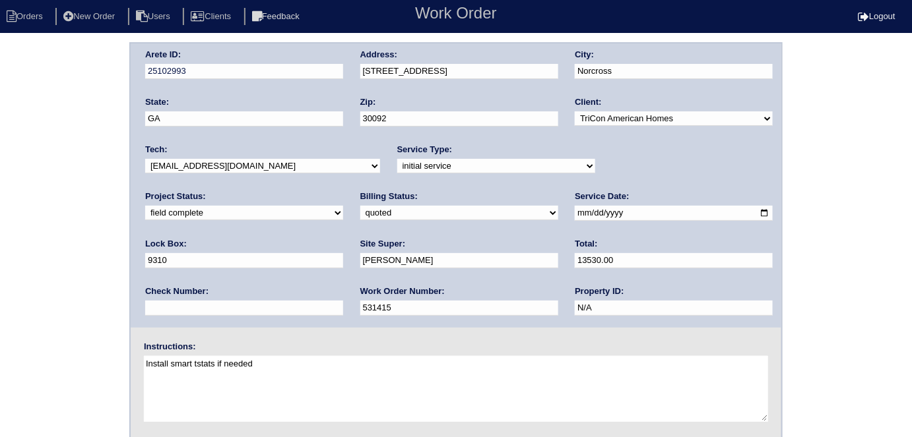
click at [77, 176] on div "Arete ID: 25102993 Address: [STREET_ADDRESS] City: [GEOGRAPHIC_DATA] State: [GE…" at bounding box center [456, 309] width 912 height 534
click at [360, 210] on select "need to quote quoted need to invoice invoiced paid warranty purchase order need…" at bounding box center [459, 213] width 198 height 15
select select "need to invoice"
click at [360, 206] on select "need to quote quoted need to invoice invoiced paid warranty purchase order need…" at bounding box center [459, 213] width 198 height 15
click at [343, 206] on select "new order assigned in progress field complete need to schedule admin review arc…" at bounding box center [244, 213] width 198 height 15
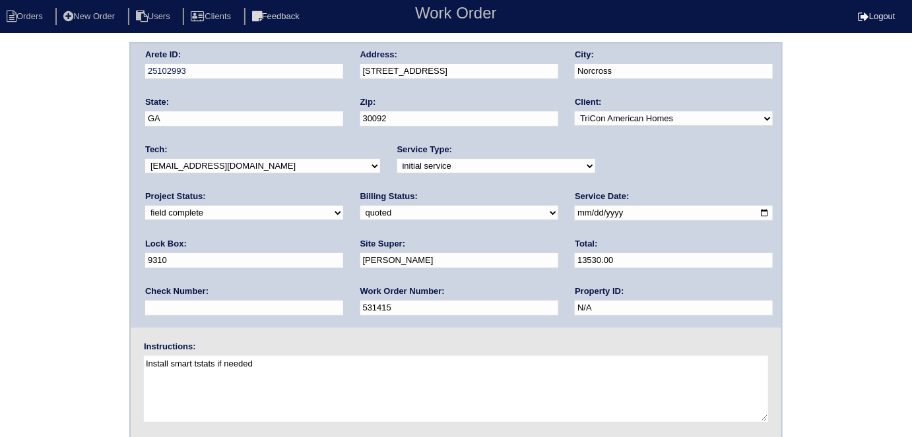
select select "need to schedule"
click at [343, 206] on select "new order assigned in progress field complete need to schedule admin review arc…" at bounding box center [244, 213] width 198 height 15
click at [575, 209] on input "2025-08-19" at bounding box center [674, 213] width 198 height 15
type input "2025-08-29"
click at [7, 271] on div "Arete ID: 25102993 Address: 4880 Bankside Way City: Norcross State: GA Zip: 300…" at bounding box center [456, 309] width 912 height 534
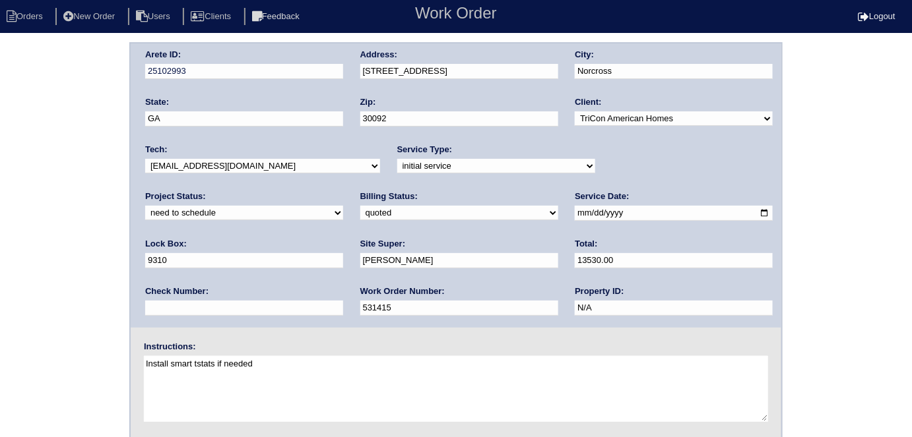
click at [102, 187] on div "Arete ID: 25102993 Address: 4880 Bankside Way City: Norcross State: GA Zip: 300…" at bounding box center [456, 309] width 912 height 534
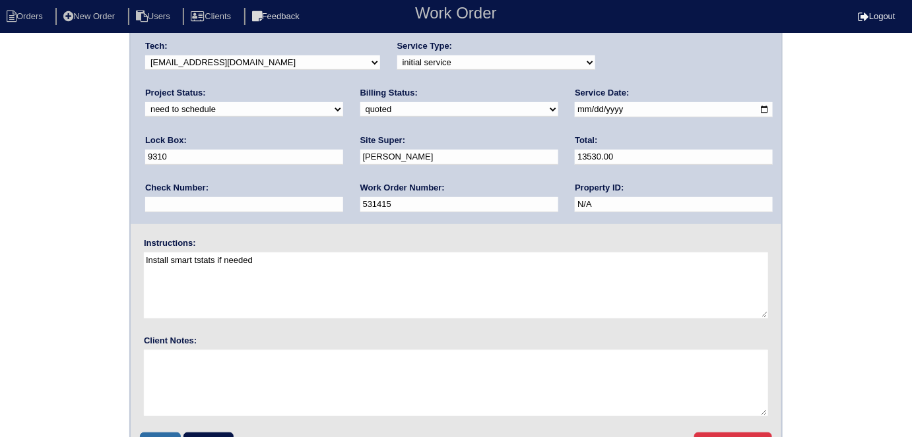
scroll to position [135, 0]
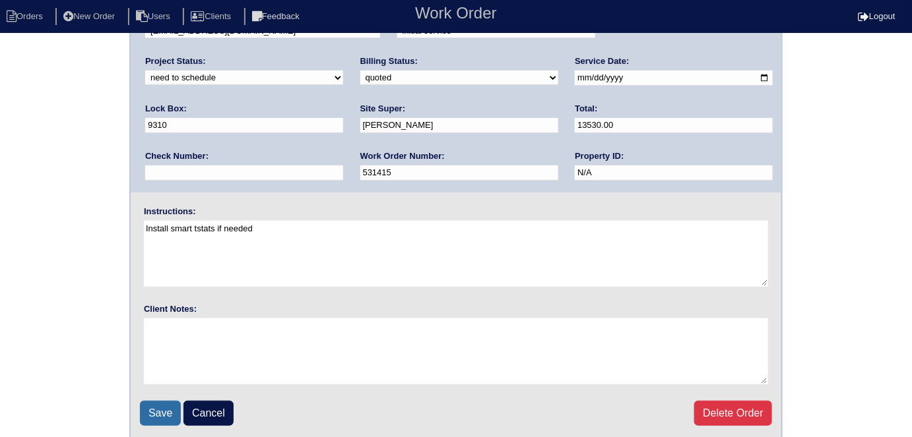
click at [160, 413] on input "Save" at bounding box center [160, 413] width 41 height 25
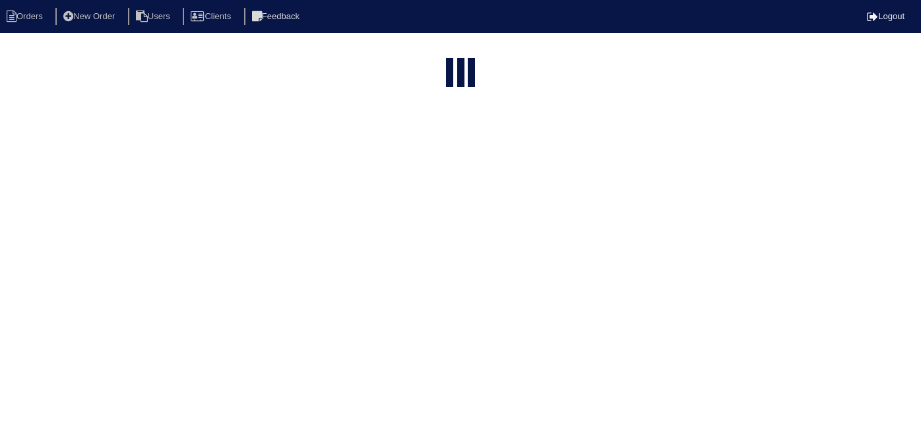
select select "15"
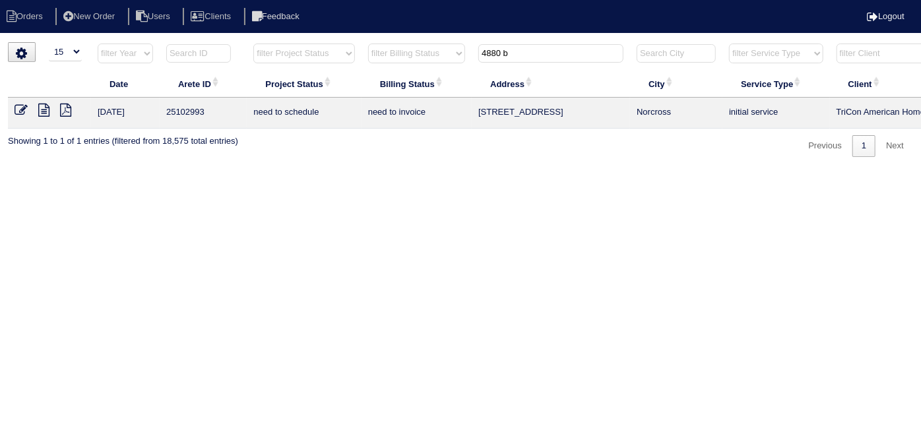
scroll to position [0, 230]
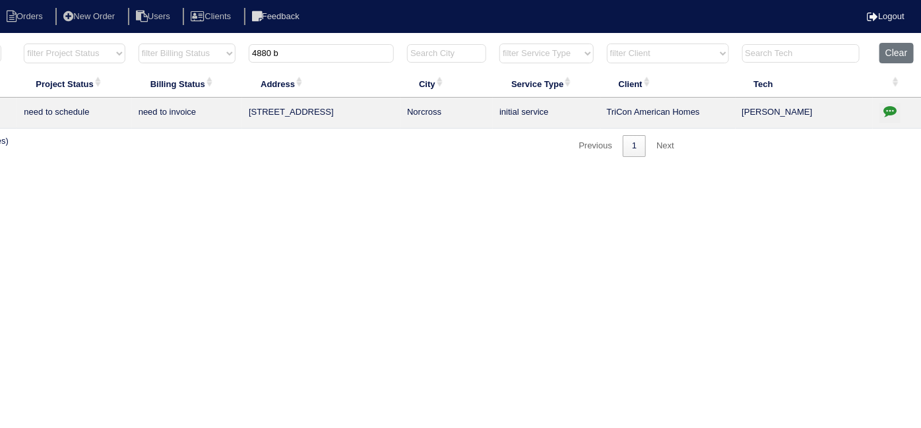
click at [892, 112] on icon "button" at bounding box center [890, 110] width 13 height 13
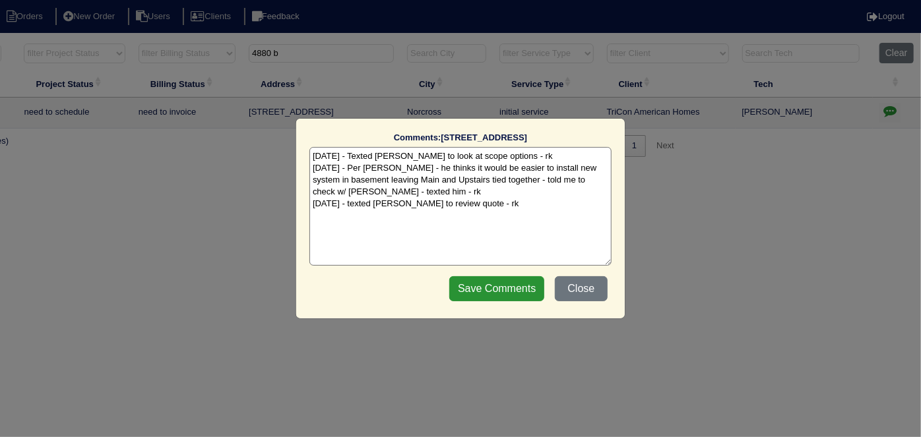
click at [487, 207] on textarea "[DATE] - Texted [PERSON_NAME] to look at scope options - rk [DATE] - Per [PERSO…" at bounding box center [460, 206] width 302 height 119
paste textarea "25102993 Y TriCon LB 9310 - install smart tstats if needed Initial Service [STR…"
click at [431, 216] on textarea "[DATE] - Texted [PERSON_NAME] to look at scope options - rk [DATE] - Per [PERSO…" at bounding box center [460, 206] width 302 height 119
paste textarea "Install new US/Replace main furn/DW reconfig"
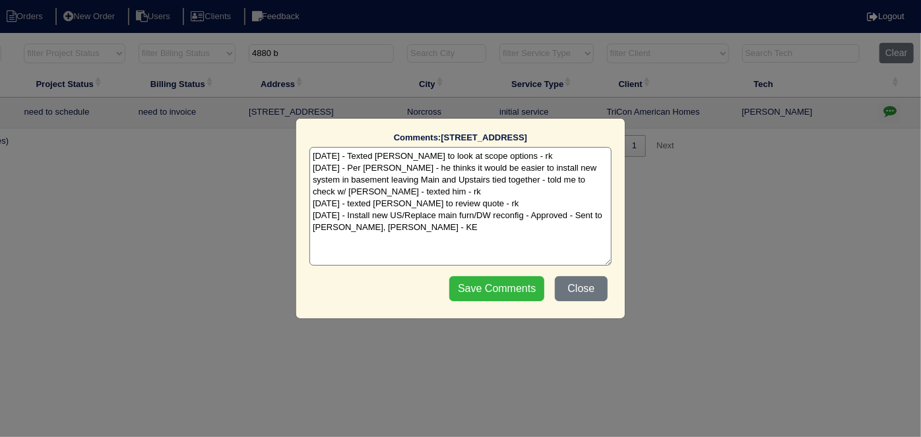
type textarea "[DATE] - Texted [PERSON_NAME] to look at scope options - rk [DATE] - Per [PERSO…"
click at [498, 278] on input "Save Comments" at bounding box center [496, 288] width 95 height 25
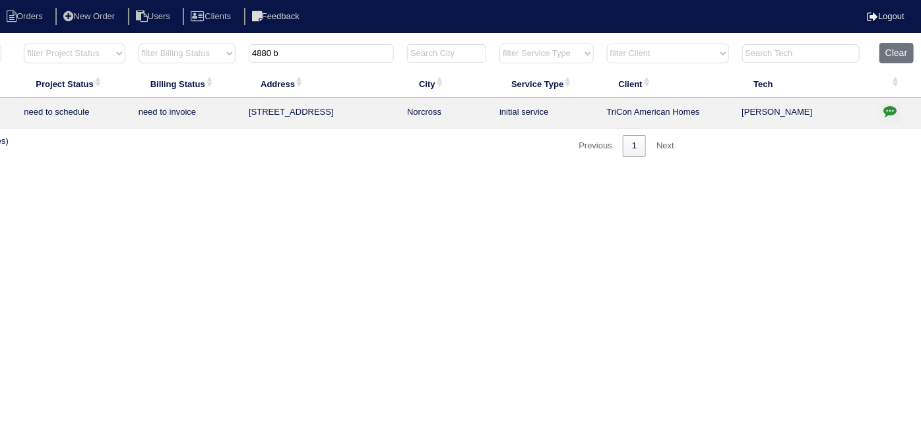
drag, startPoint x: 316, startPoint y: 62, endPoint x: 307, endPoint y: 60, distance: 9.4
click at [309, 61] on th "4880 b" at bounding box center [321, 56] width 158 height 27
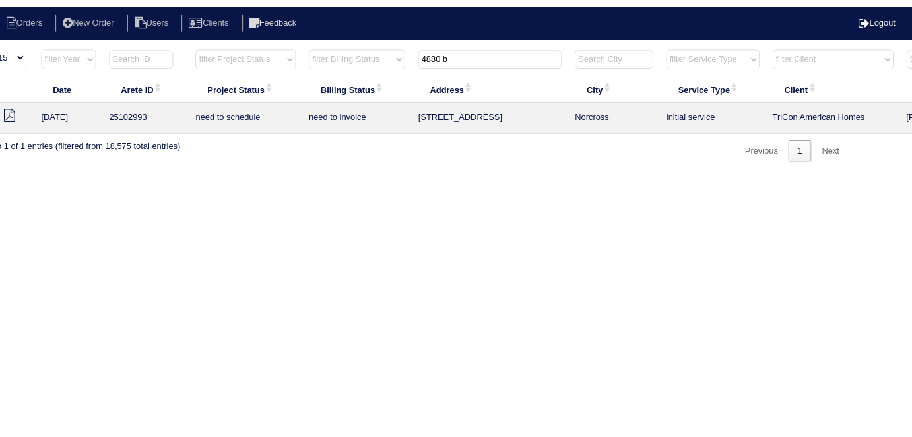
scroll to position [0, 0]
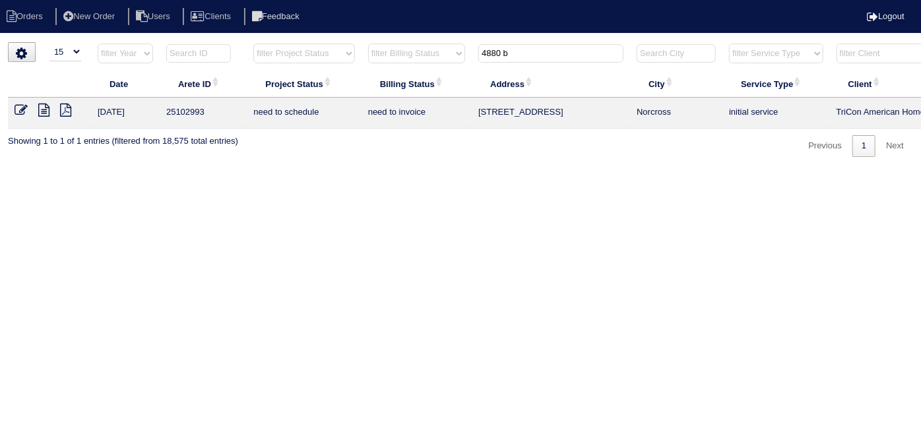
drag, startPoint x: 538, startPoint y: 55, endPoint x: 323, endPoint y: 5, distance: 220.9
click at [344, 42] on body "Orders New Order Users Clients Feedback Logout Orders New Order Users Clients M…" at bounding box center [460, 99] width 921 height 115
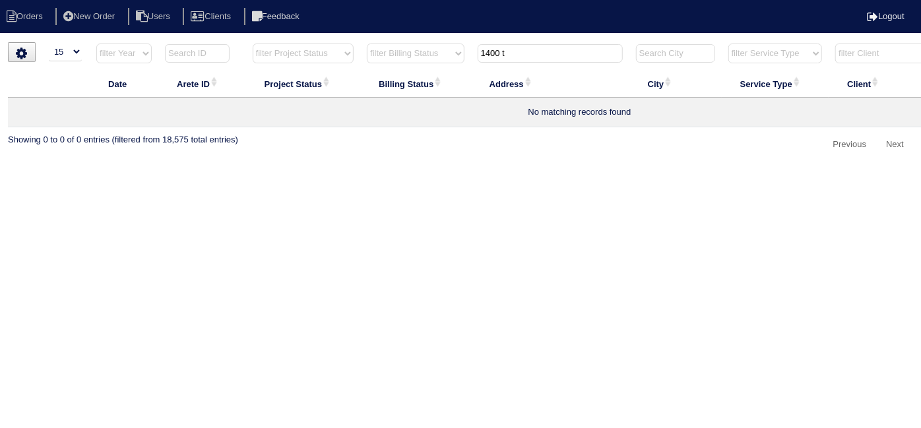
type input "1400 t"
click at [91, 16] on li "New Order" at bounding box center [90, 17] width 70 height 18
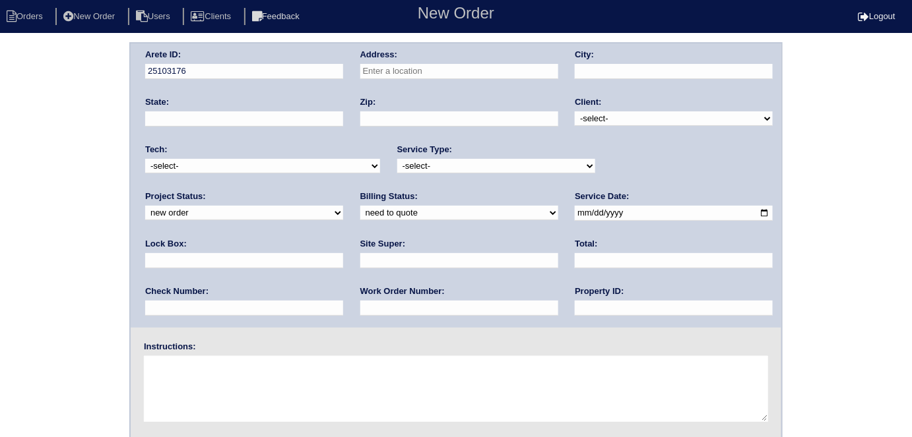
click at [434, 66] on input "text" at bounding box center [459, 71] width 198 height 15
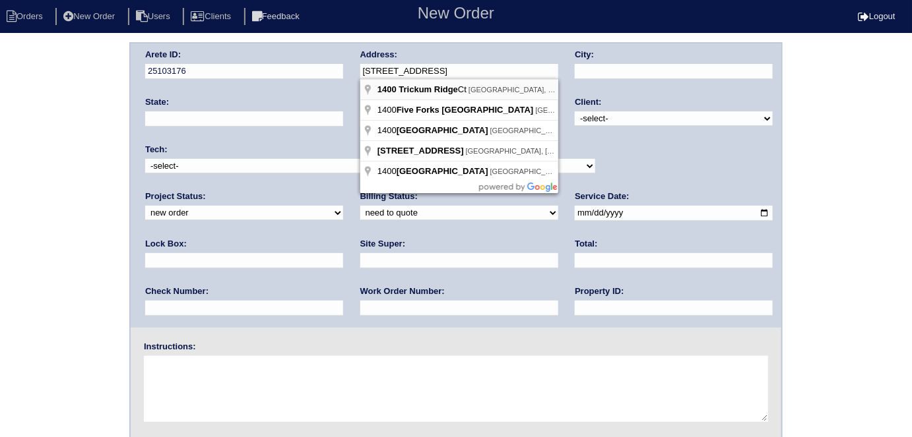
type input "1400 Trickum Ridge Ct"
type input "Lawrenceville"
type input "GA"
type input "30044"
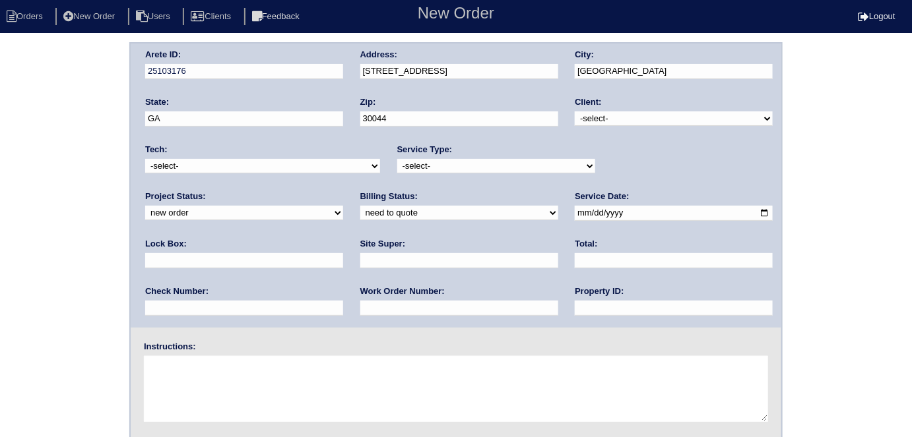
click at [612, 119] on select "-select- TriCon American Homes American Homes 4 Rent First Key Homes Zillow The…" at bounding box center [674, 119] width 198 height 15
select select "1"
click at [575, 112] on select "-select- TriCon American Homes American Homes 4 Rent First Key Homes Zillow The…" at bounding box center [674, 119] width 198 height 15
click at [520, 169] on select "-select- initial service basic service maintenance call replacement scope servi…" at bounding box center [496, 166] width 198 height 15
select select "initial service"
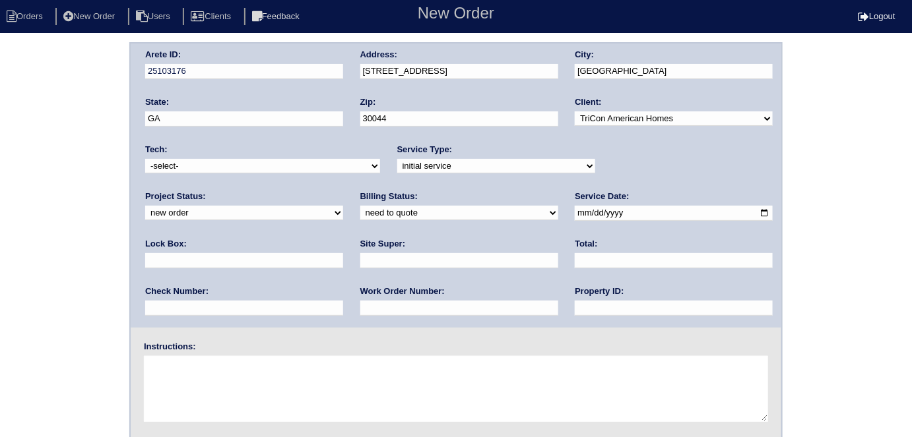
click at [397, 159] on select "-select- initial service basic service maintenance call replacement scope servi…" at bounding box center [496, 166] width 198 height 15
click at [343, 253] on input "text" at bounding box center [244, 260] width 198 height 15
type input "0610"
click at [575, 209] on input "date" at bounding box center [674, 213] width 198 height 15
drag, startPoint x: 554, startPoint y: 210, endPoint x: 523, endPoint y: 224, distance: 34.0
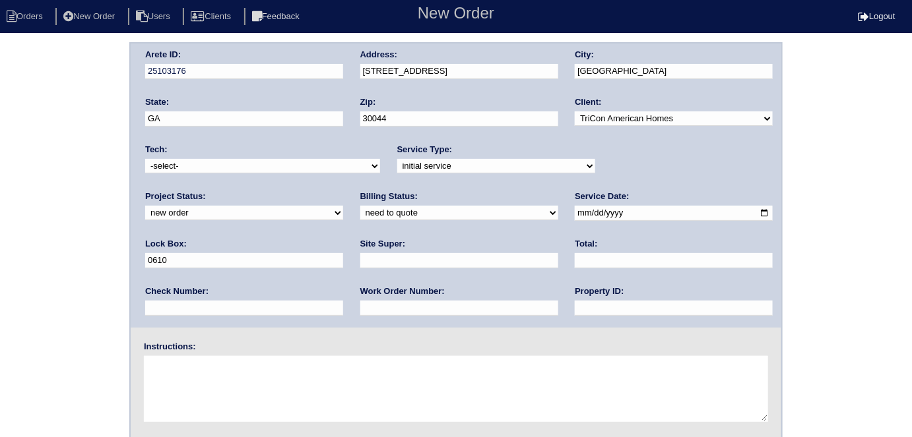
click at [575, 210] on input "date" at bounding box center [674, 213] width 198 height 15
type input "2025-08-28"
click at [575, 318] on div "Property ID:" at bounding box center [674, 304] width 198 height 37
drag, startPoint x: 433, startPoint y: 308, endPoint x: 432, endPoint y: 301, distance: 7.3
click at [575, 307] on input "text" at bounding box center [674, 308] width 198 height 15
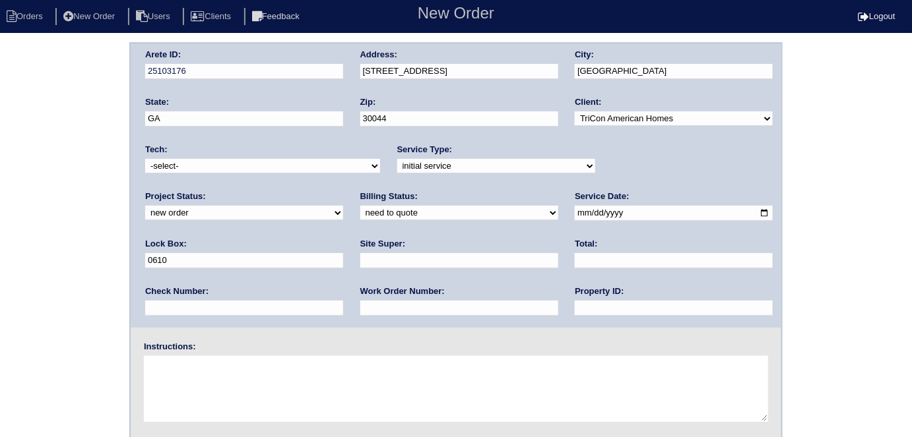
type input "N/A"
click at [360, 261] on input "text" at bounding box center [459, 260] width 198 height 15
type input "Daniel Rodriquez"
click at [360, 306] on input "text" at bounding box center [459, 308] width 198 height 15
click at [360, 303] on input "text" at bounding box center [459, 308] width 198 height 15
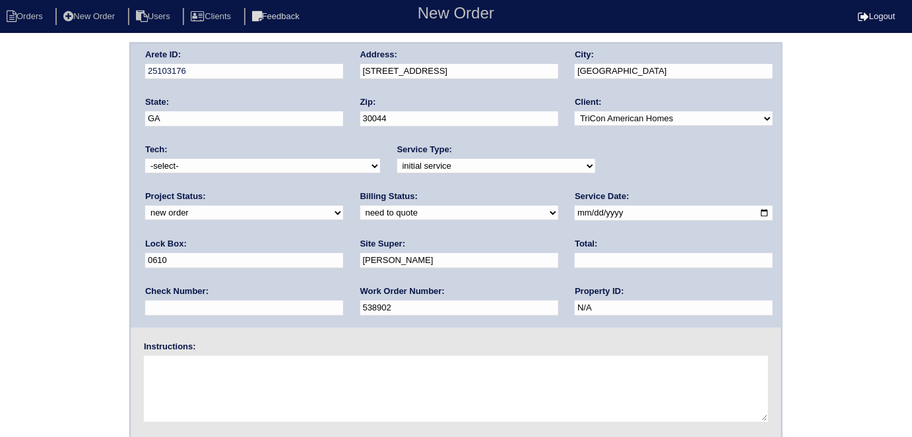
type input "538902"
click at [247, 373] on textarea at bounding box center [456, 389] width 624 height 66
type textarea "k"
type textarea "Install smart tstats if needed"
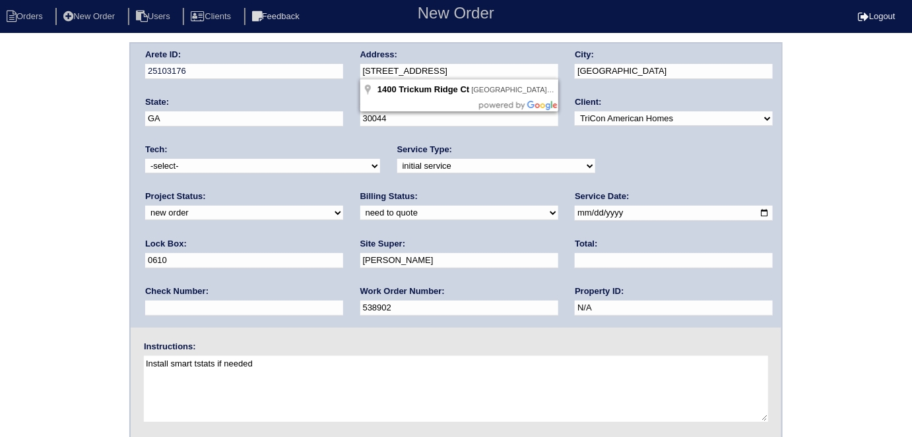
drag, startPoint x: 476, startPoint y: 68, endPoint x: 351, endPoint y: 68, distance: 124.7
click at [351, 68] on div "Arete ID: 25103176 Address: 1400 Trickum Ridge Ct City: Lawrenceville State: GA…" at bounding box center [456, 186] width 651 height 284
drag, startPoint x: 492, startPoint y: 76, endPoint x: 482, endPoint y: 69, distance: 12.5
click at [492, 76] on input "1400 Trickum Ridge Ct" at bounding box center [459, 71] width 198 height 15
drag, startPoint x: 480, startPoint y: 68, endPoint x: 359, endPoint y: 68, distance: 121.4
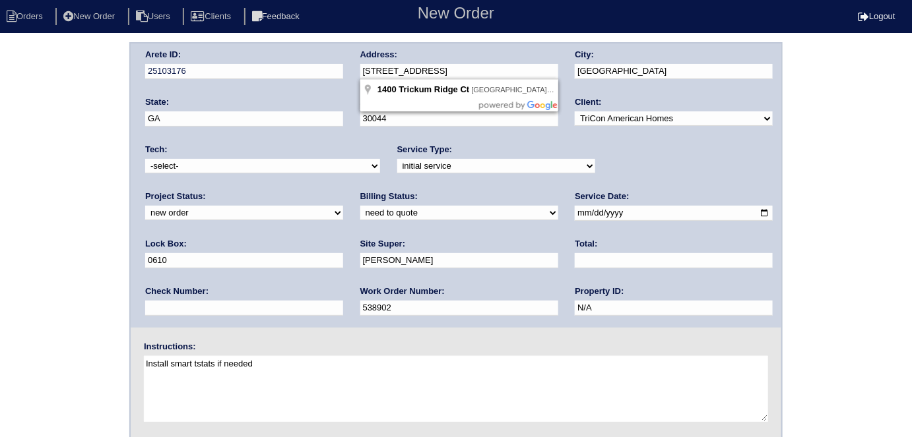
click at [359, 68] on div "Arete ID: 25103176 Address: 1400 Trickum Ridge Ct City: Lawrenceville State: GA…" at bounding box center [456, 186] width 651 height 284
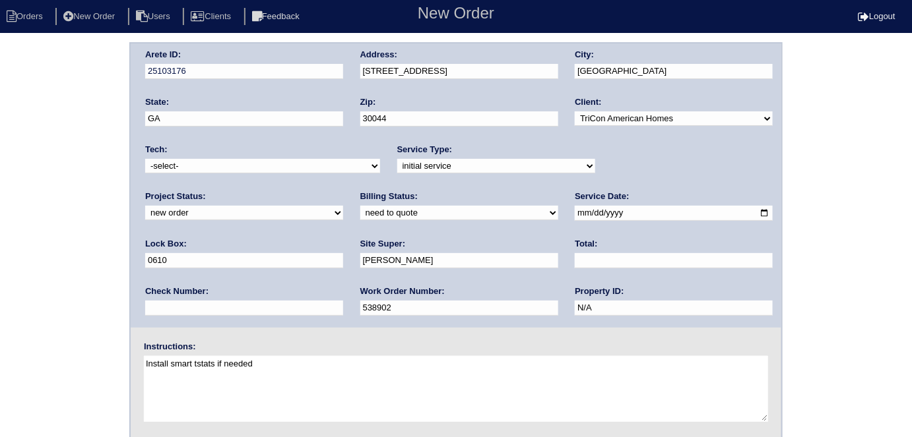
drag, startPoint x: 37, startPoint y: 136, endPoint x: 44, endPoint y: 179, distance: 43.5
click at [35, 137] on div "Arete ID: 25103176 Address: 1400 Trickum Ridge Ct City: Lawrenceville State: GA…" at bounding box center [456, 309] width 912 height 534
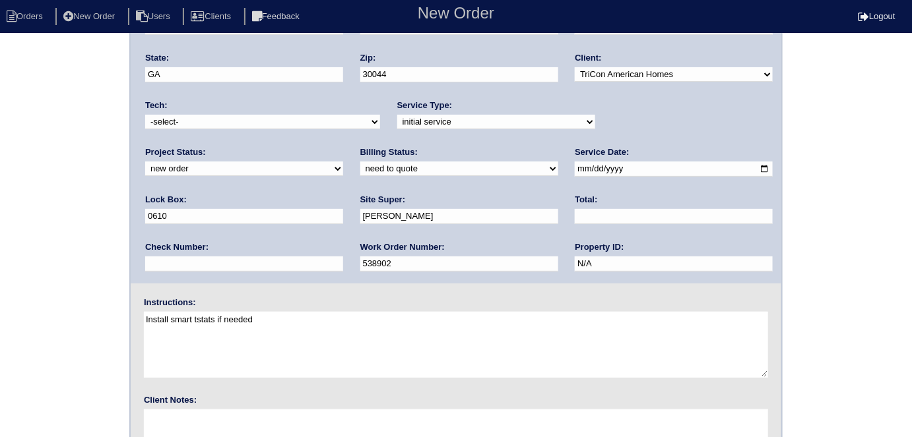
scroll to position [135, 0]
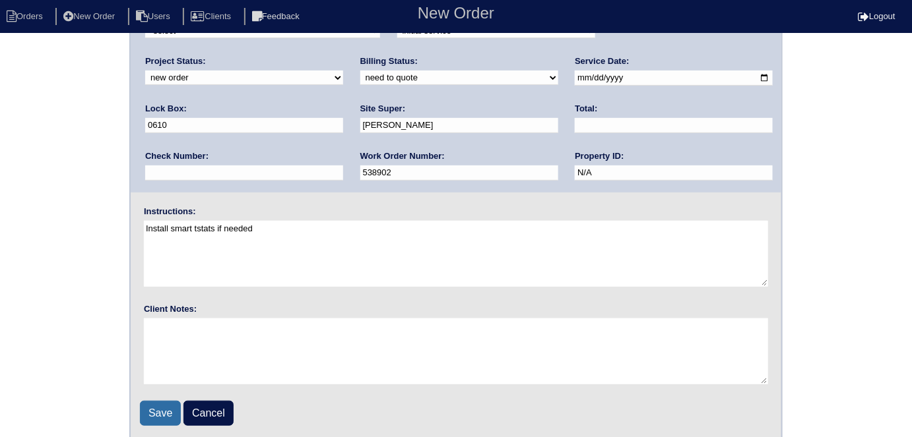
click at [157, 405] on input "Save" at bounding box center [160, 413] width 41 height 25
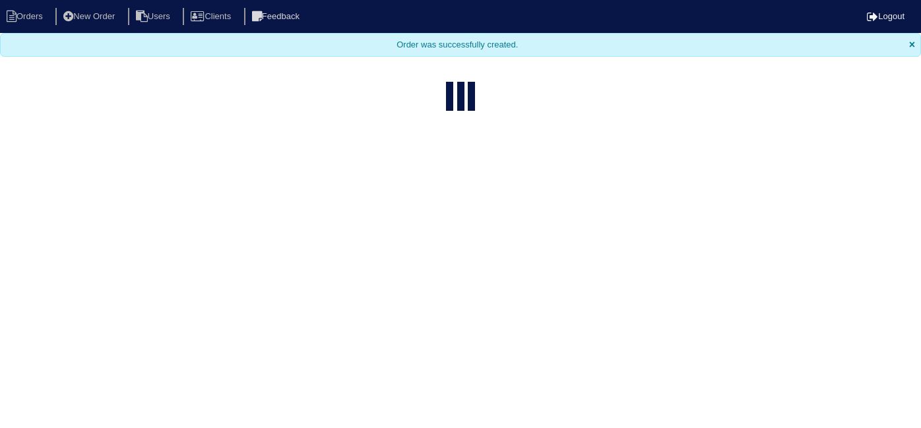
select select "15"
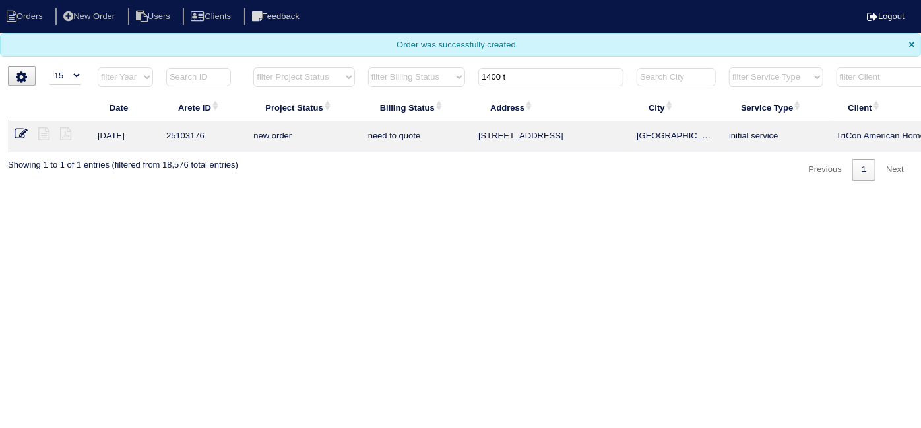
drag, startPoint x: 521, startPoint y: 72, endPoint x: 290, endPoint y: 35, distance: 233.2
click at [296, 36] on body "Orders New Order Users Clients Feedback Logout Orders New Order Users Clients M…" at bounding box center [460, 90] width 921 height 181
type input "227 m"
click at [97, 11] on li "New Order" at bounding box center [90, 17] width 70 height 18
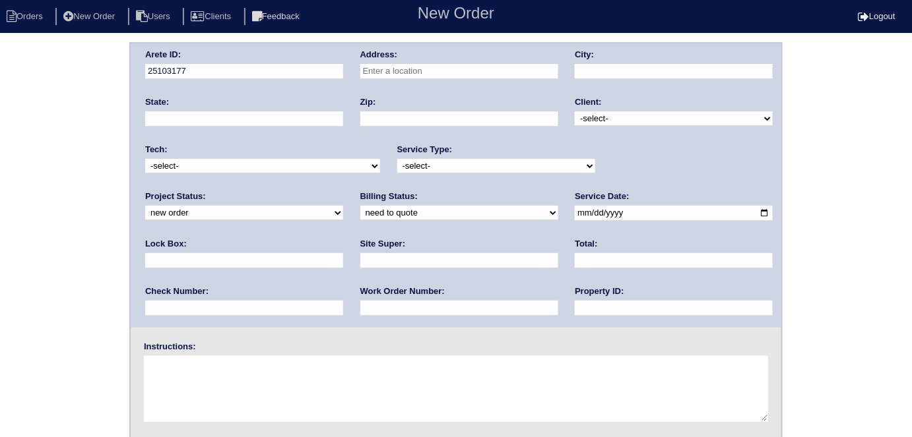
click at [413, 71] on input "text" at bounding box center [459, 71] width 198 height 15
type input "[STREET_ADDRESS]"
type input "[GEOGRAPHIC_DATA]"
type input "SC"
type input "29860"
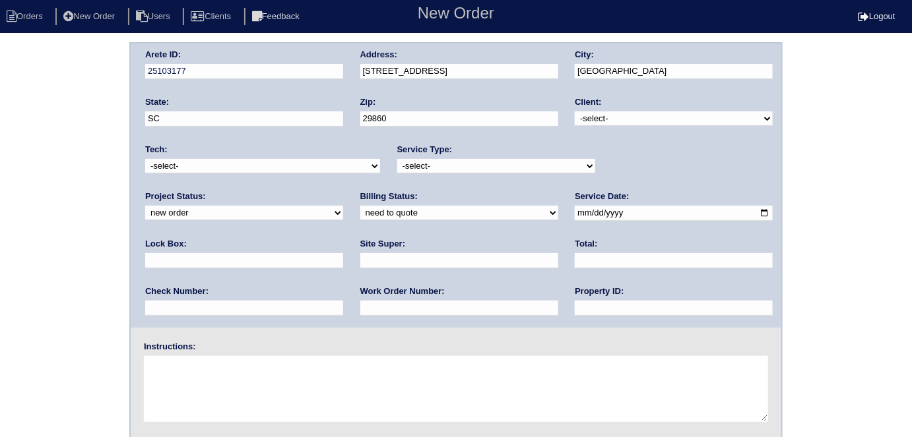
click at [602, 119] on select "-select- TriCon American Homes American Homes 4 Rent First Key Homes Zillow The…" at bounding box center [674, 119] width 198 height 15
select select "1"
click at [575, 112] on select "-select- TriCon American Homes American Homes 4 Rent First Key Homes Zillow The…" at bounding box center [674, 119] width 198 height 15
click at [460, 169] on select "-select- initial service basic service maintenance call replacement scope servi…" at bounding box center [496, 166] width 198 height 15
select select "initial service"
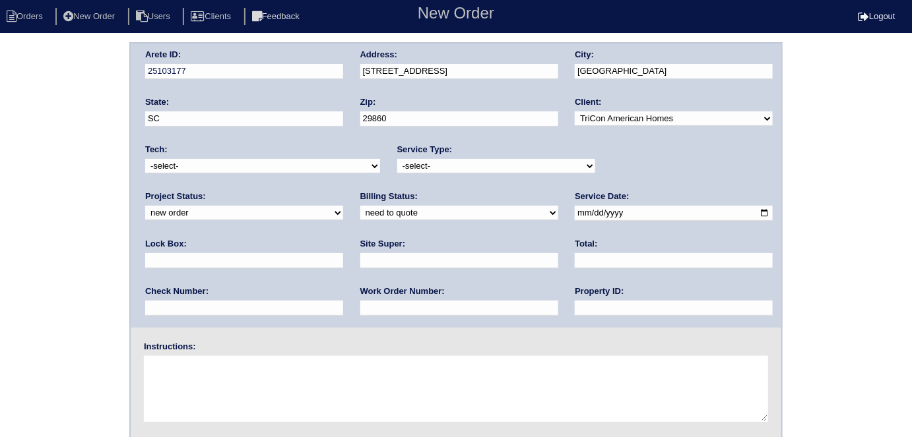
click at [397, 159] on select "-select- initial service basic service maintenance call replacement scope servi…" at bounding box center [496, 166] width 198 height 15
click at [343, 253] on input "text" at bounding box center [244, 260] width 198 height 15
type input "0824"
click at [575, 212] on input "date" at bounding box center [674, 213] width 198 height 15
type input "2025-08-28"
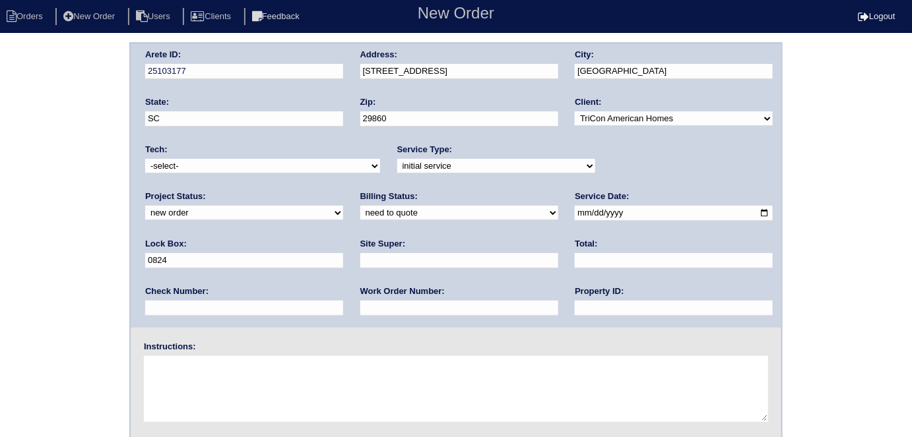
drag, startPoint x: 410, startPoint y: 306, endPoint x: 415, endPoint y: 270, distance: 36.7
click at [575, 306] on input "text" at bounding box center [674, 308] width 198 height 15
type input "N/A"
click at [360, 267] on input "text" at bounding box center [459, 260] width 198 height 15
type input "Troy White"
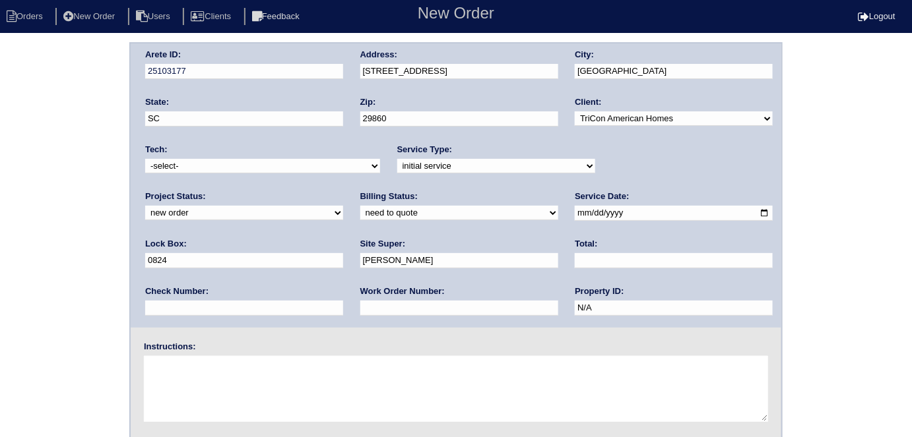
click at [360, 309] on input "text" at bounding box center [459, 308] width 198 height 15
type input "538909"
click at [215, 379] on textarea at bounding box center [456, 389] width 624 height 66
type textarea "i"
type textarea "Install smart tstats if needed"
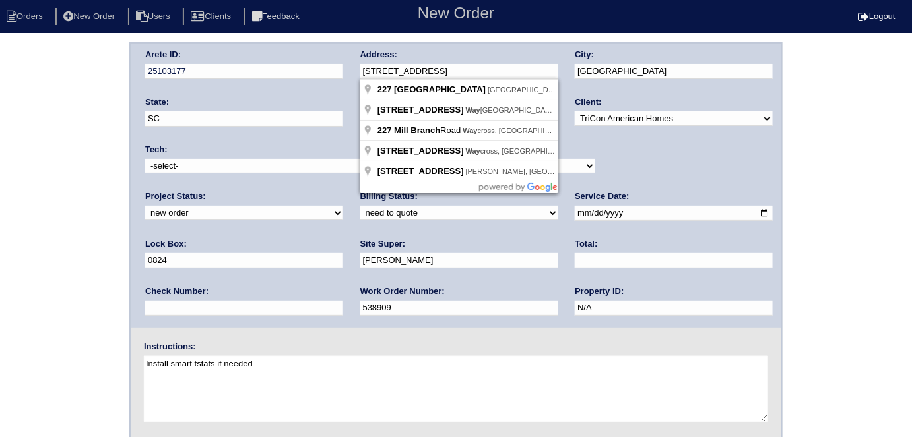
click at [336, 74] on div "Arete ID: 25103177 Address: 227 Mill Branch Way City: North Augusta State: SC Z…" at bounding box center [456, 186] width 651 height 284
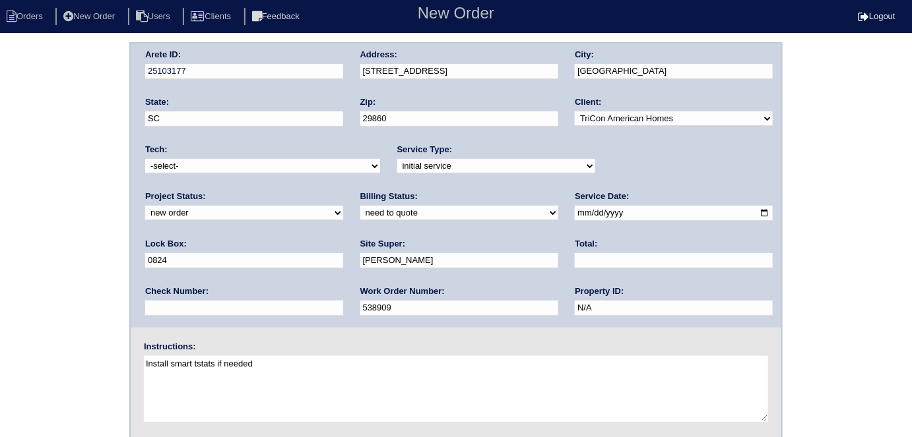
click at [21, 141] on div "Arete ID: 25103177 Address: 227 Mill Branch Way City: North Augusta State: SC Z…" at bounding box center [456, 309] width 912 height 534
click at [58, 164] on div "Arete ID: 25103177 Address: 227 Mill Branch Way City: North Augusta State: SC Z…" at bounding box center [456, 309] width 912 height 534
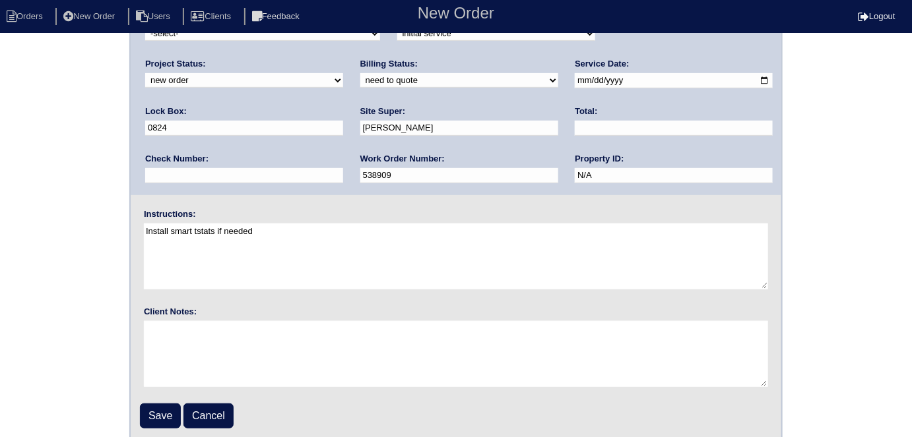
scroll to position [135, 0]
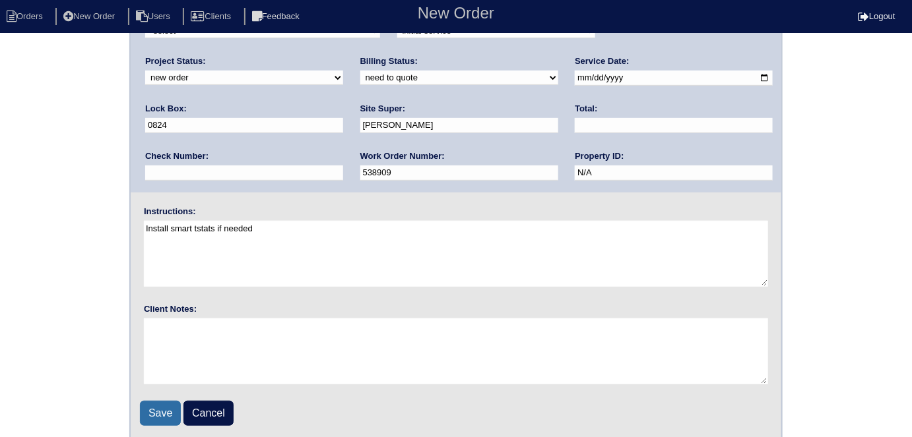
click at [159, 408] on input "Save" at bounding box center [160, 413] width 41 height 25
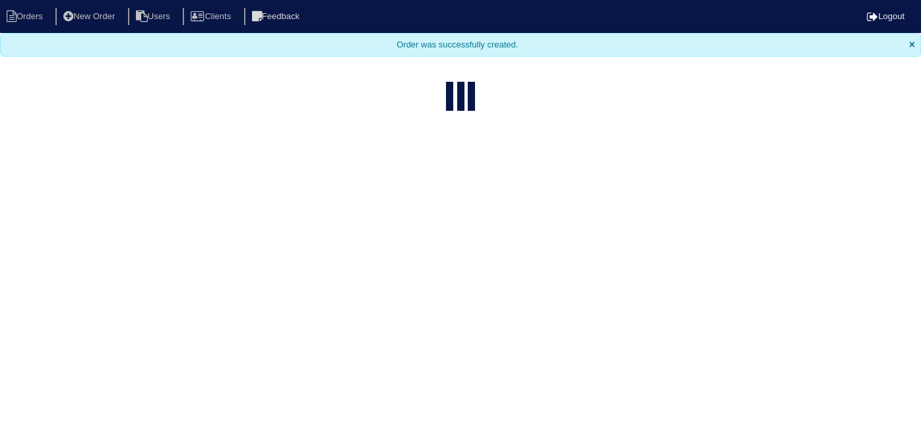
select select "15"
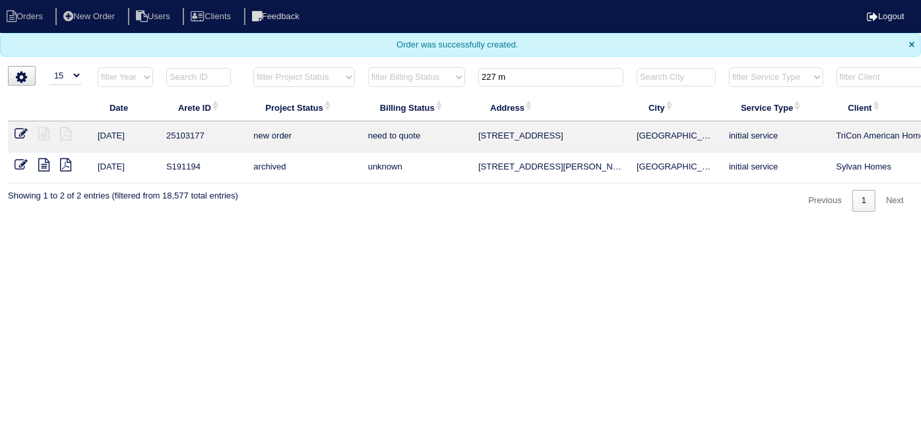
drag, startPoint x: 525, startPoint y: 82, endPoint x: 299, endPoint y: 49, distance: 228.6
click at [309, 51] on body "Orders New Order Users Clients Feedback Logout Orders New Order Users Clients M…" at bounding box center [460, 106] width 921 height 212
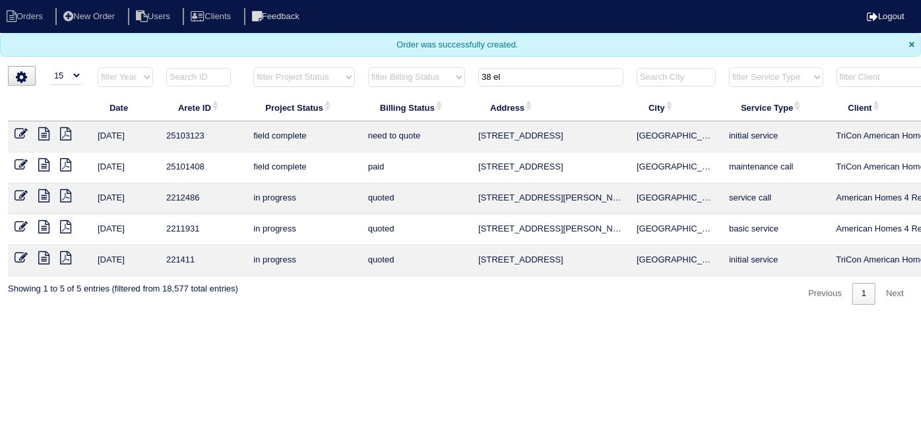
type input "38 el"
click at [43, 132] on icon at bounding box center [43, 133] width 11 height 13
click at [17, 133] on icon at bounding box center [21, 133] width 13 height 13
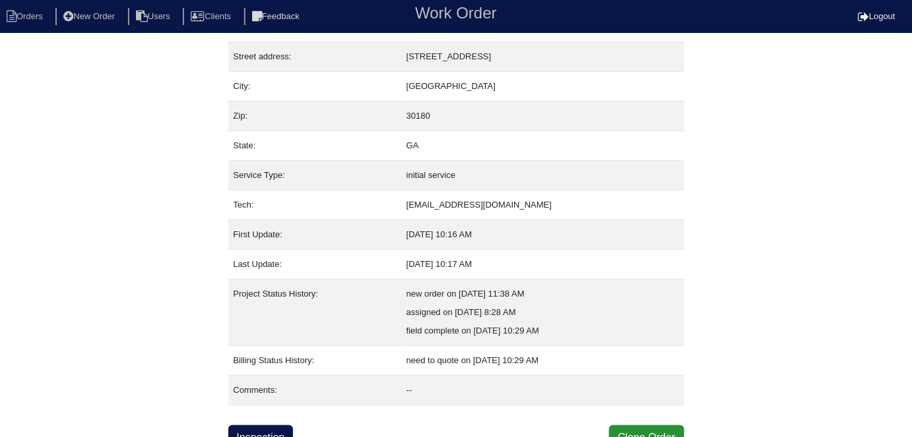
scroll to position [69, 0]
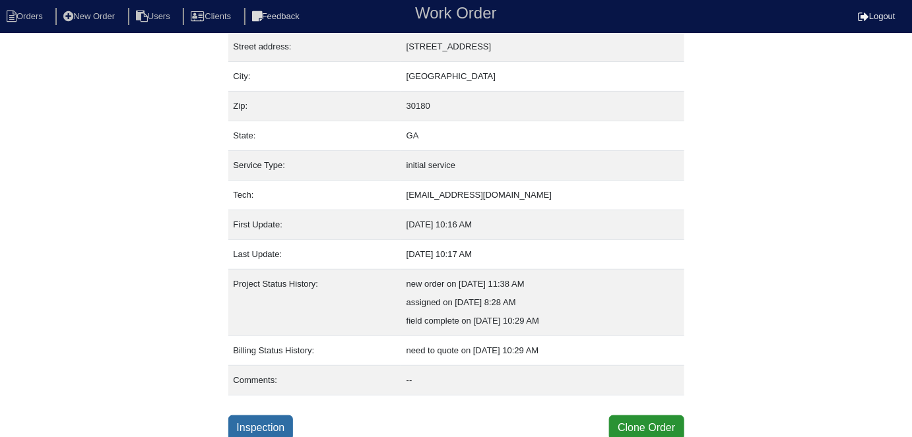
click at [251, 418] on link "Inspection" at bounding box center [260, 428] width 65 height 25
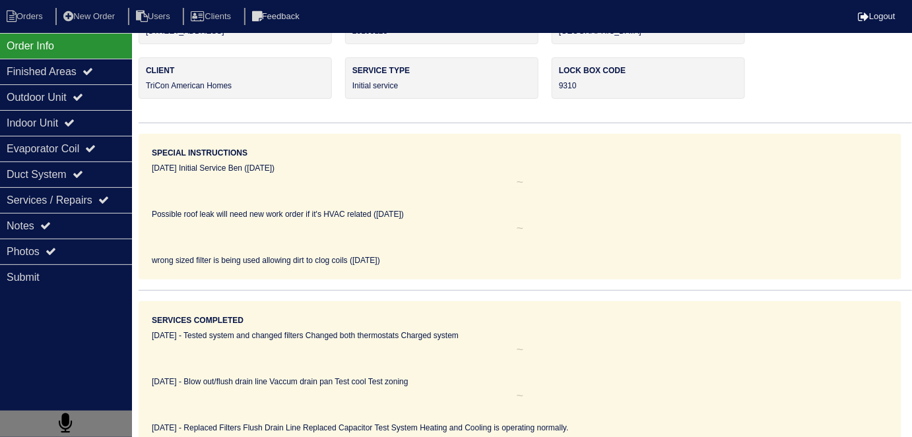
scroll to position [49, 0]
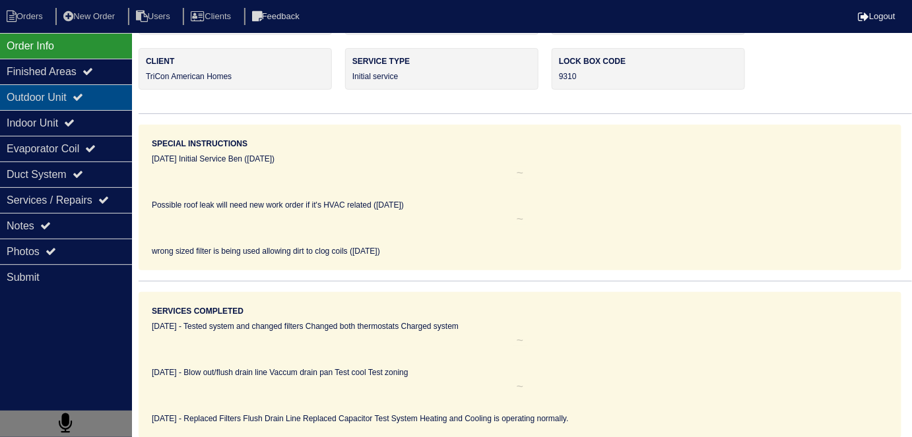
click at [67, 97] on div "Outdoor Unit" at bounding box center [66, 97] width 132 height 26
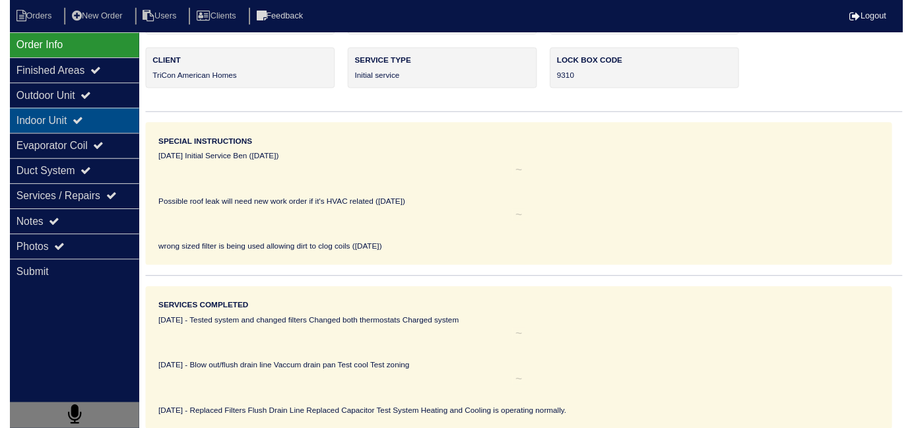
scroll to position [0, 0]
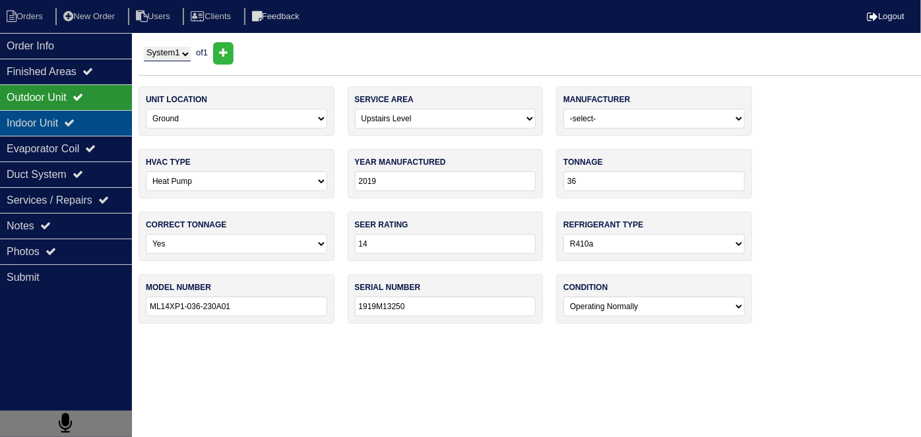
click at [63, 121] on div "Indoor Unit" at bounding box center [66, 123] width 132 height 26
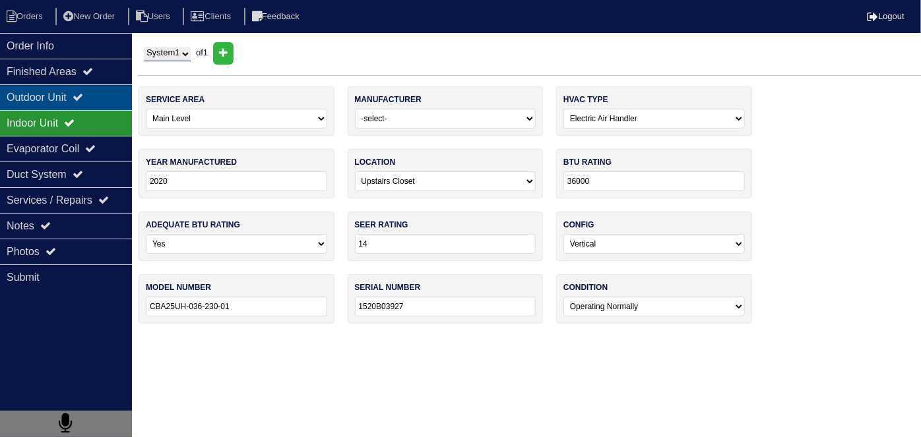
click at [58, 101] on div "Outdoor Unit" at bounding box center [66, 97] width 132 height 26
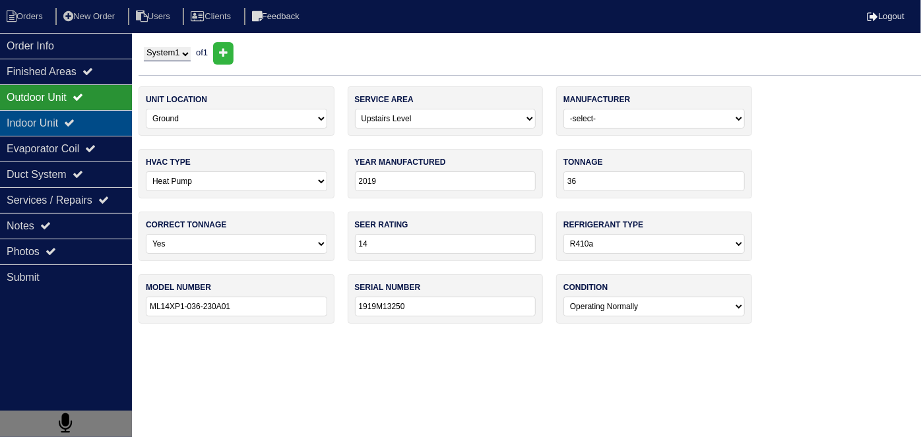
click at [99, 125] on div "Indoor Unit" at bounding box center [66, 123] width 132 height 26
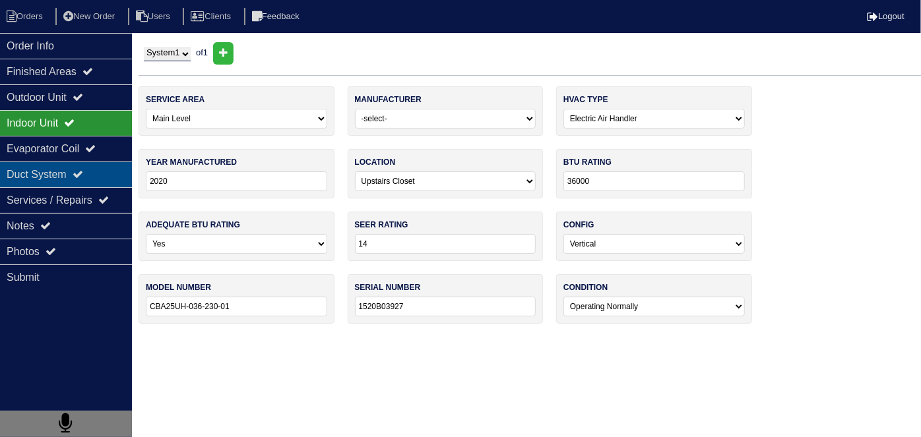
click at [77, 179] on div "Duct System" at bounding box center [66, 175] width 132 height 26
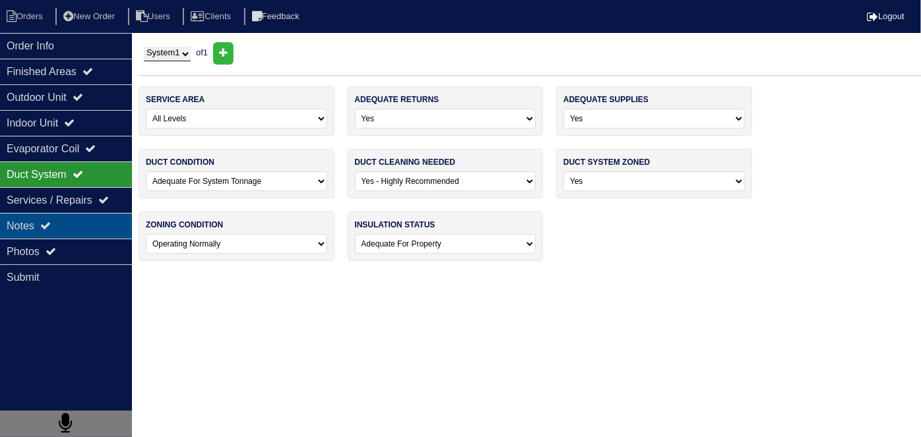
click at [75, 213] on div "Notes" at bounding box center [66, 226] width 132 height 26
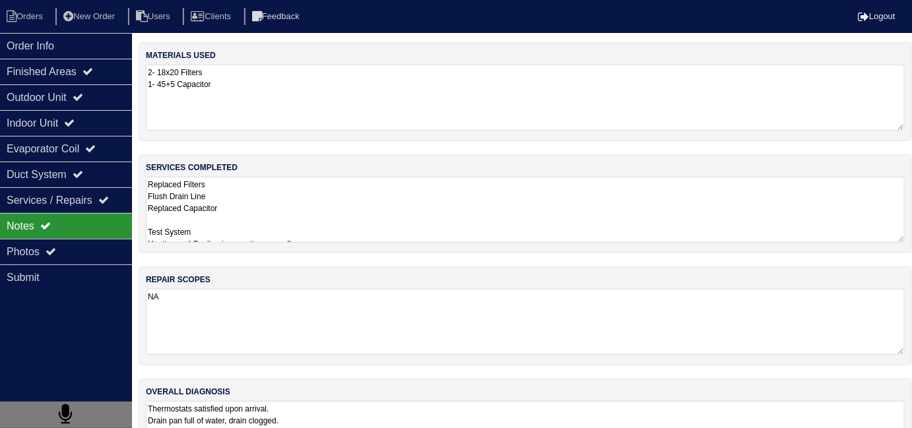
click at [352, 232] on textarea "Replaced Filters Flush Drain Line Replaced Capacitor Test System Heating and Co…" at bounding box center [525, 210] width 759 height 66
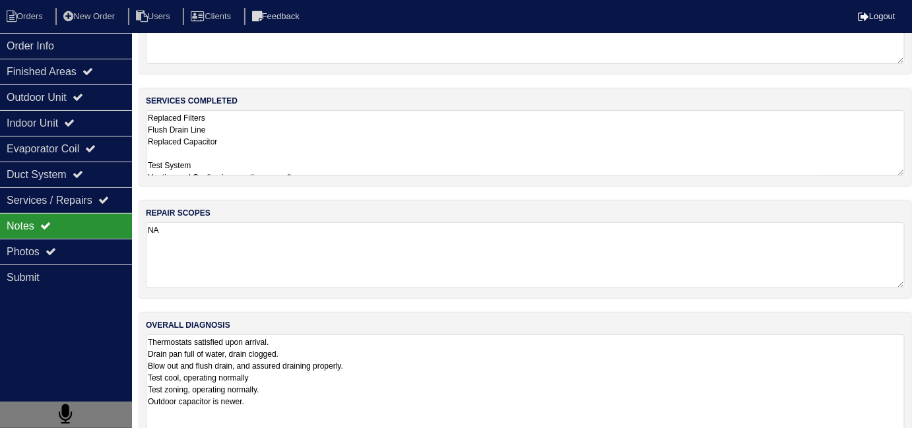
scroll to position [1, 0]
click at [385, 387] on textarea "Thermostats satisfied upon arrival. Drain pan full of water, drain clogged. Blo…" at bounding box center [525, 419] width 759 height 169
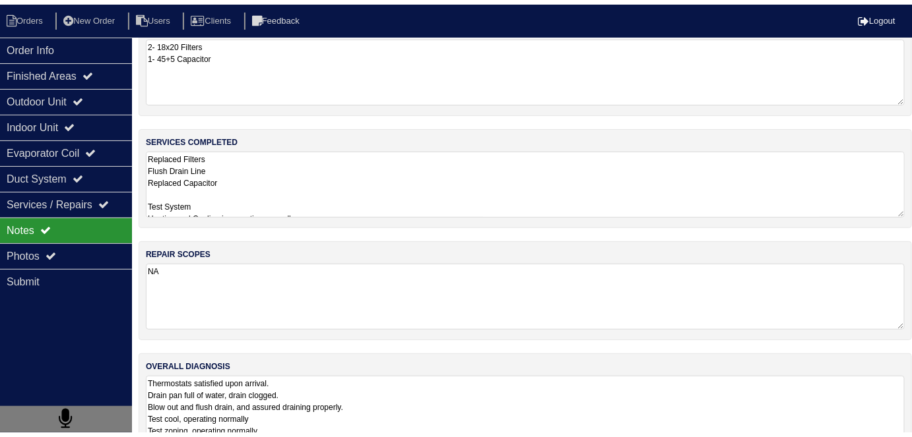
scroll to position [0, 0]
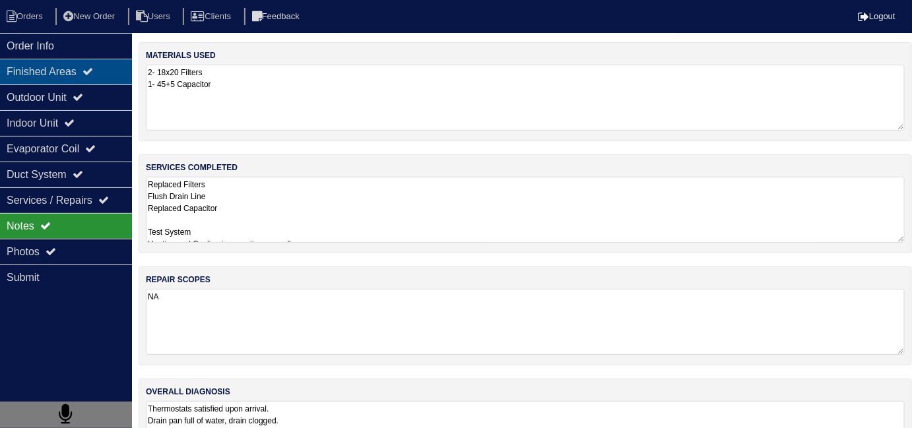
click at [65, 79] on div "Finished Areas" at bounding box center [66, 72] width 132 height 26
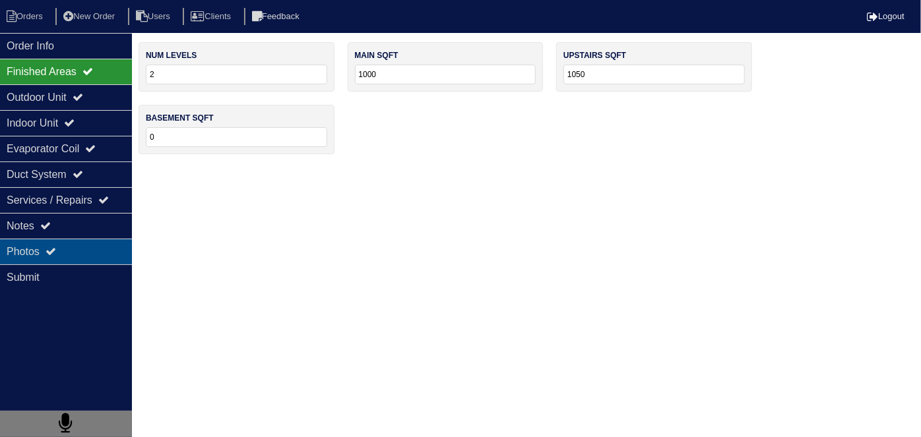
click at [86, 249] on div "Photos" at bounding box center [66, 252] width 132 height 26
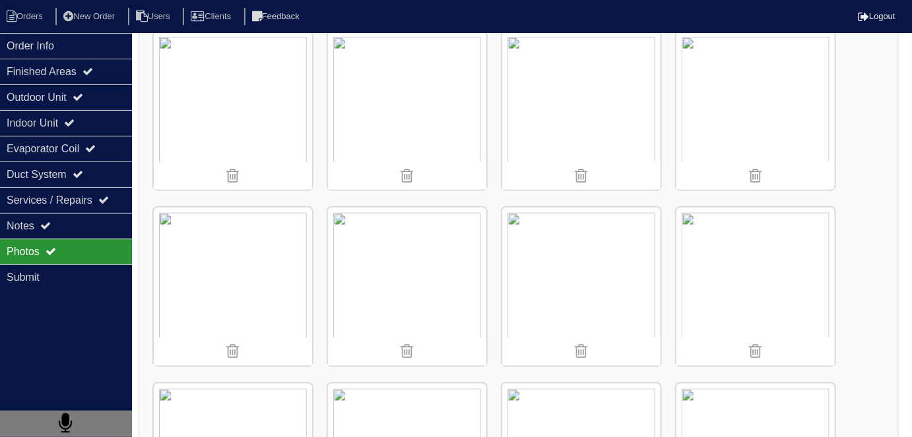
scroll to position [488, 0]
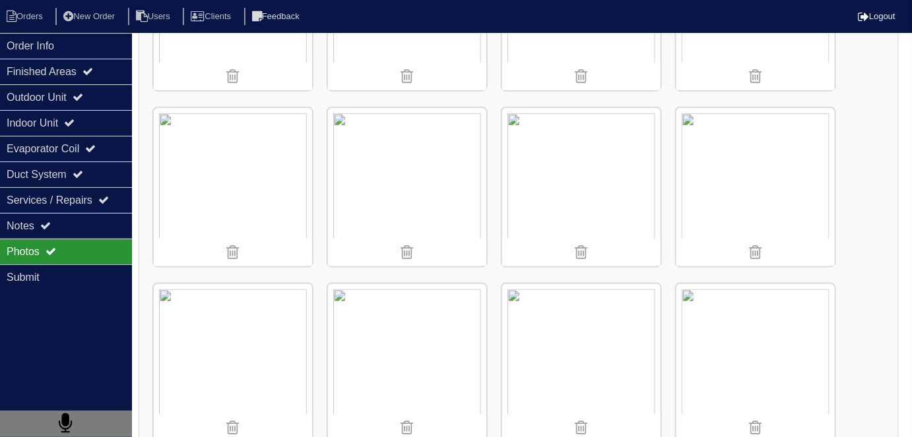
scroll to position [69, 0]
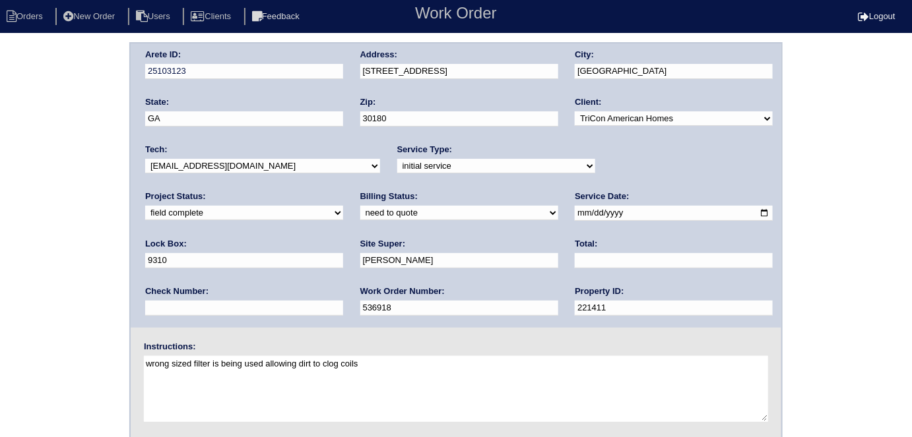
click at [360, 220] on div "Billing Status: need to quote quoted need to invoice invoiced paid warranty pur…" at bounding box center [459, 209] width 198 height 36
click at [360, 216] on select "need to quote quoted need to invoice invoiced paid warranty purchase order need…" at bounding box center [459, 213] width 198 height 15
select select "quoted"
click at [360, 206] on select "need to quote quoted need to invoice invoiced paid warranty purchase order need…" at bounding box center [459, 213] width 198 height 15
drag, startPoint x: 391, startPoint y: 263, endPoint x: 391, endPoint y: 253, distance: 9.9
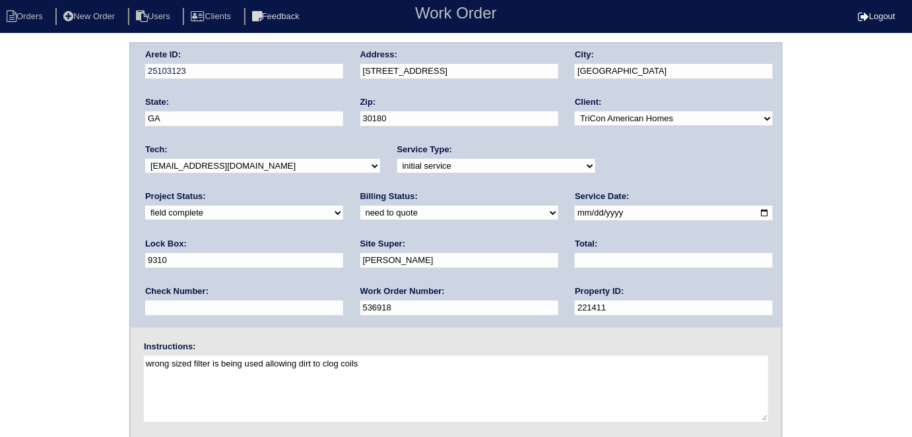
click at [575, 258] on input "text" at bounding box center [674, 260] width 198 height 15
type input "1510.00"
click at [0, 171] on div "Arete ID: 25103123 Address: [STREET_ADDRESS] City: [GEOGRAPHIC_DATA] State: [GE…" at bounding box center [456, 309] width 912 height 534
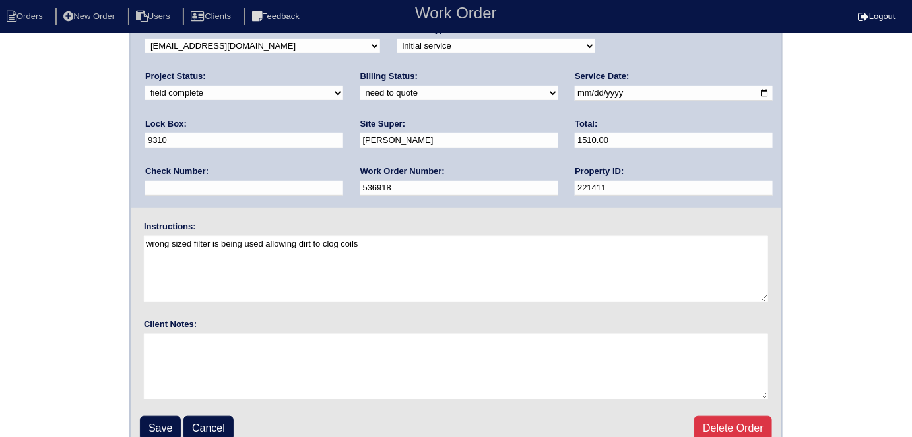
scroll to position [135, 0]
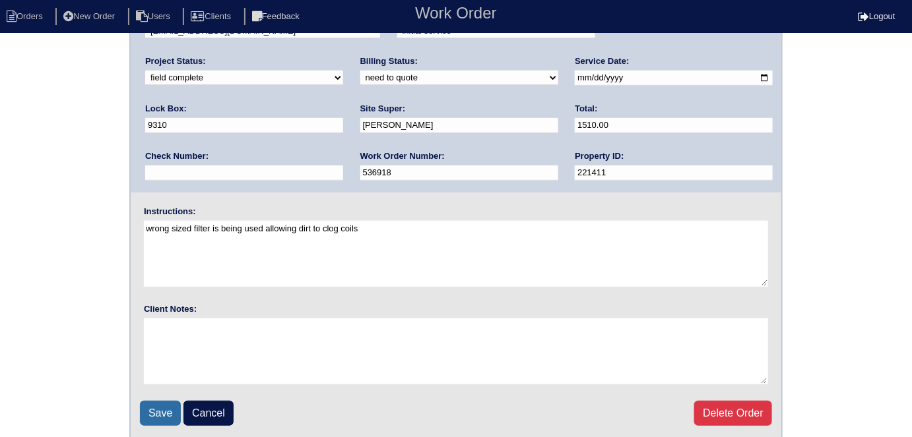
click at [148, 414] on input "Save" at bounding box center [160, 413] width 41 height 25
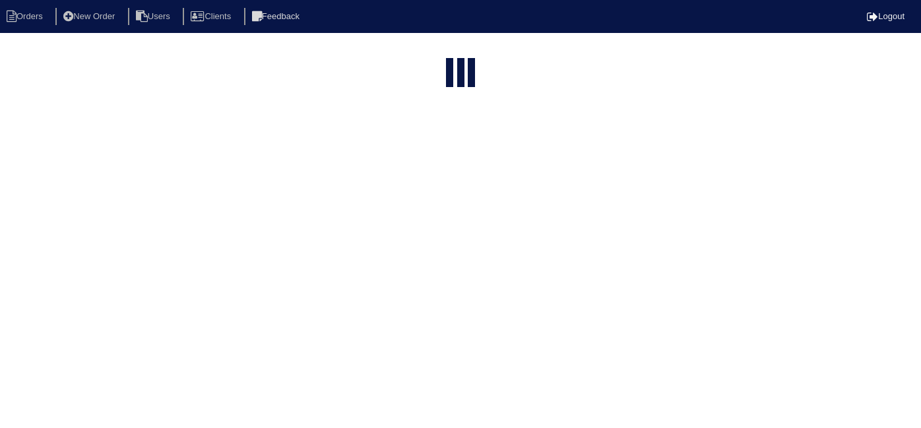
select select "15"
type input "38 el"
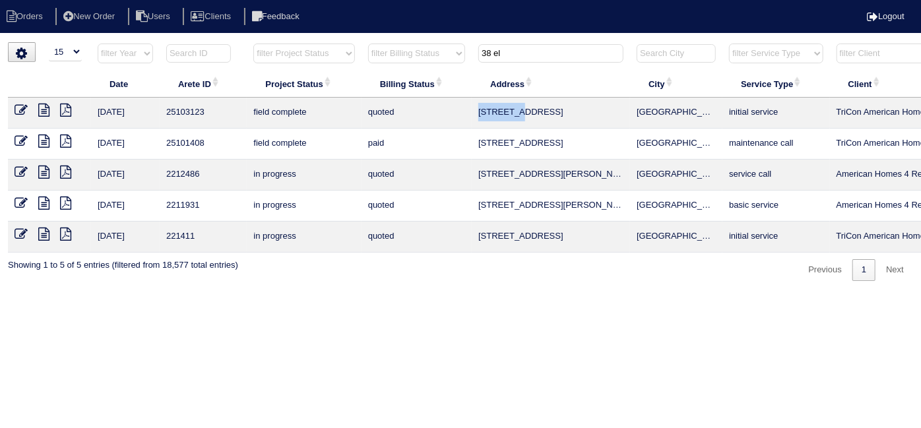
drag, startPoint x: 526, startPoint y: 112, endPoint x: 477, endPoint y: 123, distance: 50.1
click at [477, 123] on td "38 Elm Ln" at bounding box center [551, 113] width 158 height 31
copy td "38 Elm Ln"
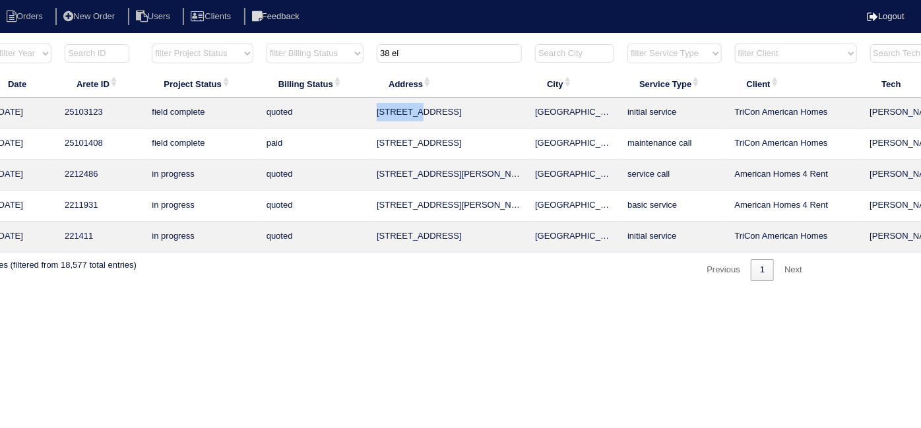
scroll to position [0, 230]
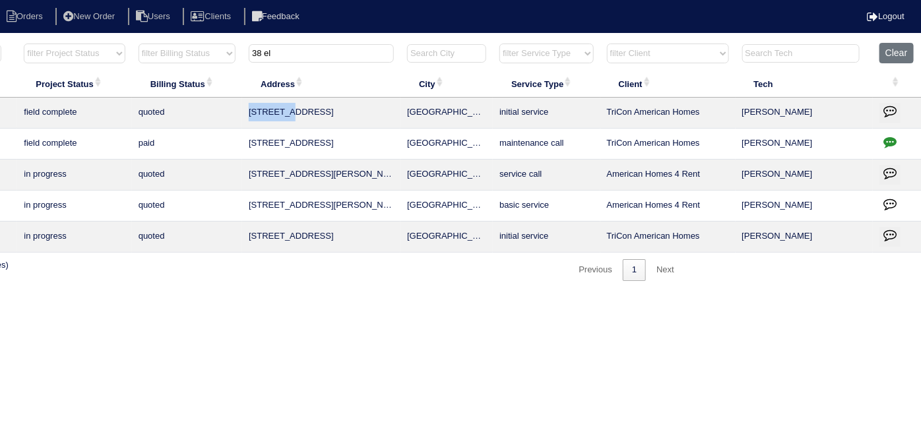
click at [886, 109] on icon "button" at bounding box center [890, 110] width 13 height 13
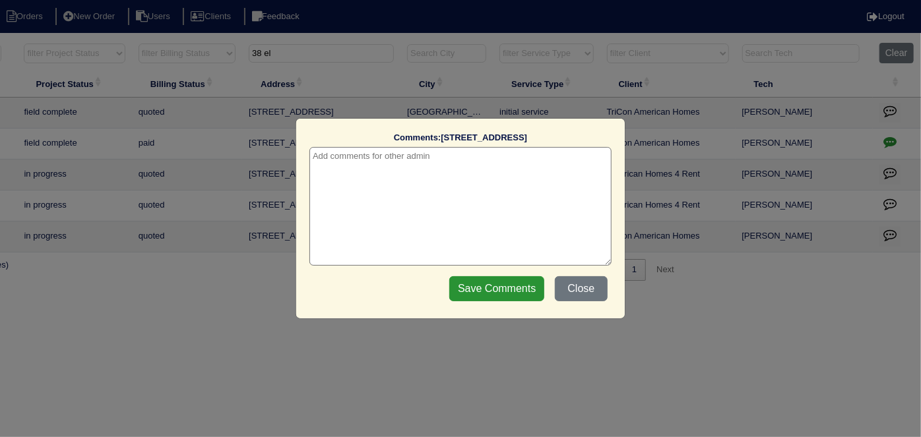
click at [403, 162] on textarea at bounding box center [460, 206] width 302 height 119
click at [403, 162] on textarea "8/" at bounding box center [460, 206] width 302 height 119
paste textarea "Duct cleaning"
type textarea "8/28/25 - Duct cleaning sent to Dan - Site super requested - KE"
click at [470, 288] on input "Save Comments" at bounding box center [496, 288] width 95 height 25
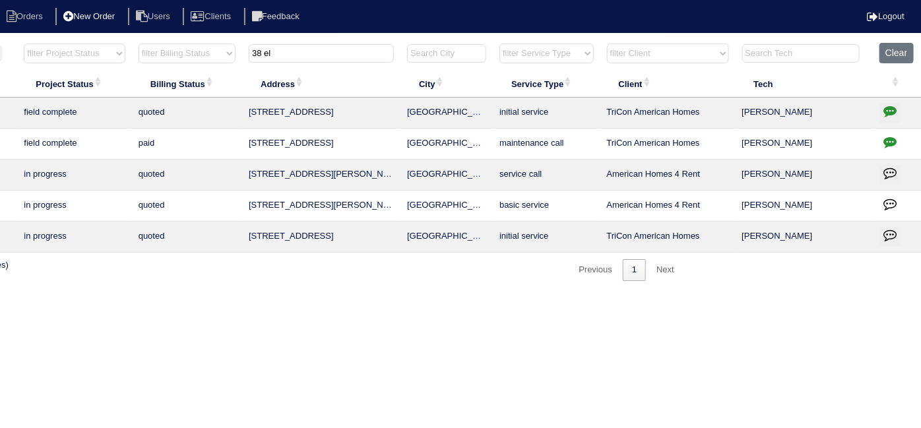
drag, startPoint x: 320, startPoint y: 48, endPoint x: 137, endPoint y: 22, distance: 184.6
click at [154, 42] on body "Orders New Order Users Clients Feedback Logout Orders New Order Users Clients M…" at bounding box center [230, 161] width 921 height 239
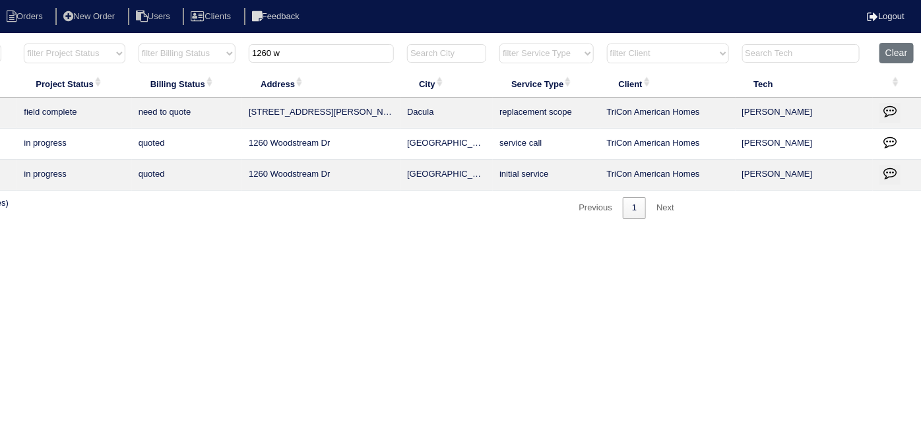
scroll to position [0, 0]
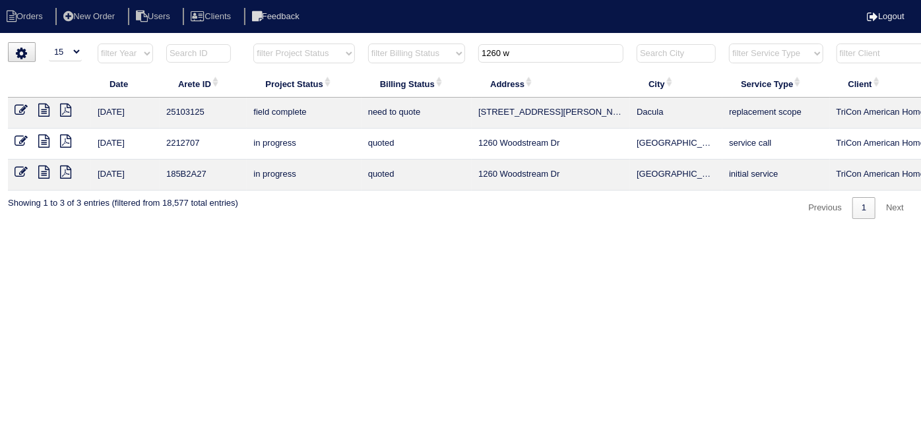
type input "1260 w"
click at [38, 108] on icon at bounding box center [43, 110] width 11 height 13
click at [21, 110] on icon at bounding box center [21, 110] width 13 height 13
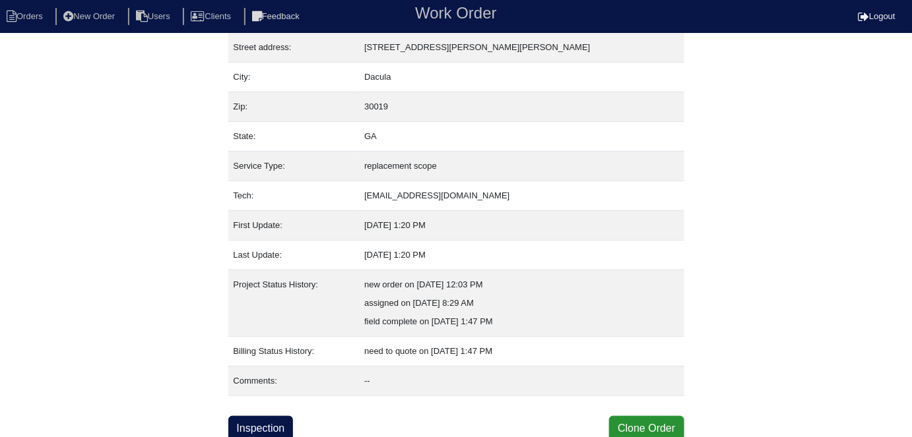
scroll to position [69, 0]
click at [282, 412] on div "Property: N/A Order: 25103125 Street address: [STREET_ADDRESS][PERSON_NAME][PER…" at bounding box center [456, 207] width 456 height 468
click at [282, 418] on link "Inspection" at bounding box center [260, 428] width 65 height 25
select select "0"
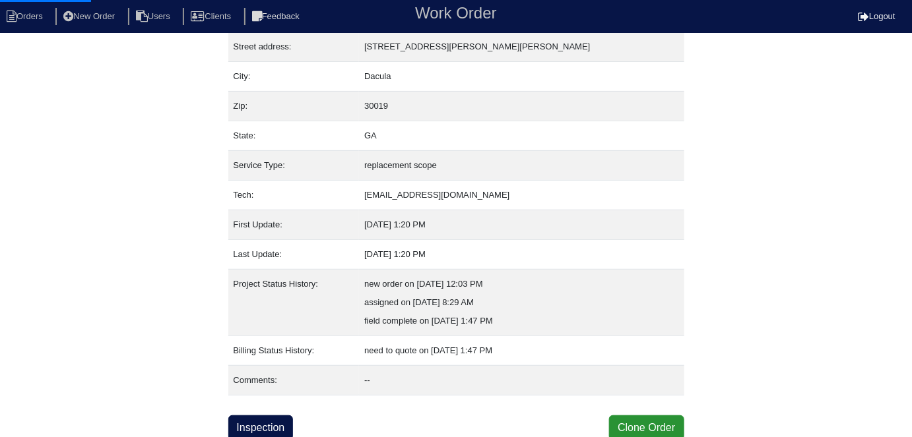
select select "Carrier"
select select "0"
select select "2"
select select "1"
select select "0"
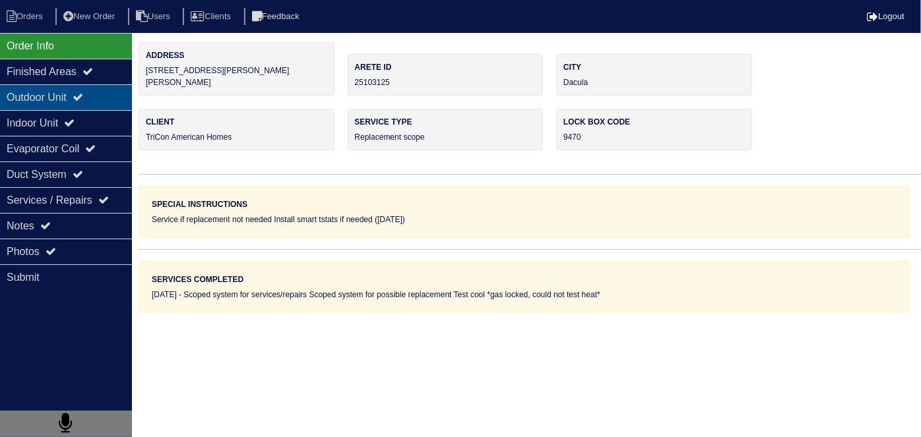
click at [66, 108] on div "Outdoor Unit" at bounding box center [66, 97] width 132 height 26
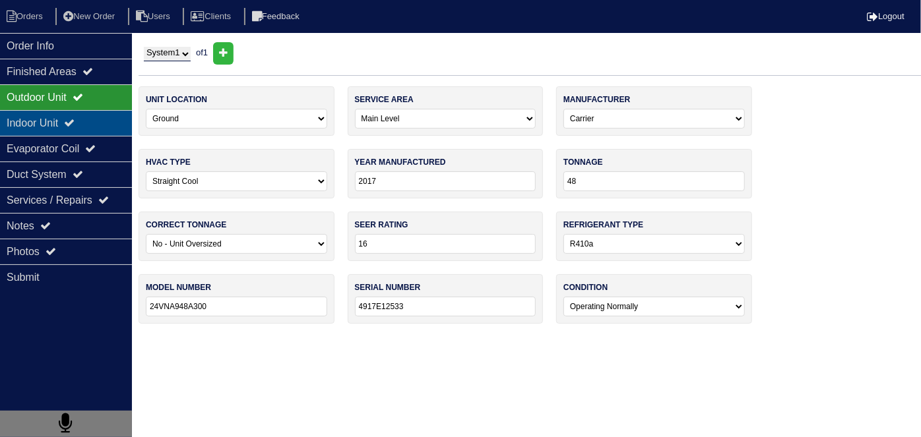
click at [65, 121] on div "Indoor Unit" at bounding box center [66, 123] width 132 height 26
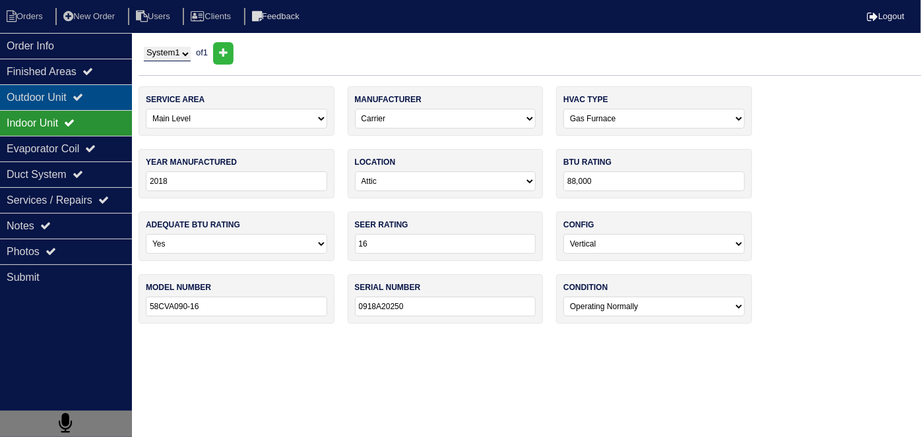
click at [64, 96] on div "Outdoor Unit" at bounding box center [66, 97] width 132 height 26
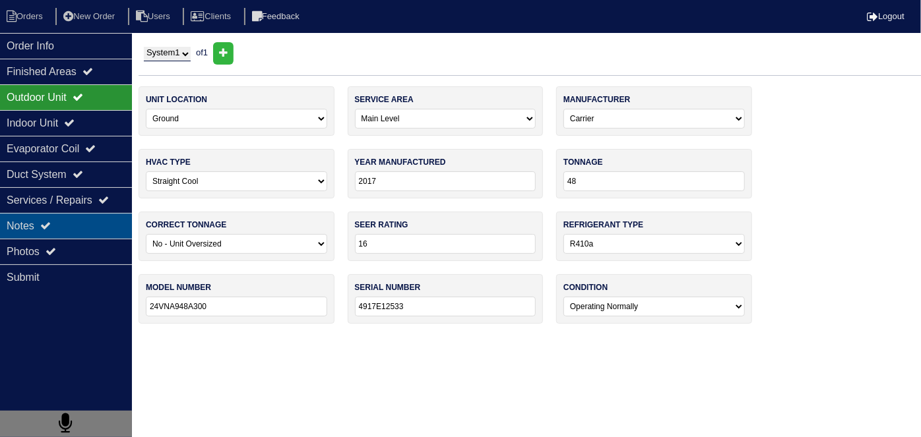
click at [77, 218] on div "Notes" at bounding box center [66, 226] width 132 height 26
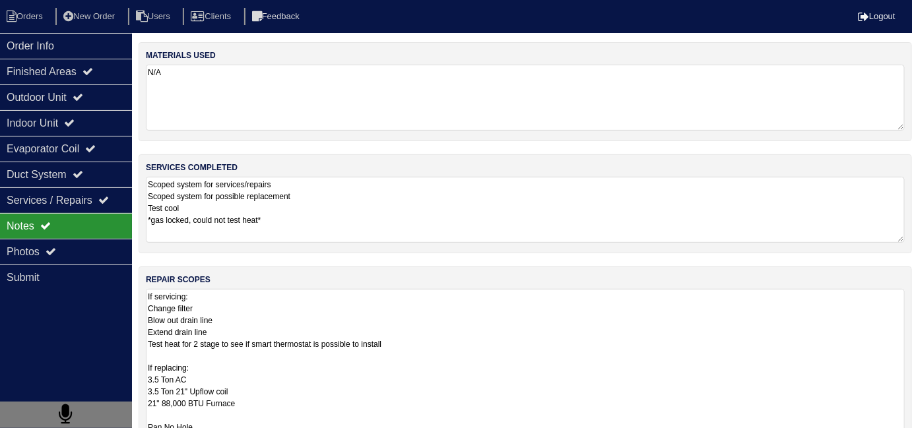
click at [494, 313] on textarea "If servicing: Change filter Blow out drain line Extend drain line Test heat for…" at bounding box center [525, 421] width 759 height 264
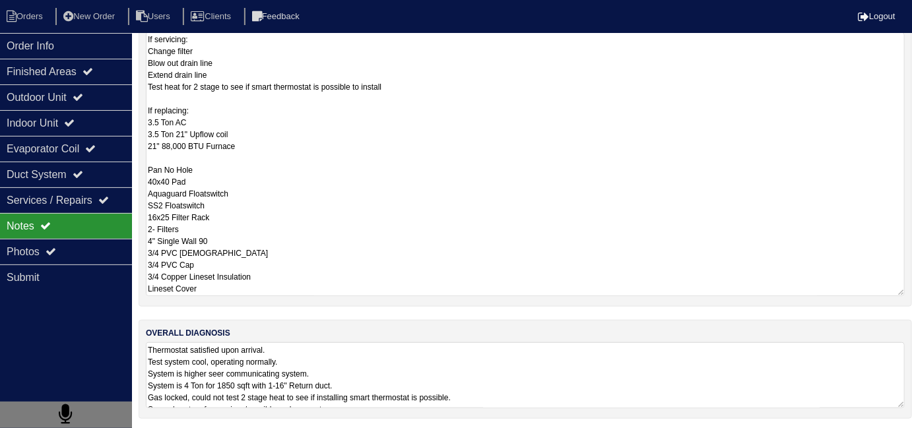
scroll to position [79, 0]
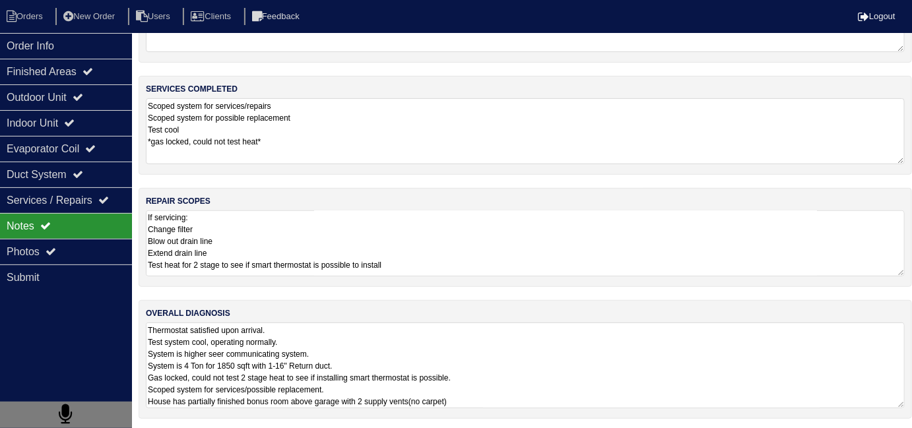
scroll to position [1, 0]
click at [431, 245] on textarea "If servicing: Change filter Blow out drain line Extend drain line Test heat for…" at bounding box center [525, 243] width 759 height 66
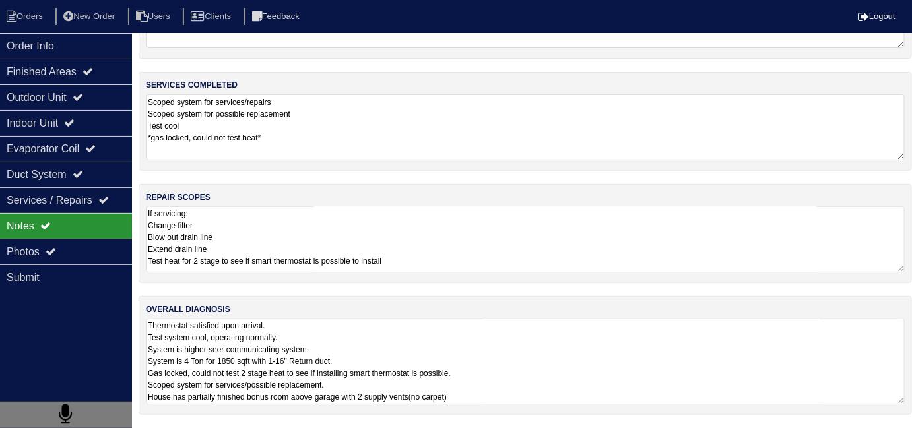
scroll to position [79, 0]
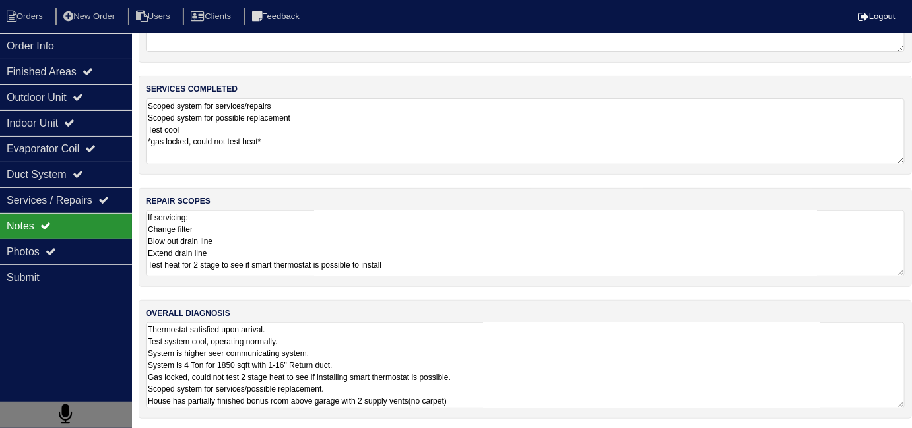
click at [560, 396] on textarea "Thermostat satisfied upon arrival. Test system cool, operating normally. System…" at bounding box center [525, 366] width 759 height 86
click at [508, 266] on textarea "If servicing: Change filter Blow out drain line Extend drain line Test heat for…" at bounding box center [525, 243] width 759 height 66
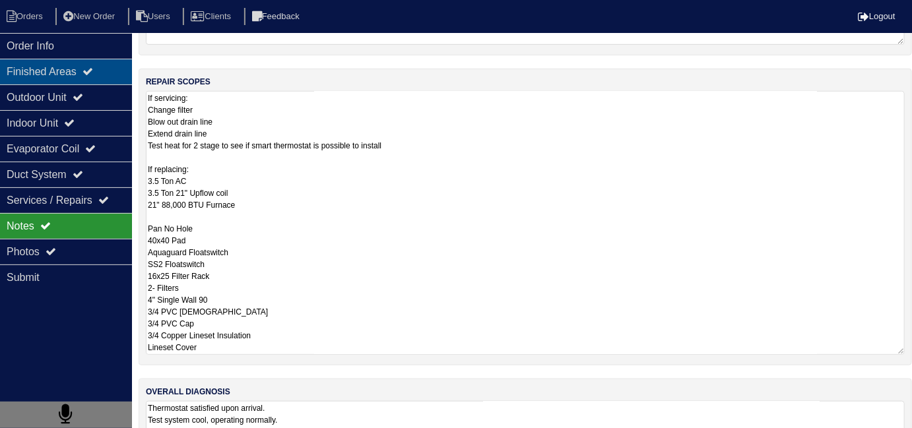
scroll to position [59, 0]
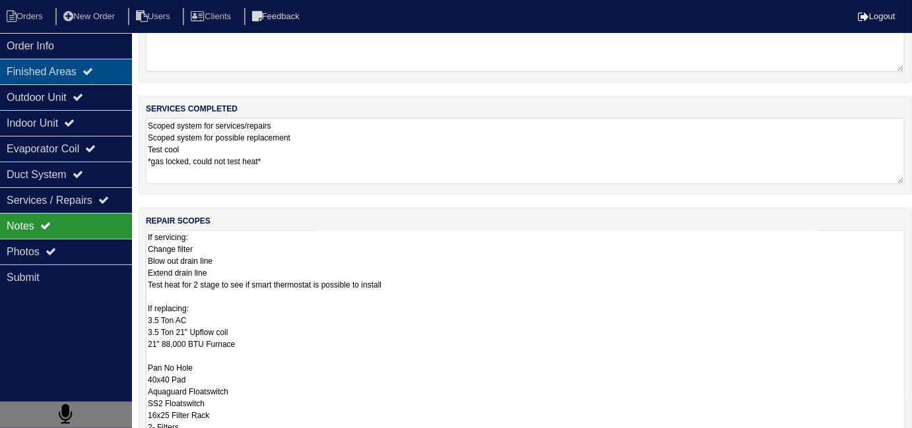
click at [37, 77] on div "Finished Areas" at bounding box center [66, 72] width 132 height 26
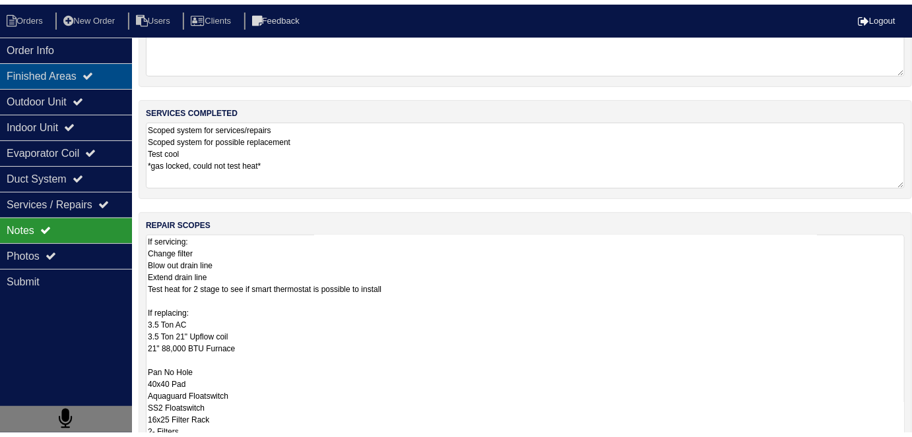
scroll to position [0, 0]
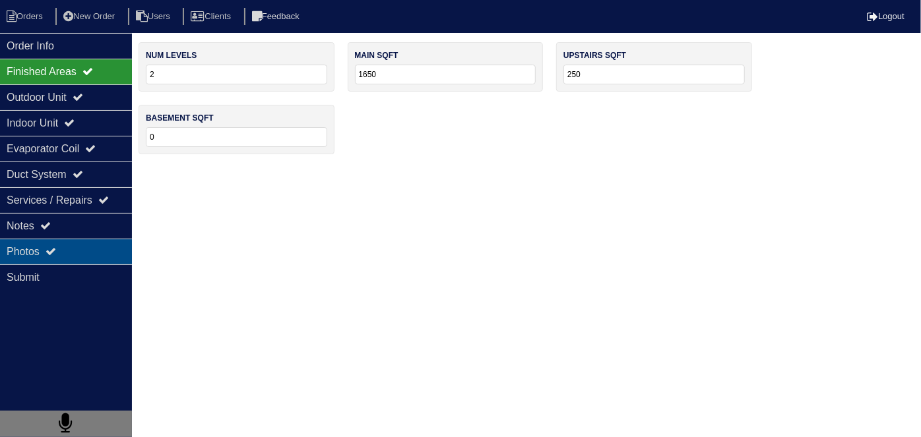
drag, startPoint x: 69, startPoint y: 247, endPoint x: 85, endPoint y: 242, distance: 17.5
click at [69, 245] on div "Photos" at bounding box center [66, 252] width 132 height 26
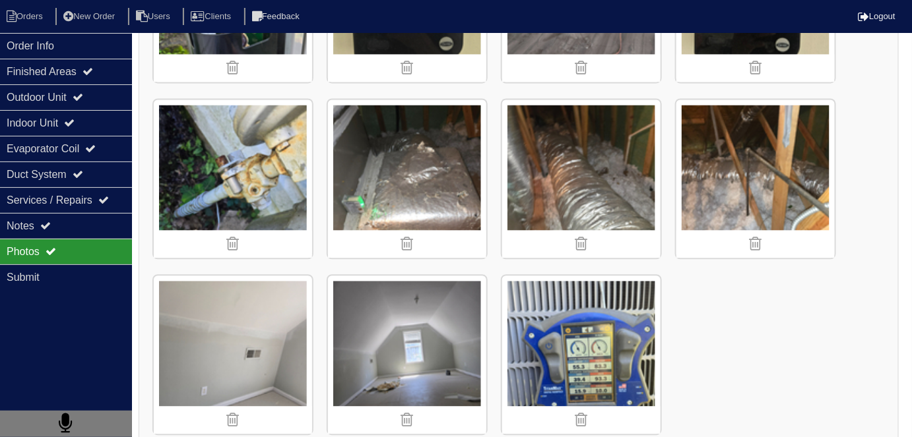
scroll to position [2621, 0]
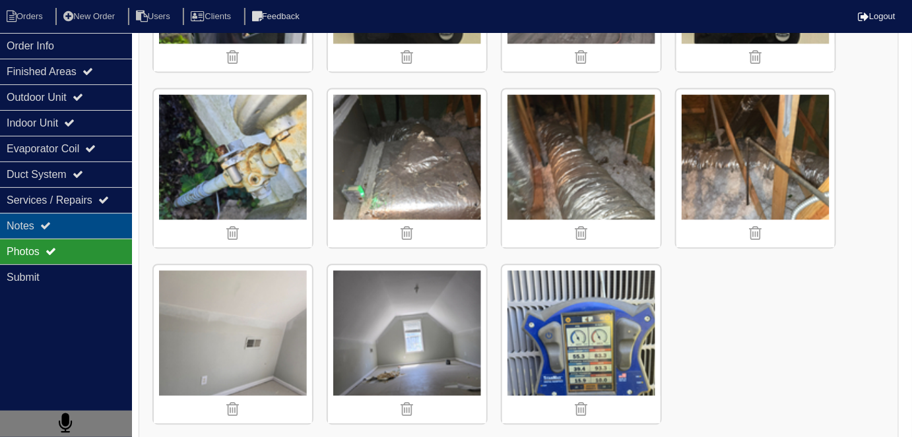
click at [80, 230] on div "Notes" at bounding box center [66, 226] width 132 height 26
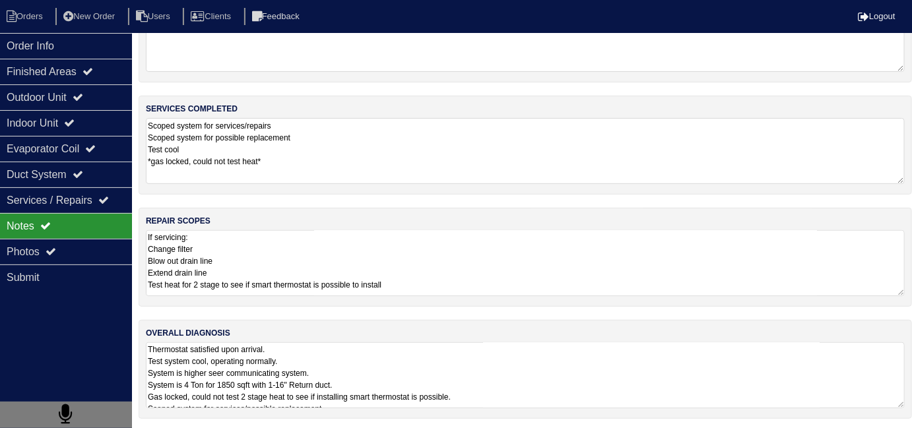
click at [387, 264] on textarea "If servicing: Change filter Blow out drain line Extend drain line Test heat for…" at bounding box center [525, 263] width 759 height 66
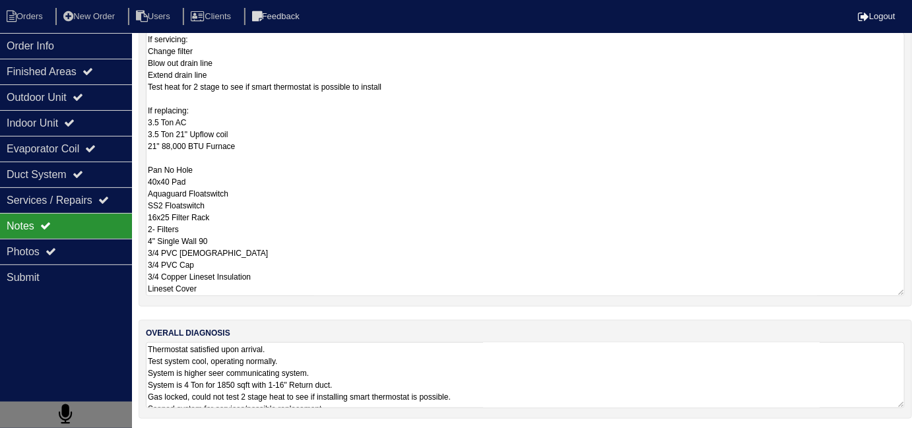
click at [558, 379] on textarea "Thermostat satisfied upon arrival. Test system cool, operating normally. System…" at bounding box center [525, 375] width 759 height 66
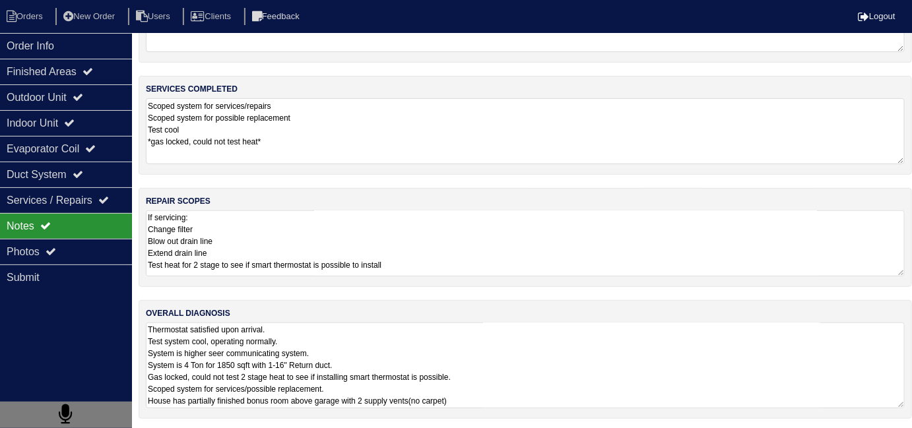
click at [457, 256] on textarea "If servicing: Change filter Blow out drain line Extend drain line Test heat for…" at bounding box center [525, 243] width 759 height 66
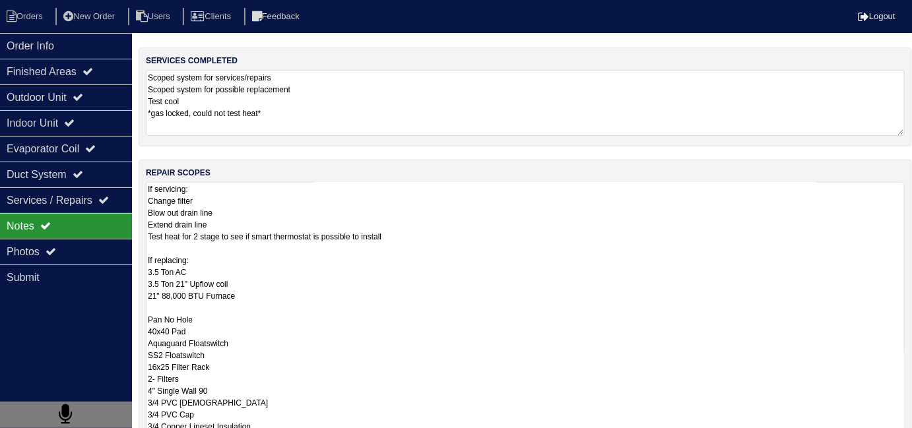
scroll to position [257, 0]
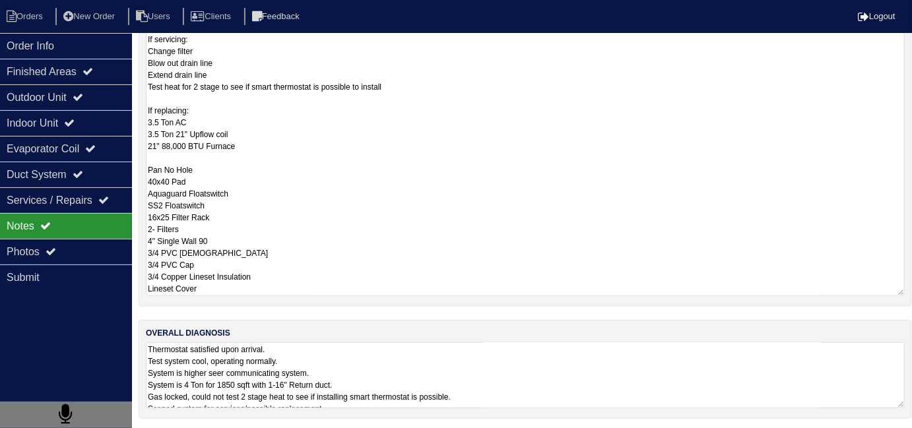
click at [434, 233] on textarea "If servicing: Change filter Blow out drain line Extend drain line Test heat for…" at bounding box center [525, 164] width 759 height 264
click at [324, 287] on textarea "If servicing: Change filter Blow out drain line Extend drain line Test heat for…" at bounding box center [525, 164] width 759 height 264
click at [404, 227] on textarea "If servicing: Change filter Blow out drain line Extend drain line Test heat for…" at bounding box center [525, 164] width 759 height 264
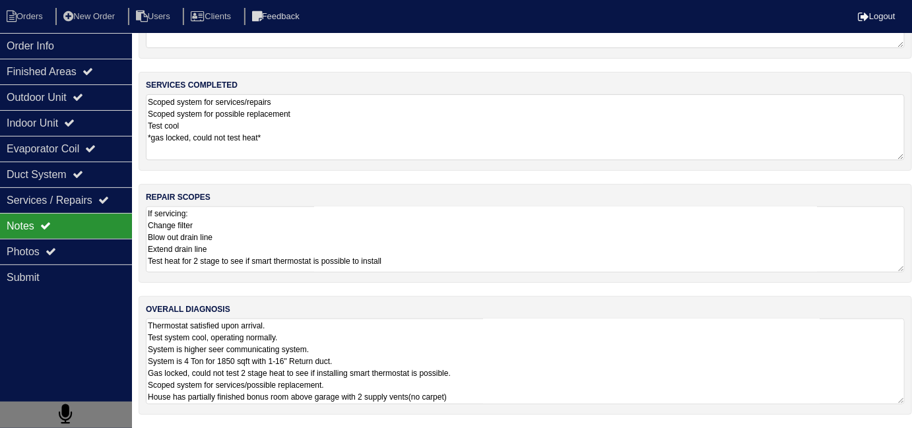
click at [556, 371] on textarea "Thermostat satisfied upon arrival. Test system cool, operating normally. System…" at bounding box center [525, 362] width 759 height 86
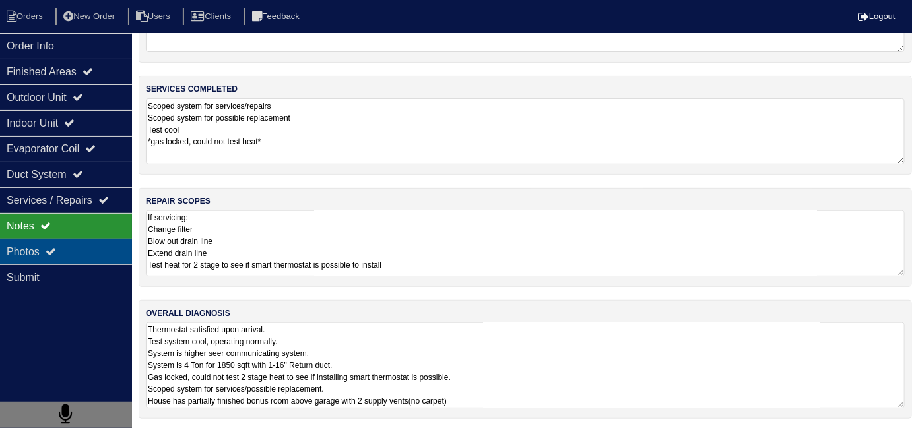
click at [48, 248] on div "Photos" at bounding box center [66, 252] width 132 height 26
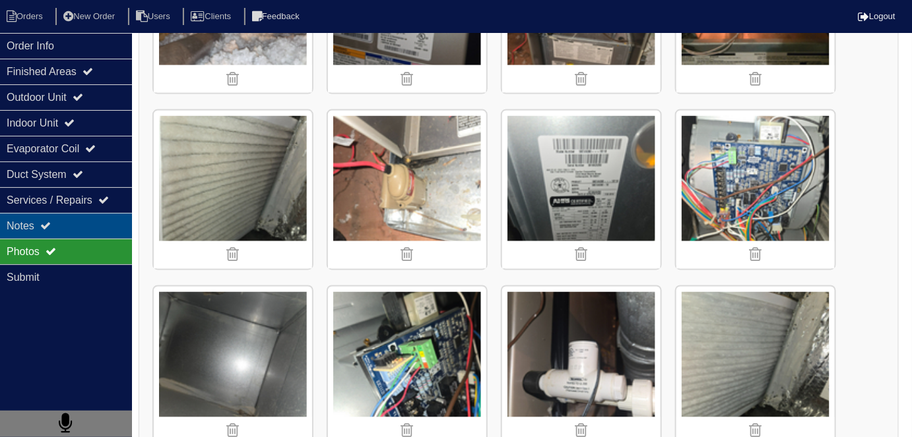
click at [61, 231] on div "Notes" at bounding box center [66, 226] width 132 height 26
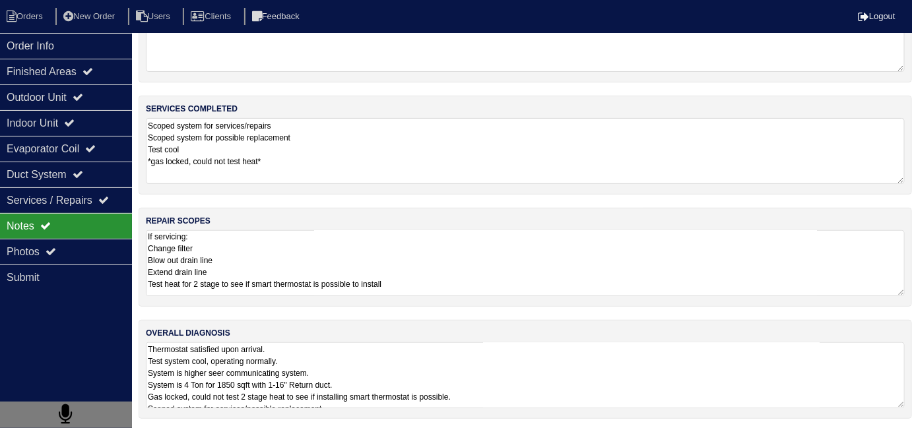
scroll to position [1, 0]
click at [472, 284] on textarea "If servicing: Change filter Blow out drain line Extend drain line Test heat for…" at bounding box center [525, 263] width 759 height 66
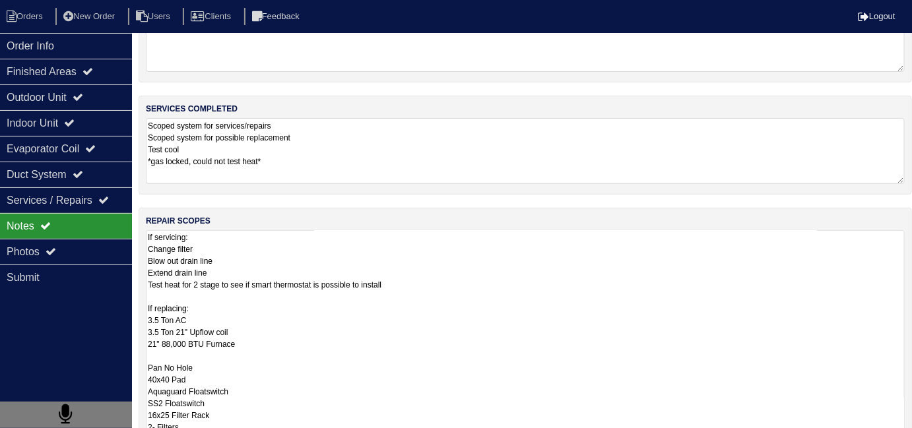
scroll to position [257, 0]
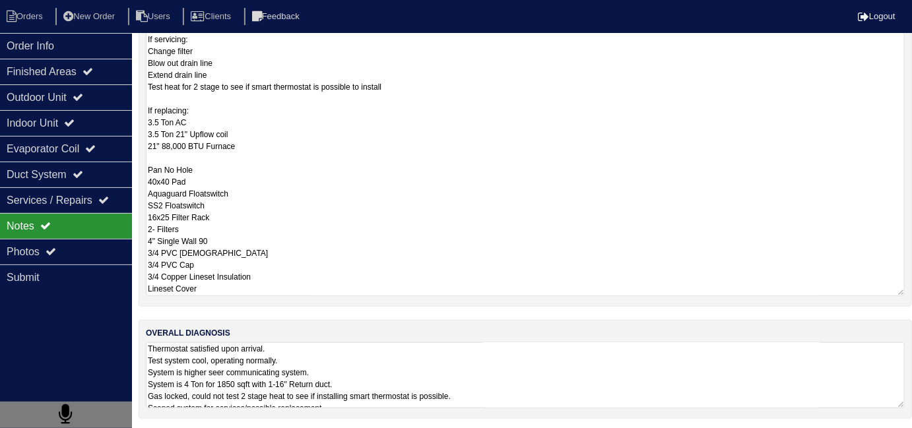
click at [231, 289] on textarea "If servicing: Change filter Blow out drain line Extend drain line Test heat for…" at bounding box center [525, 164] width 759 height 264
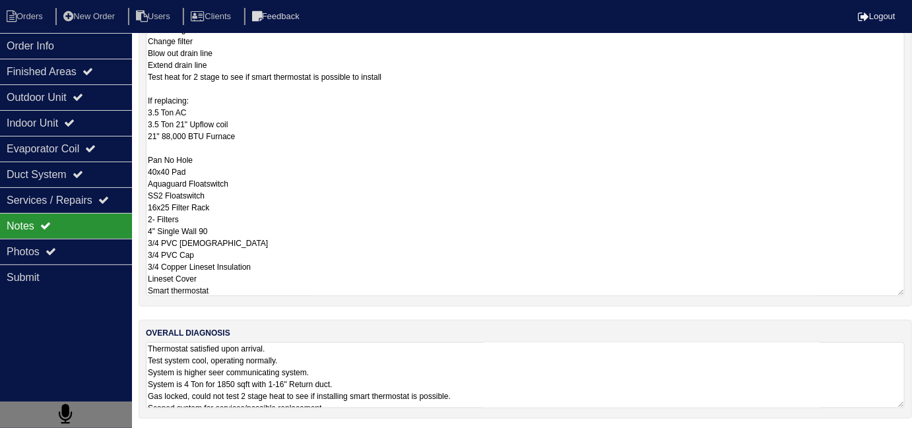
click at [392, 214] on textarea "If servicing: Change filter Blow out drain line Extend drain line Test heat for…" at bounding box center [525, 164] width 759 height 264
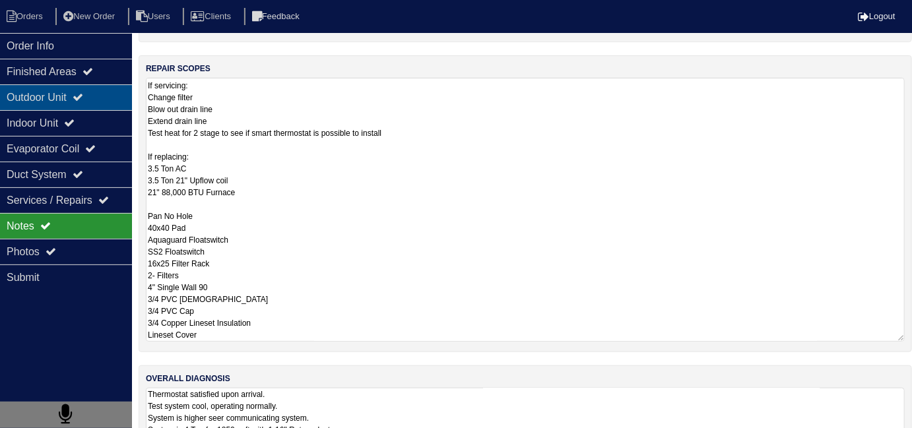
type textarea "If servicing: Change filter Blow out drain line Extend drain line Test heat for…"
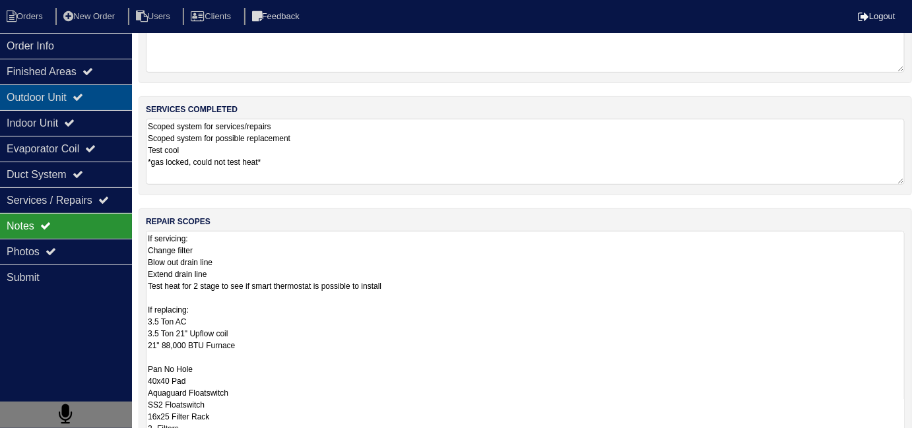
click at [77, 106] on div "Outdoor Unit" at bounding box center [66, 97] width 132 height 26
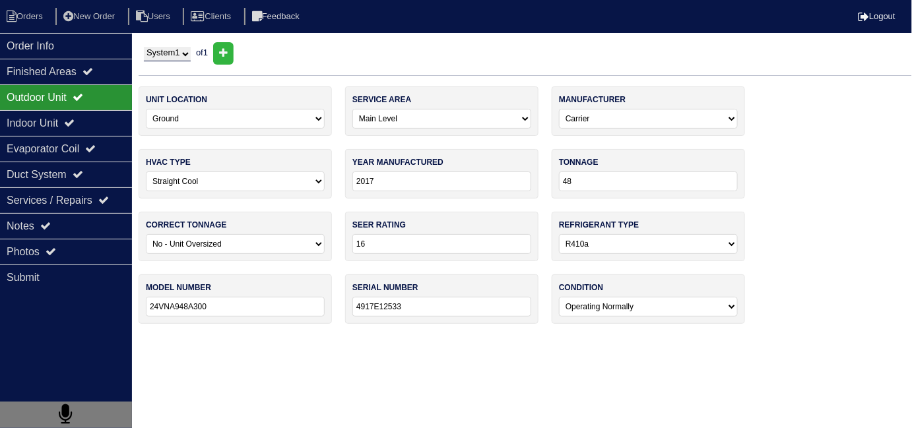
scroll to position [0, 0]
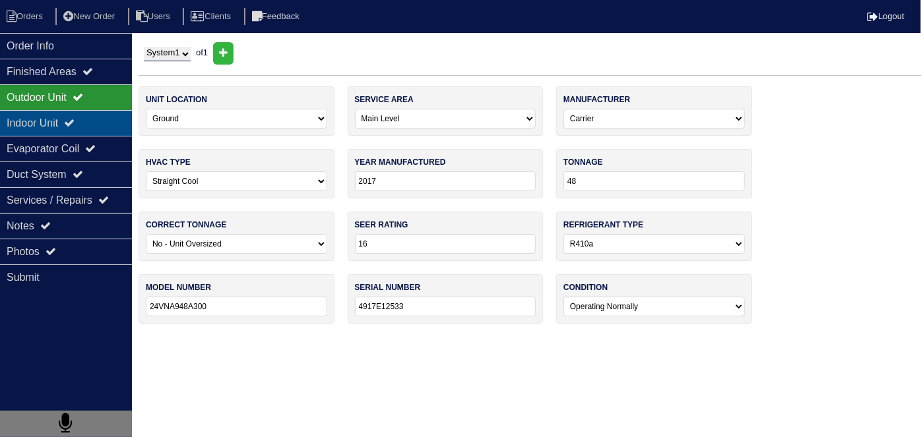
click at [75, 121] on icon at bounding box center [69, 122] width 11 height 11
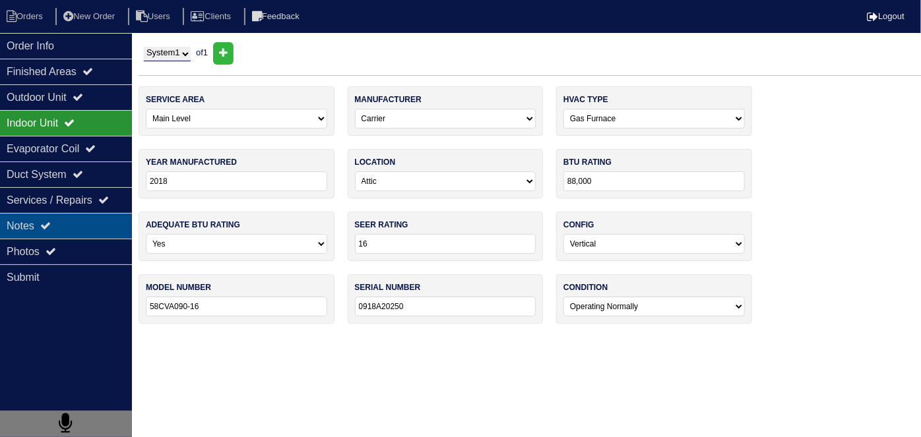
click at [75, 230] on div "Notes" at bounding box center [66, 226] width 132 height 26
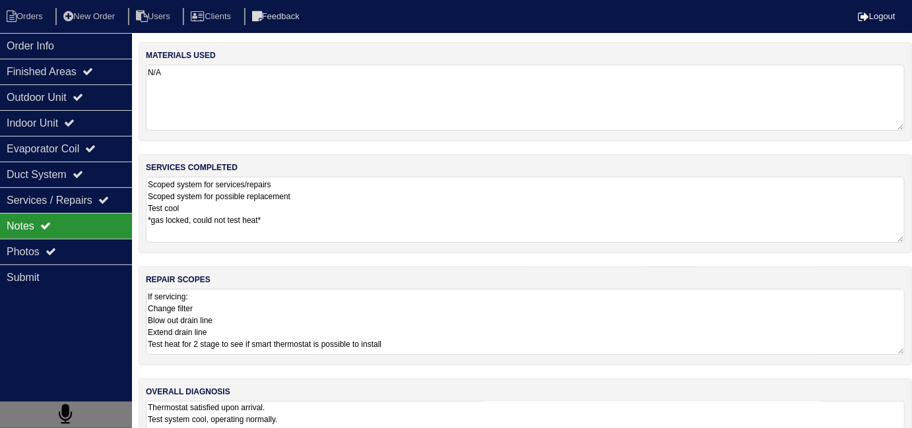
click at [600, 301] on textarea "If servicing: Change filter Blow out drain line Extend drain line Test heat for…" at bounding box center [525, 322] width 759 height 66
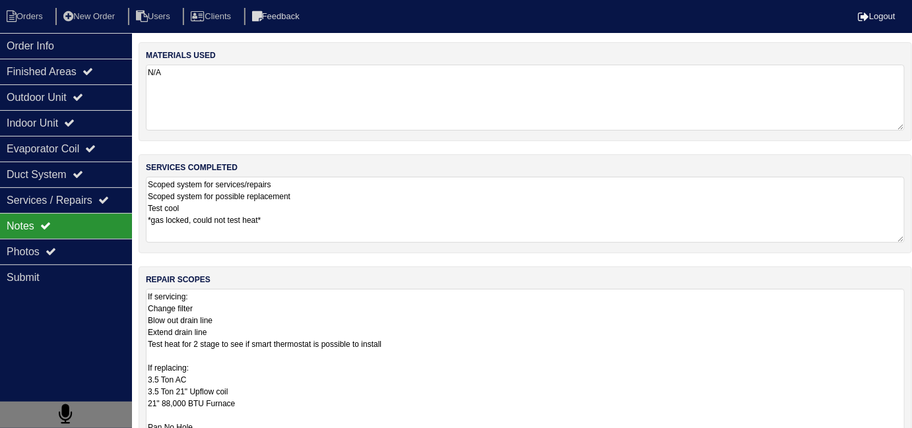
click at [557, 303] on textarea "If servicing: Change filter Blow out drain line Extend drain line Test heat for…" at bounding box center [525, 427] width 759 height 276
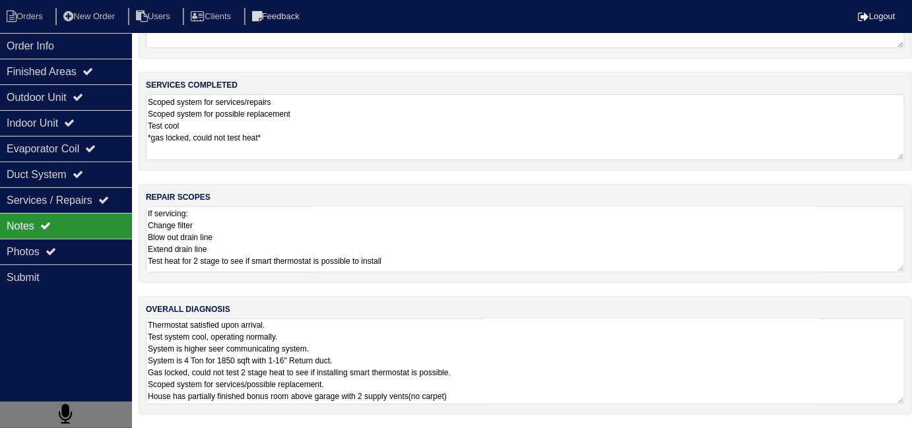
scroll to position [79, 0]
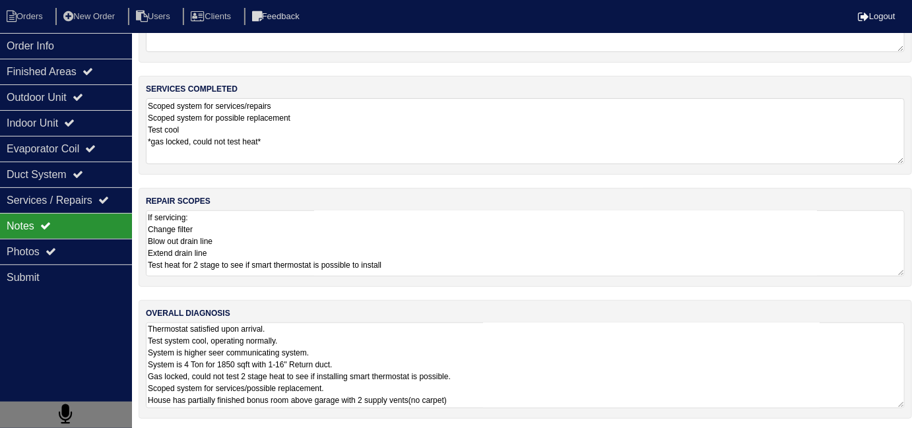
click at [619, 383] on textarea "Thermostat satisfied upon arrival. Test system cool, operating normally. System…" at bounding box center [525, 366] width 759 height 86
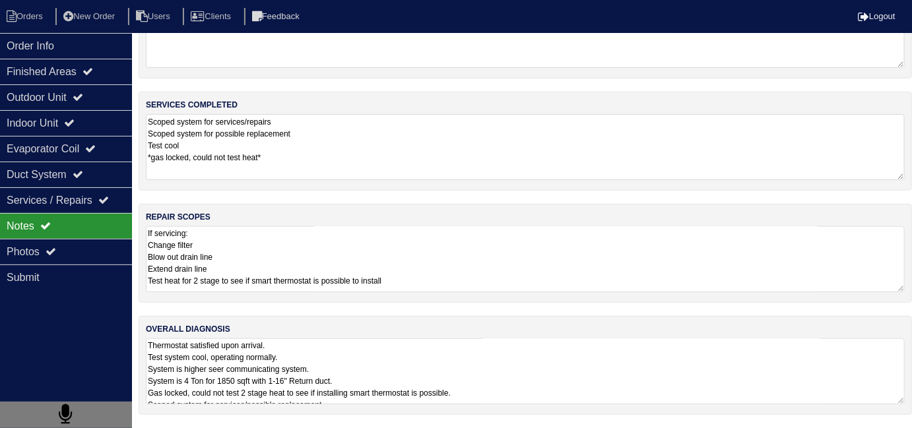
scroll to position [59, 0]
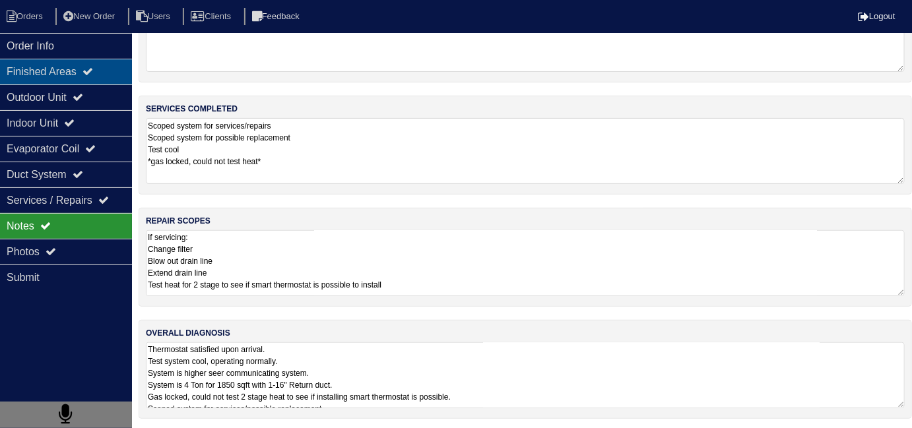
click at [116, 71] on div "Finished Areas" at bounding box center [66, 72] width 132 height 26
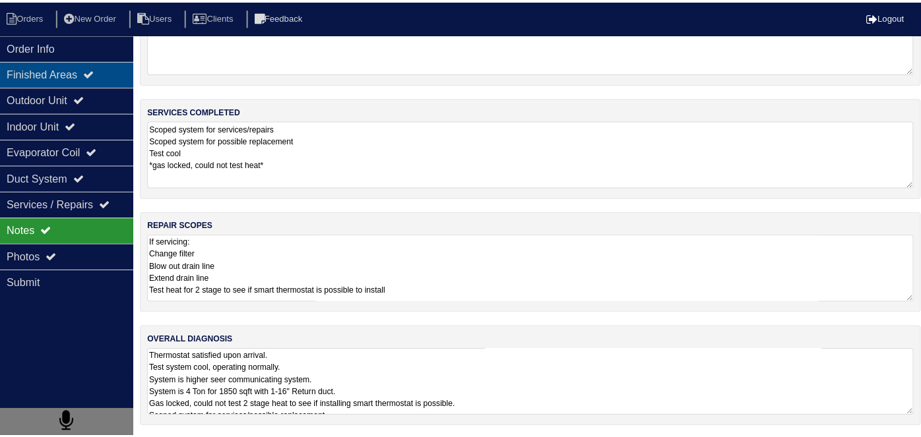
scroll to position [0, 0]
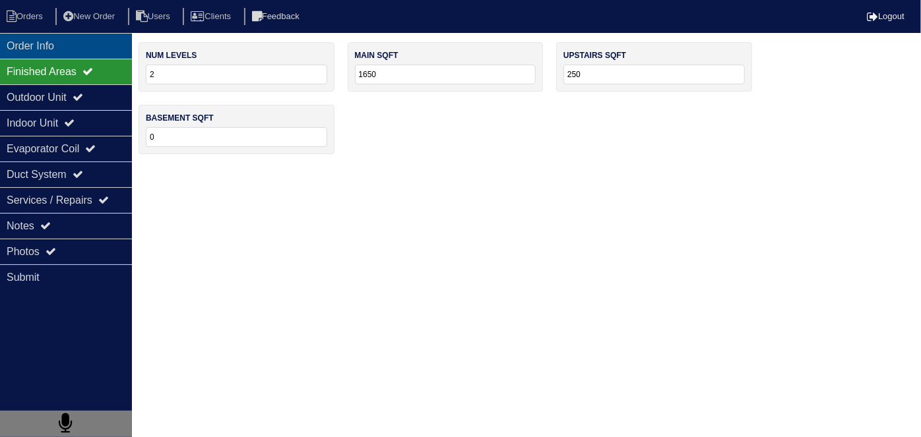
click at [77, 49] on div "Order Info" at bounding box center [66, 46] width 132 height 26
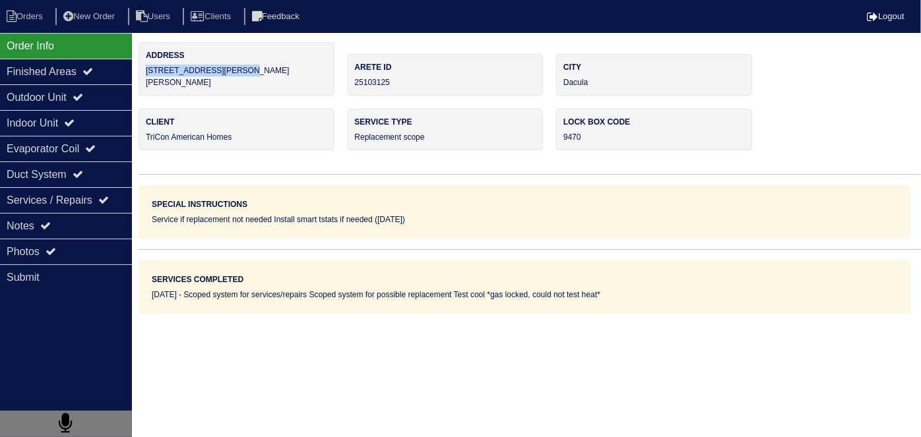
drag, startPoint x: 255, startPoint y: 69, endPoint x: 143, endPoint y: 78, distance: 112.6
click at [143, 78] on div "Address 1260 Wilkes Crest Dr NE" at bounding box center [237, 68] width 196 height 53
copy div "1260 Wilkes Crest Dr NE"
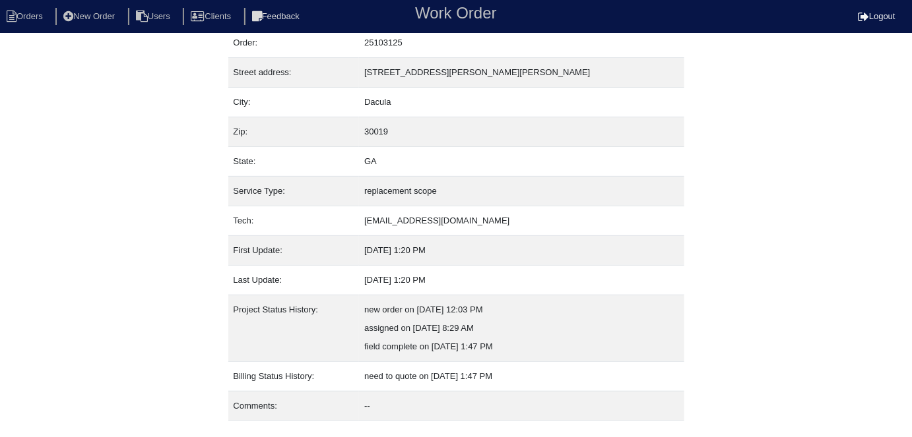
scroll to position [69, 0]
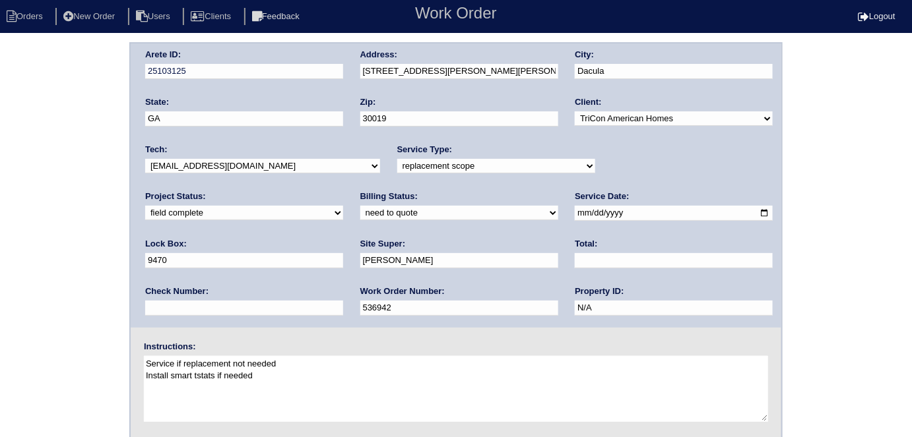
click at [360, 218] on select "need to quote quoted need to invoice invoiced paid warranty purchase order need…" at bounding box center [459, 213] width 198 height 15
select select "quoted"
click at [360, 206] on select "need to quote quoted need to invoice invoiced paid warranty purchase order need…" at bounding box center [459, 213] width 198 height 15
click at [575, 249] on div "Total:" at bounding box center [674, 256] width 198 height 37
click at [575, 264] on input "text" at bounding box center [674, 260] width 198 height 15
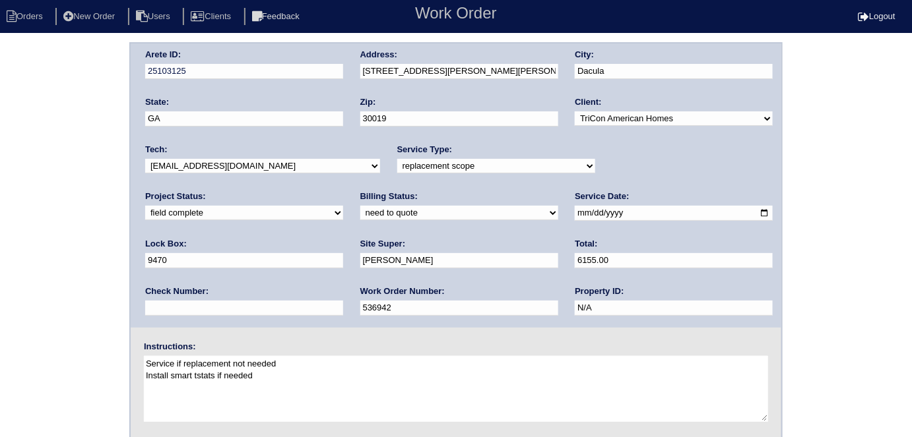
type input "6155.00"
click at [90, 296] on div "Arete ID: 25103125 Address: 1260 Wilkes Crest Dr NE City: Dacula State: GA Zip:…" at bounding box center [456, 309] width 912 height 534
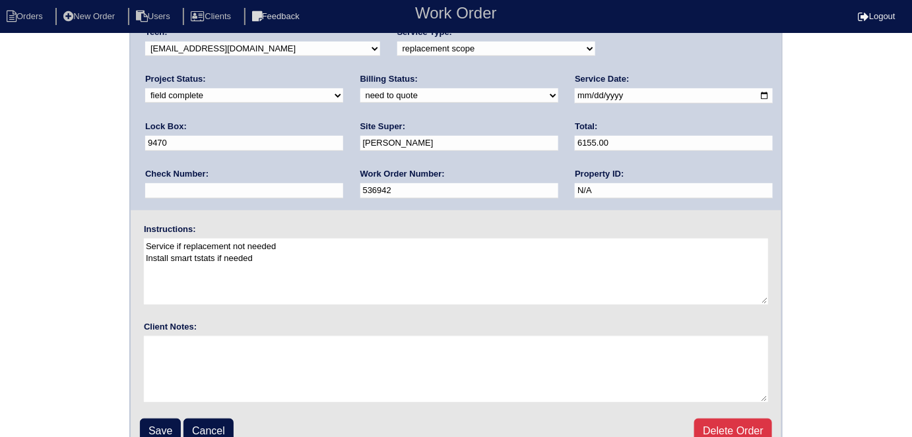
scroll to position [135, 0]
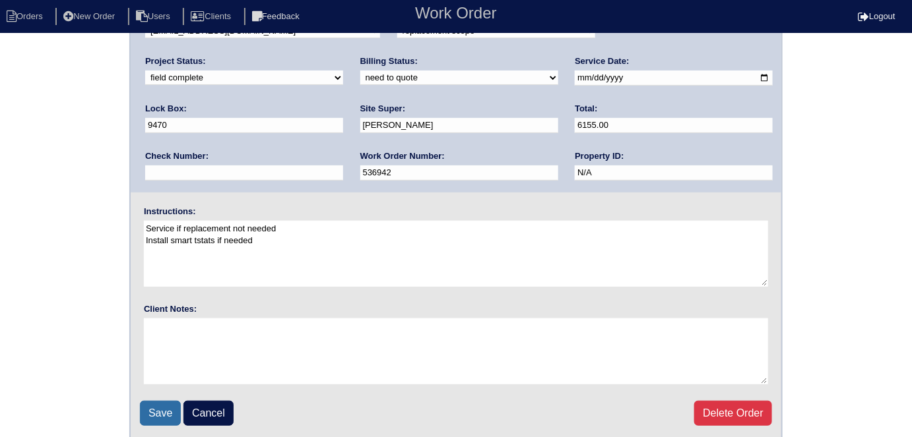
click at [148, 405] on input "Save" at bounding box center [160, 413] width 41 height 25
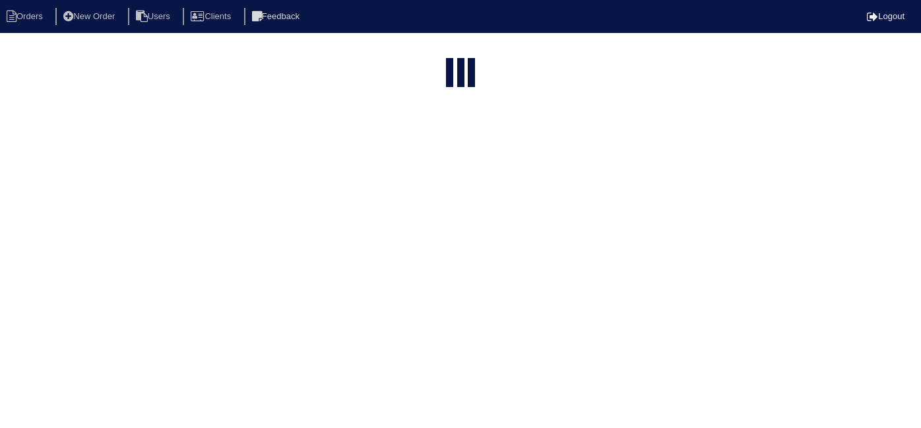
select select "15"
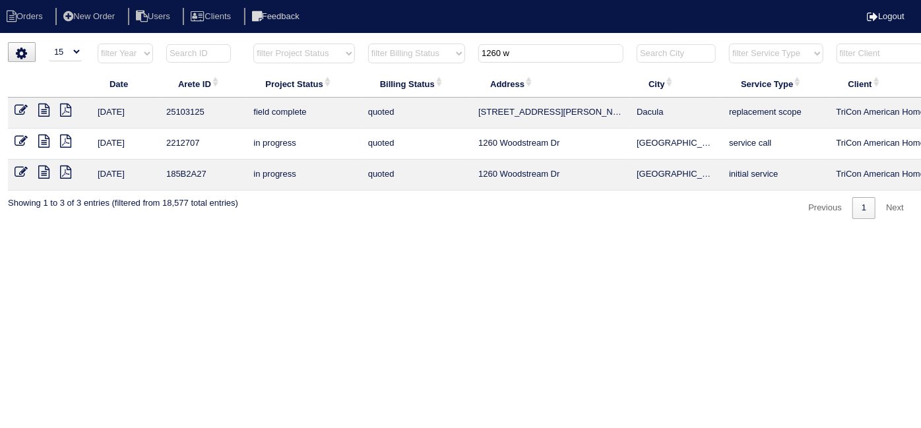
drag, startPoint x: 525, startPoint y: 58, endPoint x: 366, endPoint y: 42, distance: 159.9
click at [368, 42] on div "▼ 10 15 25 50 200 500 Search: Date Arete ID Project Status Billing Status Addre…" at bounding box center [460, 130] width 905 height 177
drag, startPoint x: 505, startPoint y: 58, endPoint x: 418, endPoint y: 38, distance: 88.7
click at [419, 39] on html "Orders New Order Users Clients Feedback Logout Orders New Order Users Clients M…" at bounding box center [460, 116] width 921 height 232
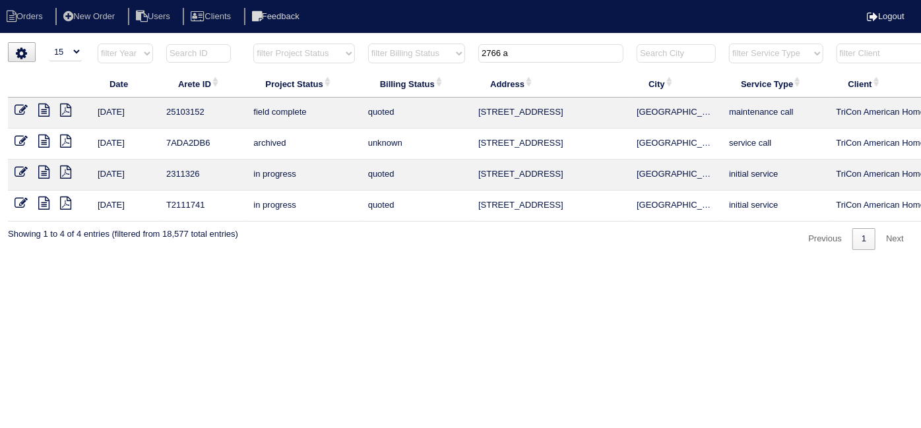
type input "2766 a"
click at [22, 110] on icon at bounding box center [21, 110] width 13 height 13
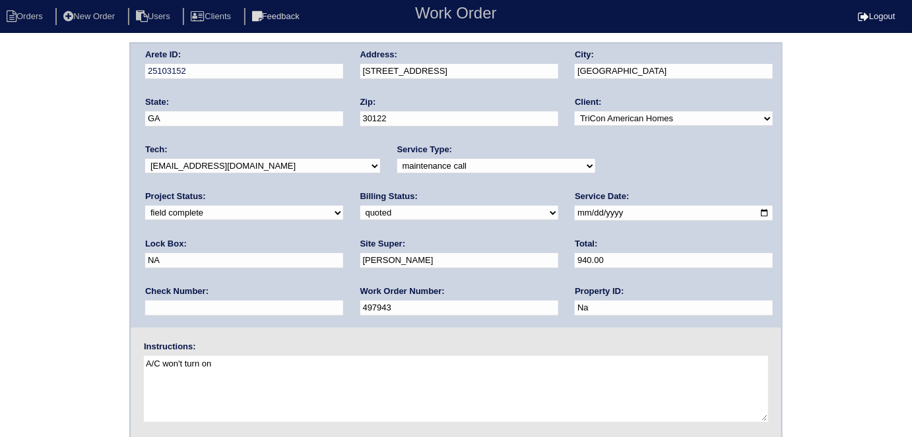
drag, startPoint x: 183, startPoint y: 207, endPoint x: 181, endPoint y: 218, distance: 11.3
click at [360, 207] on select "need to quote quoted need to invoice invoiced paid warranty purchase order need…" at bounding box center [459, 213] width 198 height 15
select select "need to invoice"
click at [360, 206] on select "need to quote quoted need to invoice invoiced paid warranty purchase order need…" at bounding box center [459, 213] width 198 height 15
click at [104, 278] on div "Arete ID: 25103152 Address: 2766 Alix Way City: Lithia Springs State: GA Zip: 3…" at bounding box center [456, 309] width 912 height 534
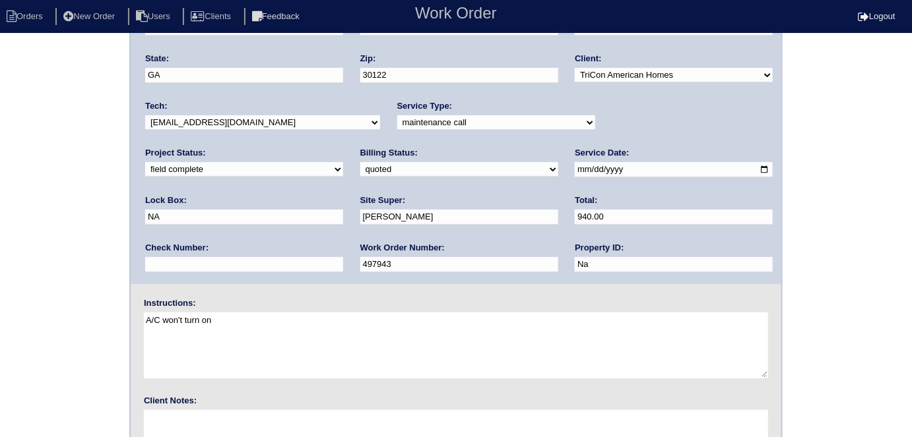
scroll to position [135, 0]
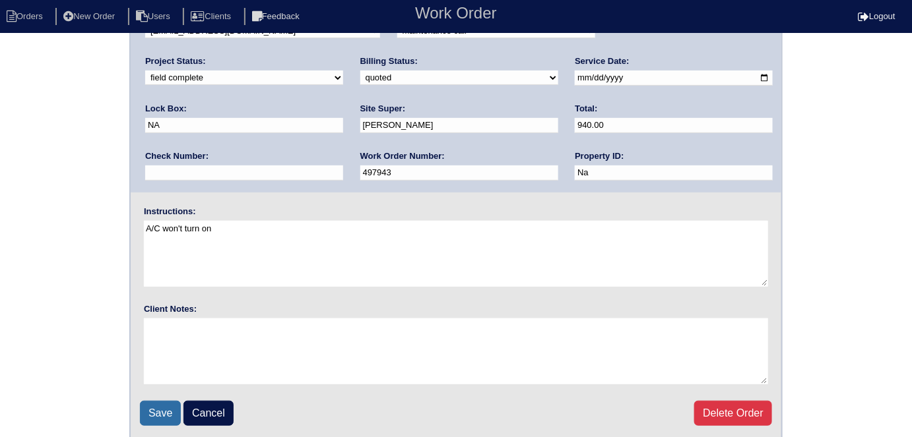
drag, startPoint x: 147, startPoint y: 411, endPoint x: 154, endPoint y: 389, distance: 23.6
click at [144, 411] on input "Save" at bounding box center [160, 413] width 41 height 25
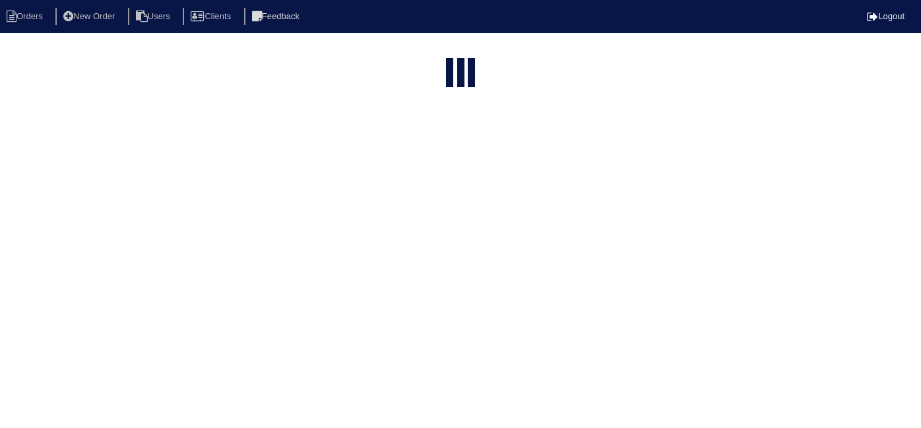
select select "15"
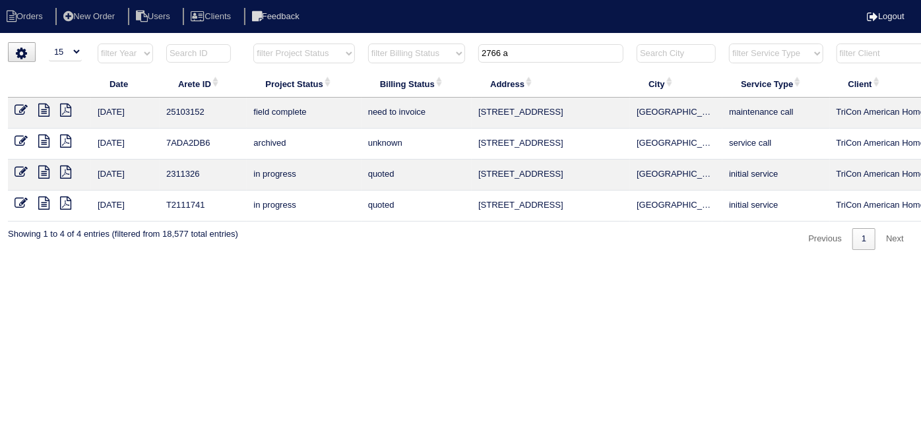
drag, startPoint x: 531, startPoint y: 53, endPoint x: 375, endPoint y: 45, distance: 156.0
click at [381, 54] on tr "filter Year -- Any Year -- 2025 2024 2023 2022 2021 2020 2019 filter Project St…" at bounding box center [580, 56] width 1144 height 27
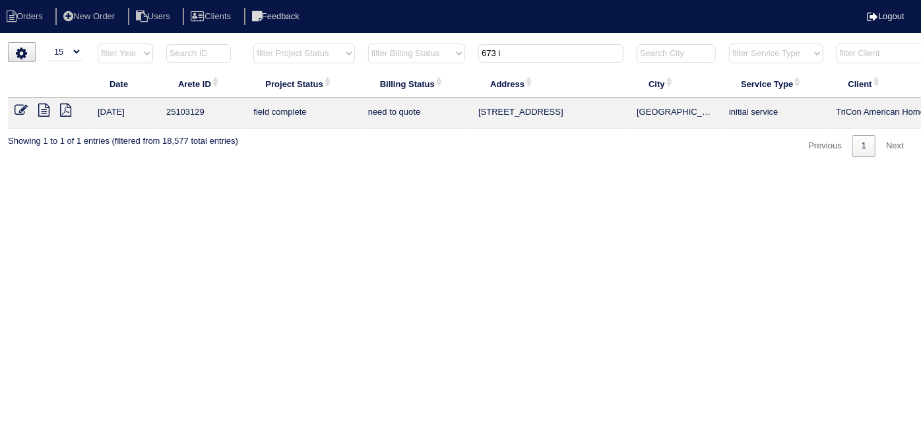
type input "673 i"
click at [48, 110] on icon at bounding box center [43, 110] width 11 height 13
click at [20, 113] on icon at bounding box center [21, 110] width 13 height 13
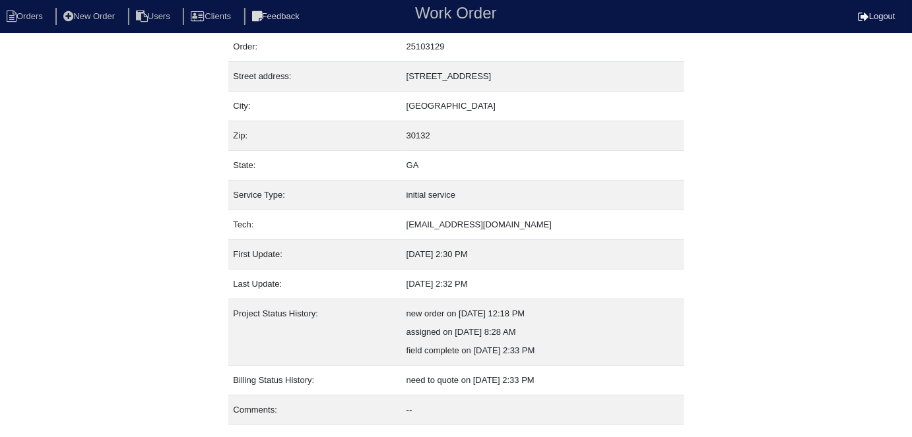
scroll to position [69, 0]
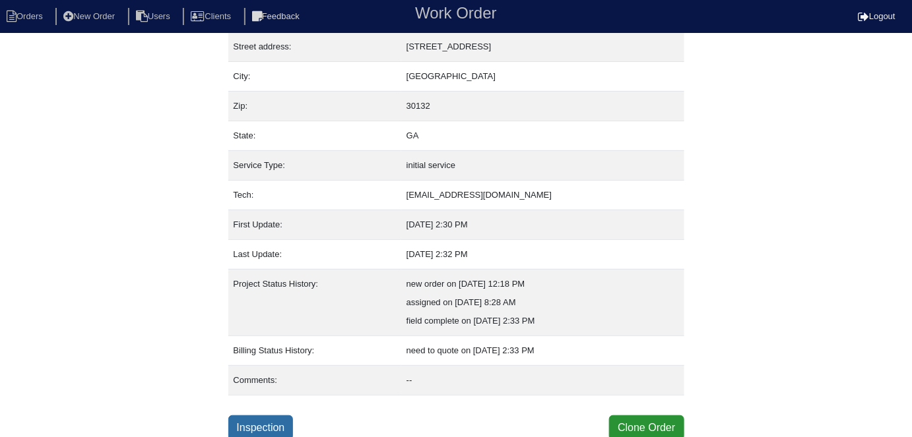
click at [268, 422] on link "Inspection" at bounding box center [260, 428] width 65 height 25
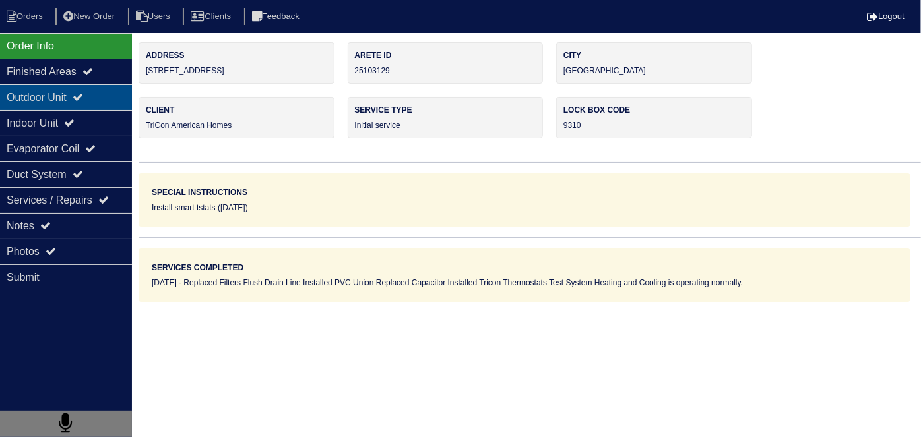
click at [55, 94] on div "Outdoor Unit" at bounding box center [66, 97] width 132 height 26
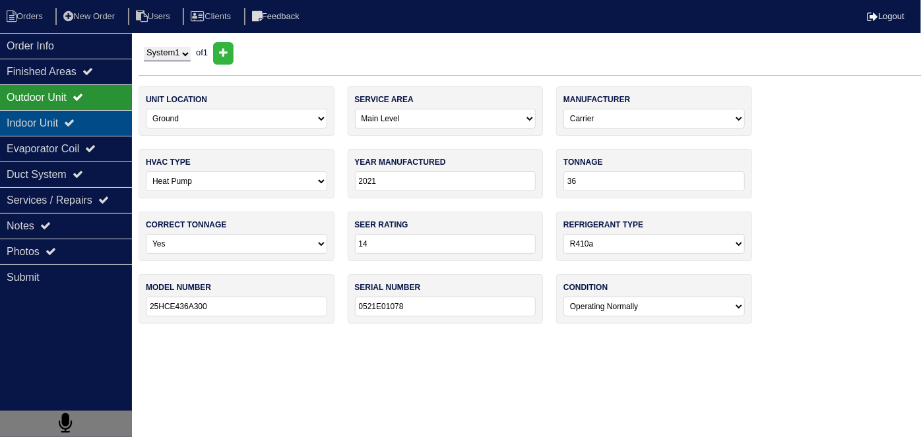
click at [55, 113] on div "Indoor Unit" at bounding box center [66, 123] width 132 height 26
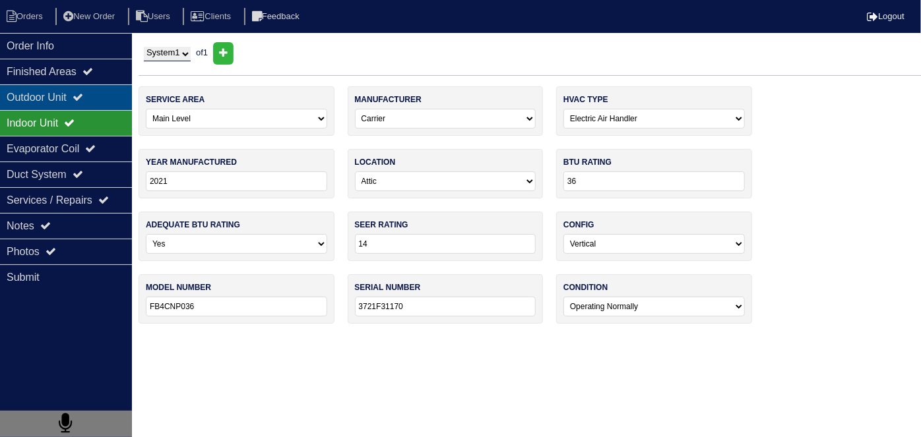
click at [53, 89] on div "Outdoor Unit" at bounding box center [66, 97] width 132 height 26
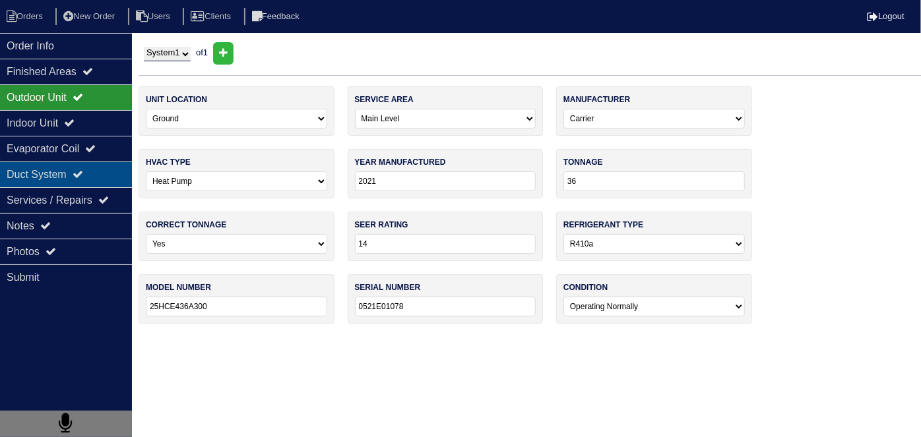
click at [95, 175] on div "Duct System" at bounding box center [66, 175] width 132 height 26
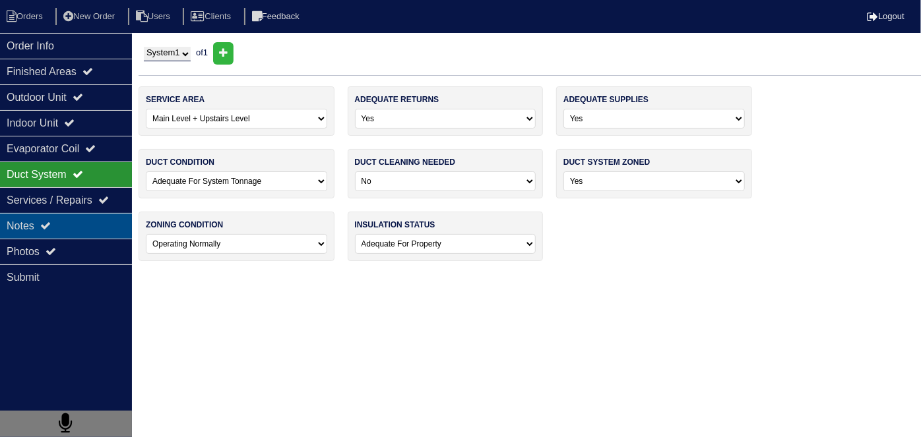
click at [84, 220] on div "Notes" at bounding box center [66, 226] width 132 height 26
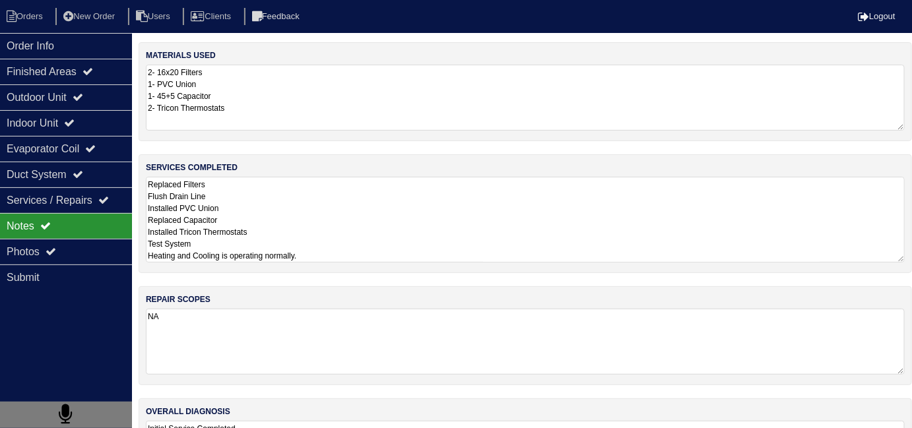
click at [270, 209] on textarea "Replaced Filters Flush Drain Line Installed PVC Union Replaced Capacitor Instal…" at bounding box center [525, 220] width 759 height 86
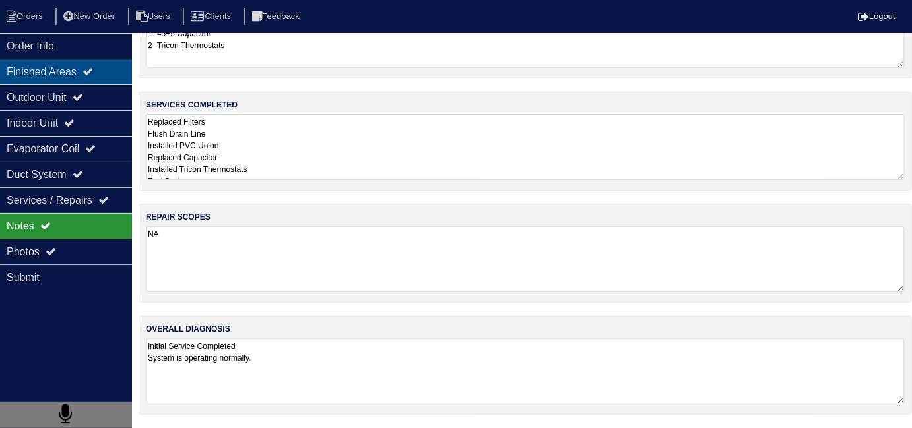
scroll to position [59, 0]
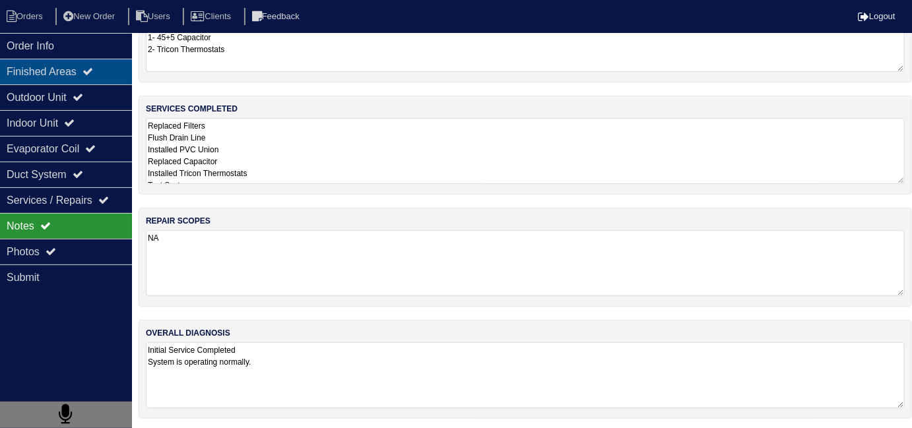
click at [82, 62] on div "Finished Areas" at bounding box center [66, 72] width 132 height 26
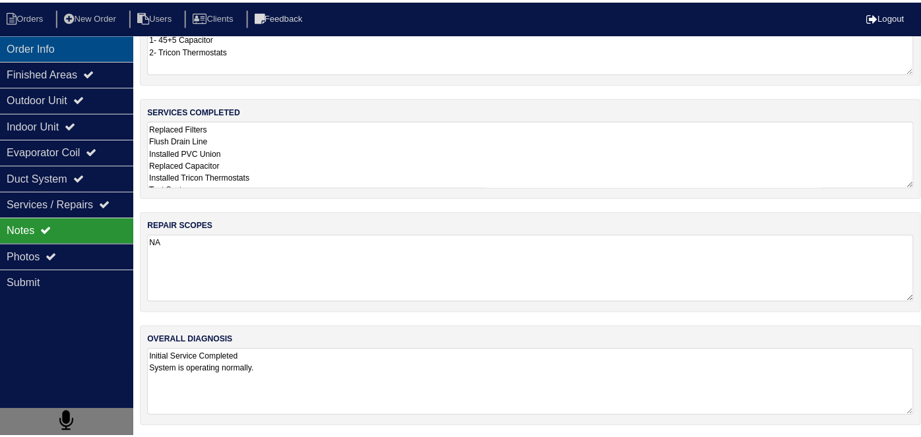
scroll to position [0, 0]
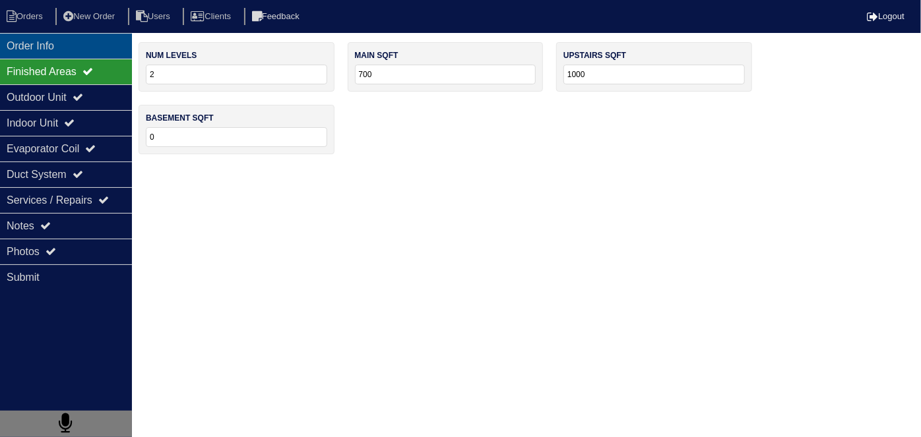
click at [82, 56] on div "Order Info" at bounding box center [66, 46] width 132 height 26
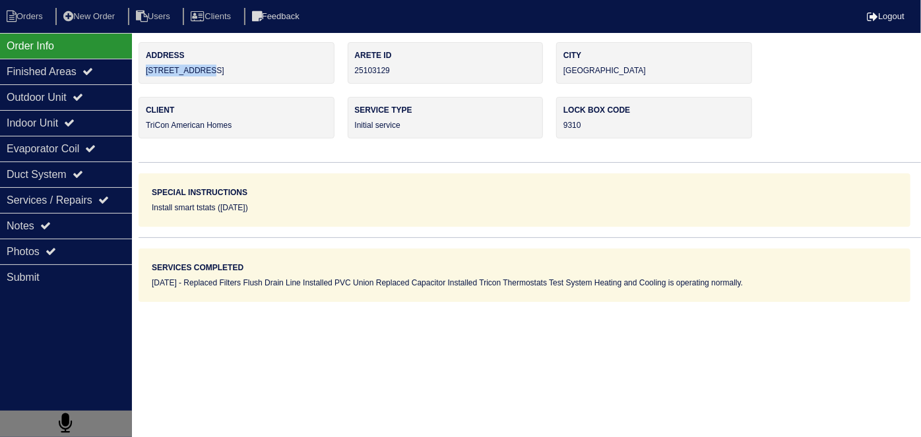
drag, startPoint x: 214, startPoint y: 79, endPoint x: 146, endPoint y: 76, distance: 68.0
click at [146, 76] on div "Address 673 Ireland Ln" at bounding box center [237, 63] width 196 height 42
copy div "673 Ireland Ln"
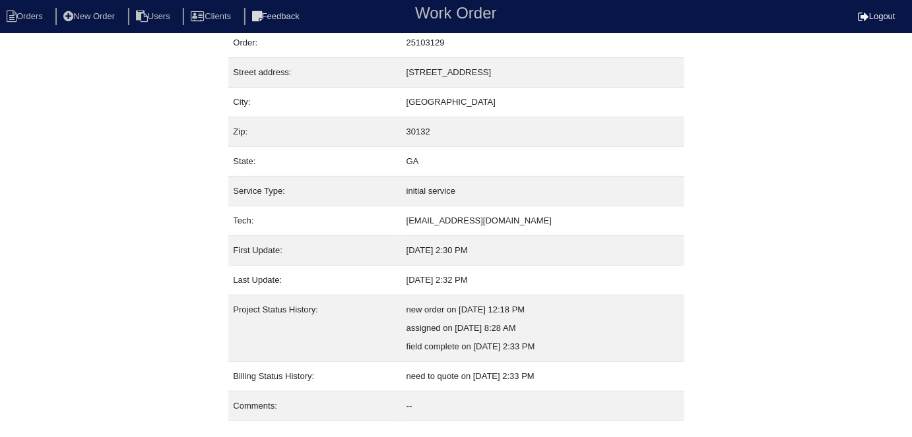
scroll to position [69, 0]
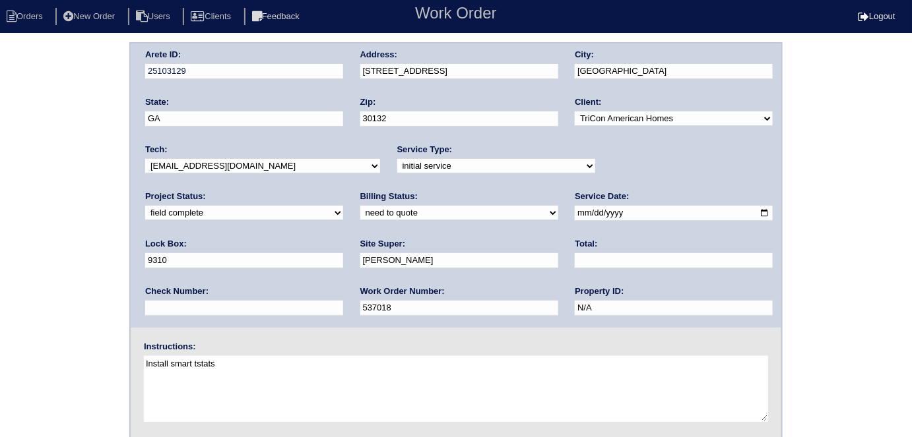
drag, startPoint x: 228, startPoint y: 210, endPoint x: 225, endPoint y: 218, distance: 9.2
click at [360, 210] on select "need to quote quoted need to invoice invoiced paid warranty purchase order need…" at bounding box center [459, 213] width 198 height 15
select select "quoted"
click at [360, 206] on select "need to quote quoted need to invoice invoiced paid warranty purchase order need…" at bounding box center [459, 213] width 198 height 15
click at [575, 269] on div "Total:" at bounding box center [674, 256] width 198 height 37
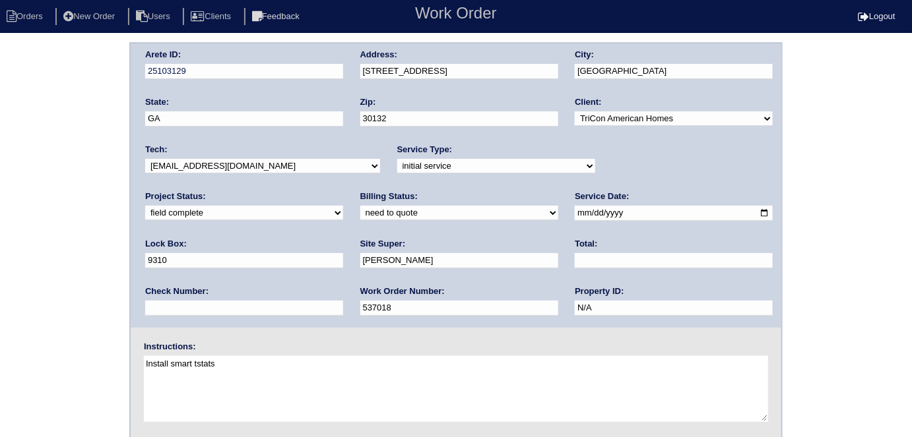
click at [575, 266] on input "text" at bounding box center [674, 260] width 198 height 15
type input "635.00"
click at [360, 253] on input "[PERSON_NAME]" at bounding box center [459, 260] width 198 height 15
click at [92, 245] on div "Arete ID: 25103129 Address: [STREET_ADDRESS] City: [GEOGRAPHIC_DATA] State: [GE…" at bounding box center [456, 309] width 912 height 534
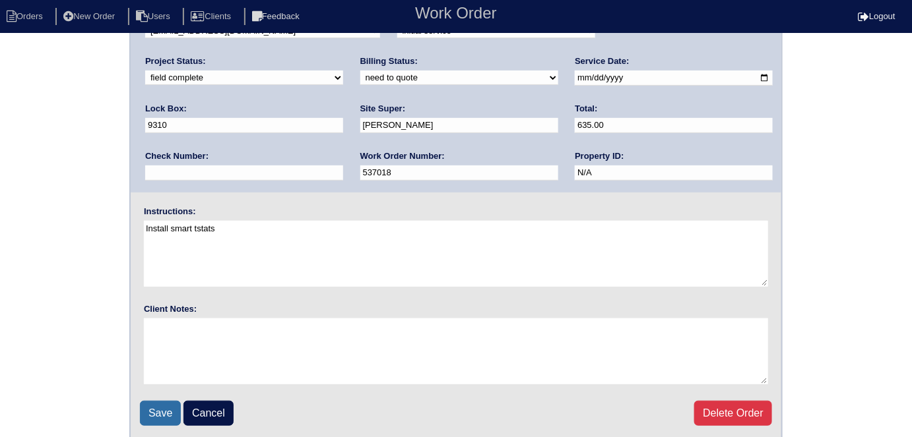
click at [162, 406] on input "Save" at bounding box center [160, 413] width 41 height 25
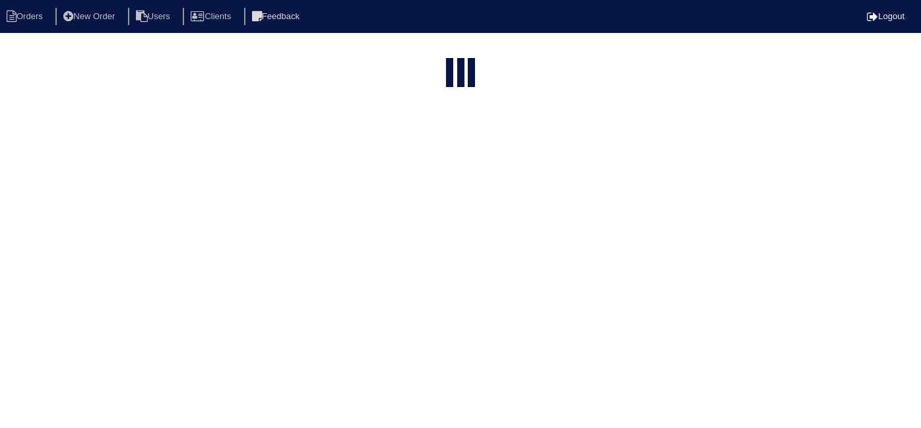
select select "15"
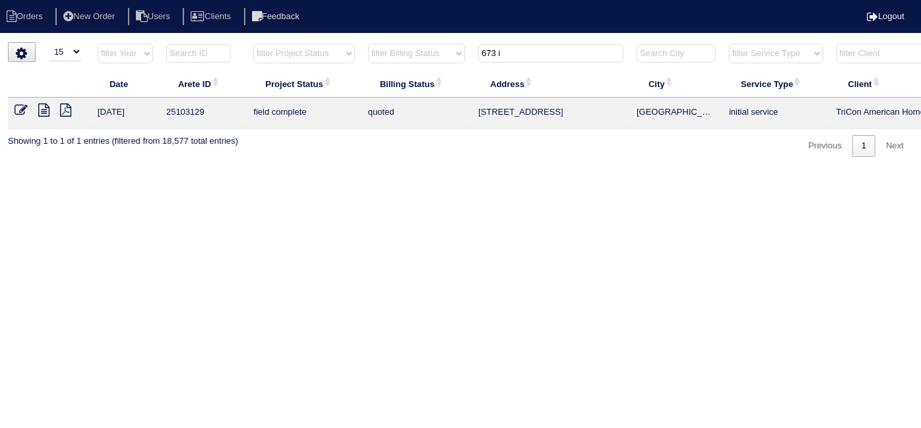
drag, startPoint x: 511, startPoint y: 55, endPoint x: 352, endPoint y: 17, distance: 163.6
click at [432, 42] on div "▼ 10 15 25 50 200 500 Search: Date Arete ID Project Status Billing Status Addre…" at bounding box center [460, 99] width 905 height 115
type input "338 l"
click at [44, 104] on icon at bounding box center [43, 110] width 11 height 13
click at [20, 112] on icon at bounding box center [21, 110] width 13 height 13
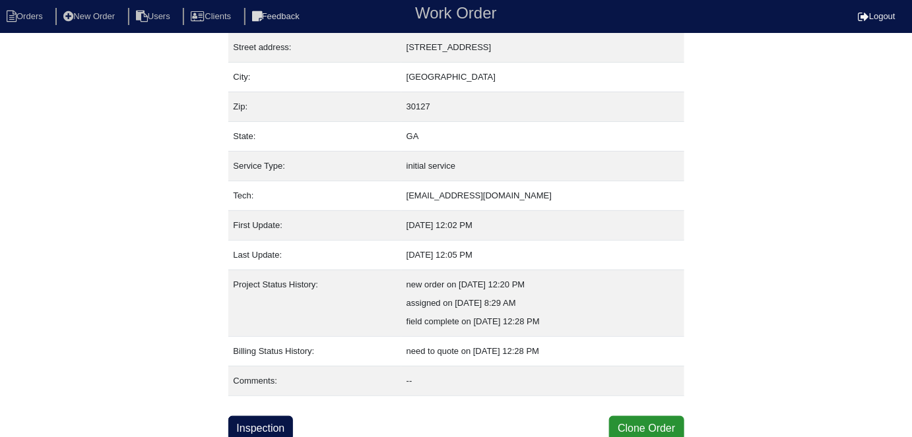
scroll to position [69, 0]
click at [242, 416] on link "Inspection" at bounding box center [260, 428] width 65 height 25
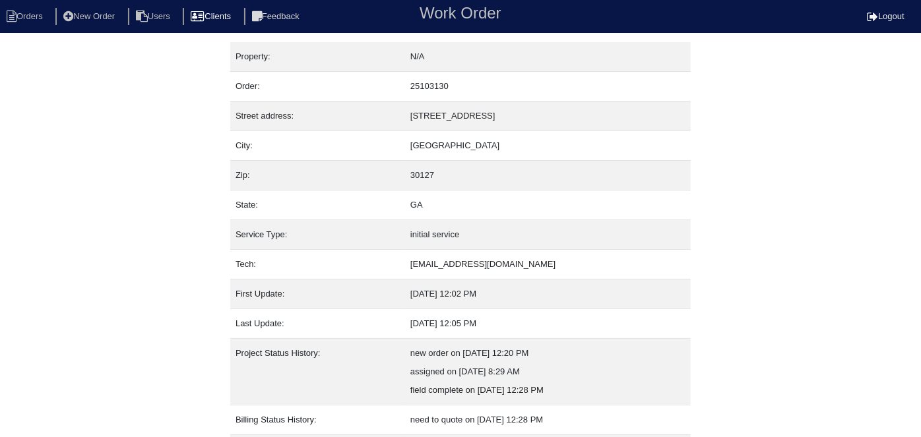
select select "0"
select select "Rheem"
select select "0"
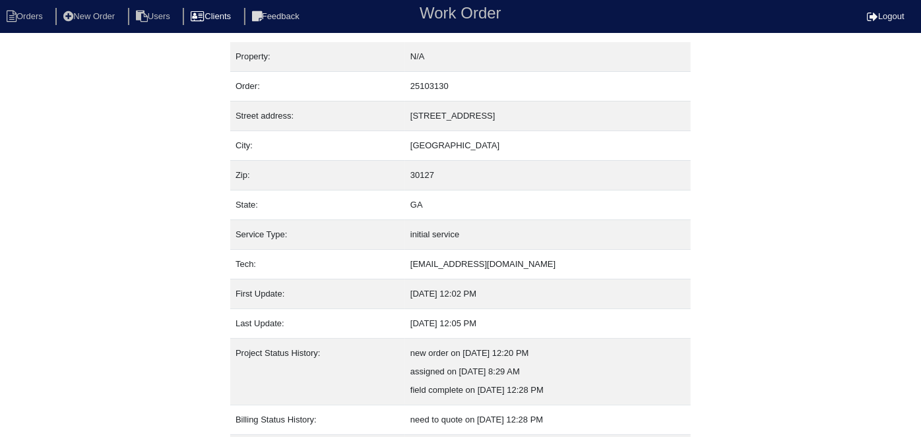
select select "1"
select select "0"
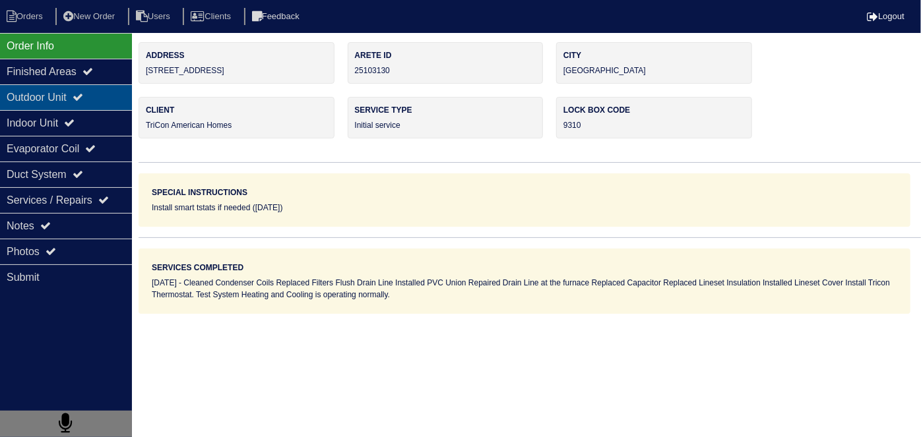
click at [73, 84] on div "Outdoor Unit" at bounding box center [66, 97] width 132 height 26
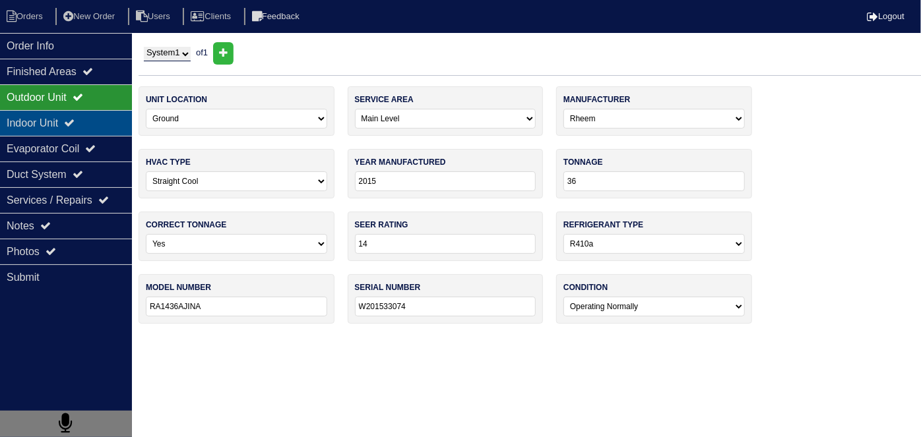
click at [69, 127] on div "Indoor Unit" at bounding box center [66, 123] width 132 height 26
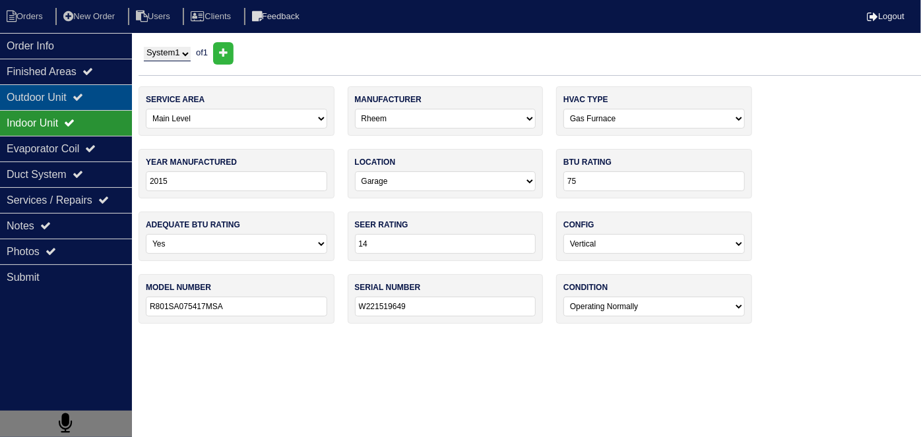
click at [61, 99] on div "Outdoor Unit" at bounding box center [66, 97] width 132 height 26
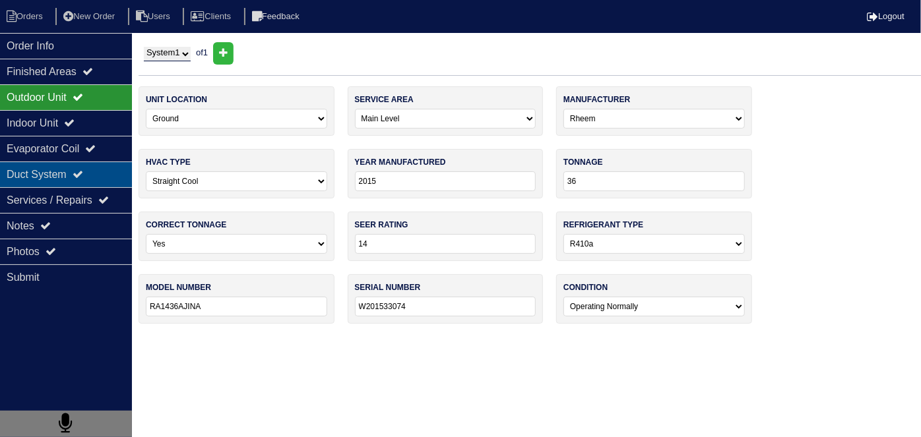
click at [110, 185] on div "Duct System" at bounding box center [66, 175] width 132 height 26
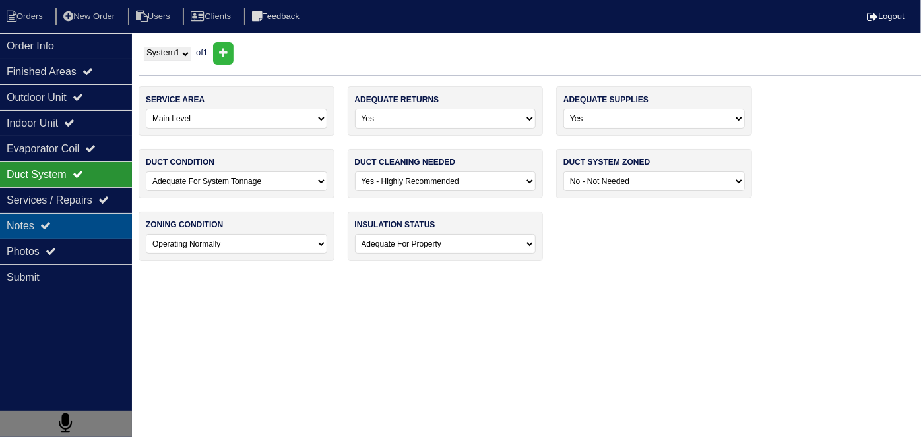
click at [99, 217] on div "Notes" at bounding box center [66, 226] width 132 height 26
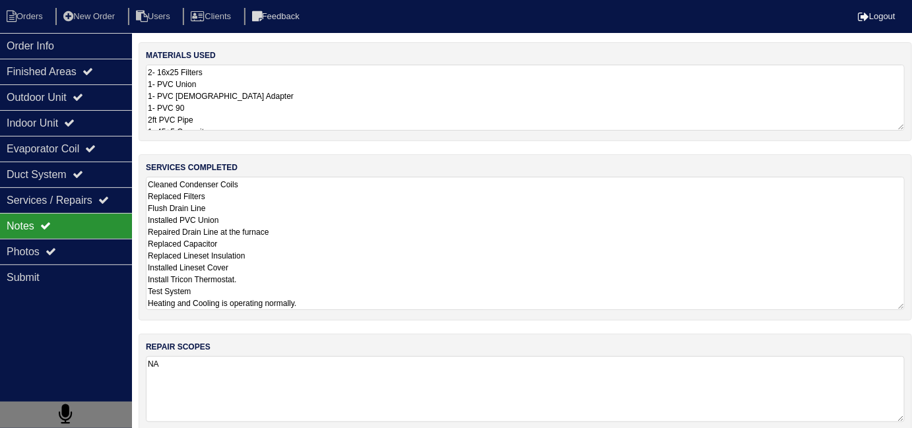
click at [392, 222] on textarea "Cleaned Condenser Coils Replaced Filters Flush Drain Line Installed PVC Union R…" at bounding box center [525, 243] width 759 height 133
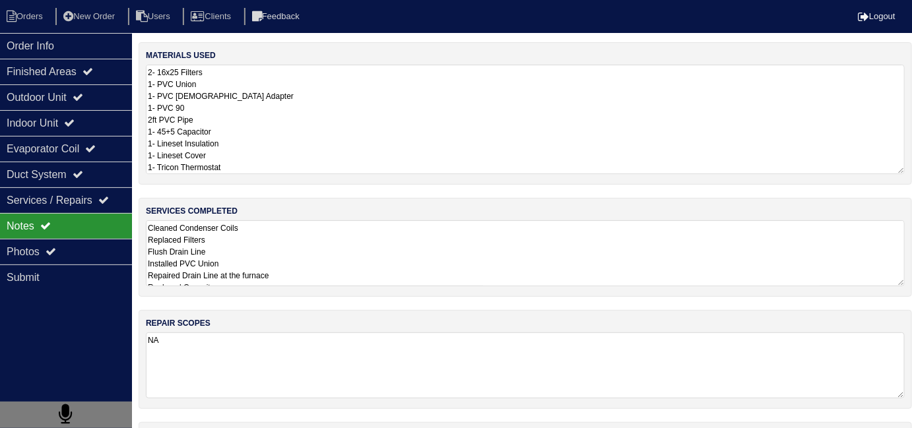
click at [401, 88] on textarea "2- 16x25 Filters 1- PVC Union 1- PVC Male Adapter 1- PVC 90 2ft PVC Pipe 1- 45+…" at bounding box center [525, 120] width 759 height 110
click at [455, 262] on textarea "Cleaned Condenser Coils Replaced Filters Flush Drain Line Installed PVC Union R…" at bounding box center [525, 253] width 759 height 66
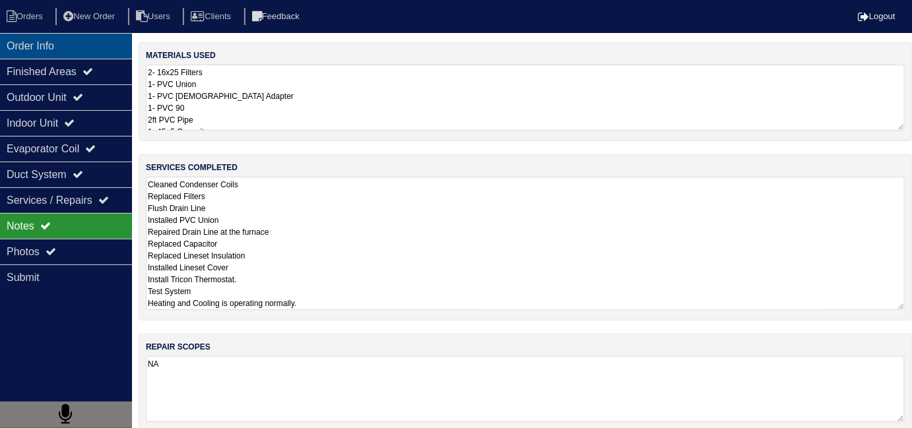
click at [123, 46] on div "Order Info" at bounding box center [66, 46] width 132 height 26
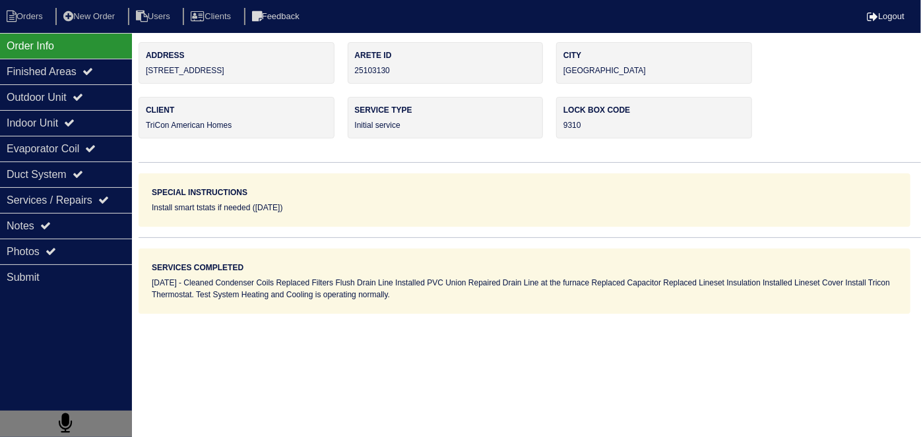
drag, startPoint x: 245, startPoint y: 65, endPoint x: 142, endPoint y: 79, distance: 104.5
click at [142, 79] on div "Address 338 Legacy Park Ln" at bounding box center [237, 63] width 196 height 42
copy div "[STREET_ADDRESS]"
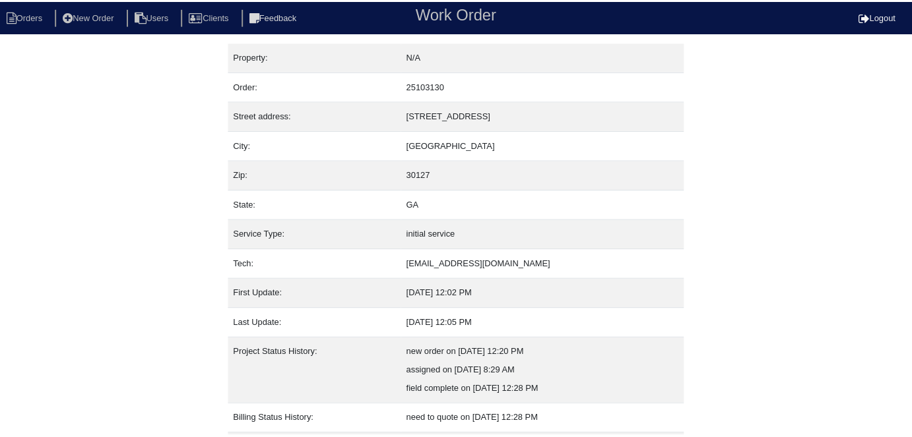
scroll to position [69, 0]
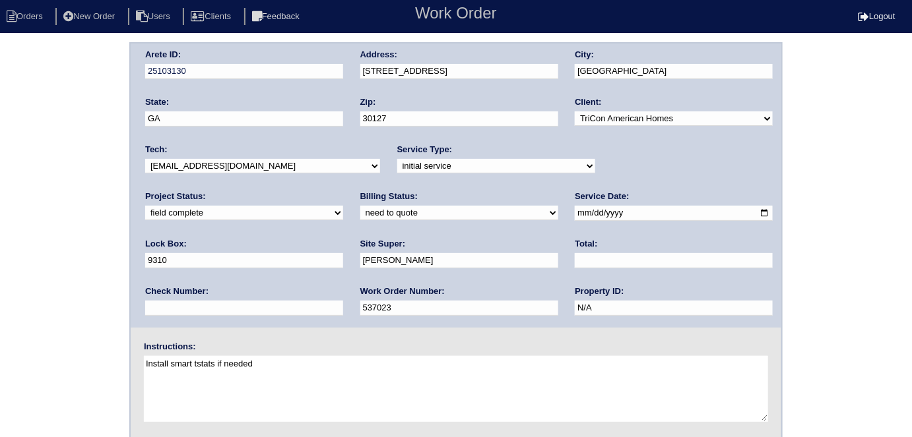
click at [360, 209] on select "need to quote quoted need to invoice invoiced paid warranty purchase order need…" at bounding box center [459, 213] width 198 height 15
select select "quoted"
click at [360, 206] on select "need to quote quoted need to invoice invoiced paid warranty purchase order need…" at bounding box center [459, 213] width 198 height 15
click at [575, 259] on input "text" at bounding box center [674, 260] width 198 height 15
type input "950.00"
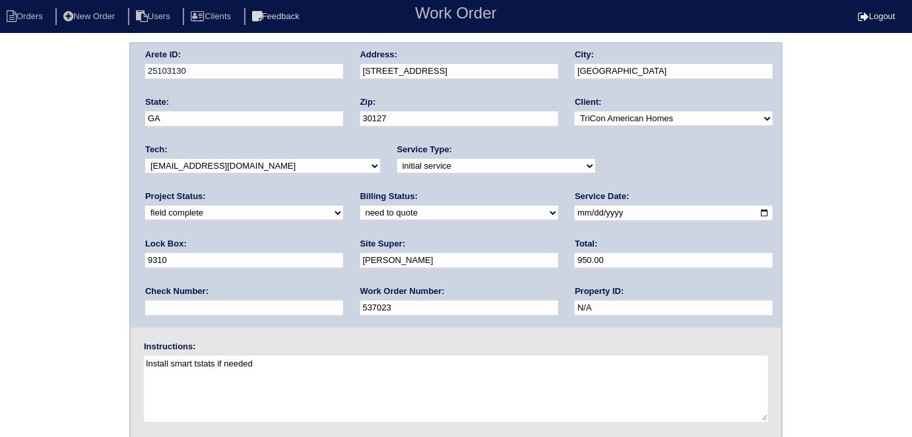
click at [11, 236] on div "Arete ID: 25103130 Address: [STREET_ADDRESS] City: [GEOGRAPHIC_DATA] State: [GE…" at bounding box center [456, 309] width 912 height 534
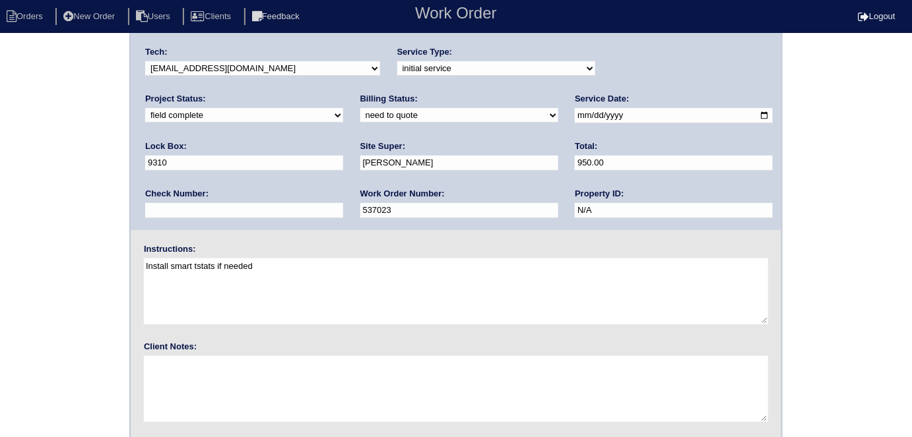
scroll to position [135, 0]
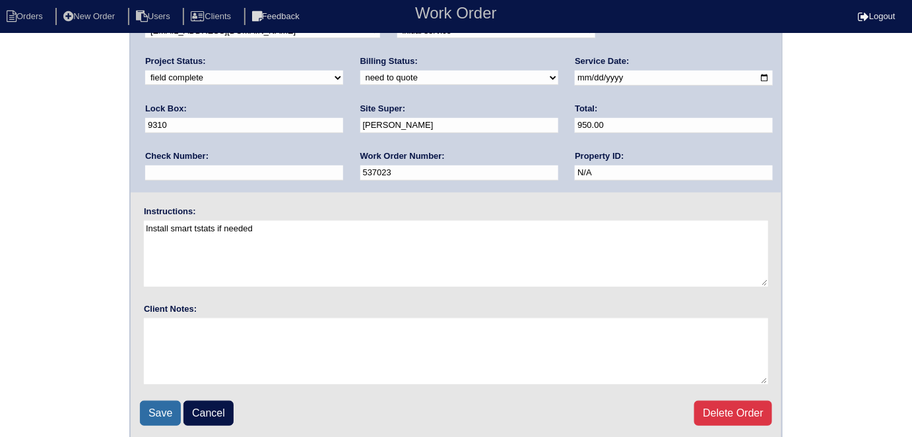
click at [152, 410] on input "Save" at bounding box center [160, 413] width 41 height 25
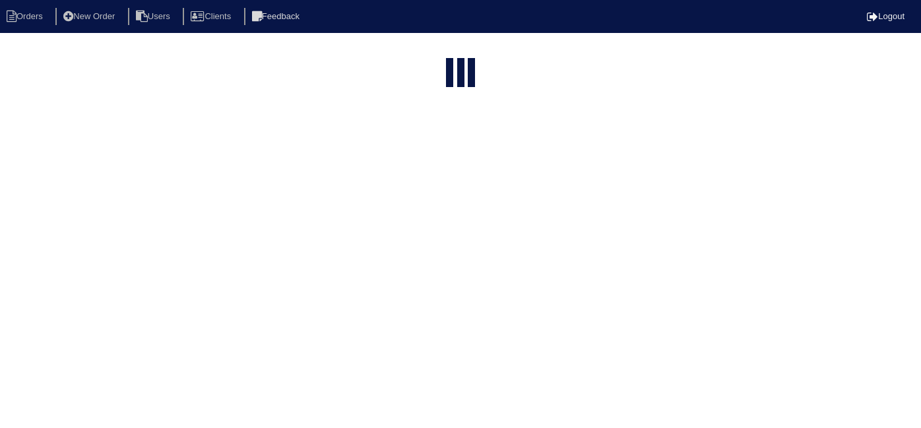
select select "15"
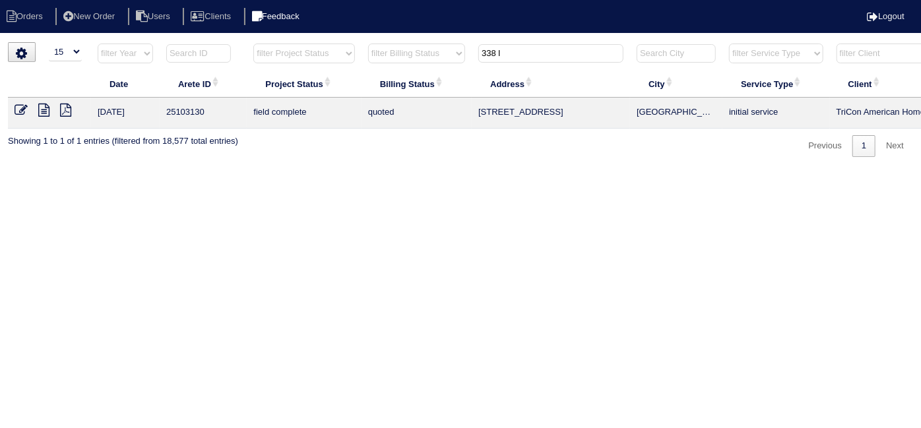
drag, startPoint x: 530, startPoint y: 57, endPoint x: 325, endPoint y: 24, distance: 207.1
click at [339, 42] on body "Orders New Order Users Clients Feedback Logout Orders New Order Users Clients M…" at bounding box center [460, 99] width 921 height 115
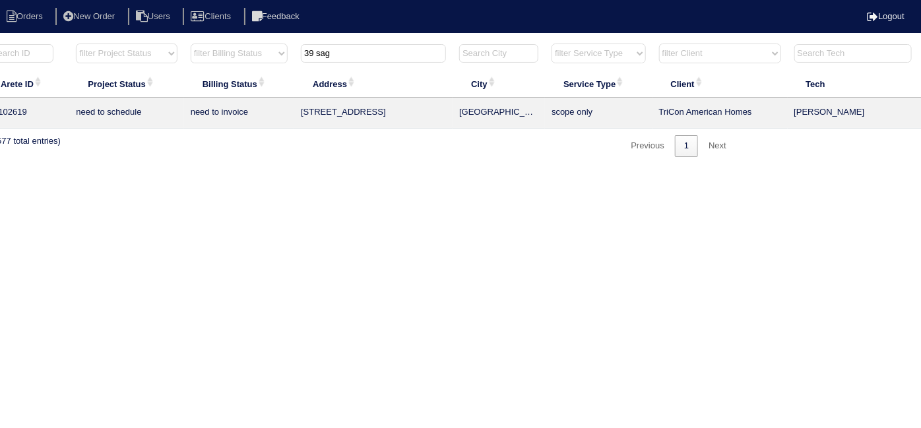
scroll to position [0, 230]
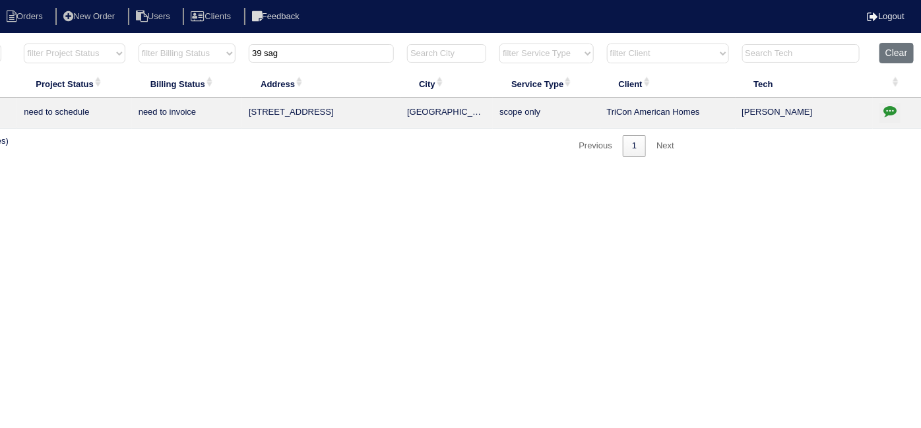
type input "39 sag"
click at [888, 117] on button "button" at bounding box center [890, 113] width 21 height 20
type textarea "[DATE] - Replacement / Replace Zoning approved - Sent to [PERSON_NAME], [PERSON…"
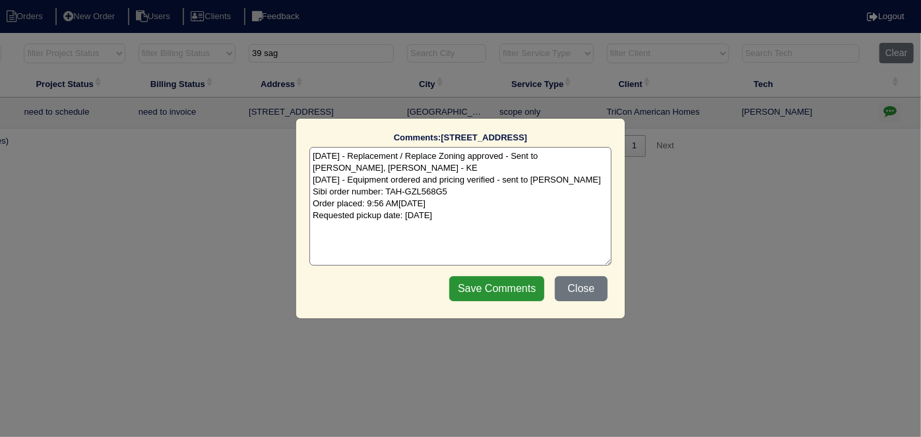
click at [542, 207] on textarea "[DATE] - Replacement / Replace Zoning approved - Sent to [PERSON_NAME], [PERSON…" at bounding box center [460, 206] width 302 height 119
click at [587, 284] on button "Close" at bounding box center [581, 288] width 53 height 25
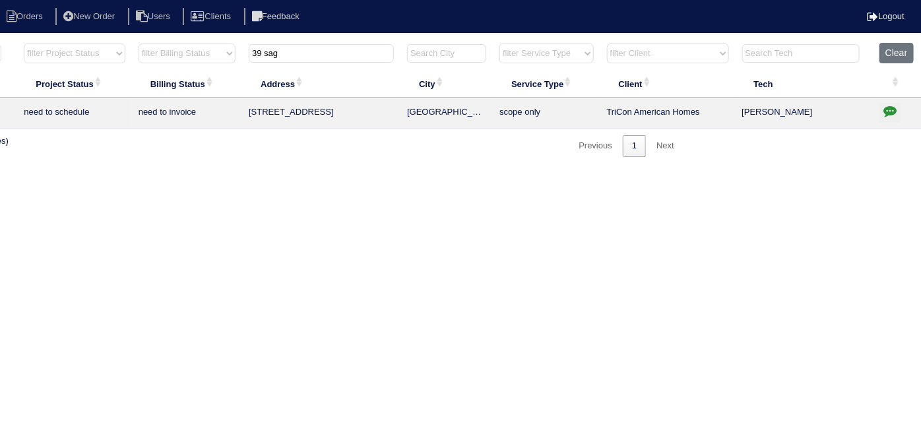
drag, startPoint x: 299, startPoint y: 57, endPoint x: 148, endPoint y: 26, distance: 153.7
click at [148, 42] on body "Orders New Order Users Clients Feedback Logout Orders New Order Users Clients M…" at bounding box center [230, 99] width 921 height 115
drag, startPoint x: 312, startPoint y: 51, endPoint x: 90, endPoint y: 7, distance: 226.7
click at [90, 42] on body "Orders New Order Users Clients Feedback Logout Orders New Order Users Clients M…" at bounding box center [230, 99] width 921 height 115
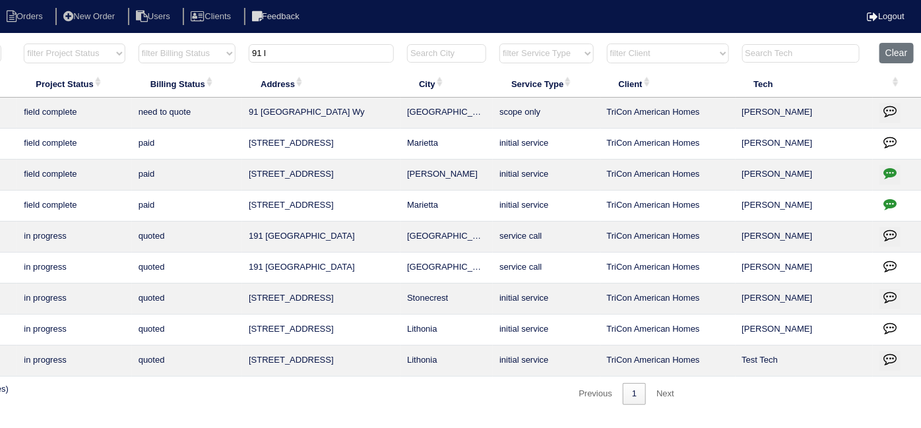
scroll to position [0, 0]
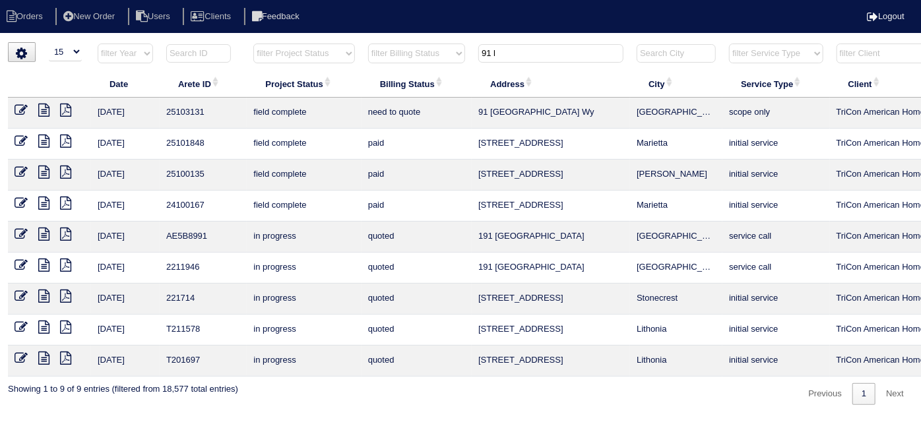
type input "91 l"
click at [48, 108] on icon at bounding box center [43, 110] width 11 height 13
click at [17, 111] on icon at bounding box center [21, 110] width 13 height 13
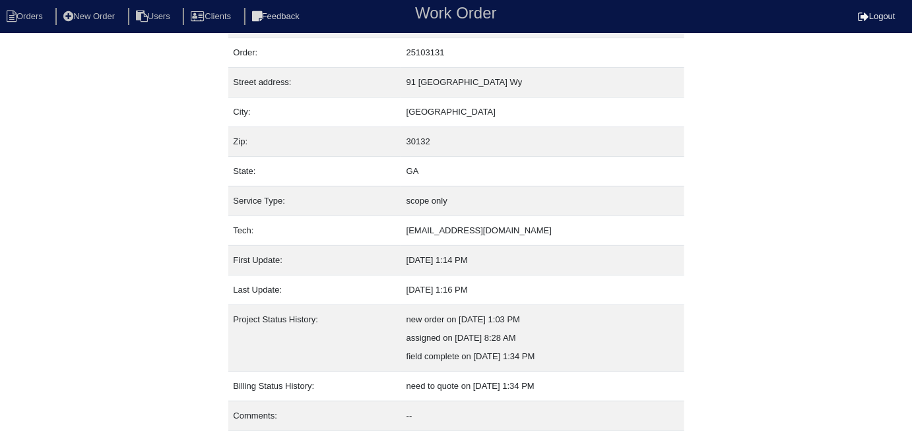
scroll to position [69, 0]
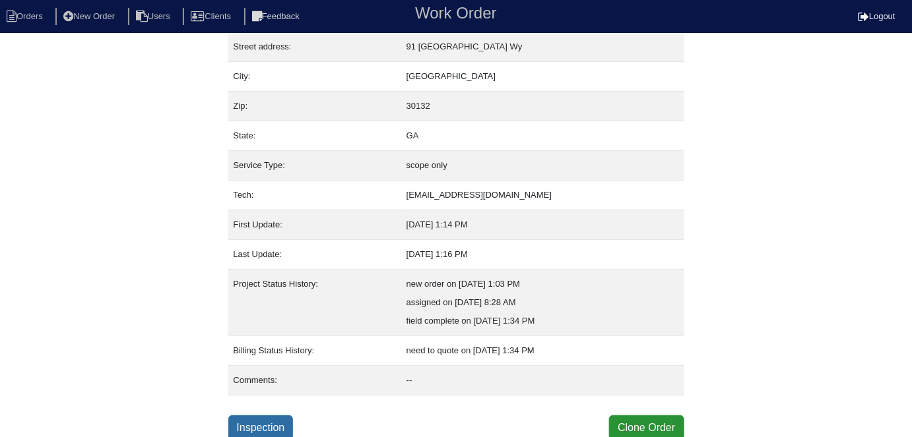
click at [282, 427] on link "Inspection" at bounding box center [260, 428] width 65 height 25
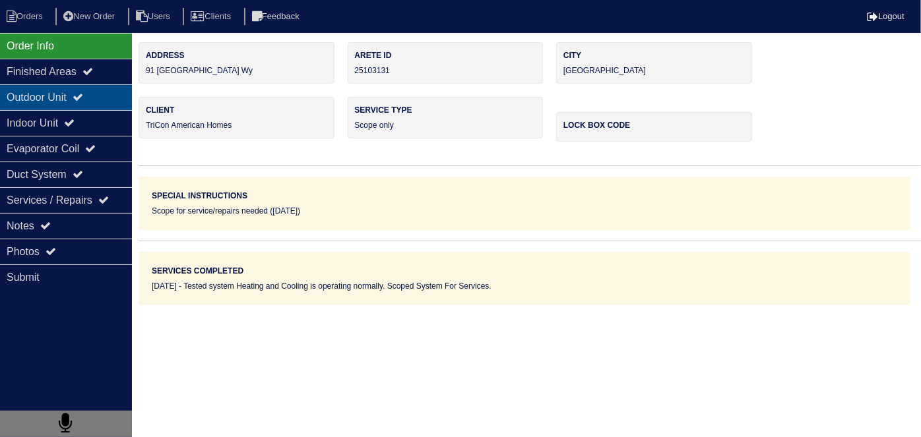
click at [94, 92] on div "Outdoor Unit" at bounding box center [66, 97] width 132 height 26
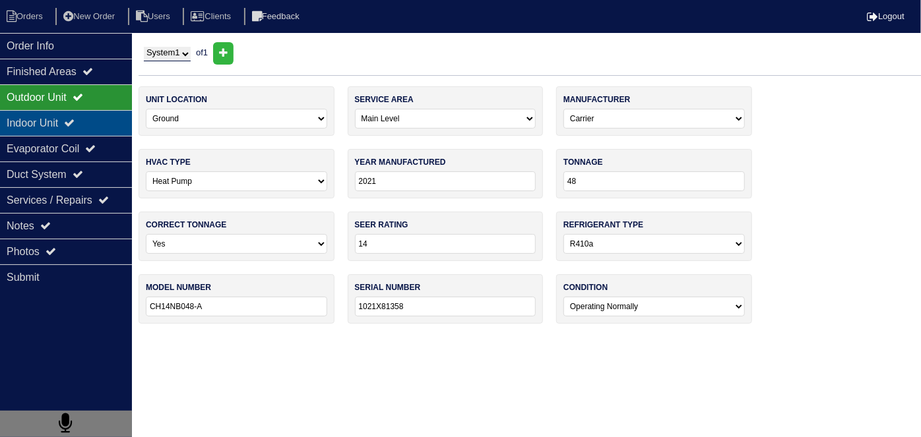
click at [90, 112] on div "Indoor Unit" at bounding box center [66, 123] width 132 height 26
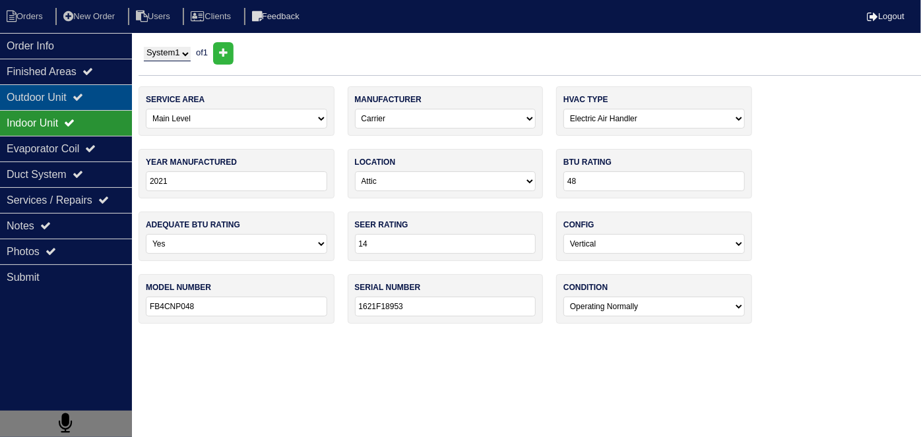
click at [81, 93] on div "Outdoor Unit" at bounding box center [66, 97] width 132 height 26
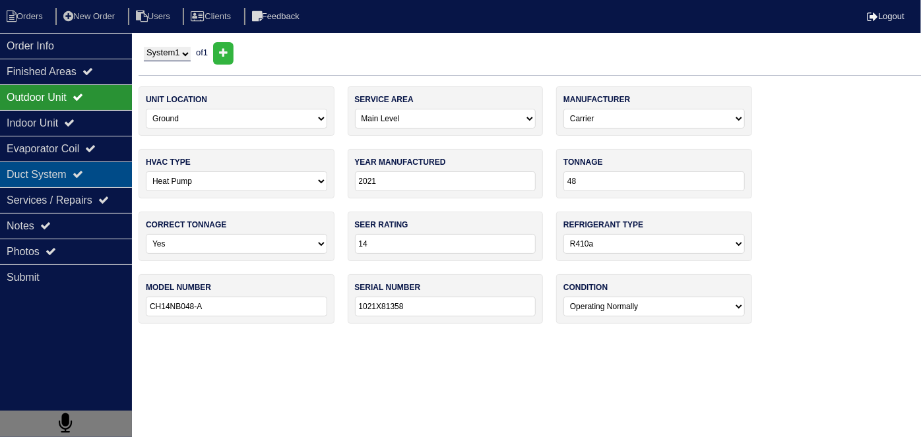
click at [22, 178] on div "Duct System" at bounding box center [66, 175] width 132 height 26
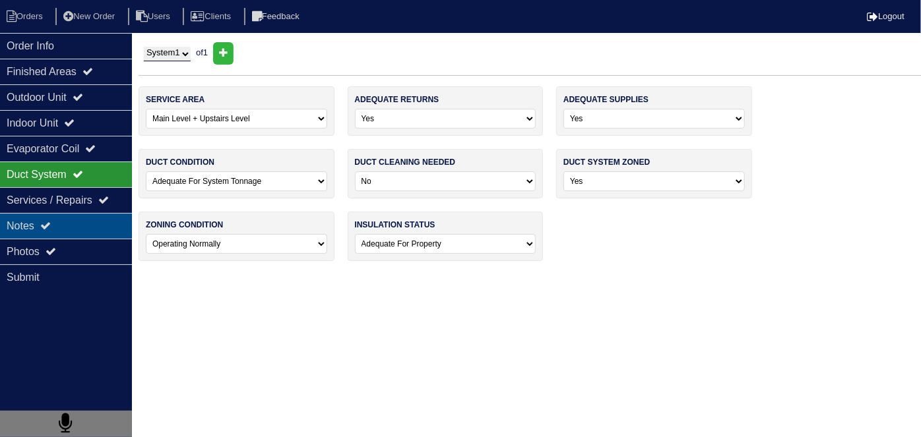
click at [40, 230] on div "Notes" at bounding box center [66, 226] width 132 height 26
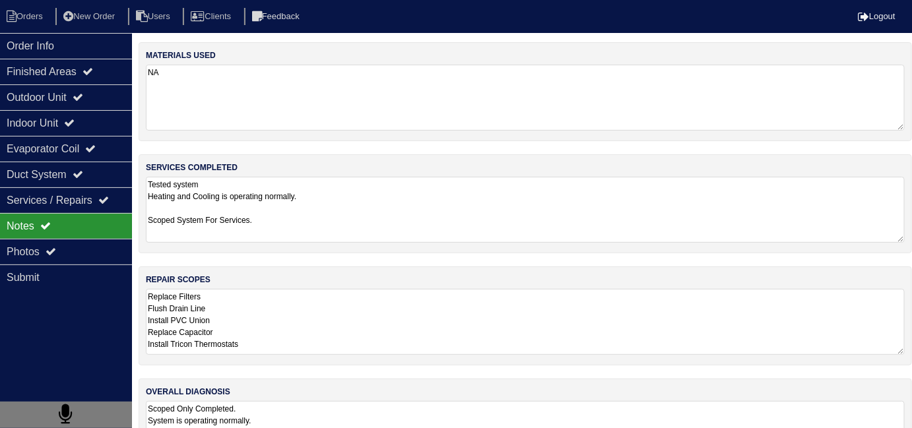
click at [459, 297] on textarea "Replace Filters Flush Drain Line Install PVC Union Replace Capacitor Install Tr…" at bounding box center [525, 322] width 759 height 66
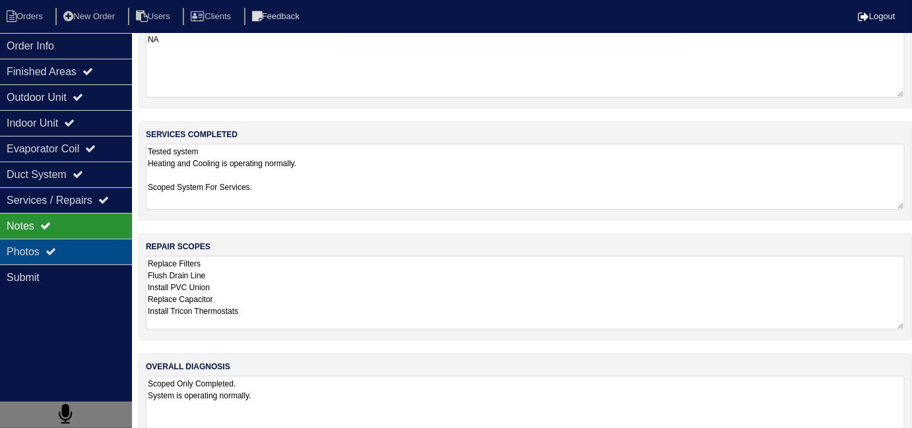
click at [56, 248] on icon at bounding box center [51, 251] width 11 height 11
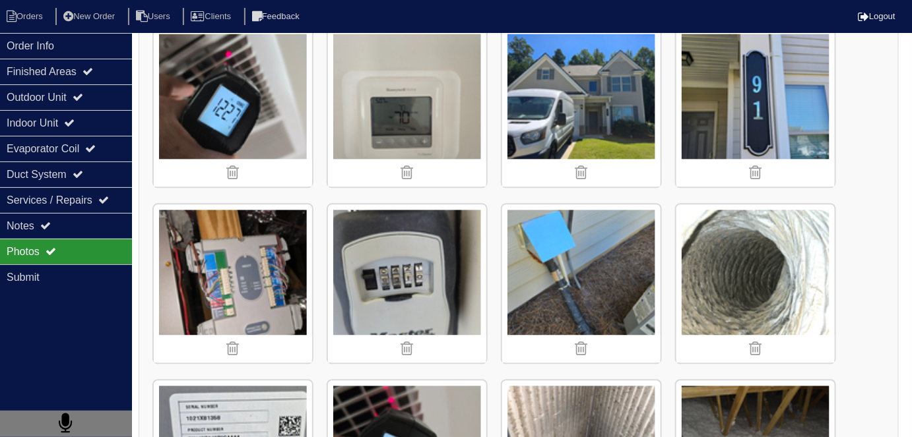
scroll to position [920, 0]
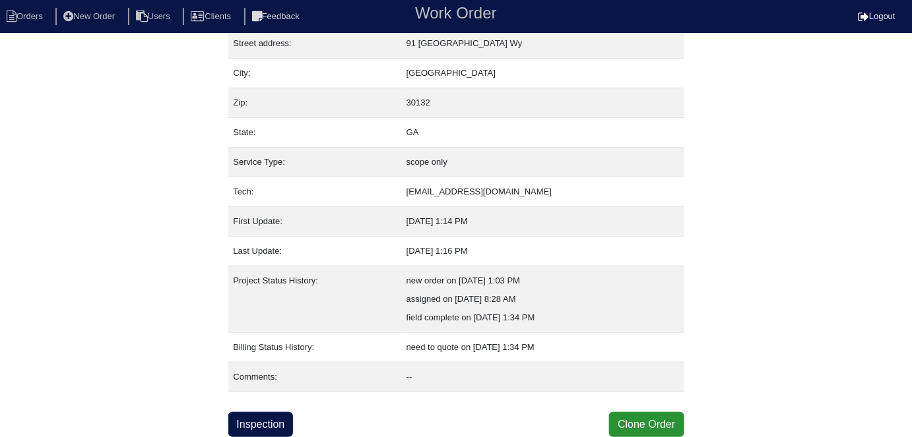
scroll to position [69, 0]
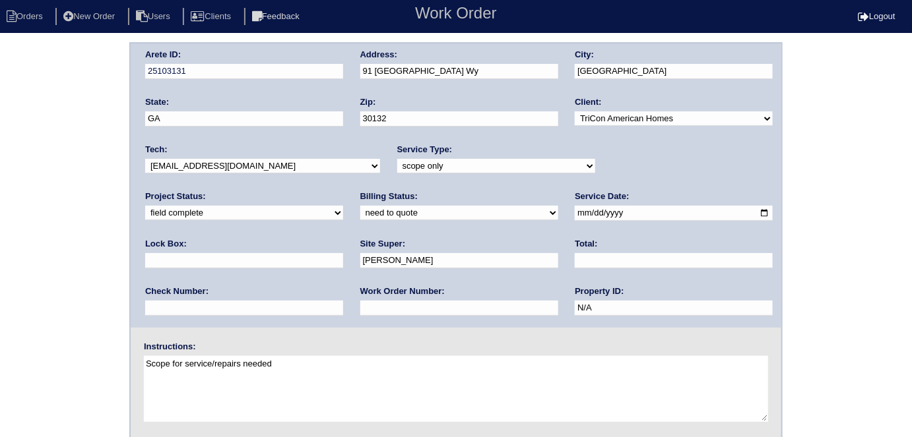
click at [360, 224] on div "Billing Status: need to quote quoted need to invoice invoiced paid warranty pur…" at bounding box center [459, 209] width 198 height 36
click at [360, 215] on select "need to quote quoted need to invoice invoiced paid warranty purchase order need…" at bounding box center [459, 213] width 198 height 15
select select "quoted"
click at [360, 206] on select "need to quote quoted need to invoice invoiced paid warranty purchase order need…" at bounding box center [459, 213] width 198 height 15
drag, startPoint x: 238, startPoint y: 311, endPoint x: 236, endPoint y: 302, distance: 9.4
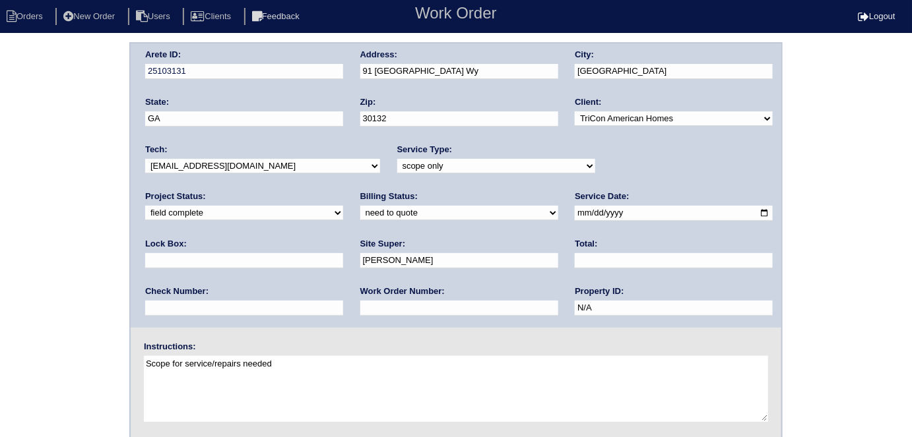
click at [360, 311] on input "text" at bounding box center [459, 308] width 198 height 15
type input "requested"
click at [575, 260] on input "text" at bounding box center [674, 260] width 198 height 15
type input "635.00"
click at [0, 243] on div "Arete ID: 25103131 Address: 91 Limerick Wy City: Dallas State: GA Zip: 30132 Cl…" at bounding box center [456, 309] width 912 height 534
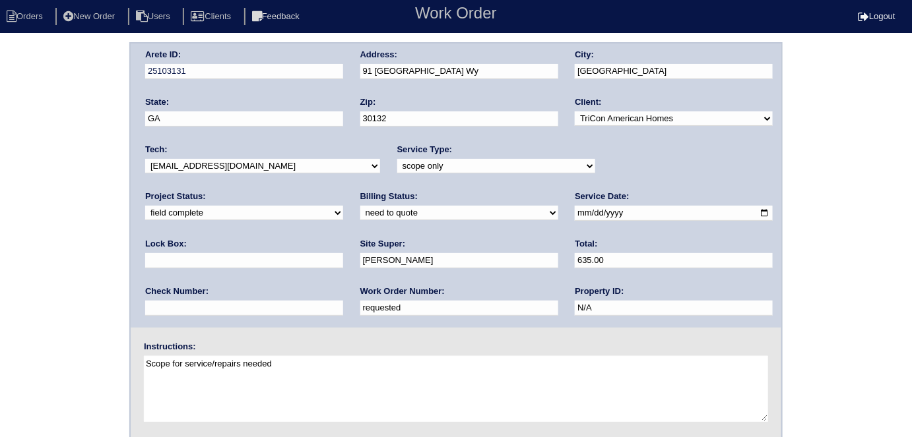
drag, startPoint x: 492, startPoint y: 71, endPoint x: 362, endPoint y: 76, distance: 130.7
click at [362, 76] on input "91 [GEOGRAPHIC_DATA] Wy" at bounding box center [459, 71] width 198 height 15
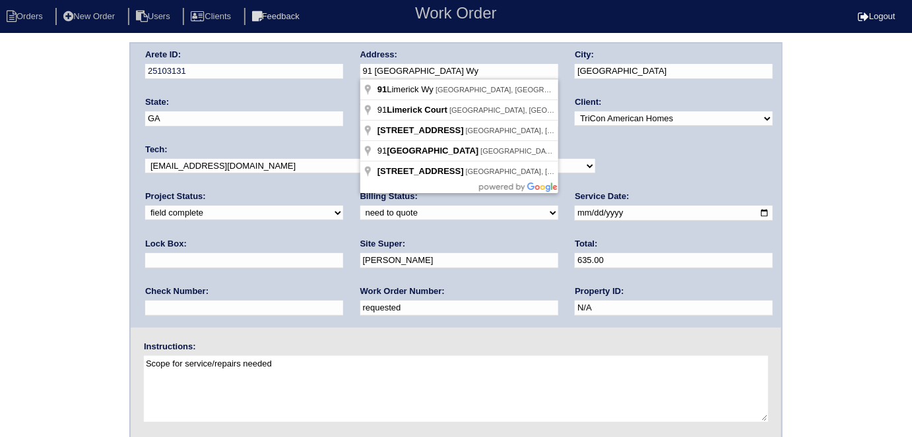
click at [11, 273] on div "Arete ID: 25103131 Address: 91 Limerick Wy City: Dallas State: GA Zip: 30132 Cl…" at bounding box center [456, 309] width 912 height 534
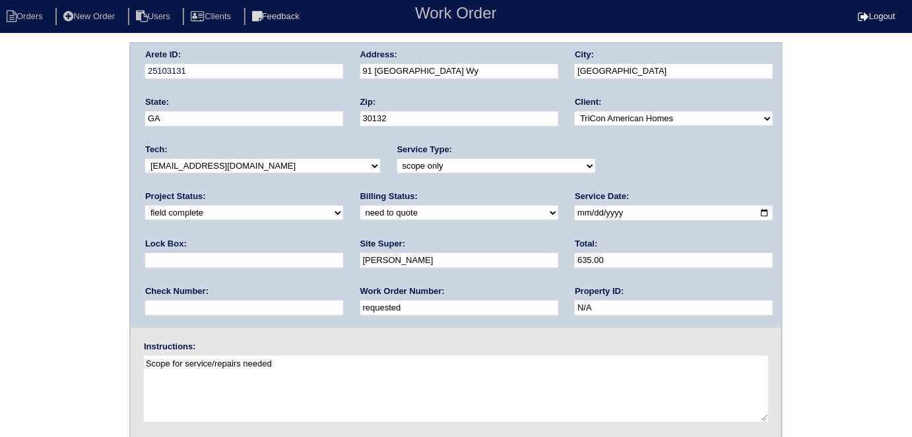
click at [77, 196] on div "Arete ID: 25103131 Address: 91 Limerick Wy City: Dallas State: GA Zip: 30132 Cl…" at bounding box center [456, 309] width 912 height 534
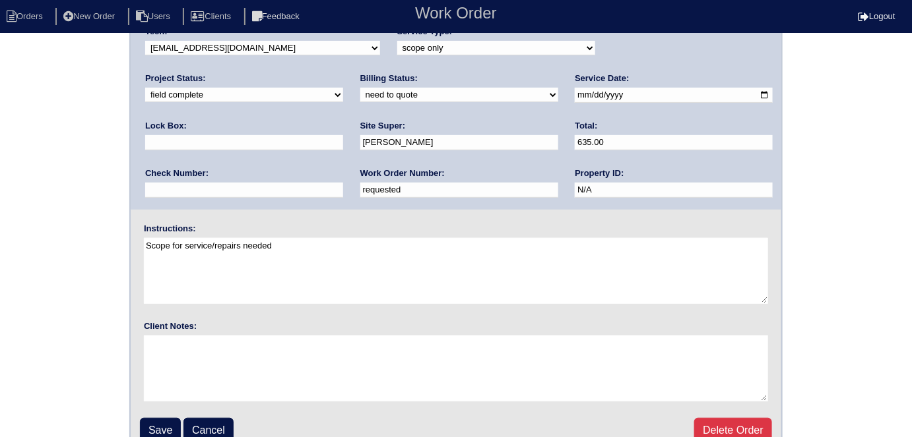
scroll to position [135, 0]
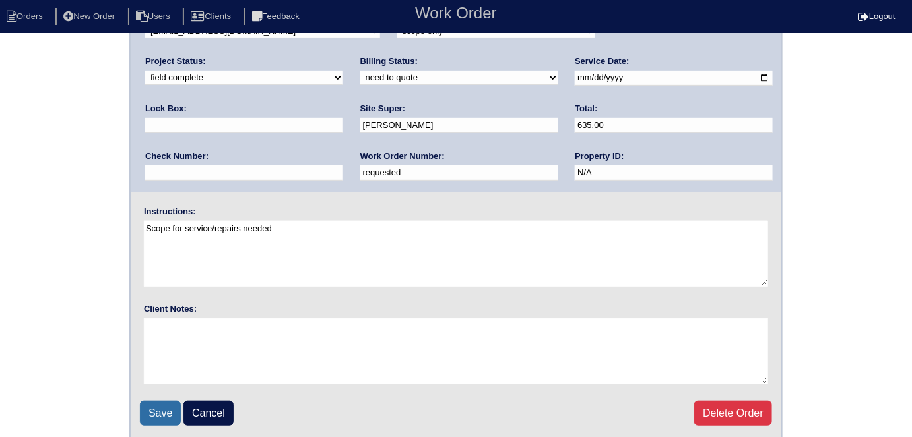
click at [150, 401] on input "Save" at bounding box center [160, 413] width 41 height 25
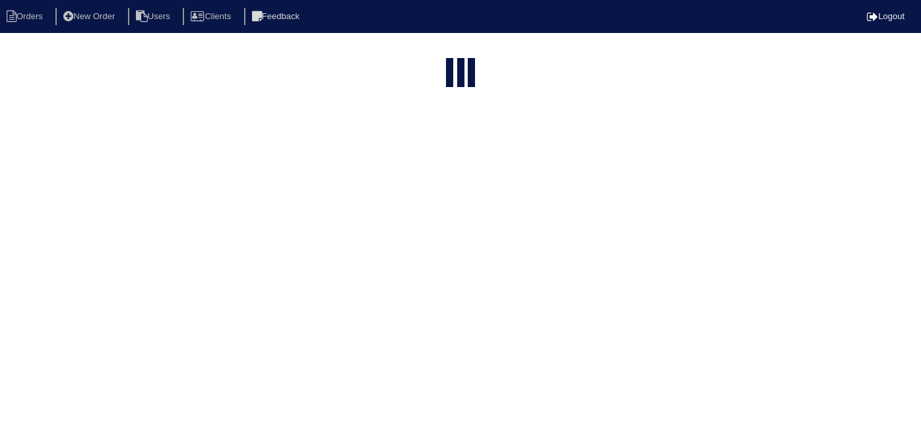
select select "15"
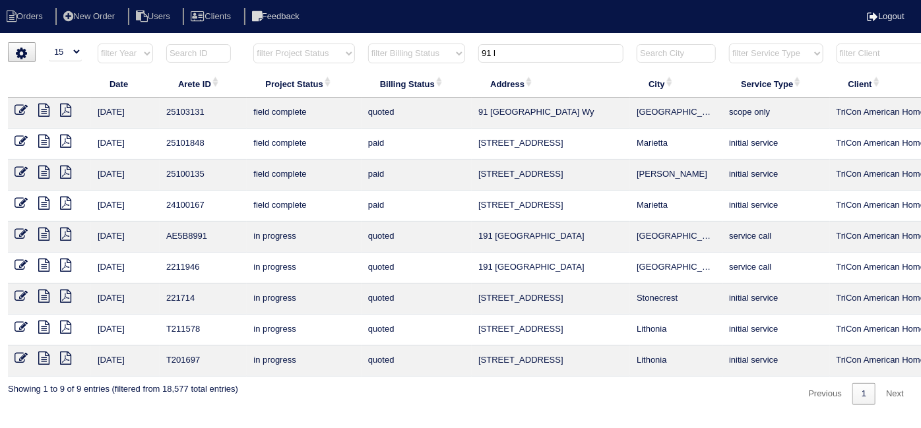
drag, startPoint x: 538, startPoint y: 46, endPoint x: 327, endPoint y: 44, distance: 211.2
click at [338, 44] on tr "filter Year -- Any Year -- 2025 2024 2023 2022 2021 2020 2019 filter Project St…" at bounding box center [580, 56] width 1144 height 27
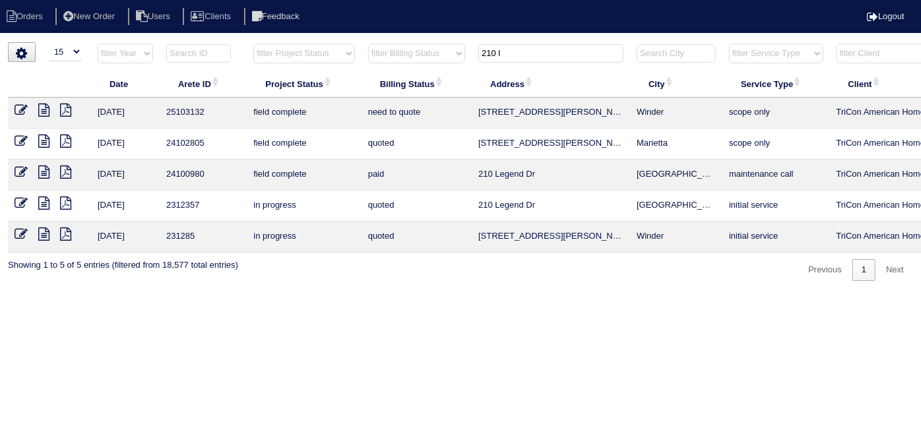
type input "210 l"
click at [46, 115] on icon at bounding box center [43, 110] width 11 height 13
click at [15, 104] on icon at bounding box center [21, 110] width 13 height 13
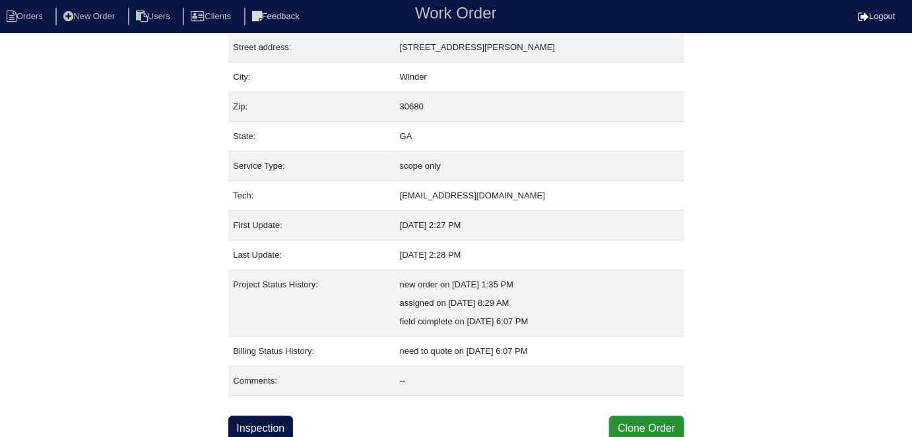
scroll to position [69, 0]
click at [259, 426] on link "Inspection" at bounding box center [260, 428] width 65 height 25
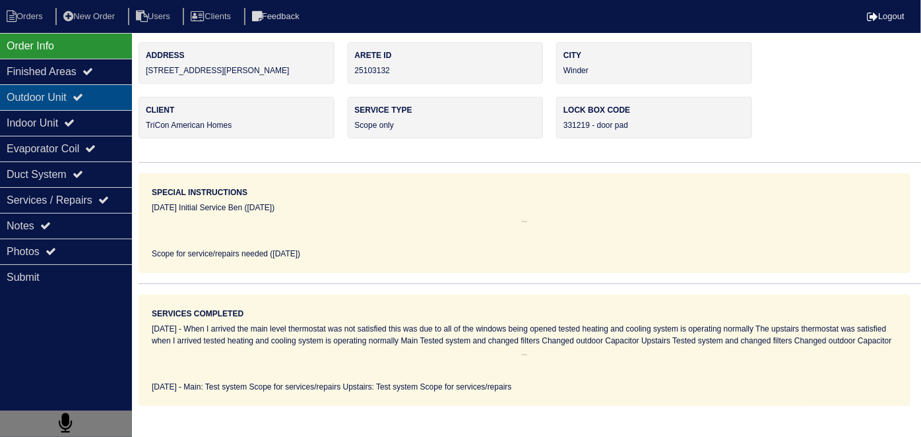
click at [28, 104] on div "Outdoor Unit" at bounding box center [66, 97] width 132 height 26
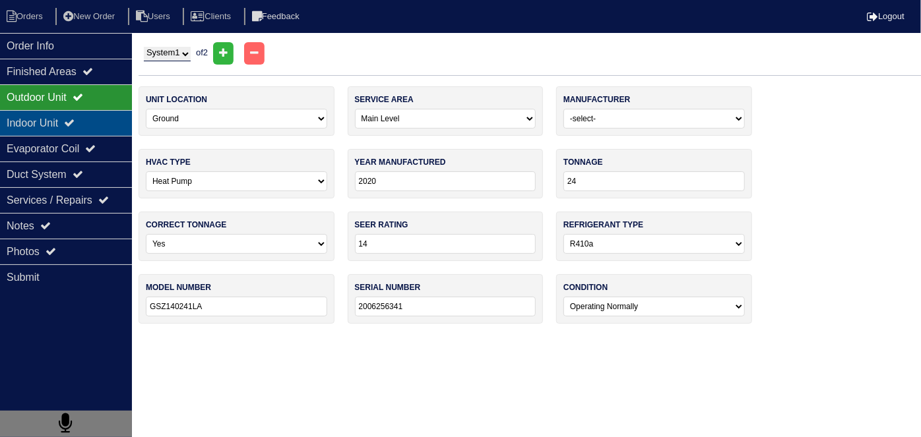
click at [36, 112] on div "Indoor Unit" at bounding box center [66, 123] width 132 height 26
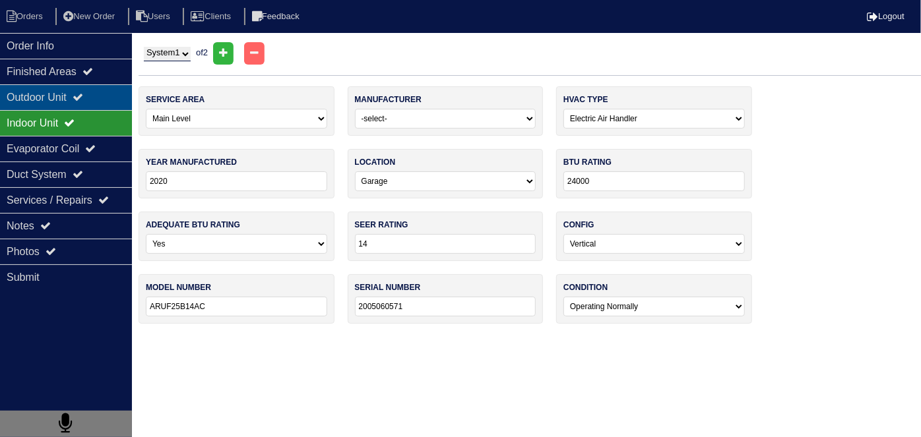
click at [30, 88] on div "Outdoor Unit" at bounding box center [66, 97] width 132 height 26
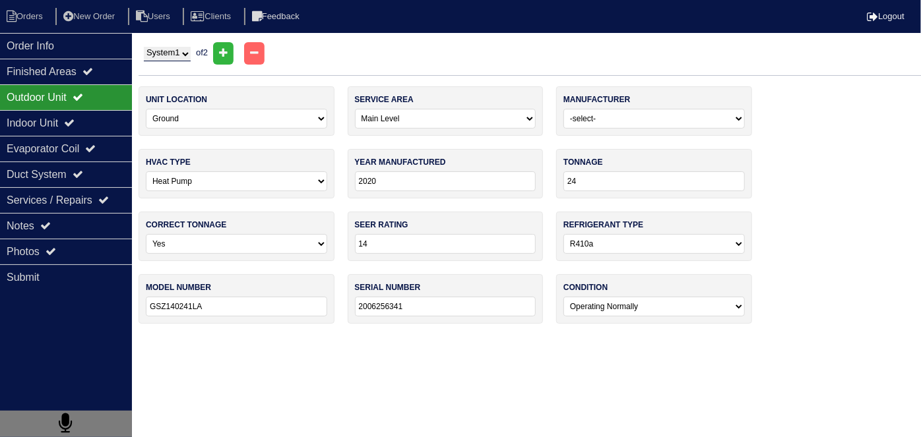
click at [164, 58] on select "System 1 System 2" at bounding box center [167, 54] width 47 height 15
select select "2"
click at [144, 47] on select "System 1 System 2" at bounding box center [167, 54] width 47 height 15
select select "1"
type input "30"
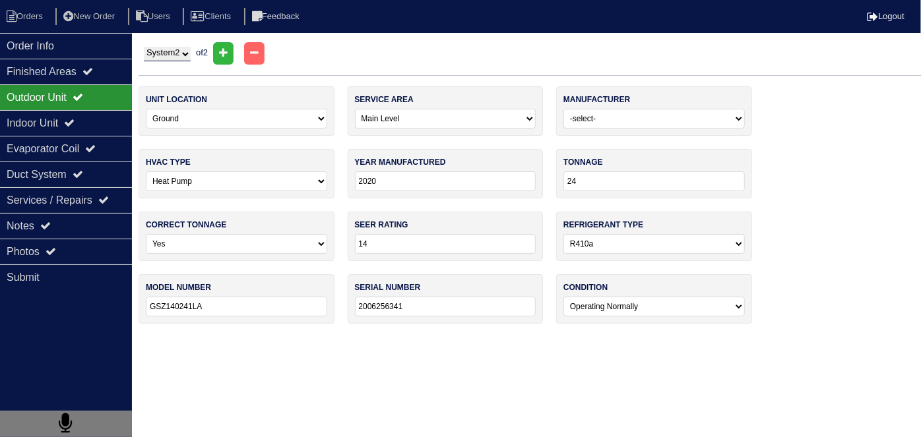
type input "GSZ140301KG"
type input "2005387801"
select select "1"
select select "0"
click at [104, 119] on div "Indoor Unit" at bounding box center [66, 123] width 132 height 26
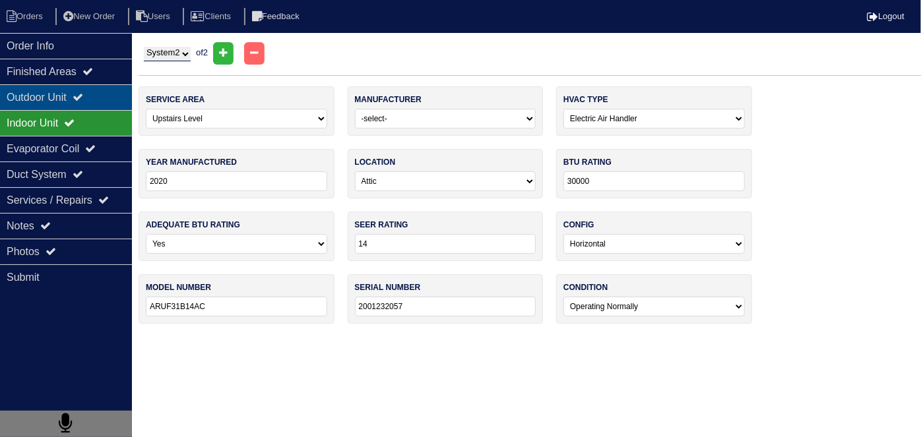
click at [88, 105] on div "Outdoor Unit" at bounding box center [66, 97] width 132 height 26
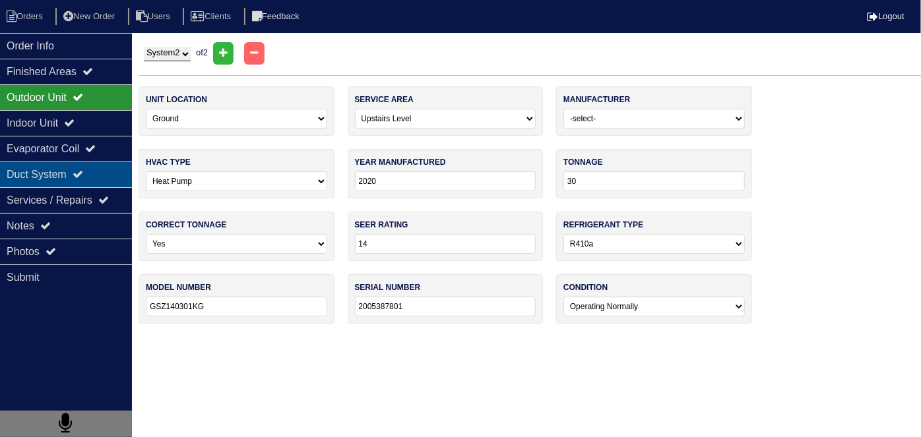
click at [94, 182] on div "Duct System" at bounding box center [66, 175] width 132 height 26
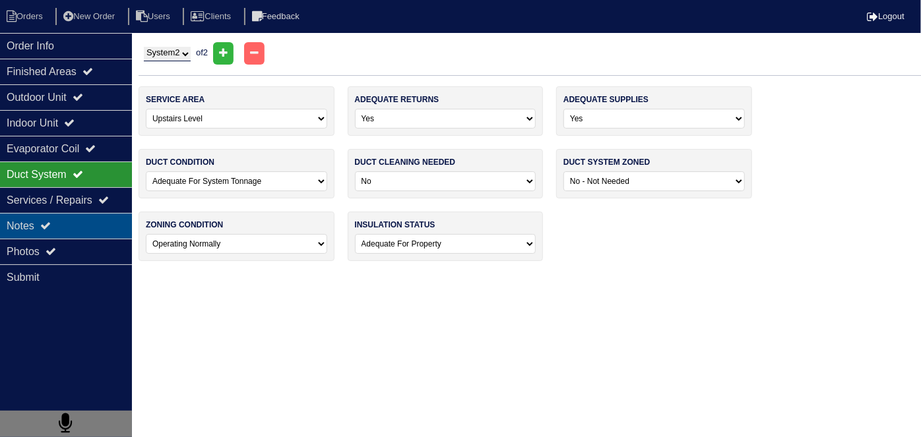
click at [69, 218] on div "Notes" at bounding box center [66, 226] width 132 height 26
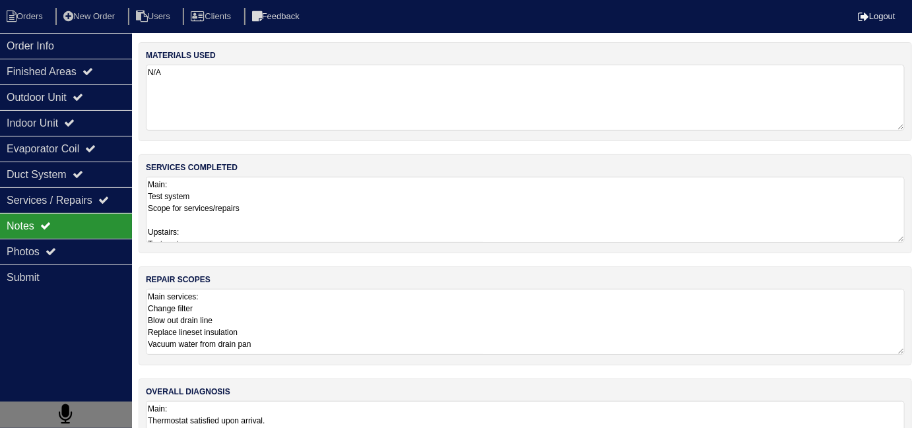
click at [395, 292] on textarea "Main services: Change filter Blow out drain line Replace lineset insulation Vac…" at bounding box center [525, 322] width 759 height 66
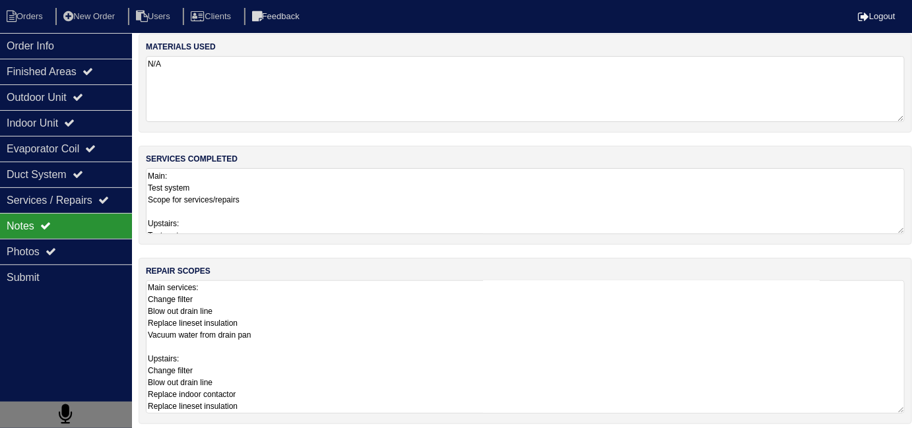
scroll to position [9, 0]
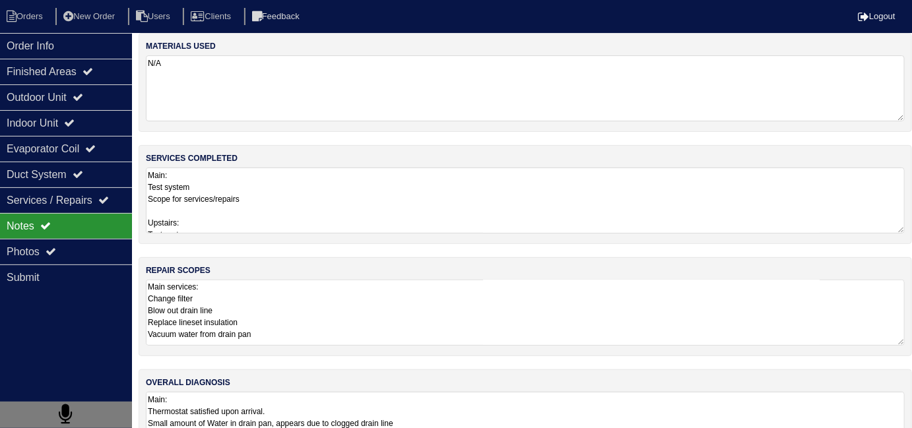
click at [442, 290] on textarea "Main services: Change filter Blow out drain line Replace lineset insulation Vac…" at bounding box center [525, 313] width 759 height 66
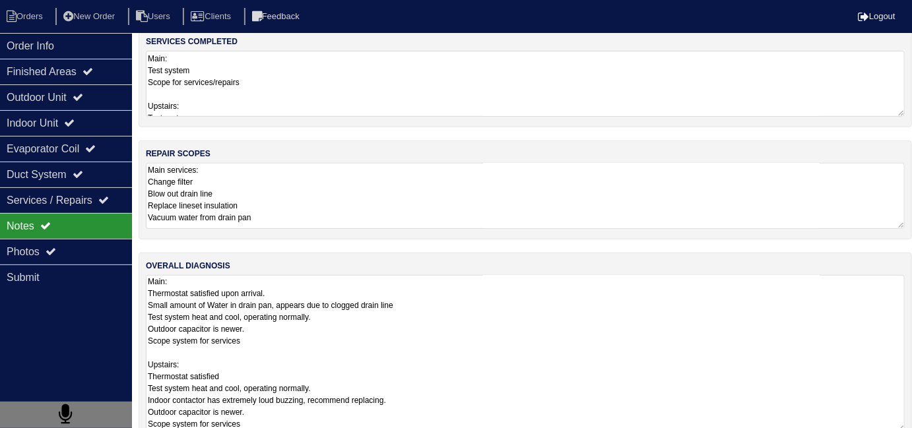
scroll to position [1, 0]
click at [585, 366] on textarea "Main: Thermostat satisfied upon arrival. Small amount of Water in drain pan, ap…" at bounding box center [525, 353] width 759 height 157
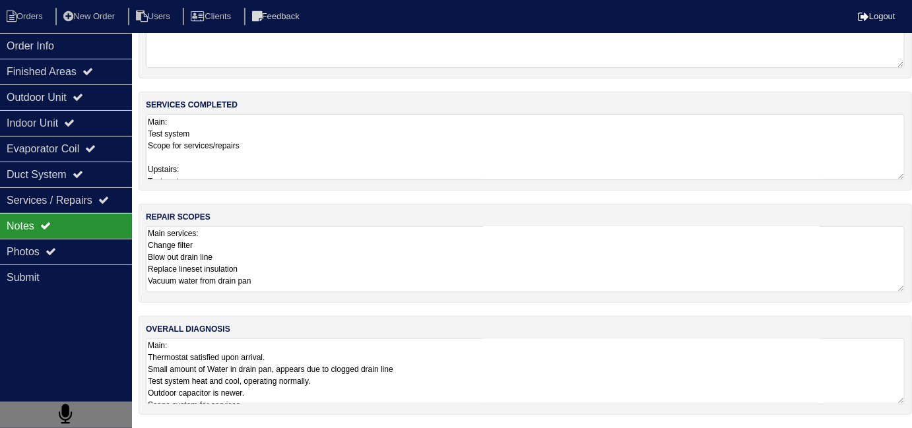
click at [38, 225] on div "Notes" at bounding box center [66, 226] width 132 height 26
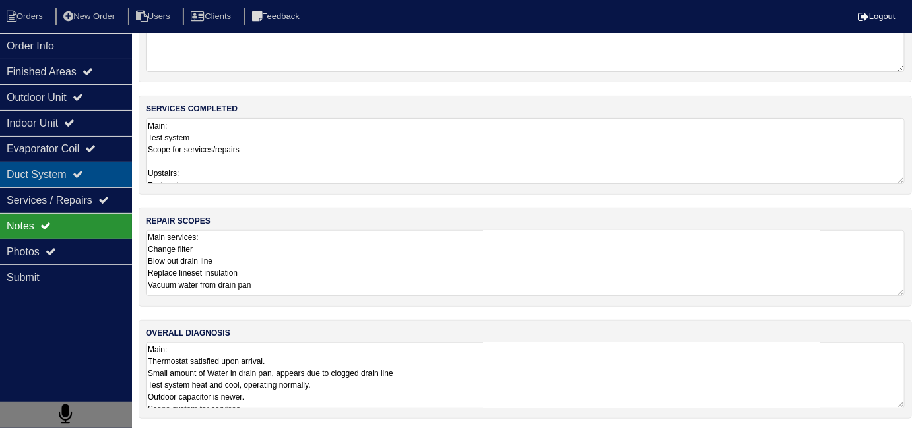
click at [82, 181] on div "Duct System" at bounding box center [66, 175] width 132 height 26
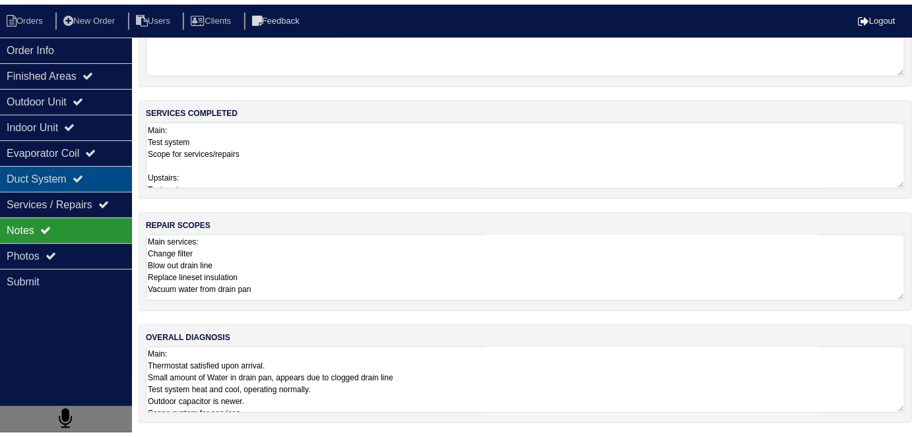
scroll to position [0, 0]
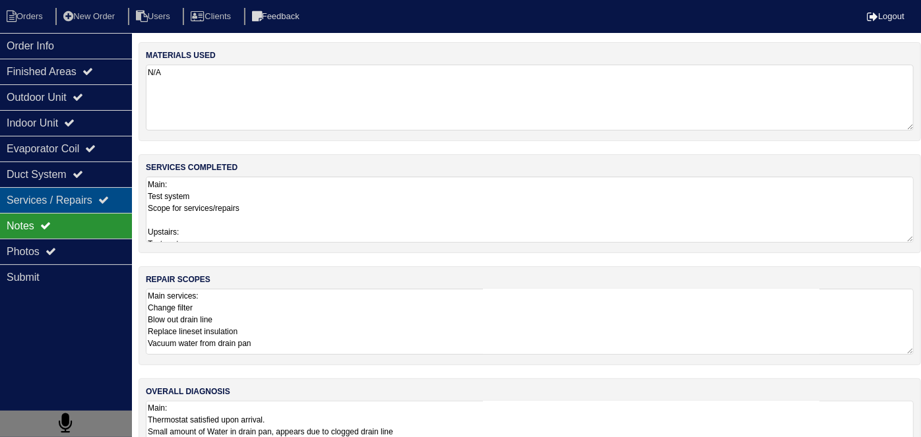
select select "2"
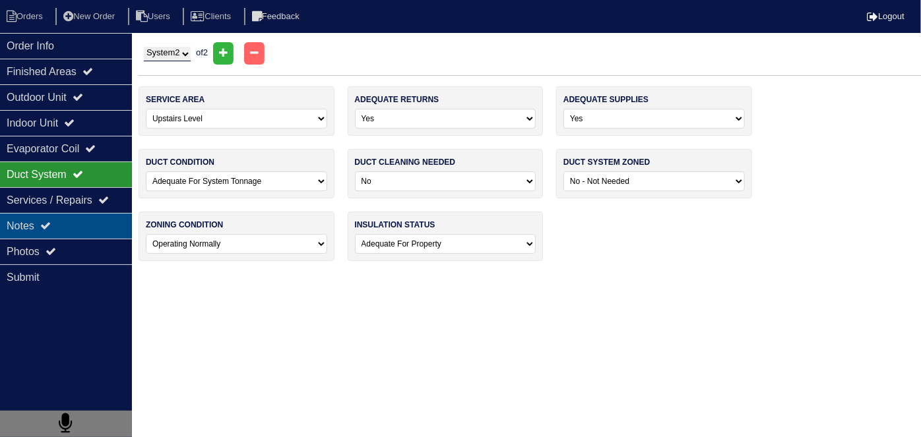
click at [80, 234] on div "Notes" at bounding box center [66, 226] width 132 height 26
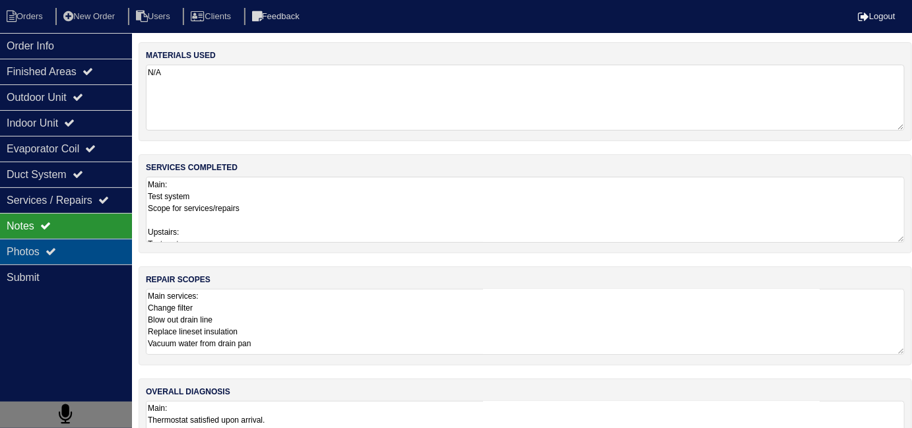
click at [79, 248] on div "Photos" at bounding box center [66, 252] width 132 height 26
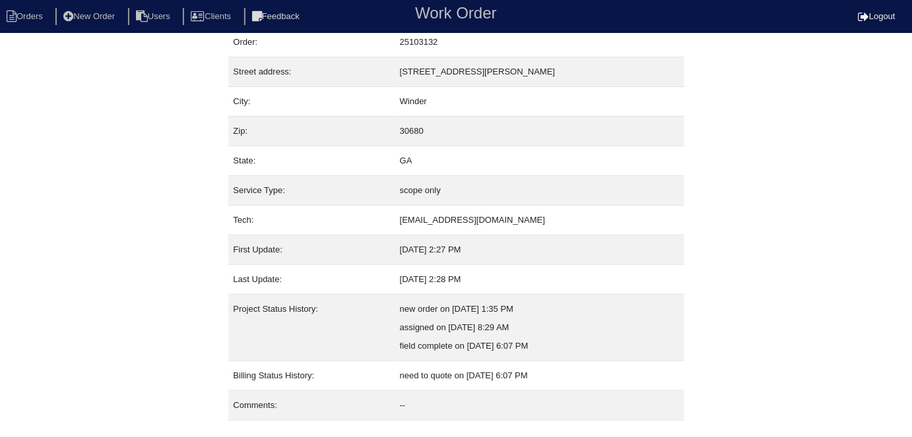
scroll to position [69, 0]
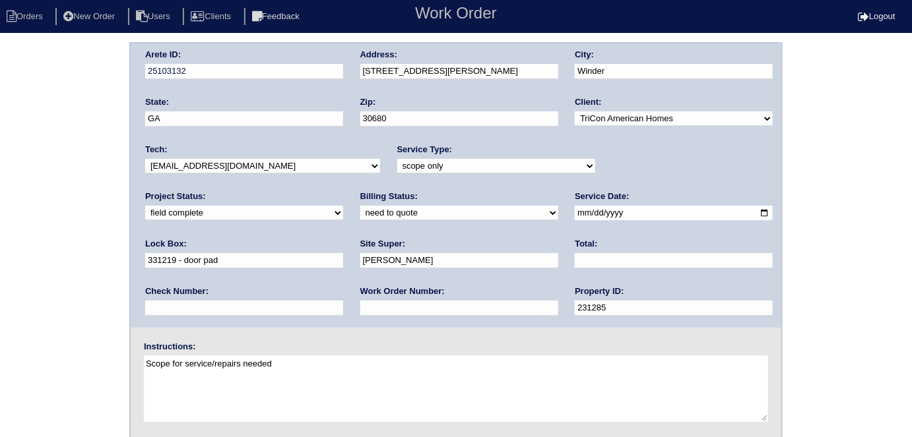
click at [360, 206] on select "need to quote quoted need to invoice invoiced paid warranty purchase order need…" at bounding box center [459, 213] width 198 height 15
click at [360, 213] on select "need to quote quoted need to invoice invoiced paid warranty purchase order need…" at bounding box center [459, 213] width 198 height 15
select select "quoted"
click at [360, 206] on select "need to quote quoted need to invoice invoiced paid warranty purchase order need…" at bounding box center [459, 213] width 198 height 15
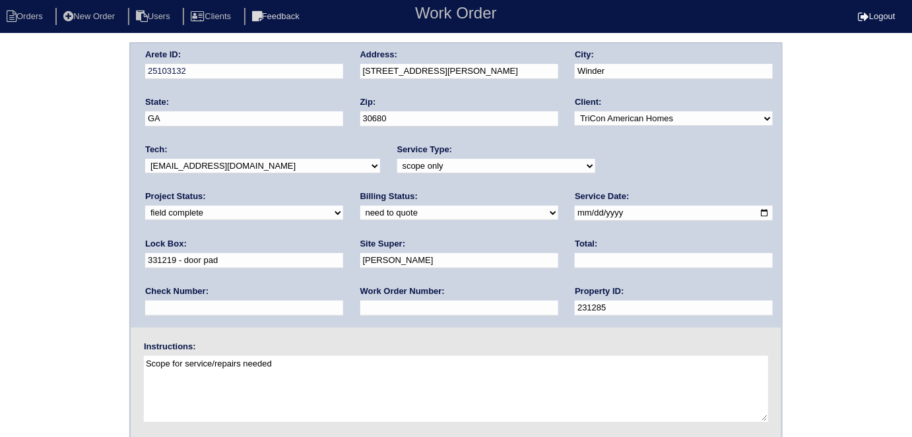
click at [360, 312] on input "text" at bounding box center [459, 308] width 198 height 15
type input "requested"
click at [575, 260] on input "text" at bounding box center [674, 260] width 198 height 15
type input "985.00"
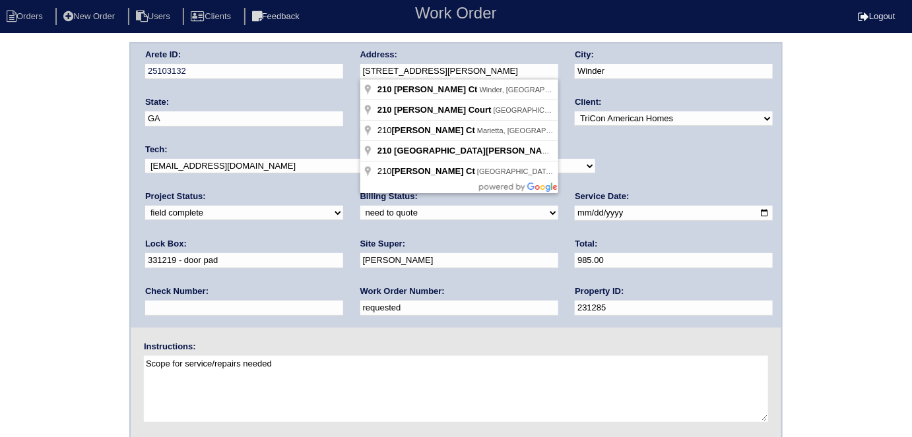
drag, startPoint x: 457, startPoint y: 65, endPoint x: 344, endPoint y: 75, distance: 112.6
click at [344, 75] on div "Arete ID: 25103132 Address: 210 Livingston Ct City: Winder State: GA Zip: 30680…" at bounding box center [456, 186] width 651 height 284
drag, startPoint x: 25, startPoint y: 226, endPoint x: 220, endPoint y: 194, distance: 197.2
click at [27, 228] on div "Arete ID: 25103132 Address: 210 Livingston Ct City: Winder State: GA Zip: 30680…" at bounding box center [456, 309] width 912 height 534
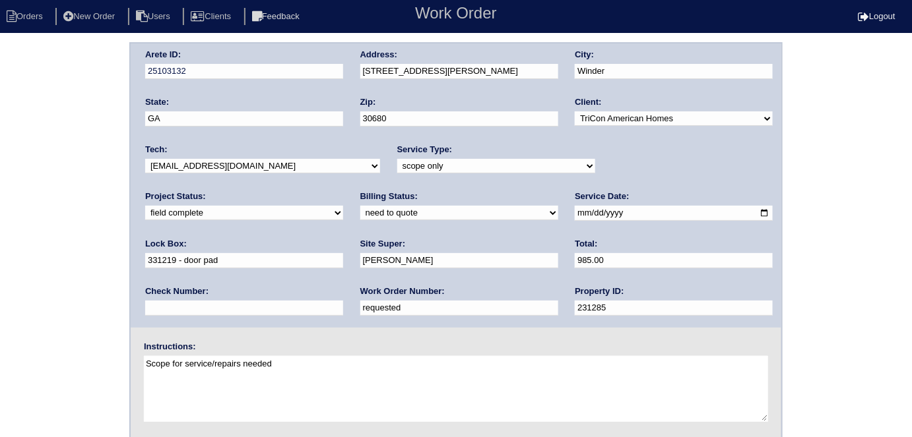
click at [14, 287] on div "Arete ID: 25103132 Address: 210 Livingston Ct City: Winder State: GA Zip: 30680…" at bounding box center [456, 309] width 912 height 534
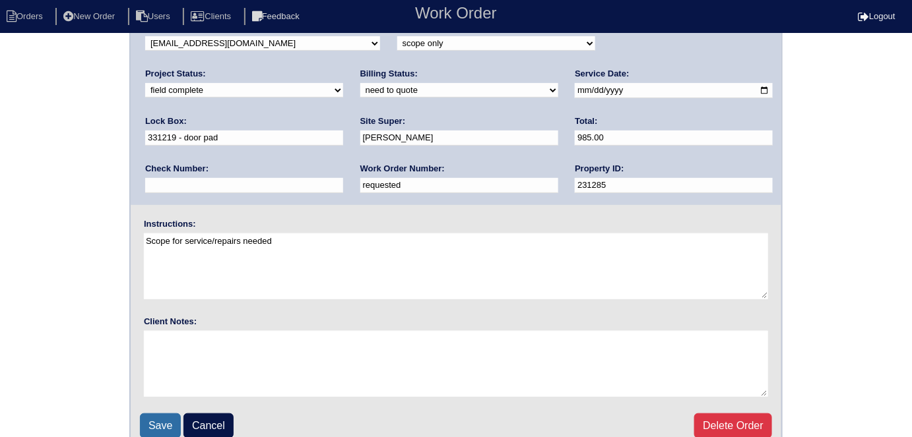
scroll to position [135, 0]
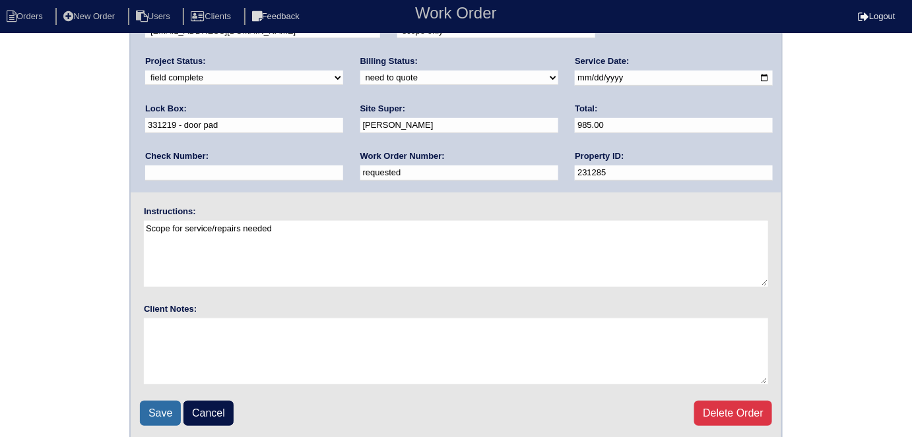
click at [155, 404] on input "Save" at bounding box center [160, 413] width 41 height 25
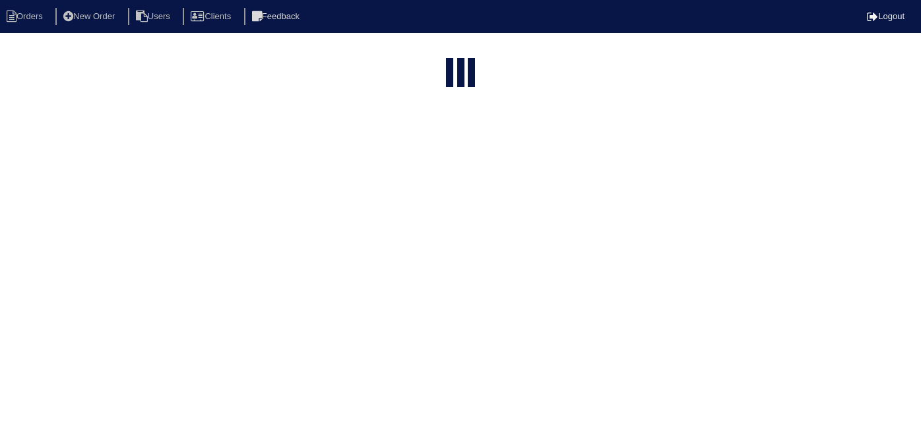
select select "15"
type input "210 l"
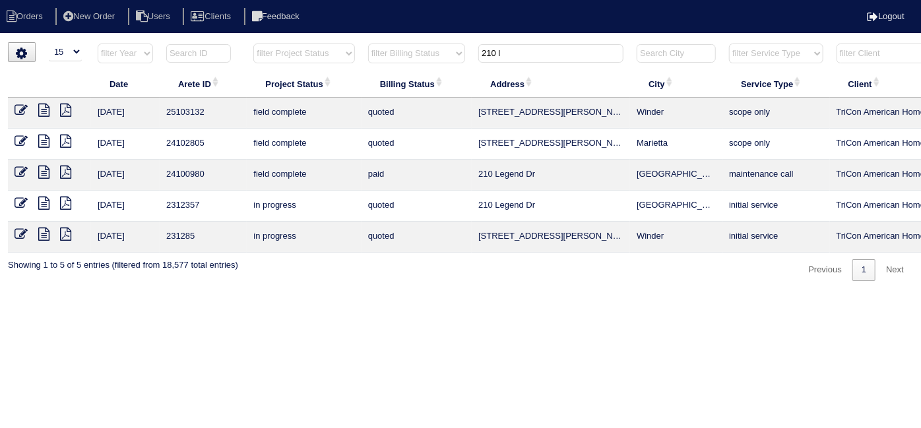
drag, startPoint x: 530, startPoint y: 56, endPoint x: 391, endPoint y: 51, distance: 139.3
click at [391, 51] on tr "filter Year -- Any Year -- 2025 2024 2023 2022 2021 2020 2019 filter Project St…" at bounding box center [580, 56] width 1144 height 27
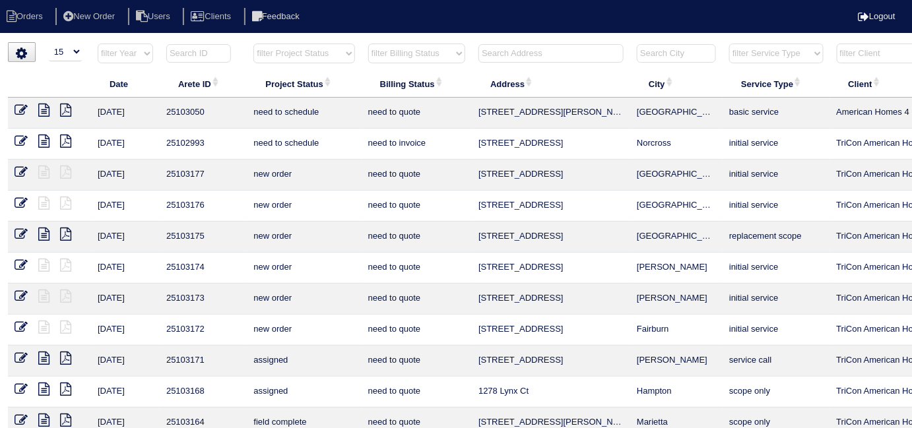
click at [258, 49] on select "filter Project Status -- Any Project Status -- new order assigned in progress f…" at bounding box center [303, 54] width 101 height 20
click at [253, 44] on select "filter Project Status -- Any Project Status -- new order assigned in progress f…" at bounding box center [303, 54] width 101 height 20
select select "field complete"
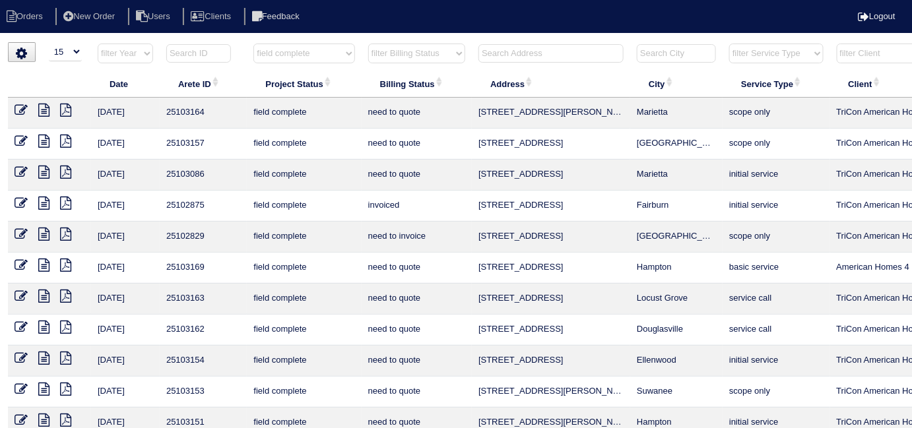
click at [405, 58] on select "filter Billing Status -- Any Billing Status -- need to quote quoted need to inv…" at bounding box center [416, 54] width 97 height 20
select select "need to quote"
click at [368, 44] on select "filter Billing Status -- Any Billing Status -- need to quote quoted need to inv…" at bounding box center [416, 54] width 97 height 20
select select "field complete"
select select "need to quote"
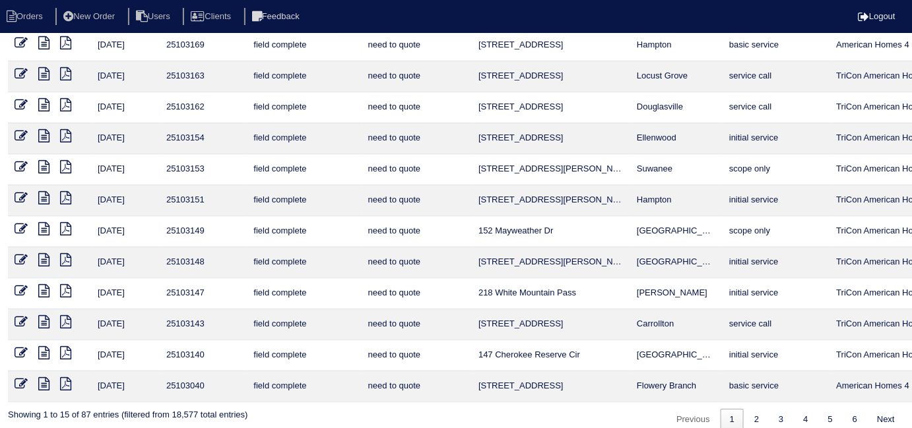
scroll to position [172, 0]
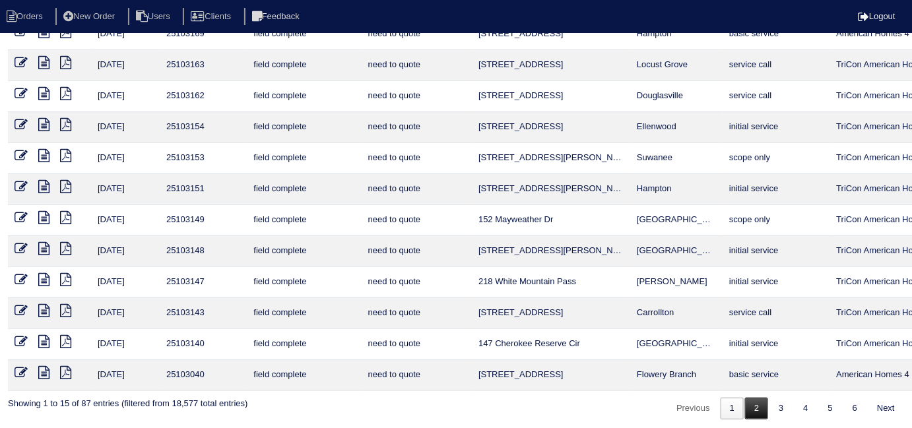
click at [746, 400] on link "2" at bounding box center [756, 409] width 23 height 22
select select "field complete"
select select "need to quote"
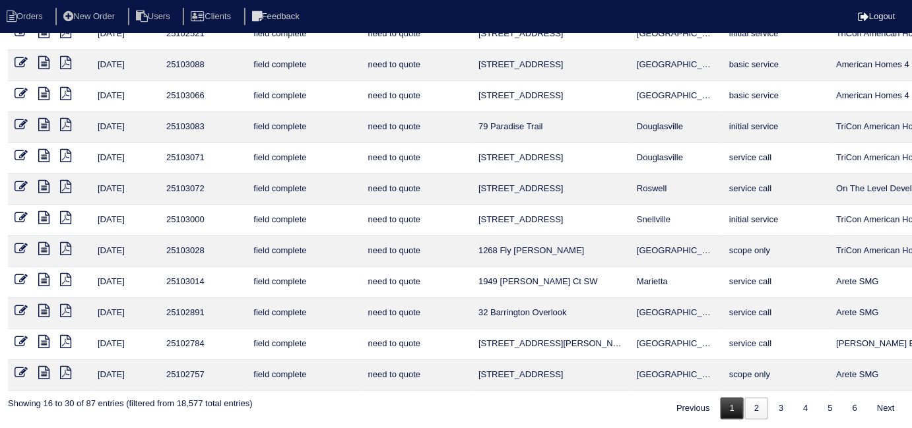
click at [725, 406] on link "1" at bounding box center [732, 409] width 23 height 22
select select "field complete"
select select "need to quote"
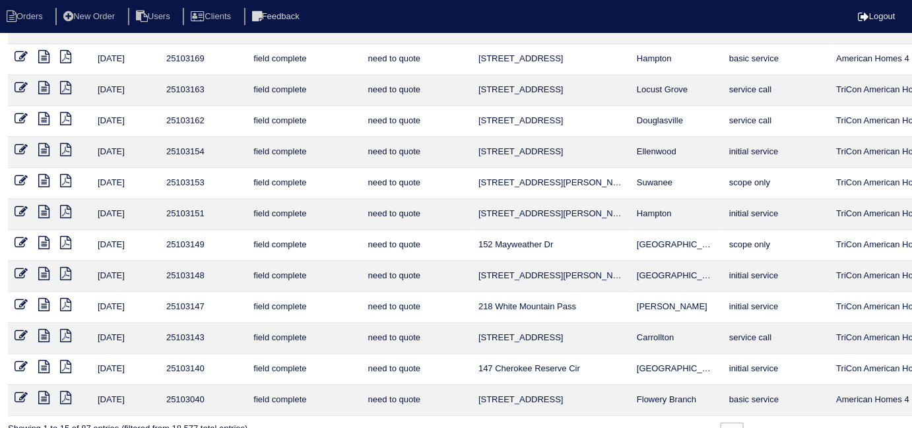
scroll to position [146, 0]
